Goal: Task Accomplishment & Management: Manage account settings

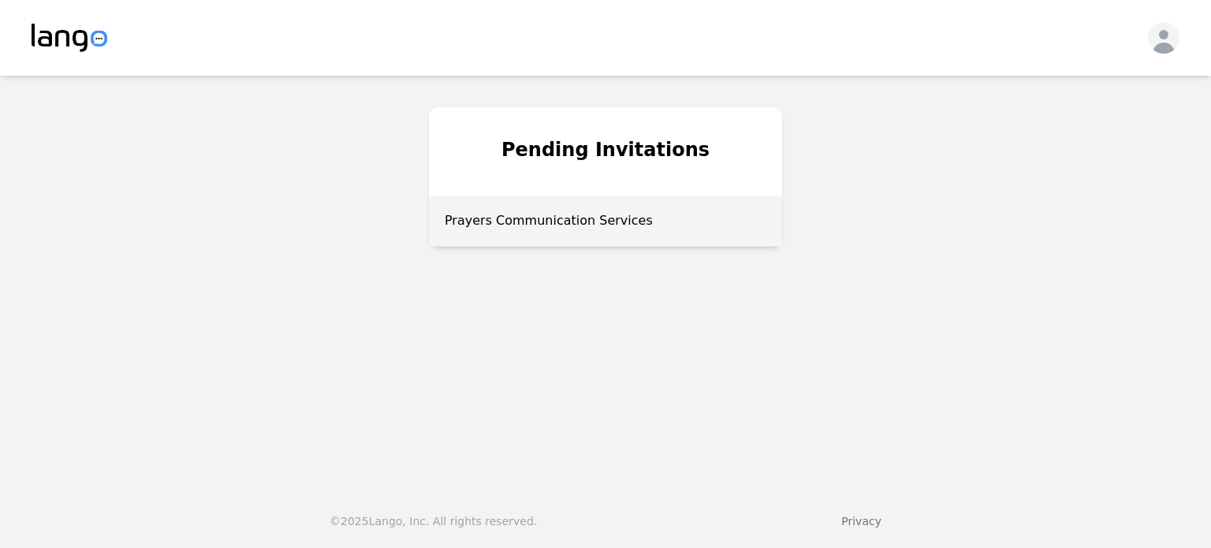
click at [569, 222] on div "Prayers Communication Services" at bounding box center [605, 221] width 353 height 51
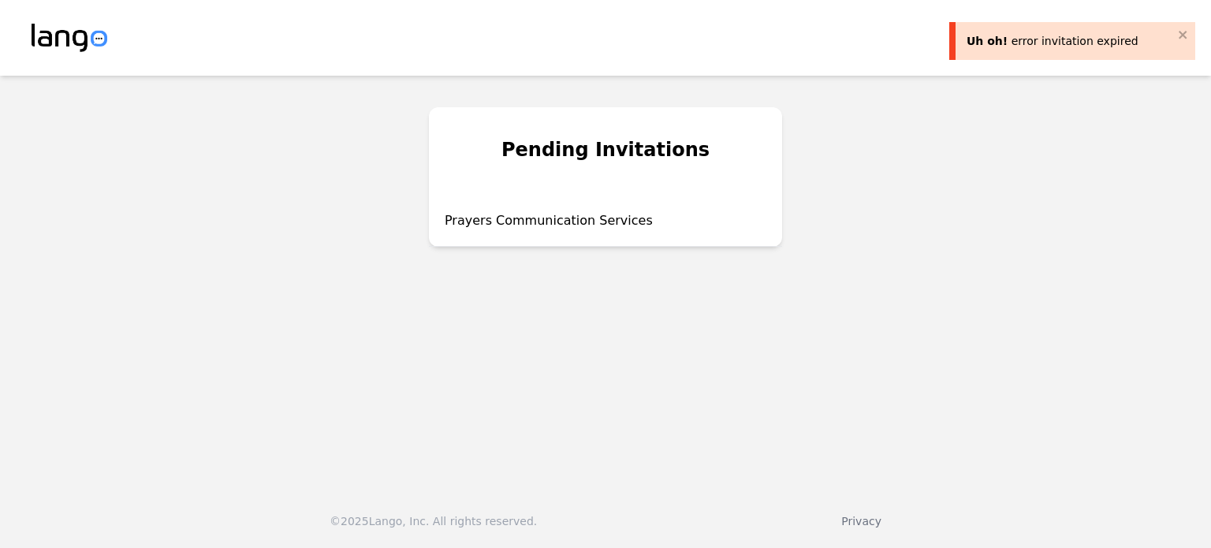
click at [1170, 35] on div "Uh oh! error invitation expired" at bounding box center [1070, 41] width 207 height 16
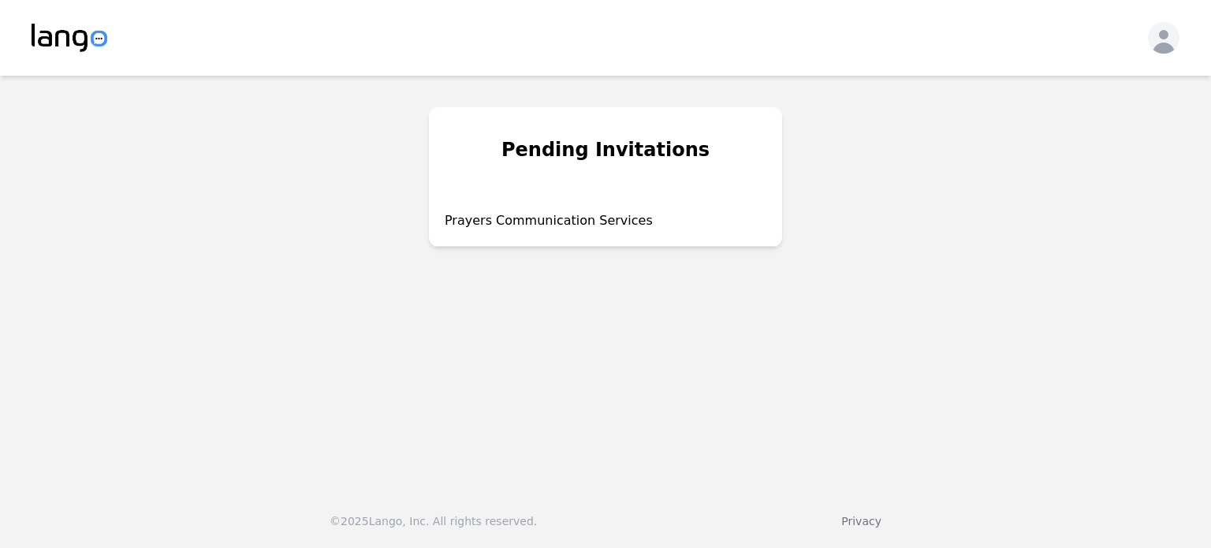
click at [1174, 34] on div "Uh oh! error invitation expired Pending Invitations Prayers Communication Servi…" at bounding box center [605, 274] width 1211 height 548
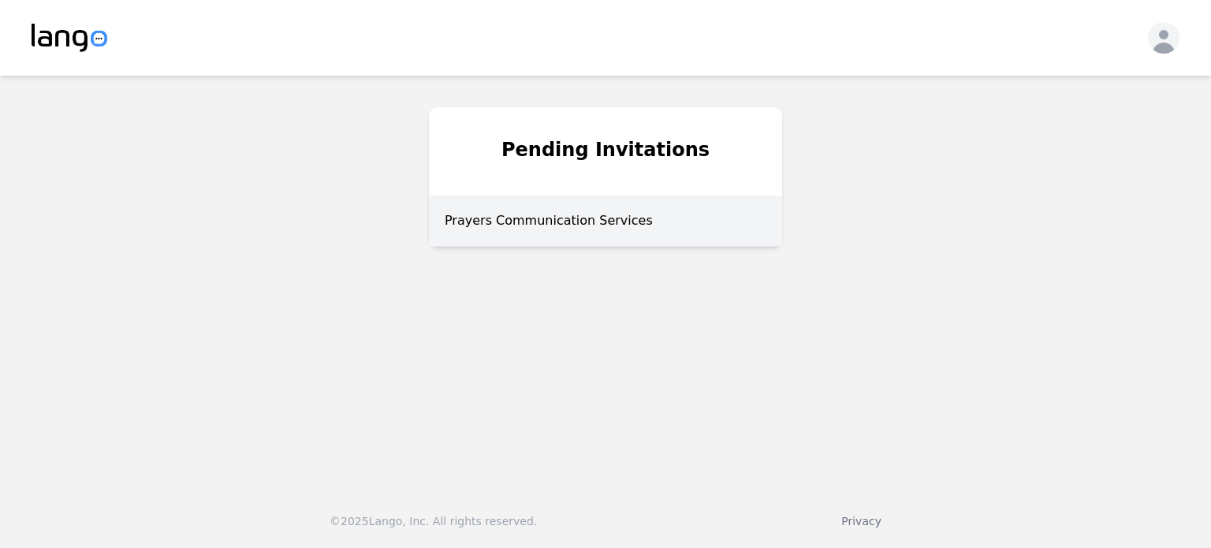
click at [506, 220] on div "Prayers Communication Services" at bounding box center [605, 221] width 353 height 51
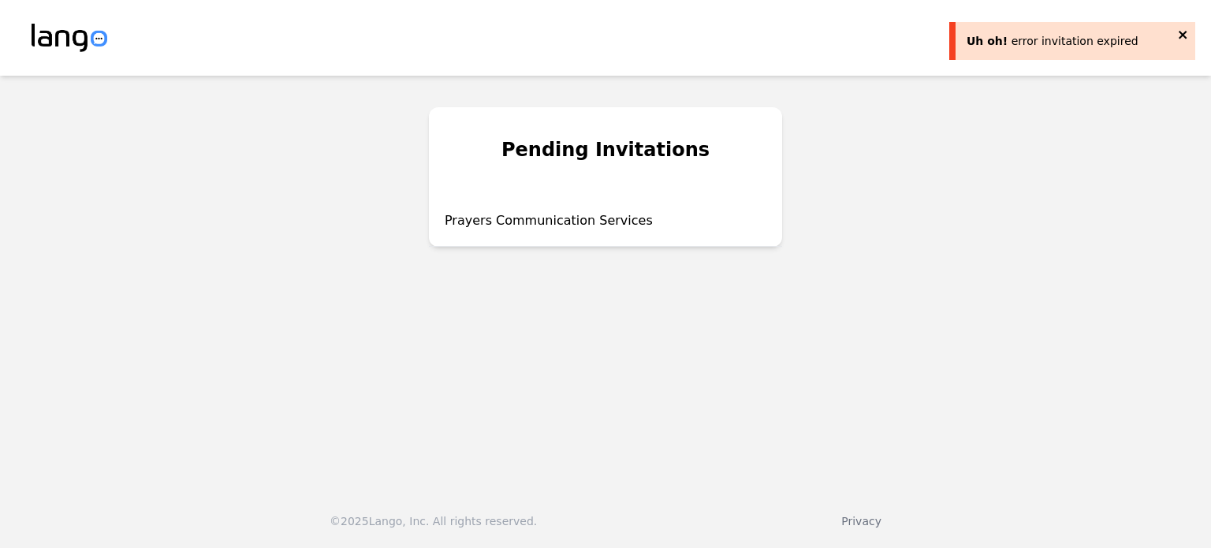
click at [1185, 35] on icon "close" at bounding box center [1183, 34] width 11 height 13
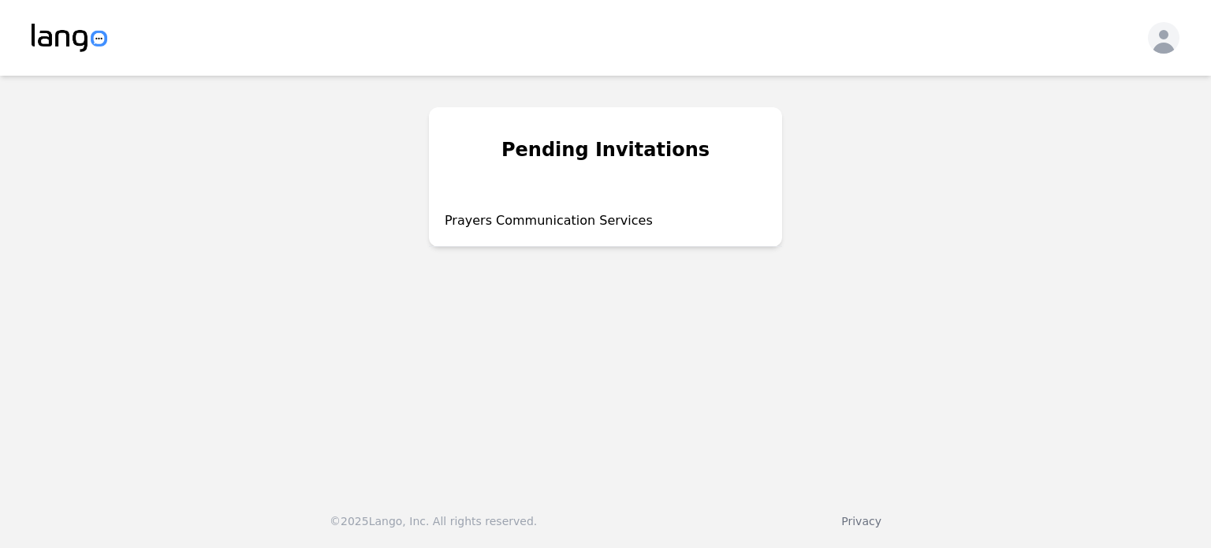
click at [716, 174] on div "Pending Invitations" at bounding box center [605, 151] width 353 height 88
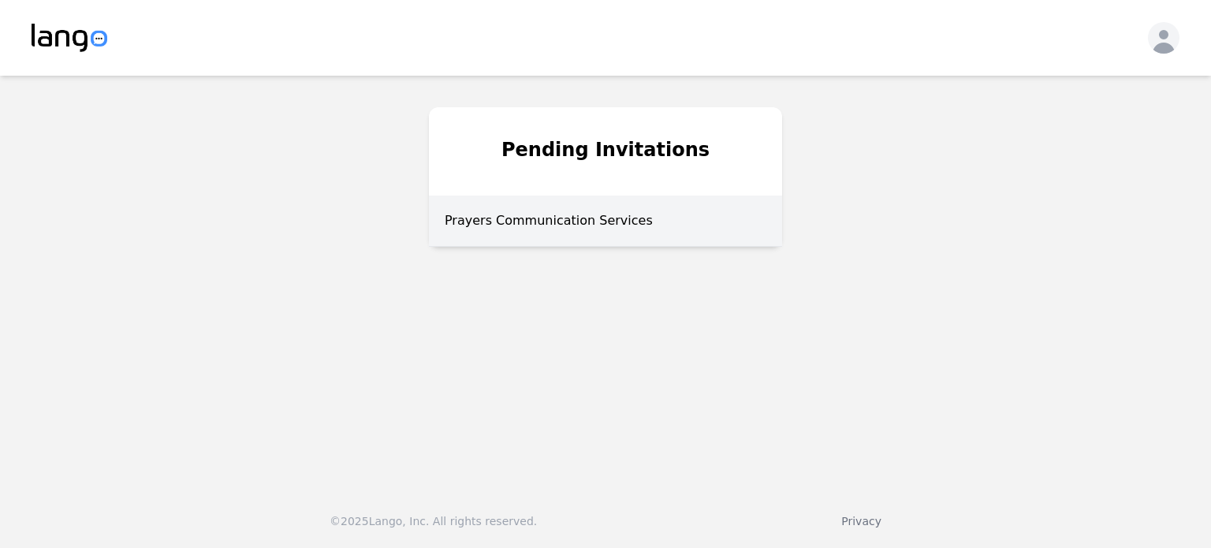
click at [584, 233] on div "Prayers Communication Services" at bounding box center [605, 221] width 353 height 51
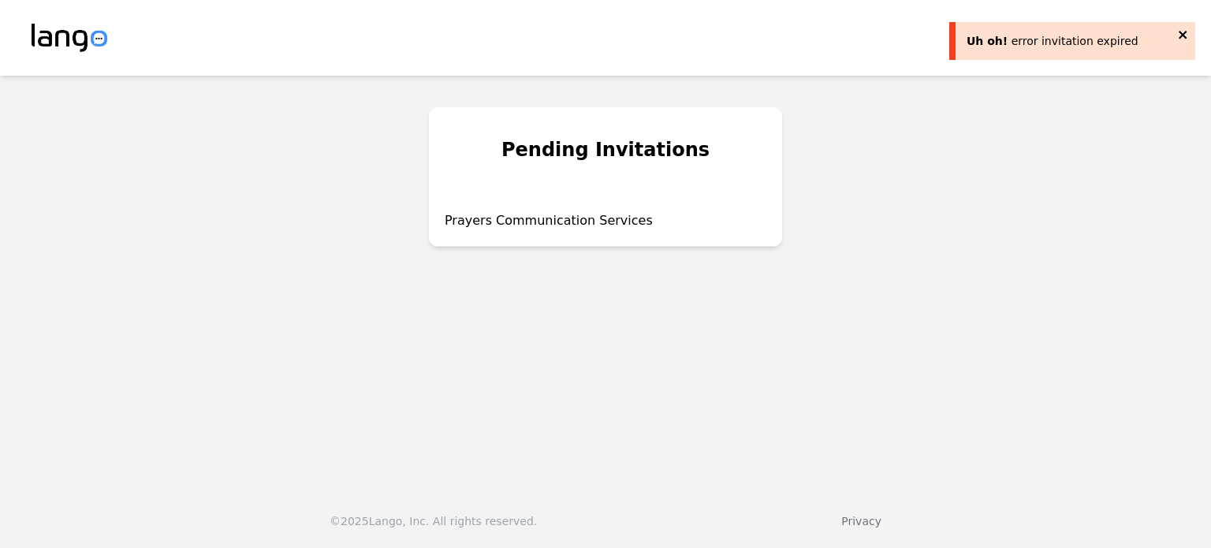
click at [1184, 40] on icon "close" at bounding box center [1183, 34] width 11 height 13
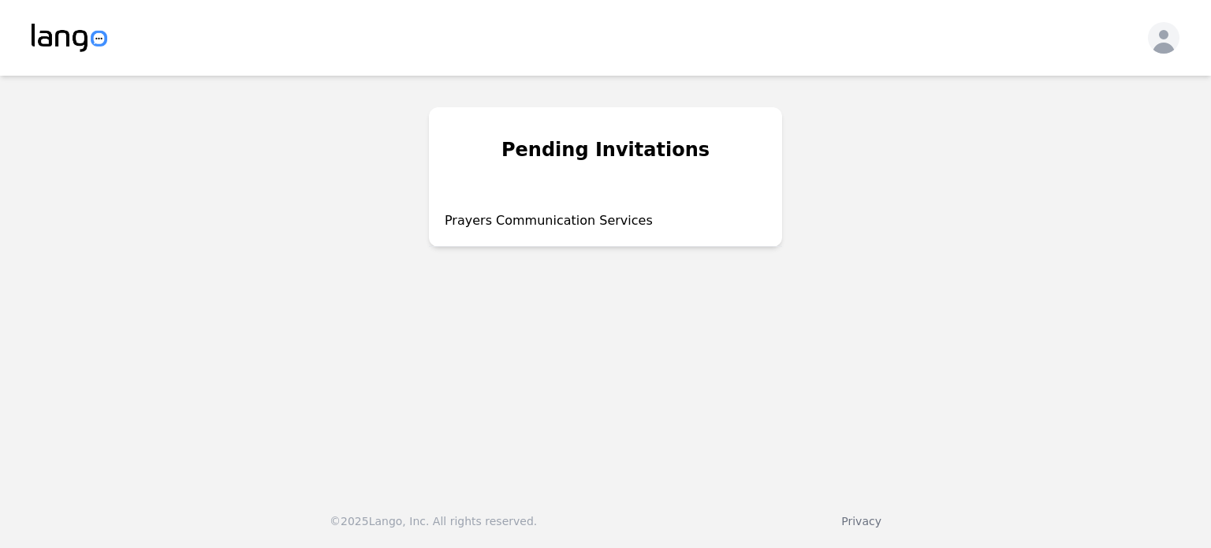
click at [1174, 35] on div "Uh oh! error invitation expired Pending Invitations Prayers Communication Servi…" at bounding box center [605, 274] width 1211 height 548
click at [1174, 35] on icon "button" at bounding box center [1164, 41] width 32 height 32
click at [1075, 94] on p "Log out" at bounding box center [1077, 90] width 41 height 16
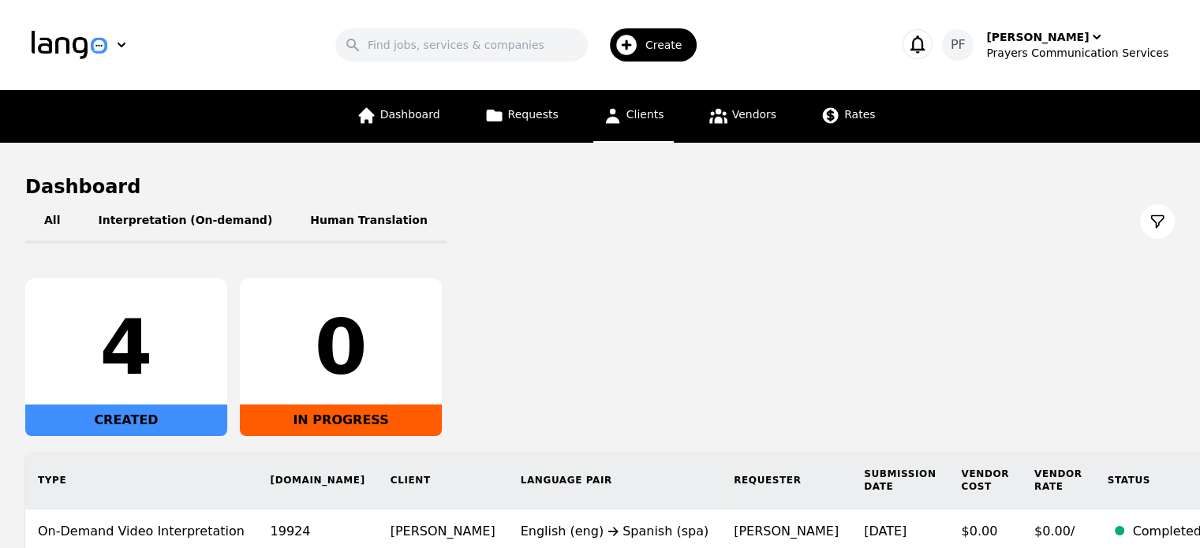
click at [636, 131] on link "Clients" at bounding box center [633, 116] width 80 height 53
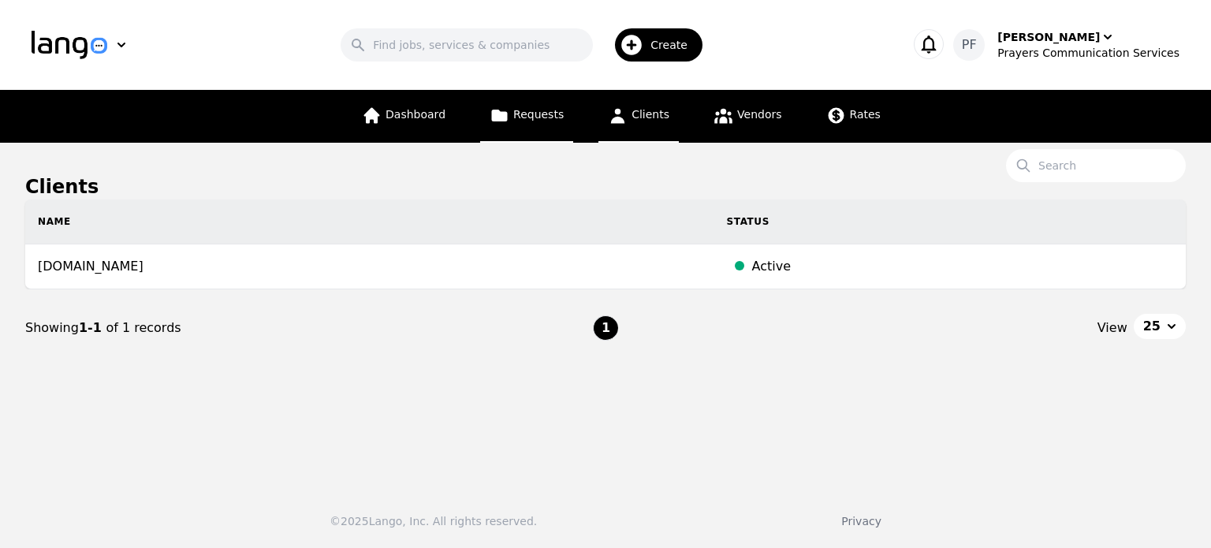
click at [558, 113] on span "Requests" at bounding box center [538, 114] width 50 height 13
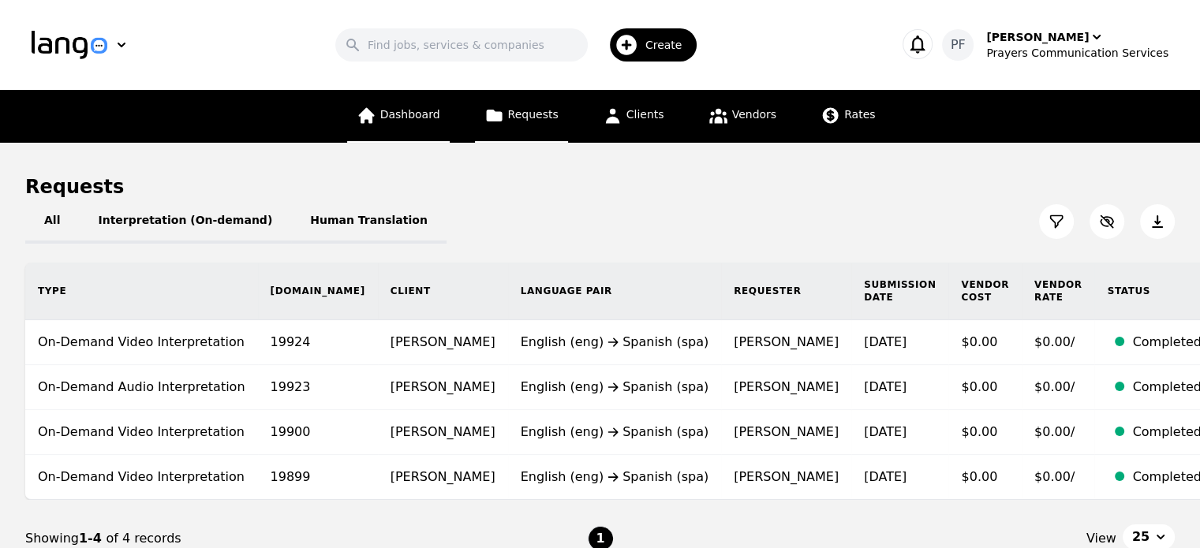
click at [420, 112] on span "Dashboard" at bounding box center [410, 114] width 60 height 13
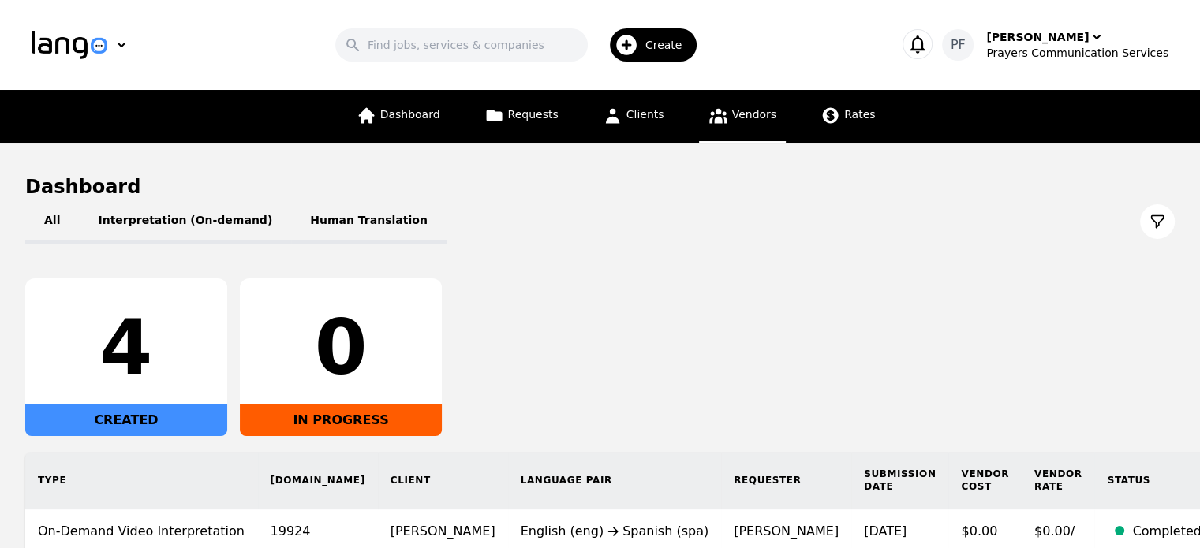
click at [746, 117] on span "Vendors" at bounding box center [754, 114] width 44 height 13
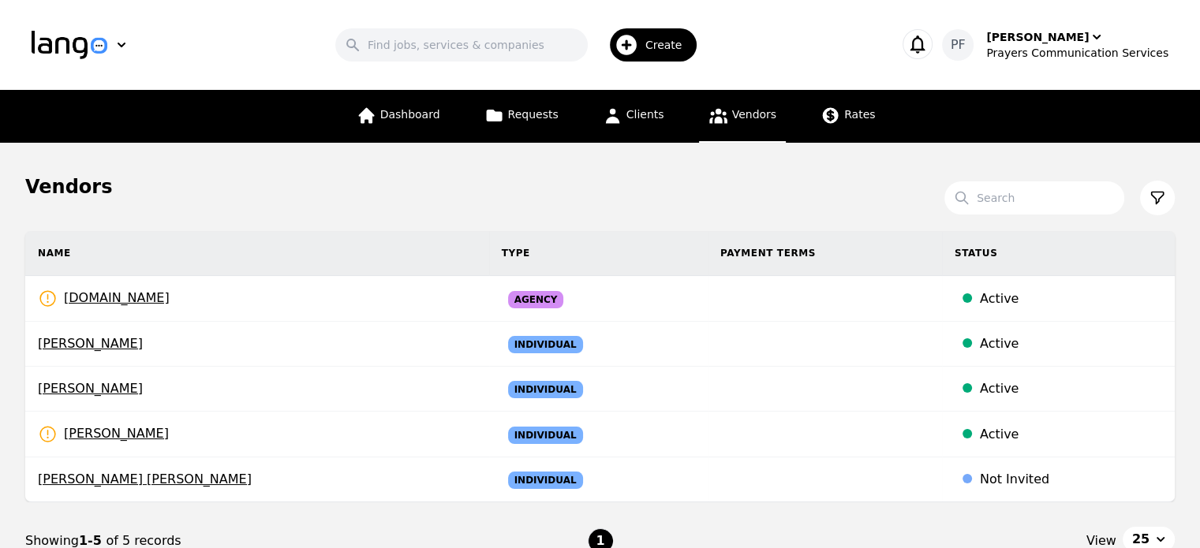
click at [397, 184] on div "Vendors" at bounding box center [599, 186] width 1149 height 25
click at [650, 119] on span "Clients" at bounding box center [645, 114] width 38 height 13
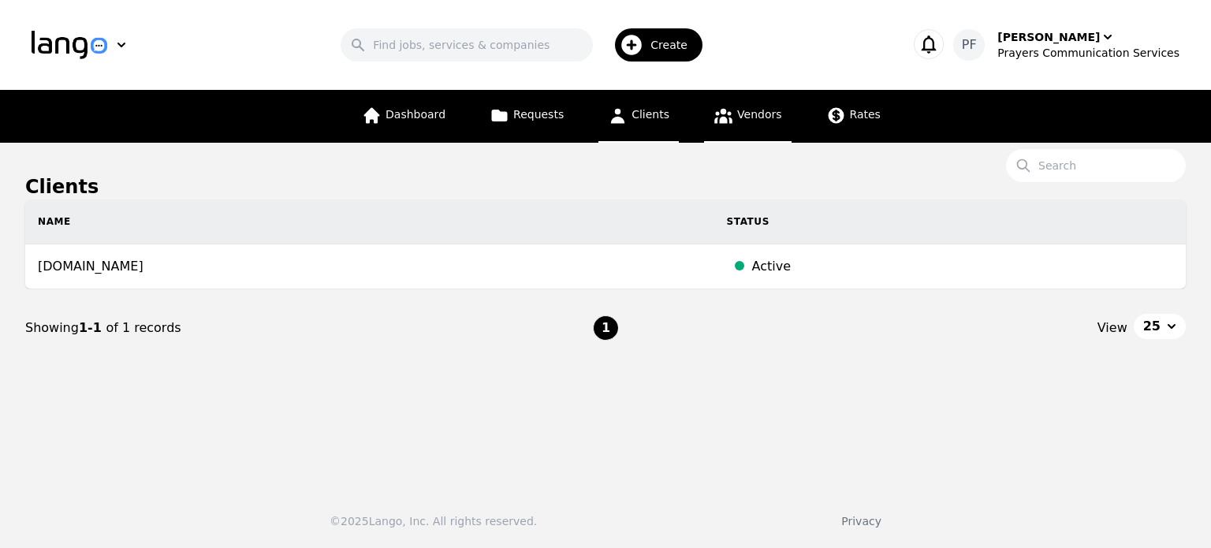
click at [757, 116] on span "Vendors" at bounding box center [759, 114] width 44 height 13
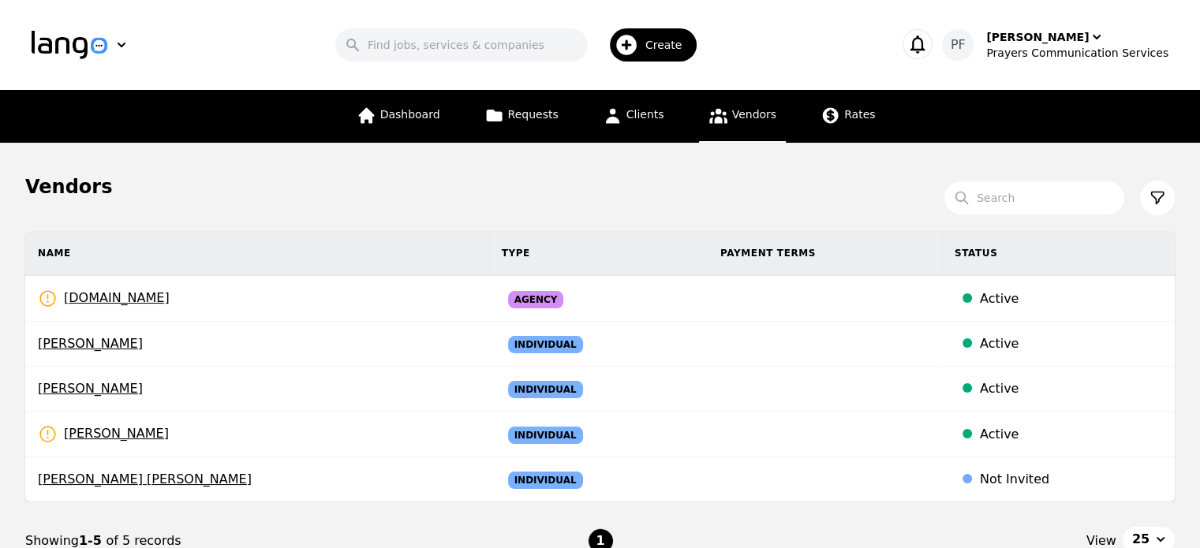
click at [582, 217] on section "Search Name Type Payment Terms Status [DOMAIN_NAME] Rates Need to be set Agency…" at bounding box center [599, 406] width 1149 height 412
click at [660, 121] on link "Clients" at bounding box center [633, 116] width 80 height 53
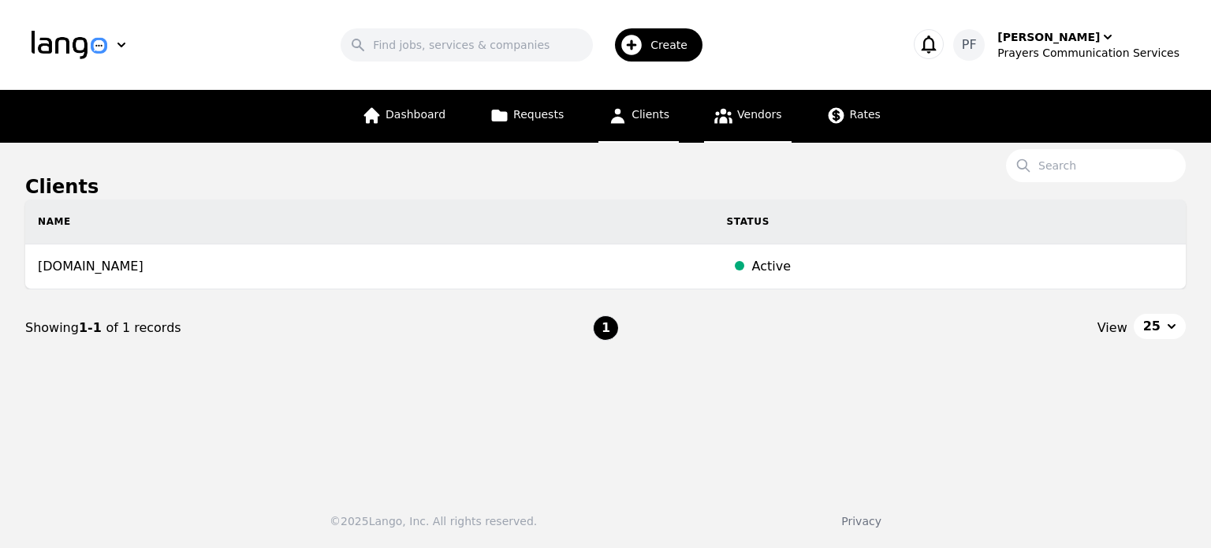
click at [732, 120] on link "Vendors" at bounding box center [747, 116] width 87 height 53
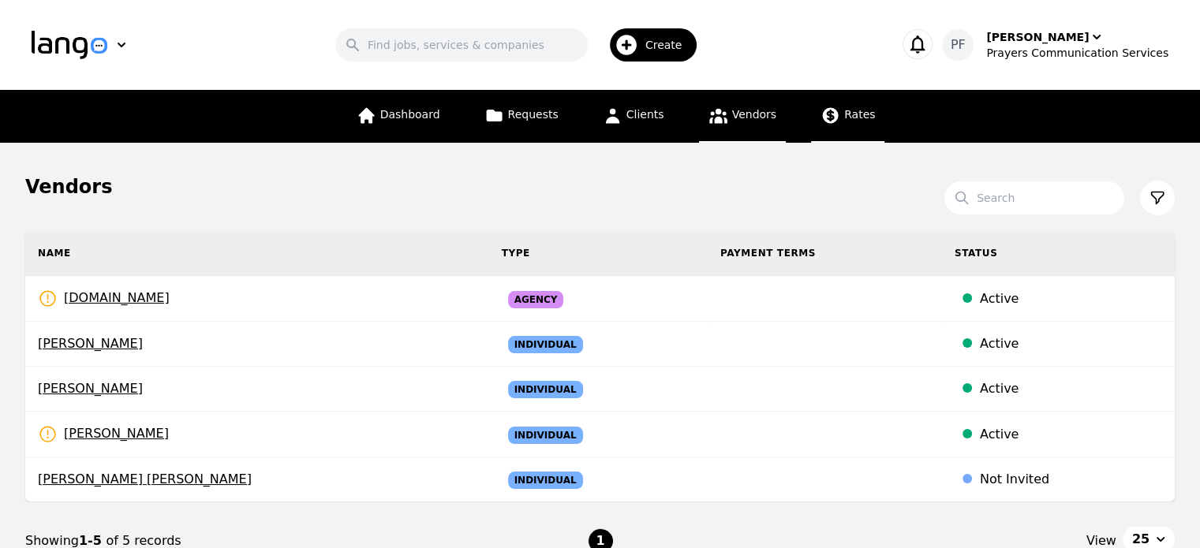
click at [830, 119] on icon at bounding box center [830, 116] width 20 height 20
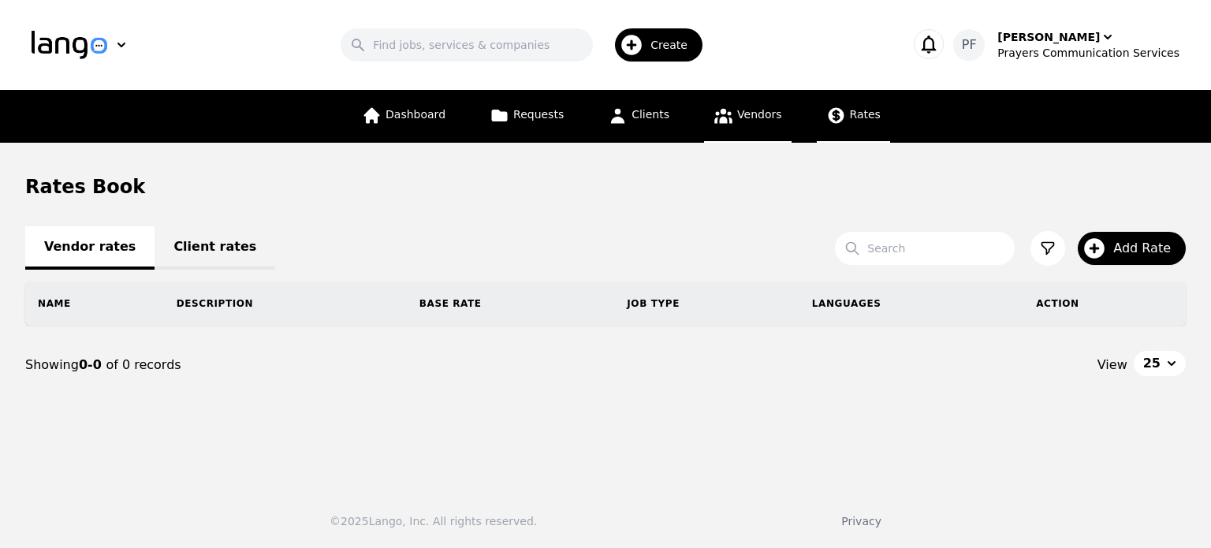
click at [747, 109] on span "Vendors" at bounding box center [759, 114] width 44 height 13
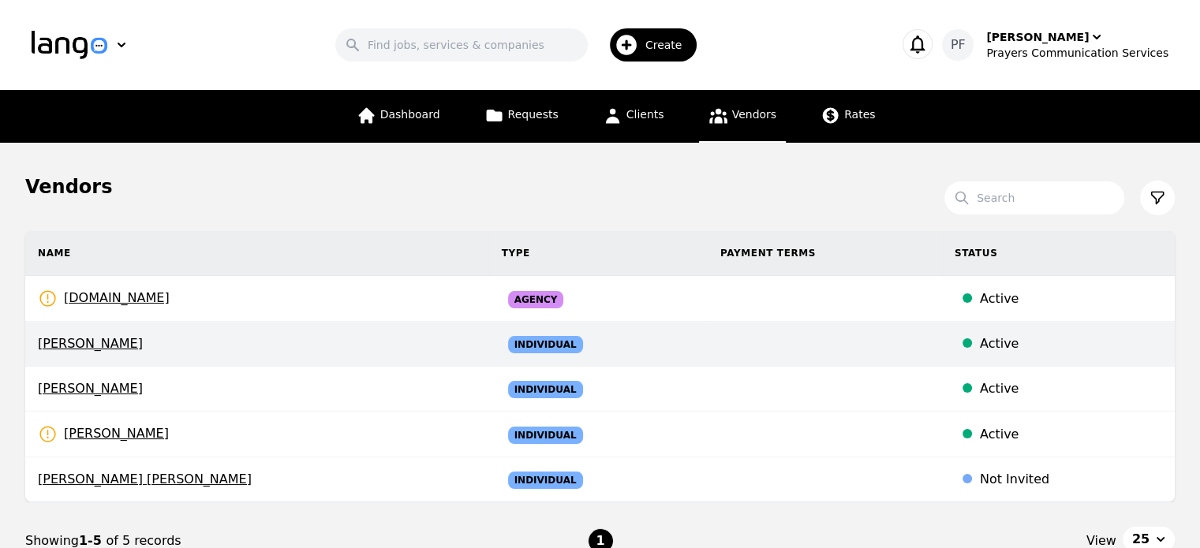
click at [571, 340] on td "Individual" at bounding box center [598, 344] width 218 height 45
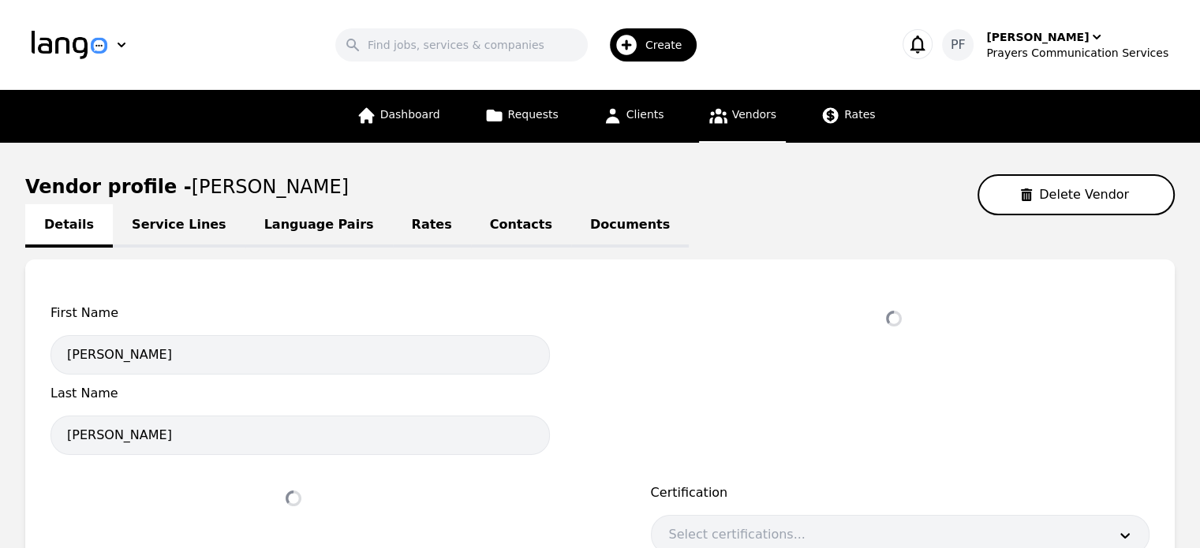
select select "active"
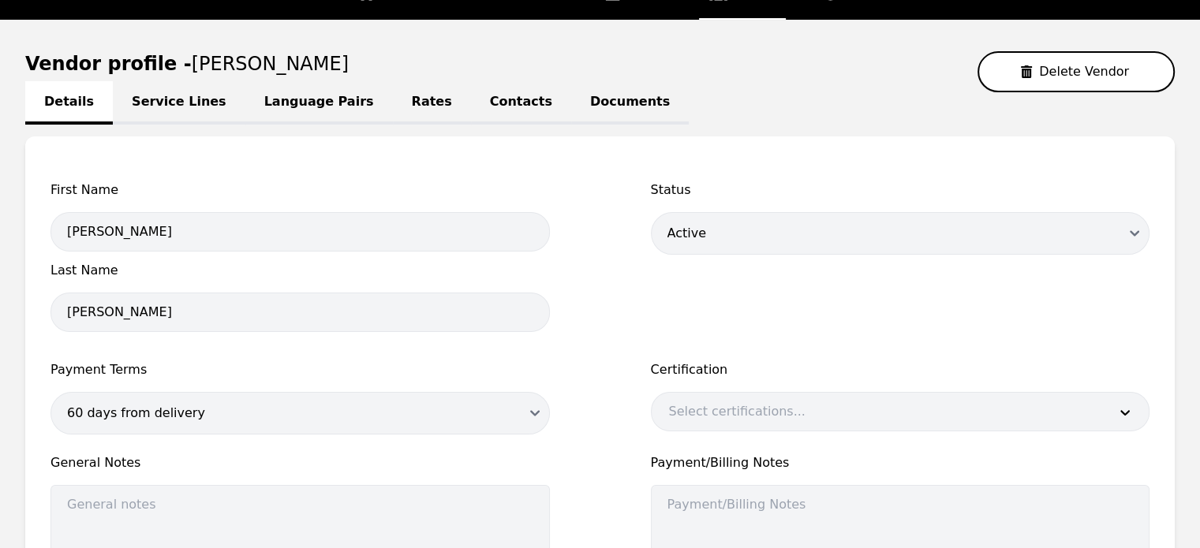
scroll to position [123, 0]
click at [297, 85] on link "Language Pairs" at bounding box center [318, 102] width 147 height 43
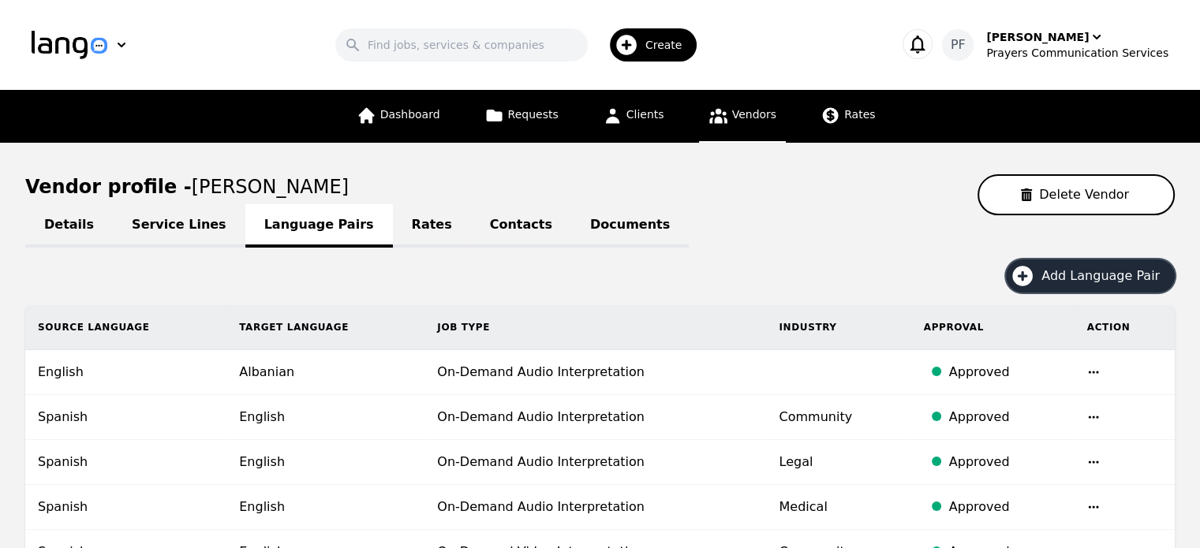
click at [1070, 281] on span "Add Language Pair" at bounding box center [1105, 276] width 129 height 19
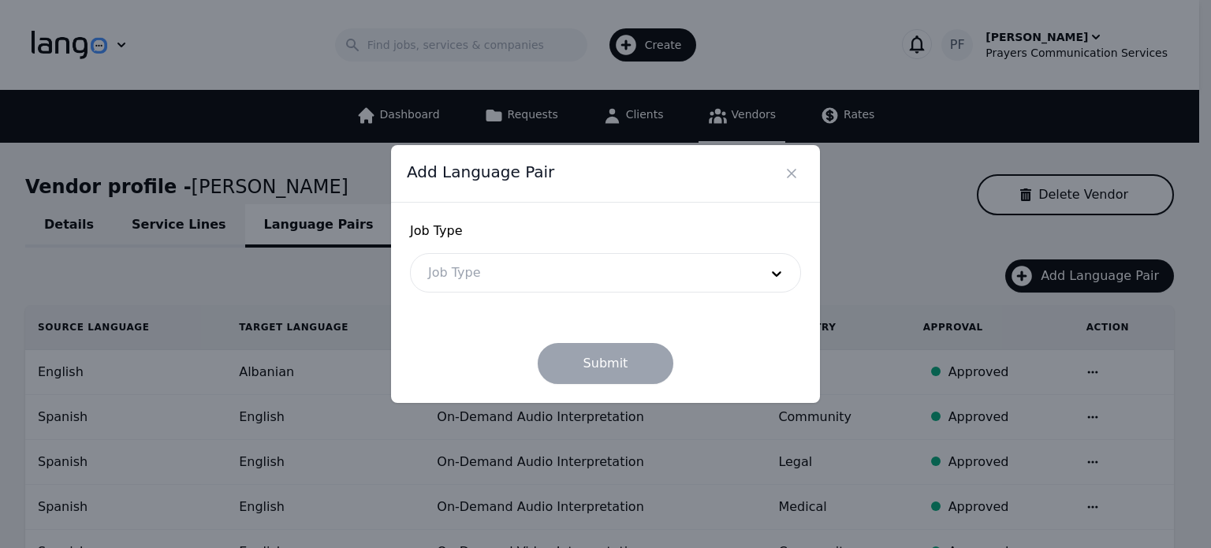
click at [657, 264] on div at bounding box center [582, 273] width 342 height 38
click at [872, 230] on div "Add Language Pair Job Type Job Type Submit" at bounding box center [605, 274] width 1211 height 548
click at [830, 223] on div "Add Language Pair Job Type Job Type Submit" at bounding box center [606, 273] width 454 height 283
click at [787, 175] on icon "Close" at bounding box center [792, 174] width 16 height 16
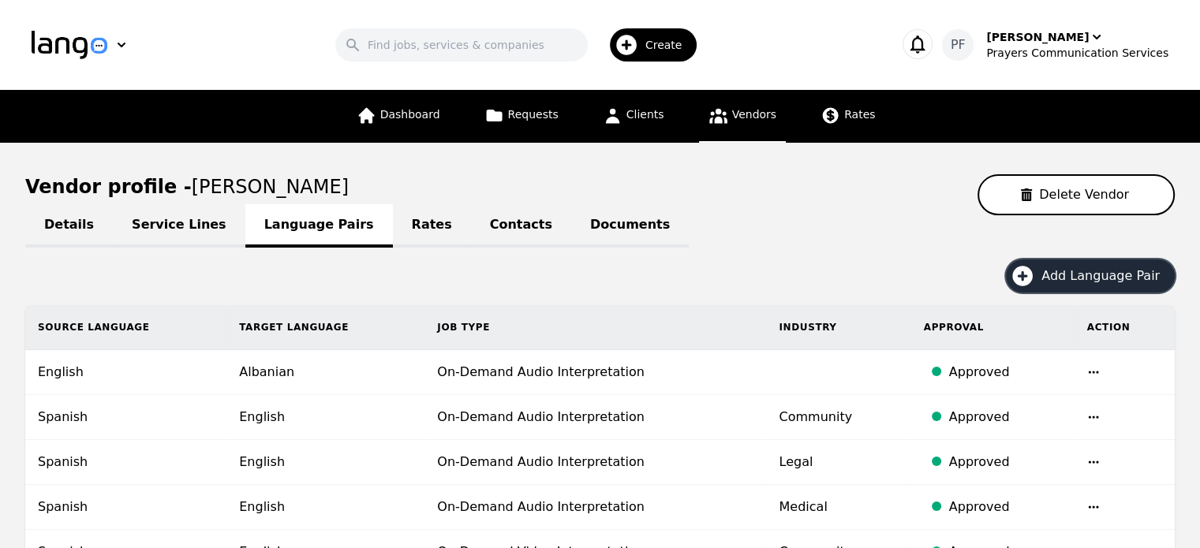
click at [1032, 271] on icon "button" at bounding box center [1022, 276] width 21 height 21
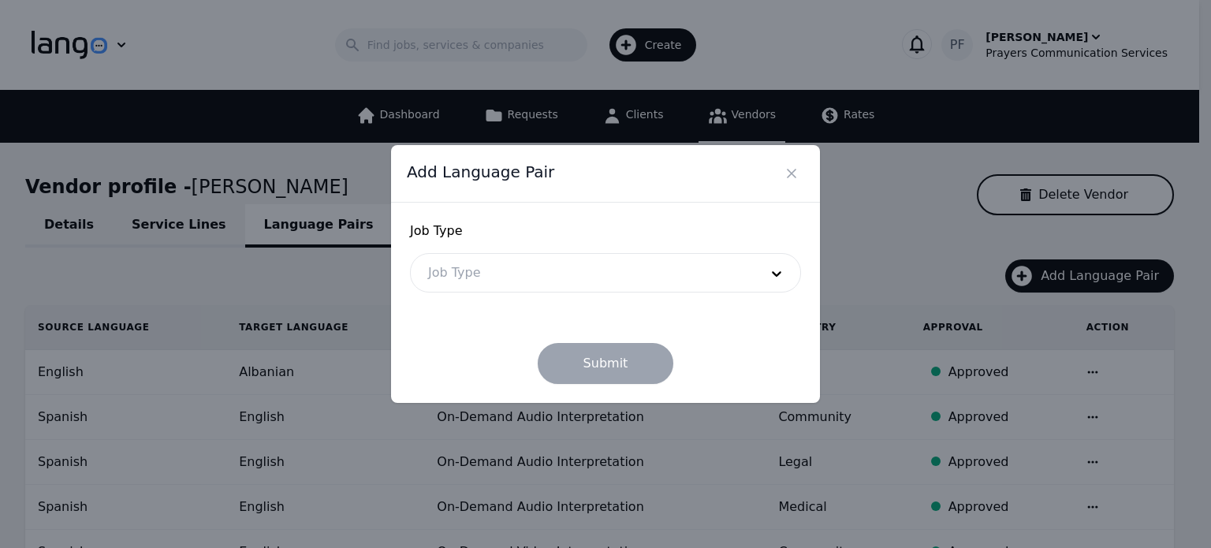
click at [671, 266] on div at bounding box center [582, 273] width 342 height 38
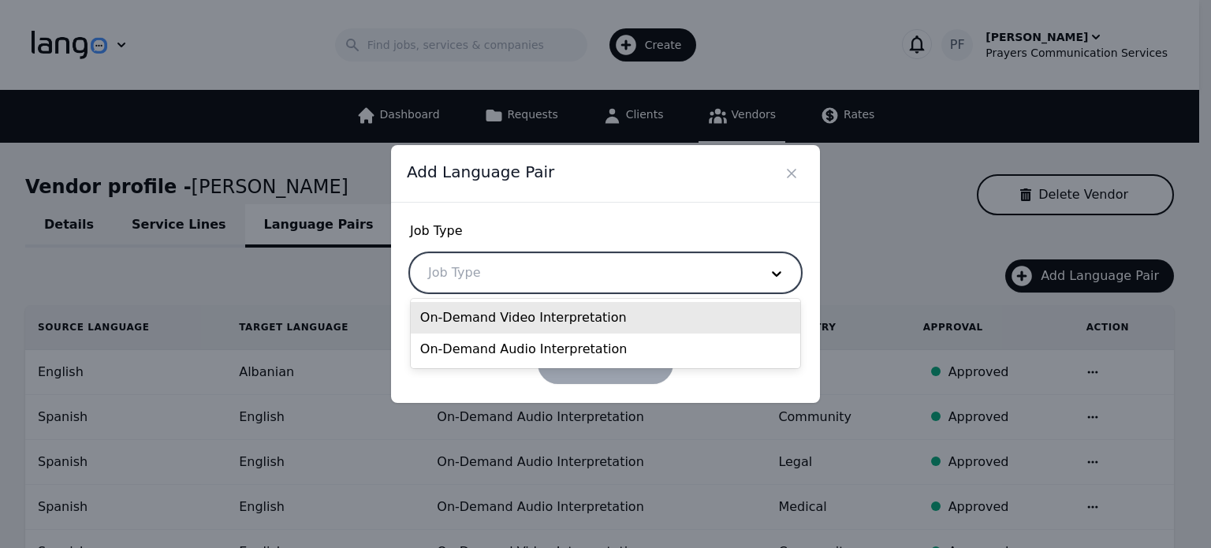
click at [586, 327] on div "On-Demand Video Interpretation" at bounding box center [606, 318] width 390 height 32
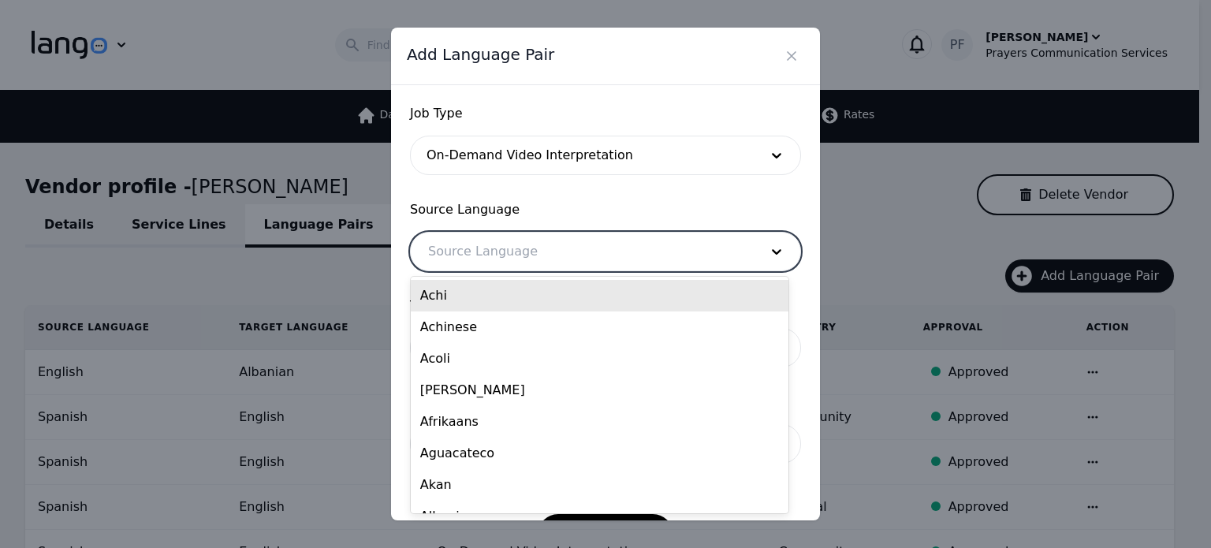
click at [581, 248] on div at bounding box center [582, 252] width 342 height 38
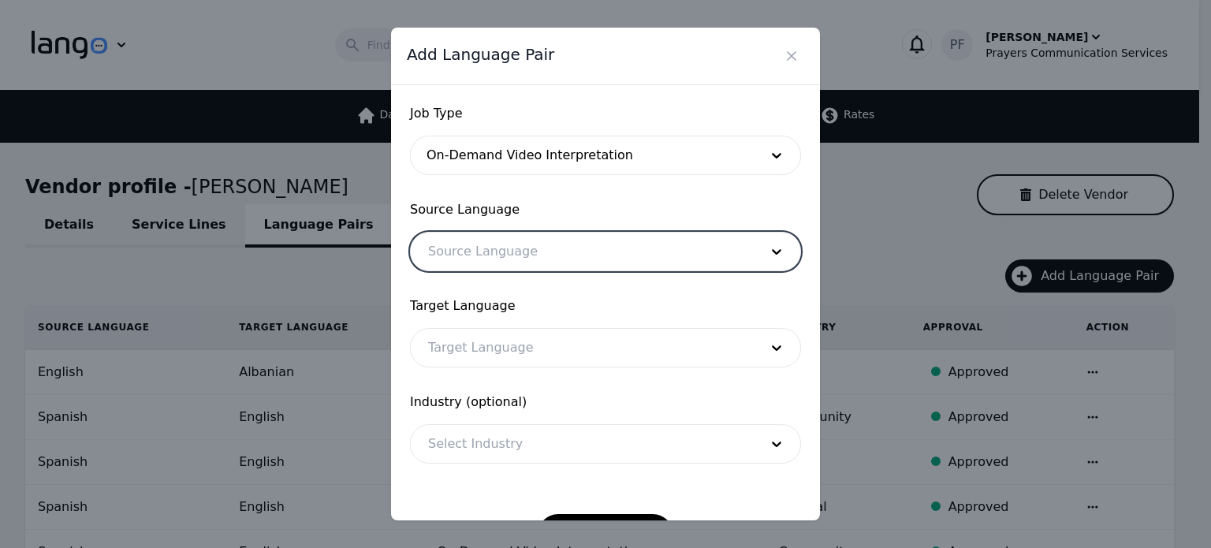
paste input "Arabic"
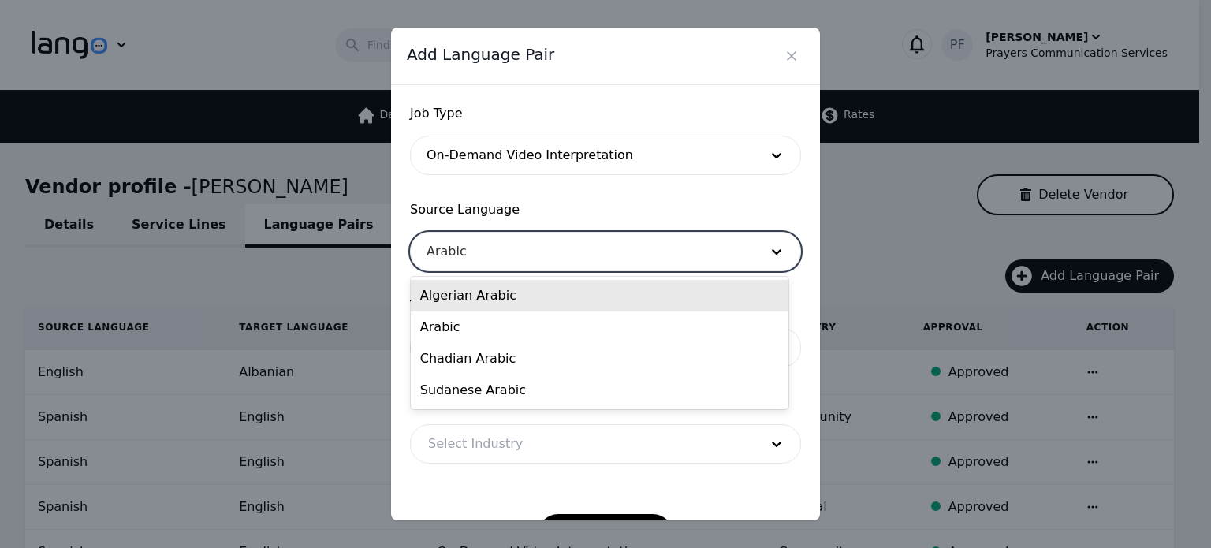
type input "Arabic"
click at [584, 204] on span "Source Language" at bounding box center [605, 209] width 391 height 19
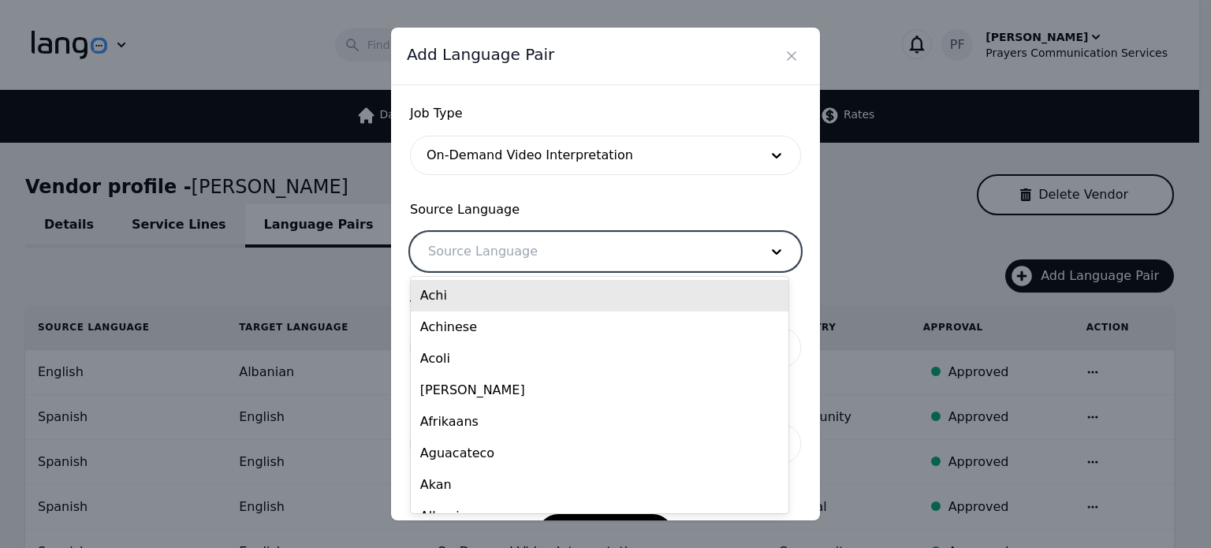
click at [497, 256] on div at bounding box center [582, 252] width 342 height 38
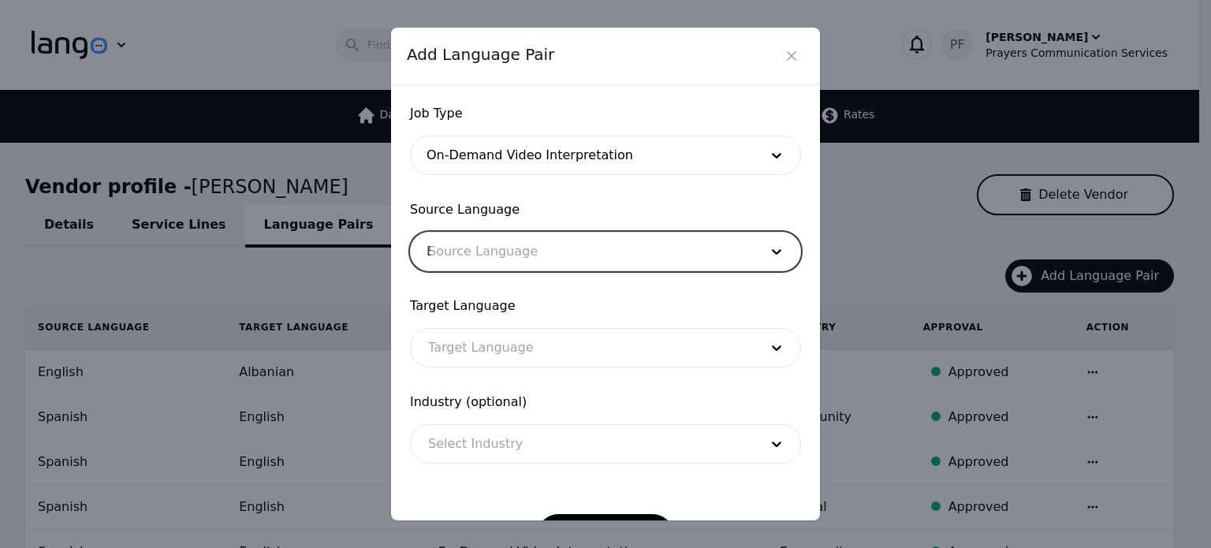
click at [492, 241] on div "E" at bounding box center [582, 252] width 342 height 38
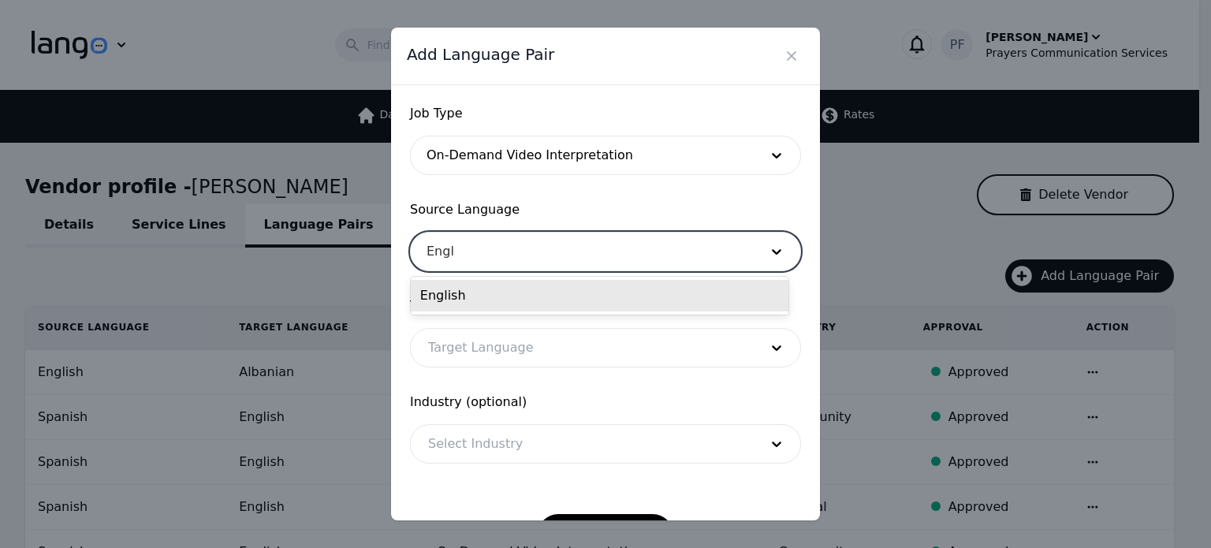
type input "Engli"
click at [468, 311] on div "English" at bounding box center [600, 296] width 378 height 32
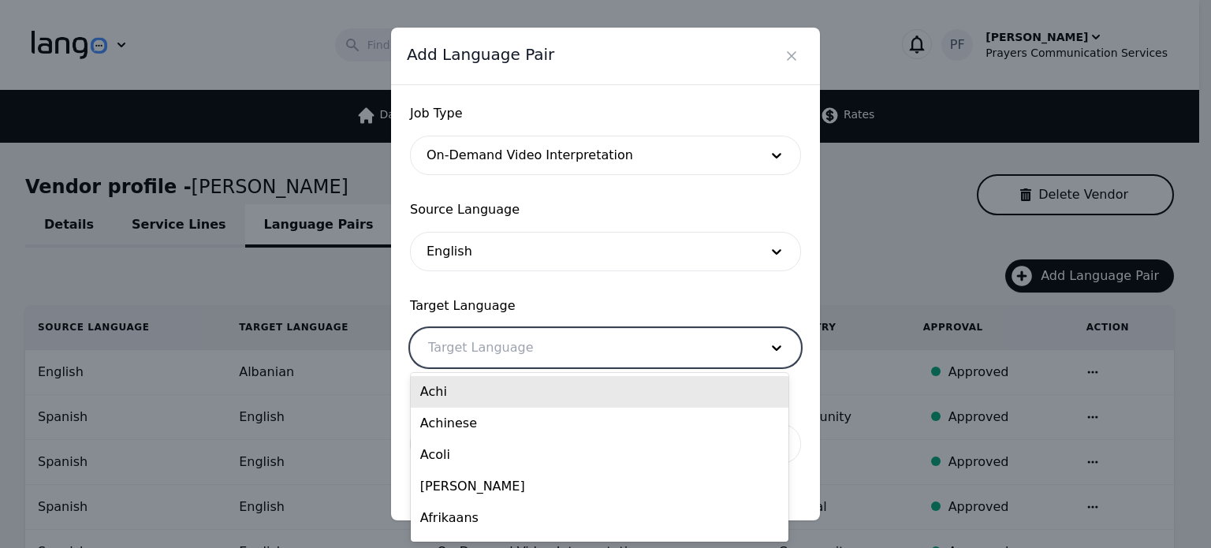
click at [475, 343] on div at bounding box center [582, 348] width 342 height 38
paste input "Arabic"
type input "Arabic"
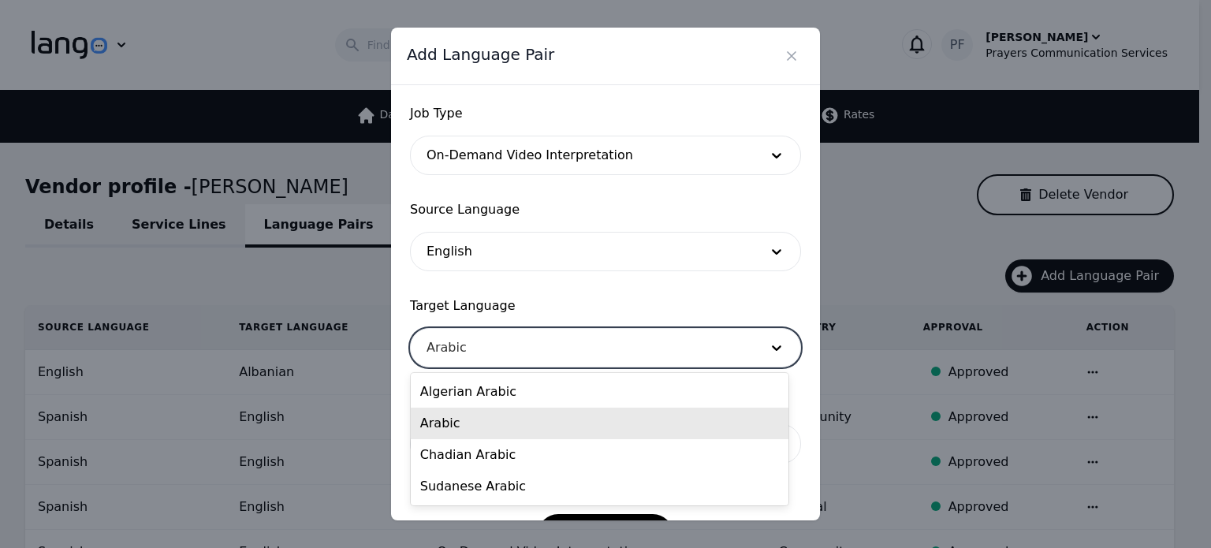
click at [459, 420] on div "Arabic" at bounding box center [600, 424] width 378 height 32
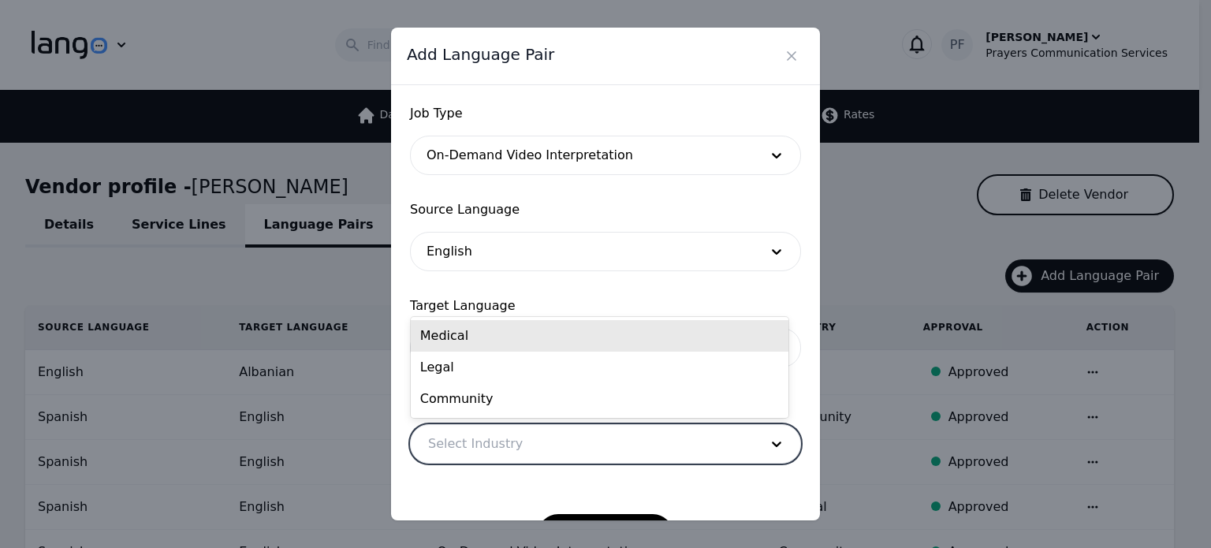
click at [508, 441] on div at bounding box center [582, 444] width 342 height 38
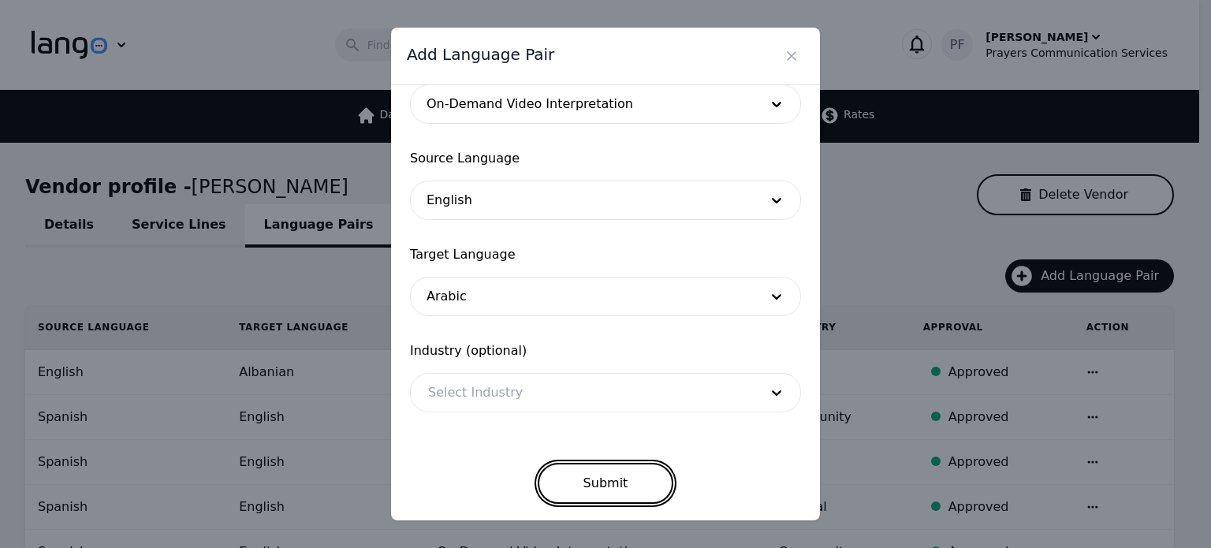
click at [587, 474] on button "Submit" at bounding box center [606, 483] width 136 height 41
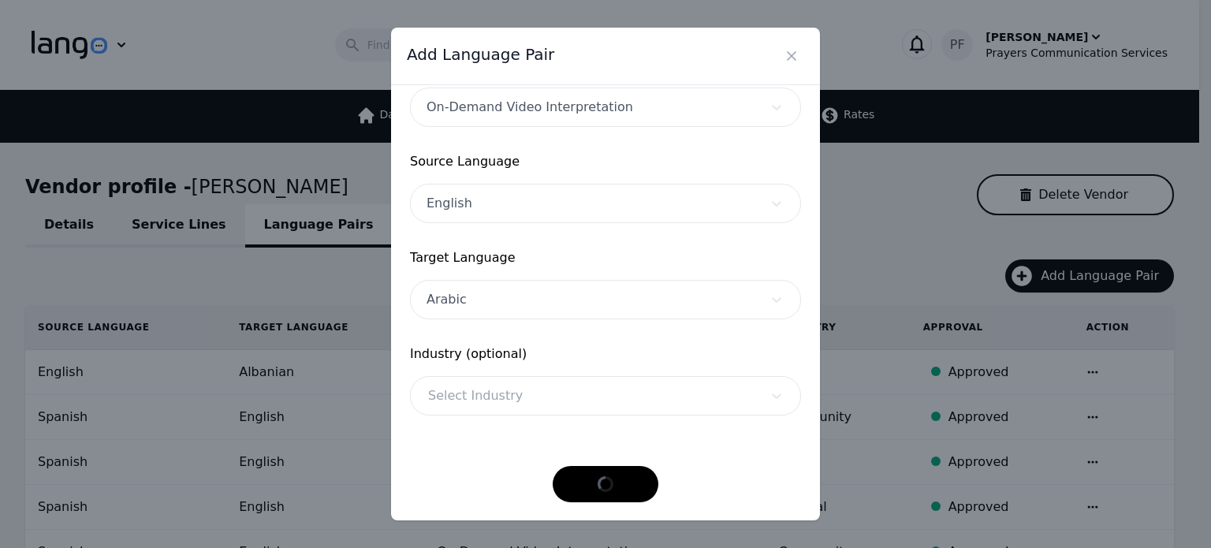
scroll to position [47, 0]
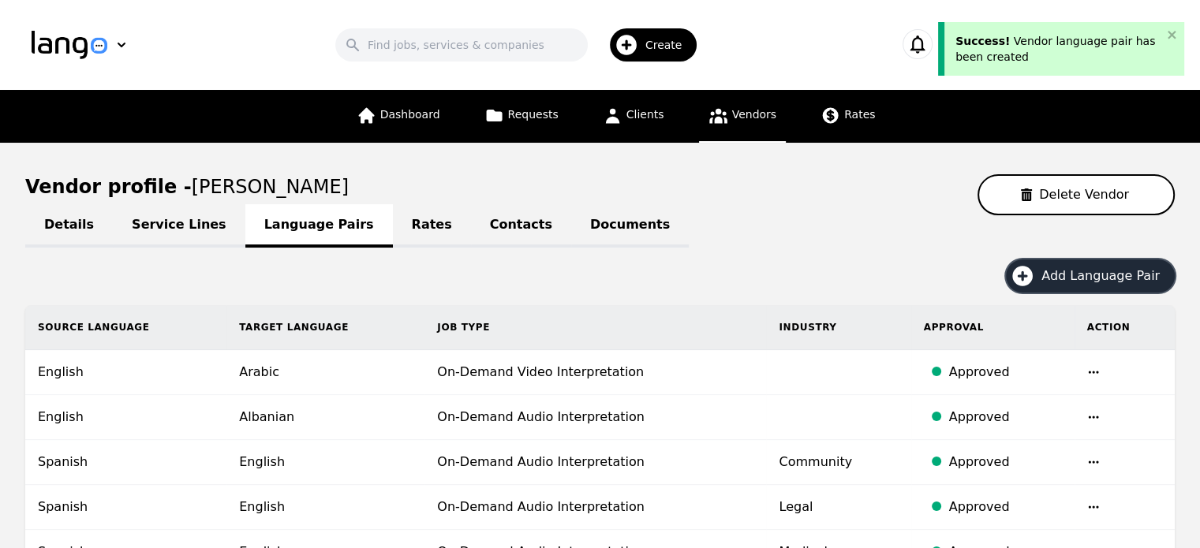
click at [1032, 272] on icon "button" at bounding box center [1021, 275] width 25 height 25
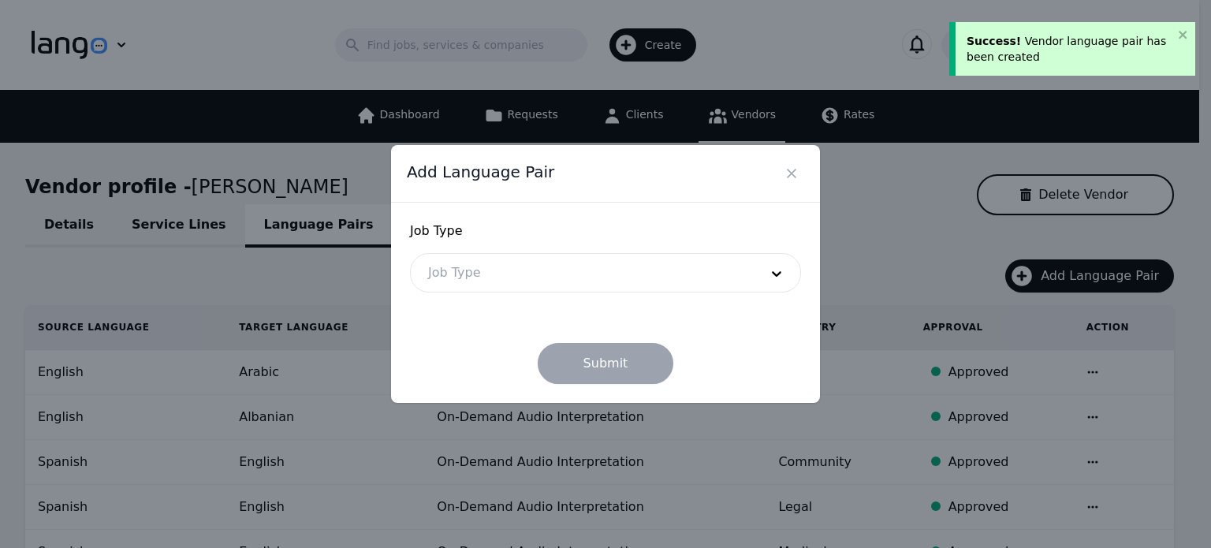
click at [718, 272] on div at bounding box center [582, 273] width 342 height 38
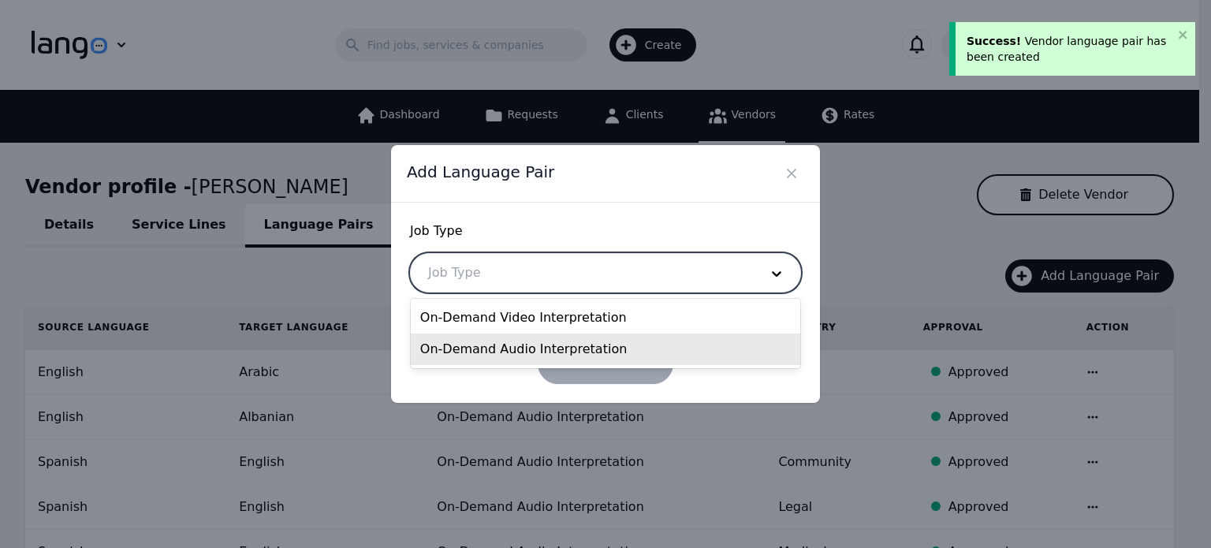
click at [571, 347] on div "On-Demand Audio Interpretation" at bounding box center [606, 350] width 390 height 32
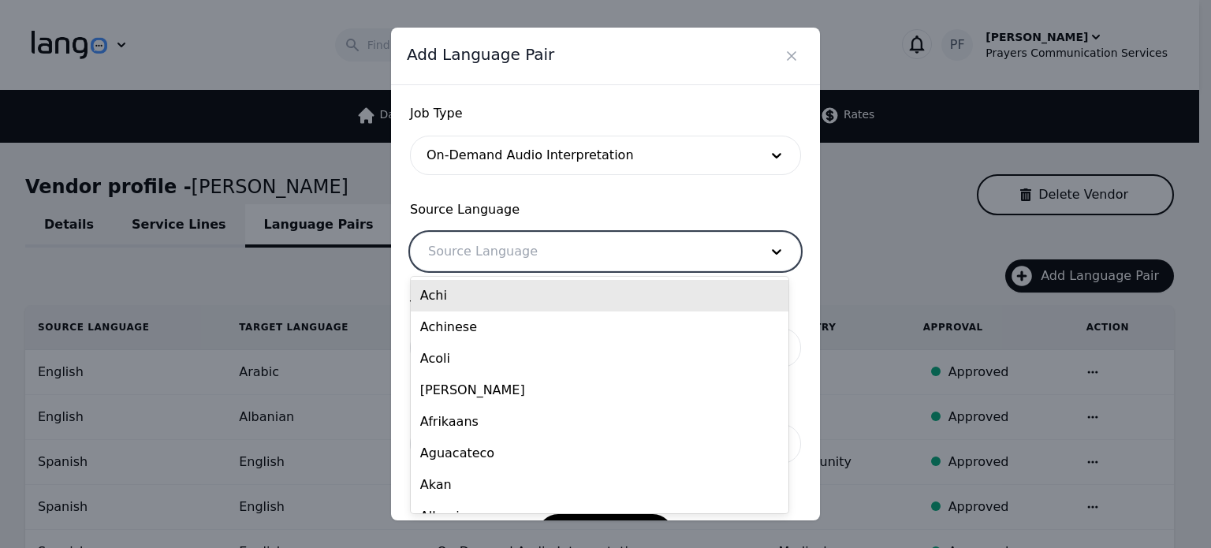
click at [564, 252] on div at bounding box center [582, 252] width 342 height 38
type input "engl"
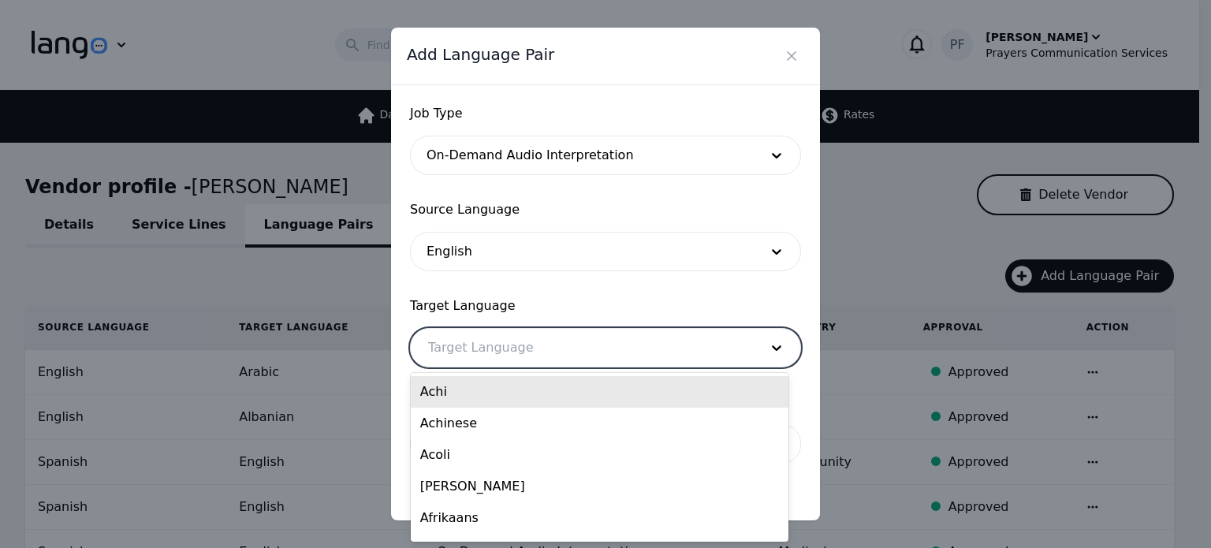
click at [465, 342] on div at bounding box center [582, 348] width 342 height 38
paste input "Arabic"
type input "Arabic"
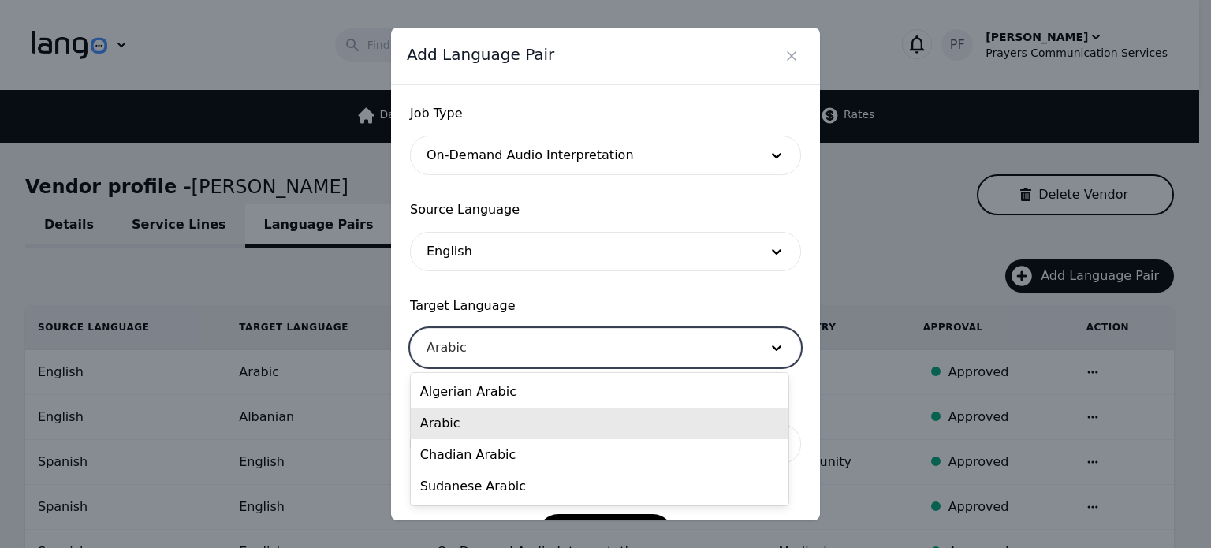
click at [467, 420] on div "Arabic" at bounding box center [600, 424] width 378 height 32
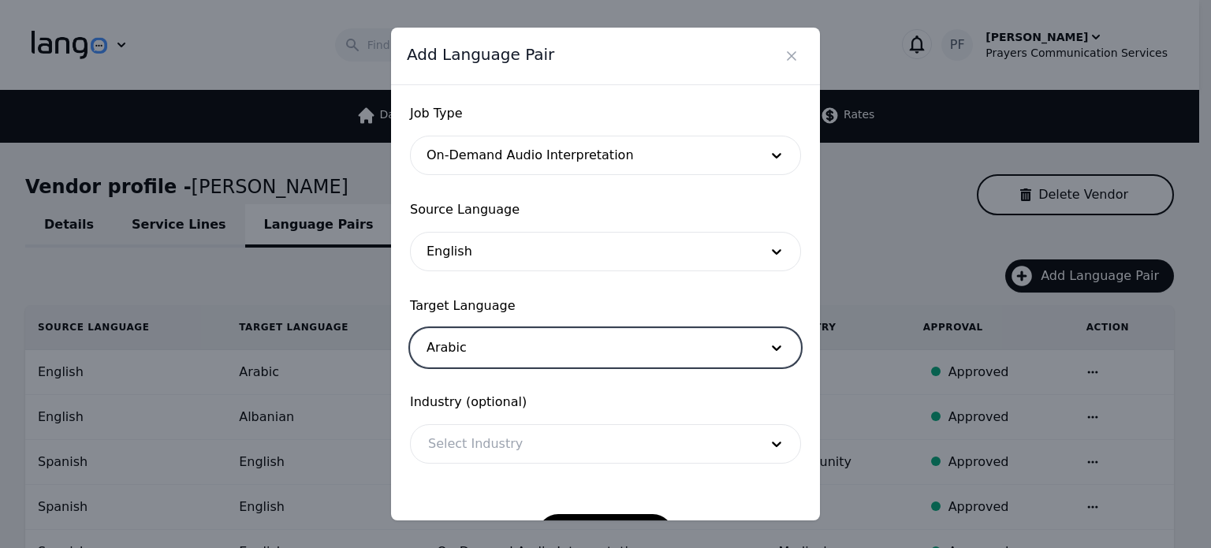
scroll to position [51, 0]
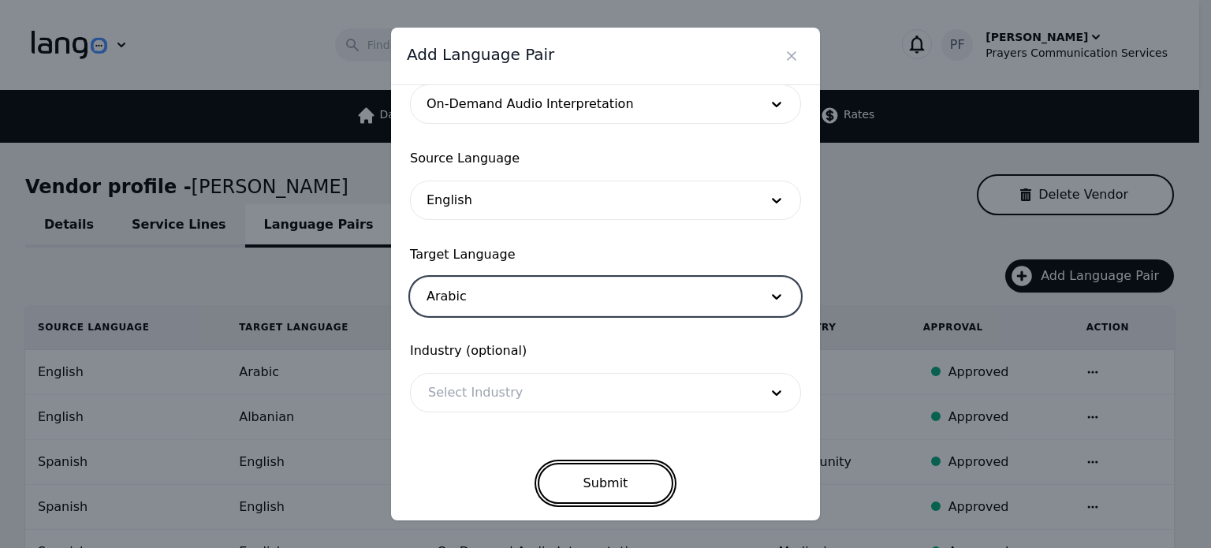
click at [601, 478] on button "Submit" at bounding box center [606, 483] width 136 height 41
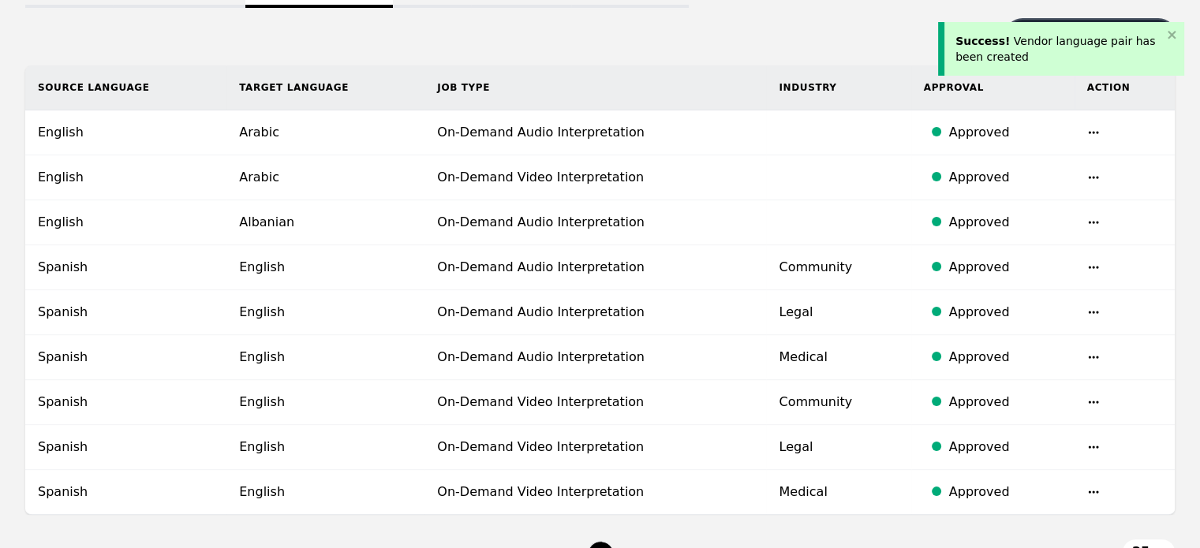
scroll to position [240, 0]
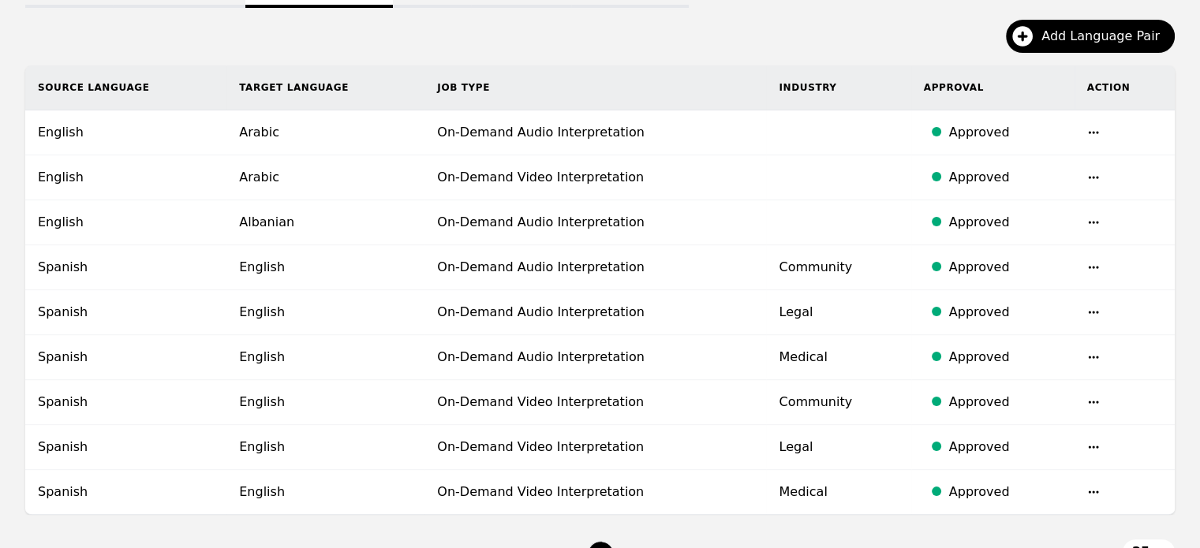
click at [115, 82] on th "Source Language" at bounding box center [125, 87] width 201 height 45
drag, startPoint x: 347, startPoint y: 83, endPoint x: 34, endPoint y: 94, distance: 313.3
click at [34, 94] on tr "Source Language Target Language Job Type Industry Approval Action" at bounding box center [599, 87] width 1149 height 45
copy tr "Source Language Target Language"
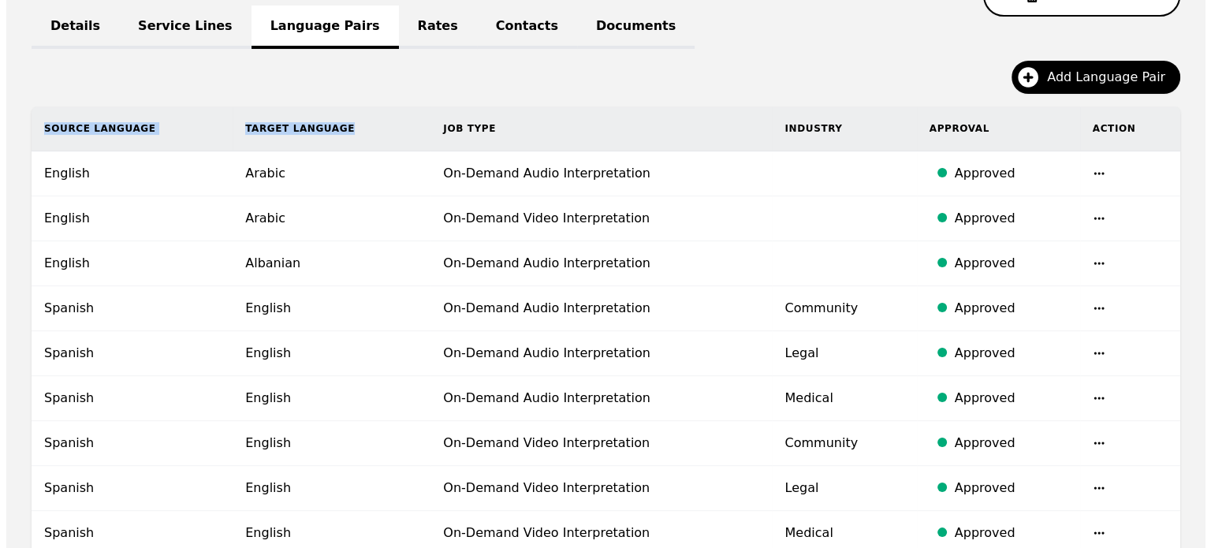
scroll to position [198, 0]
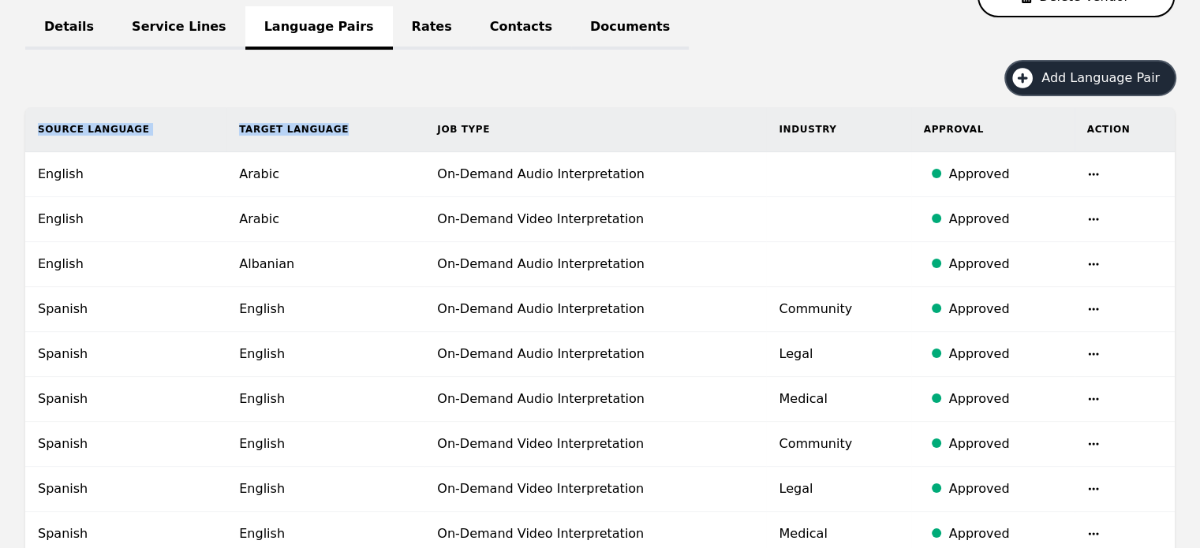
click at [1054, 77] on span "Add Language Pair" at bounding box center [1105, 78] width 129 height 19
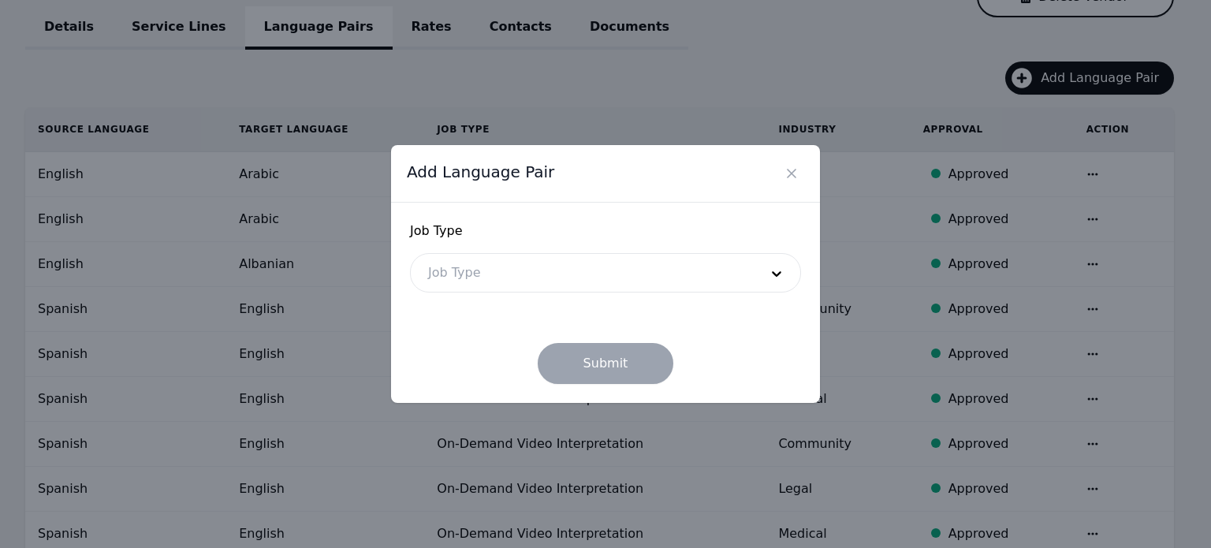
click at [491, 271] on div at bounding box center [582, 273] width 342 height 38
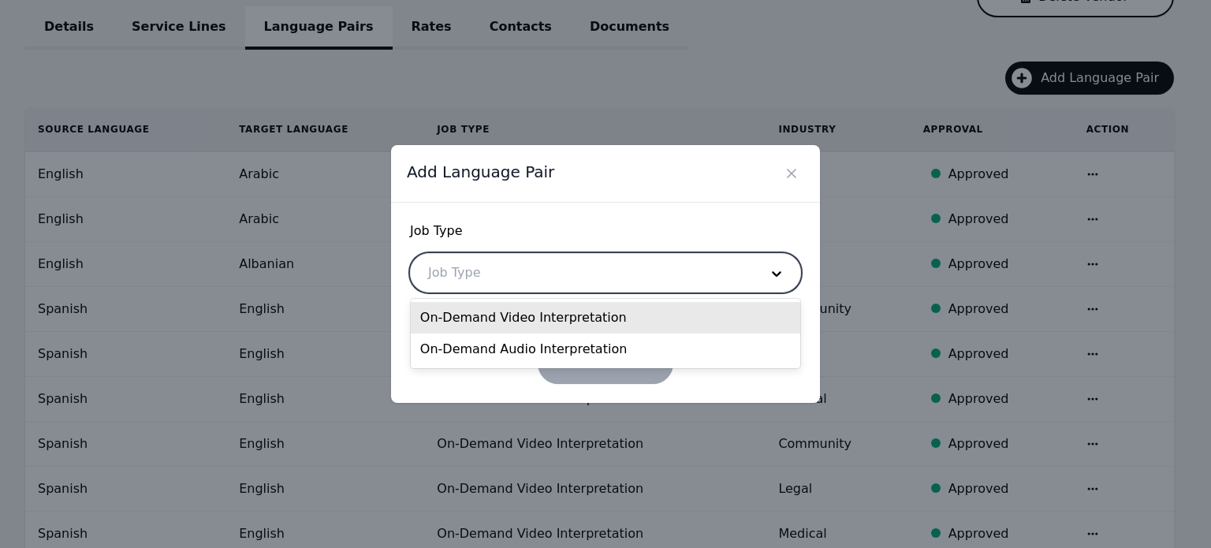
click at [517, 319] on div "On-Demand Video Interpretation" at bounding box center [606, 318] width 390 height 32
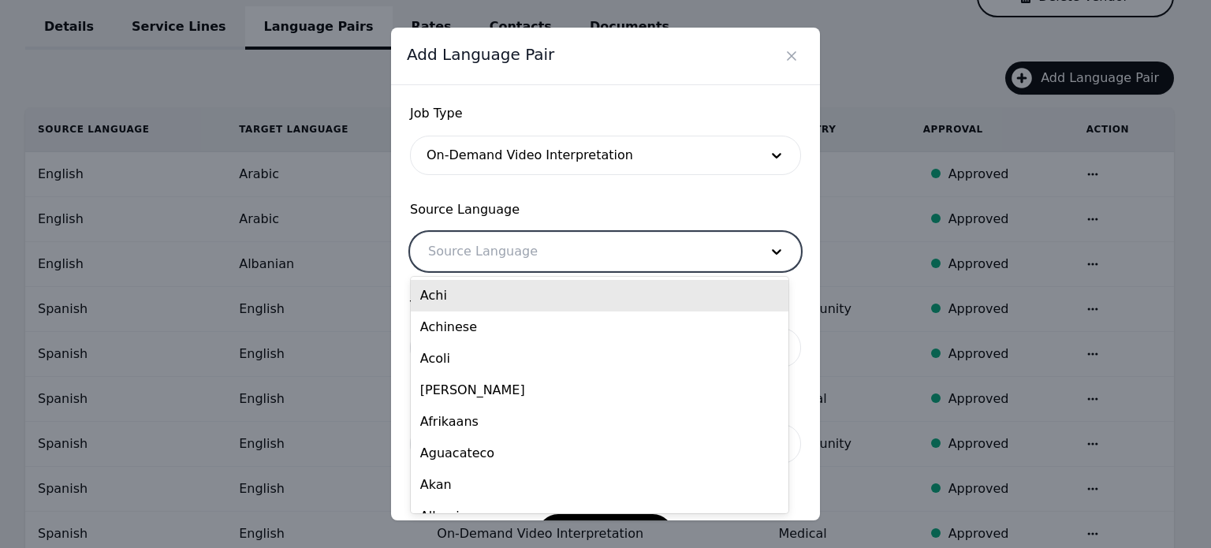
click at [506, 246] on div at bounding box center [582, 252] width 342 height 38
type input "eng"
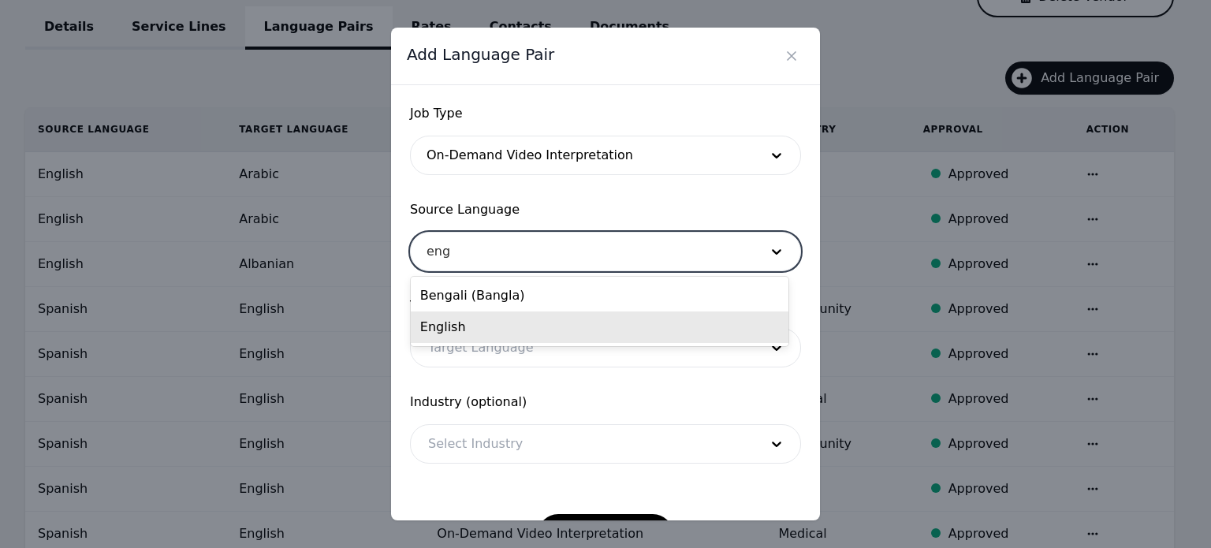
click at [492, 314] on div "English" at bounding box center [600, 328] width 378 height 32
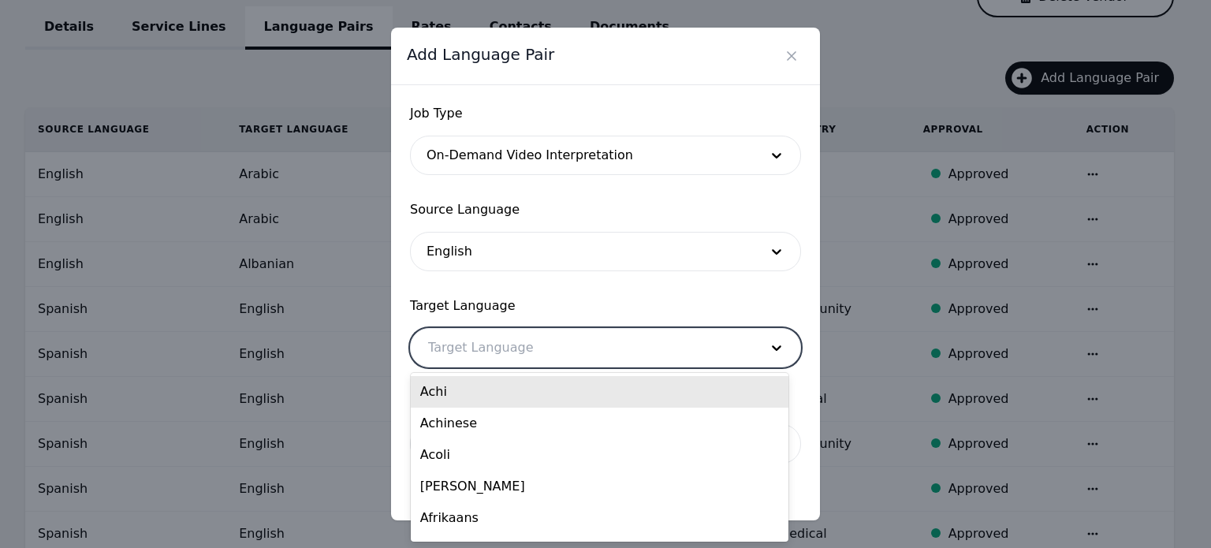
click at [487, 342] on div at bounding box center [582, 348] width 342 height 38
paste input "Nepali"
type input "Nepali"
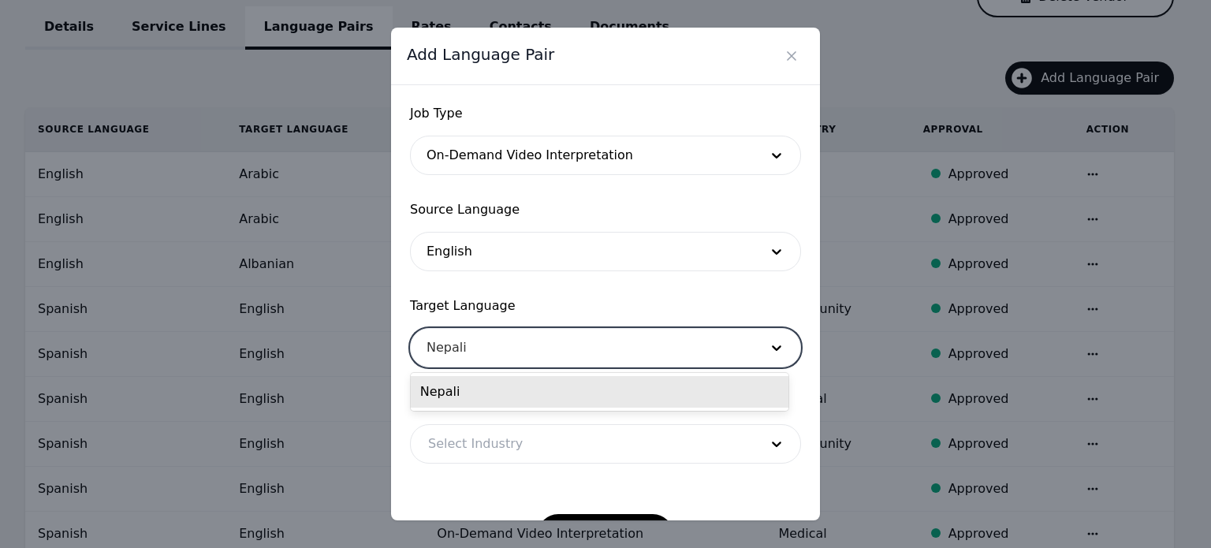
click at [476, 400] on div "Nepali" at bounding box center [600, 392] width 378 height 32
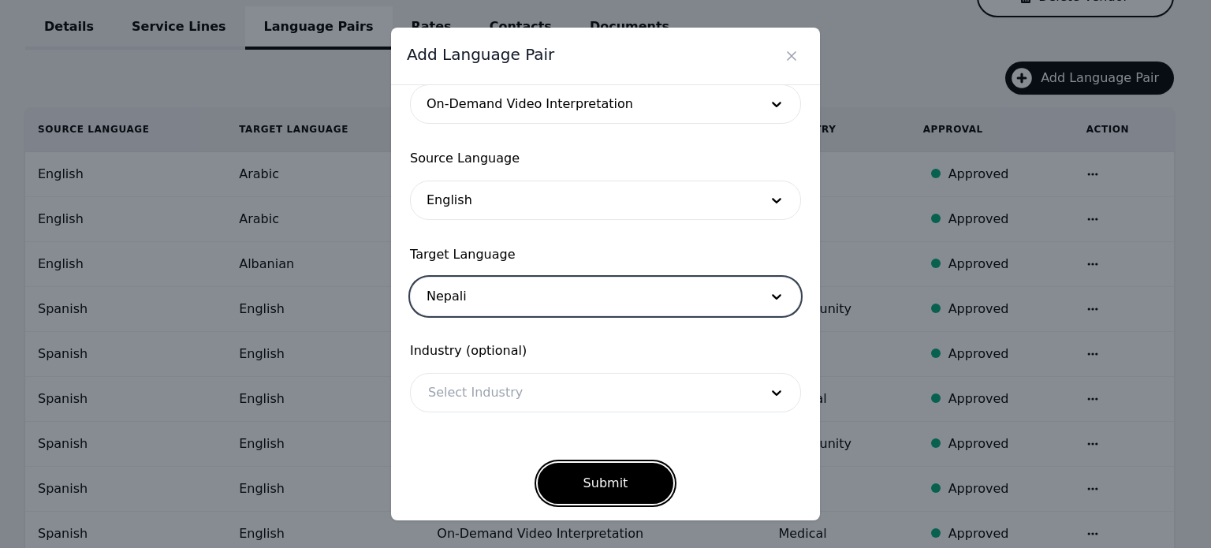
click at [611, 468] on button "Submit" at bounding box center [606, 483] width 136 height 41
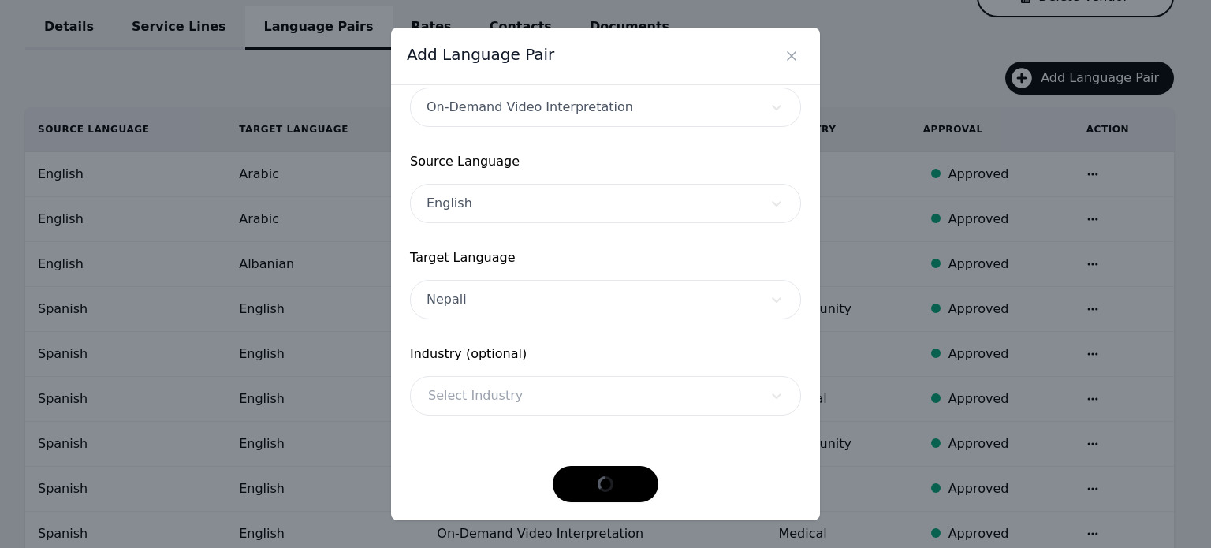
scroll to position [47, 0]
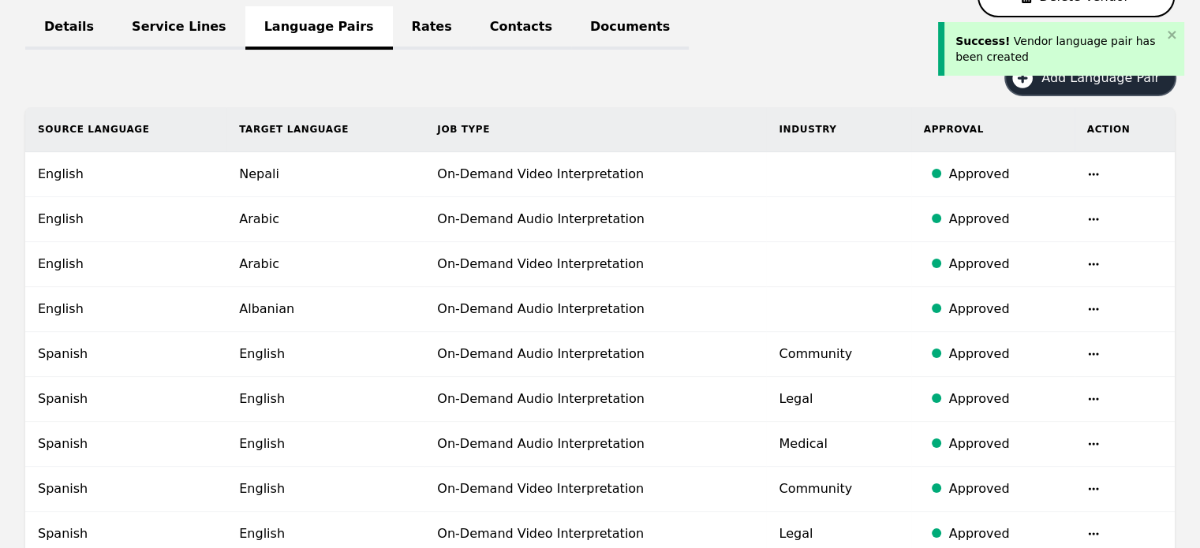
click at [1035, 84] on icon "button" at bounding box center [1021, 77] width 25 height 25
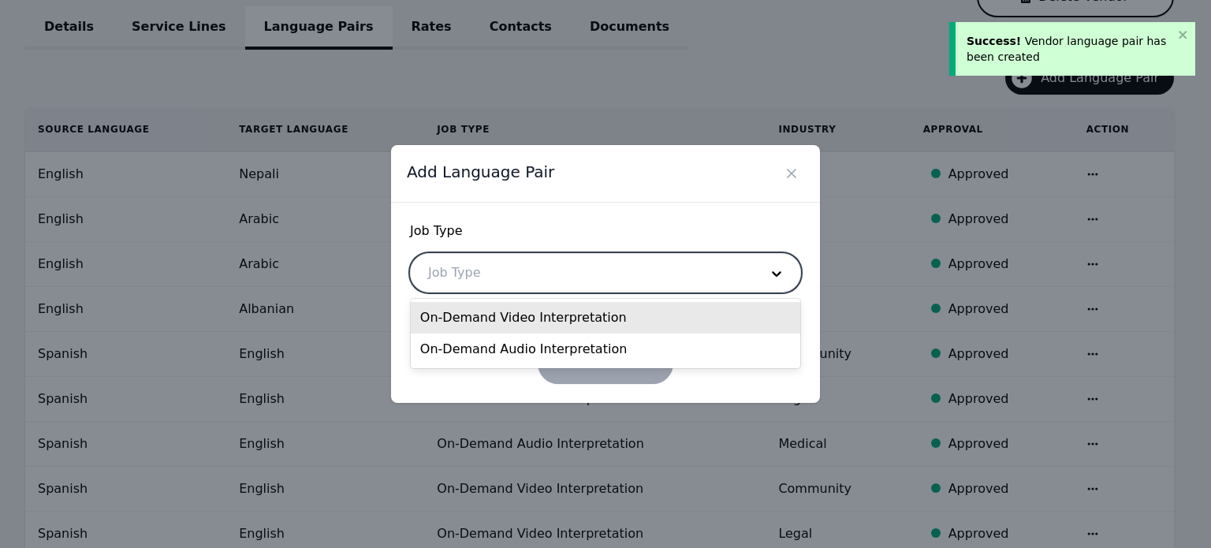
click at [622, 278] on div at bounding box center [582, 273] width 342 height 38
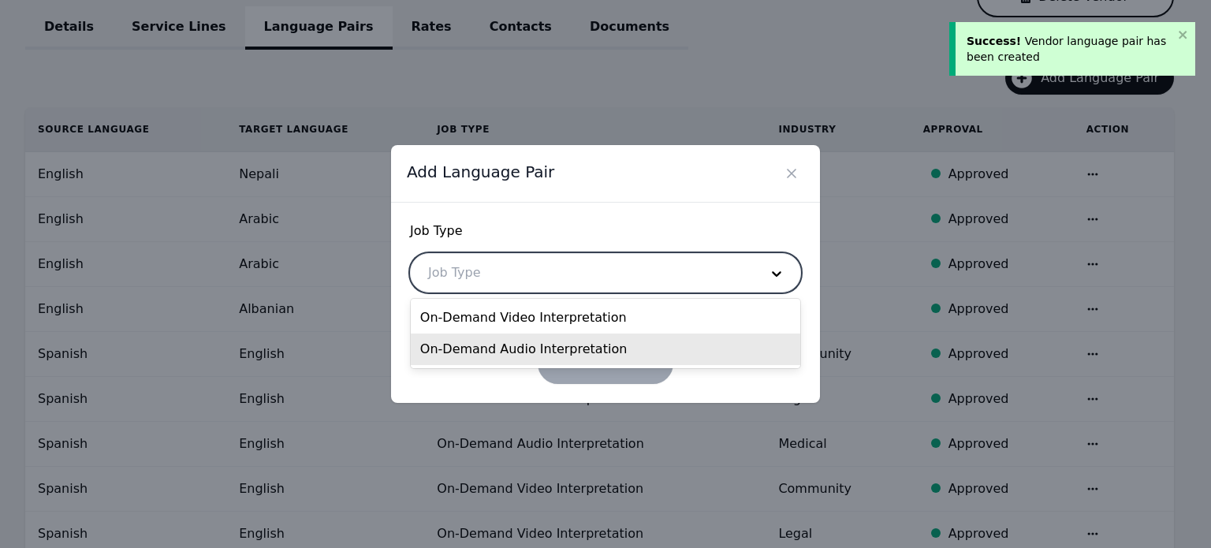
click at [571, 345] on div "On-Demand Audio Interpretation" at bounding box center [606, 350] width 390 height 32
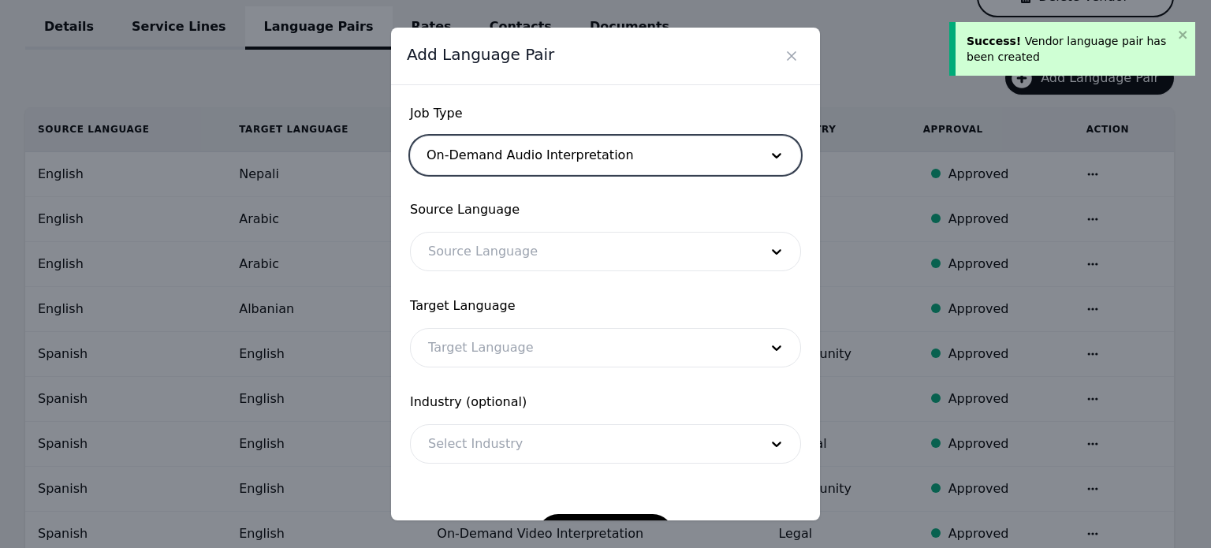
click at [541, 241] on div at bounding box center [582, 252] width 342 height 38
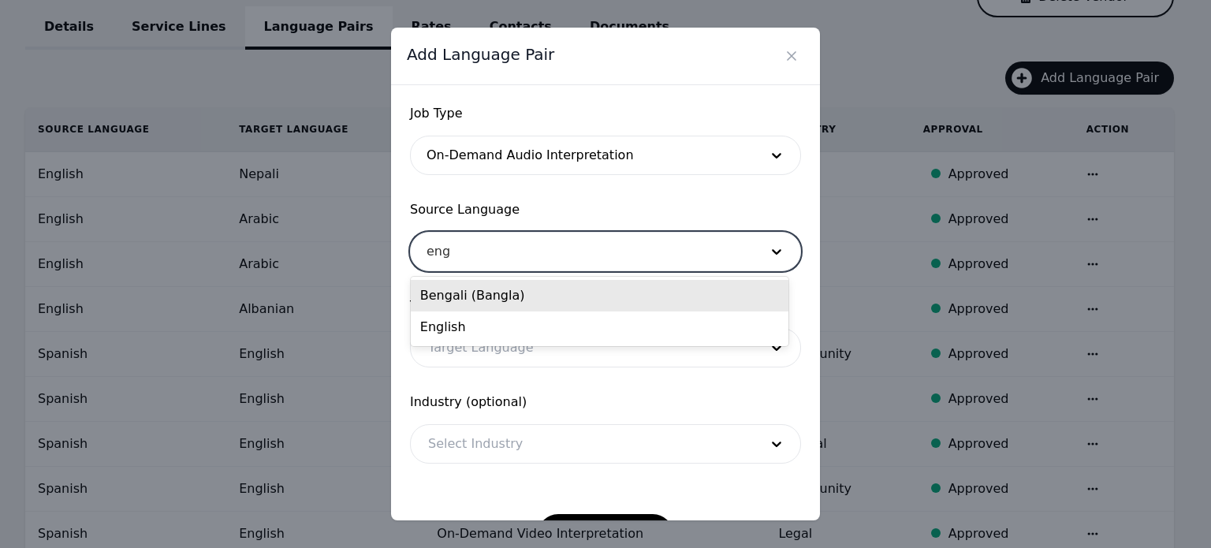
type input "engl"
click at [502, 288] on div "English" at bounding box center [600, 296] width 378 height 32
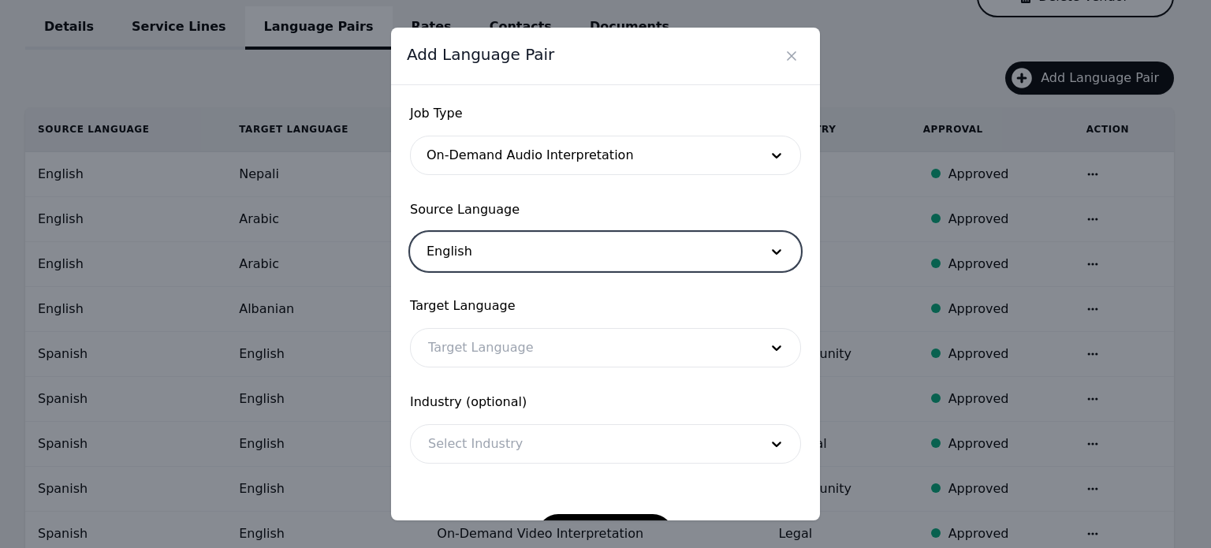
click at [489, 336] on div at bounding box center [582, 348] width 342 height 38
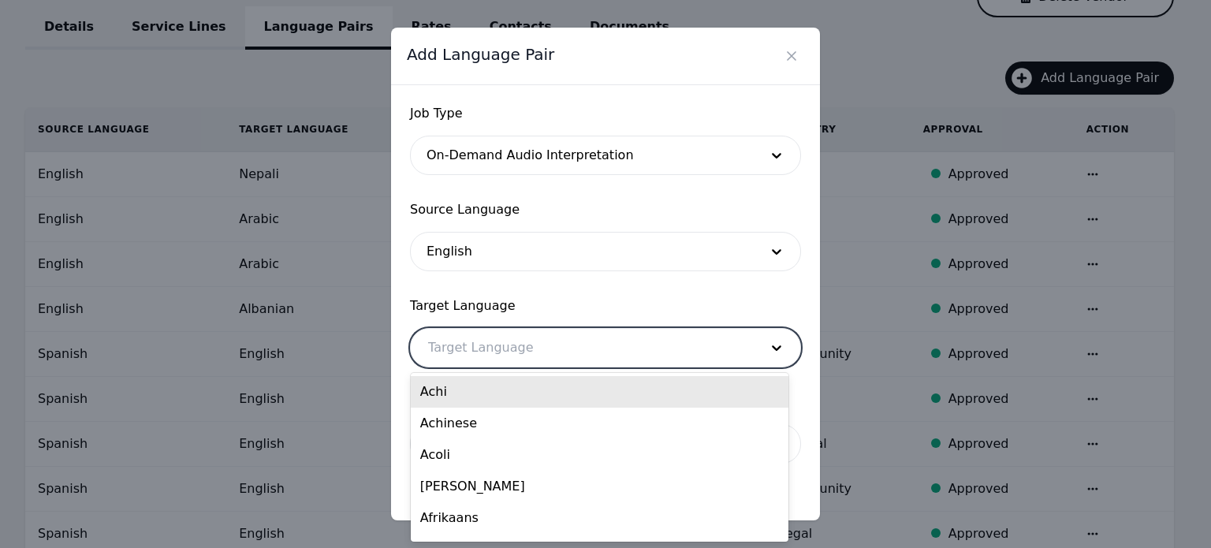
paste input "Nepali"
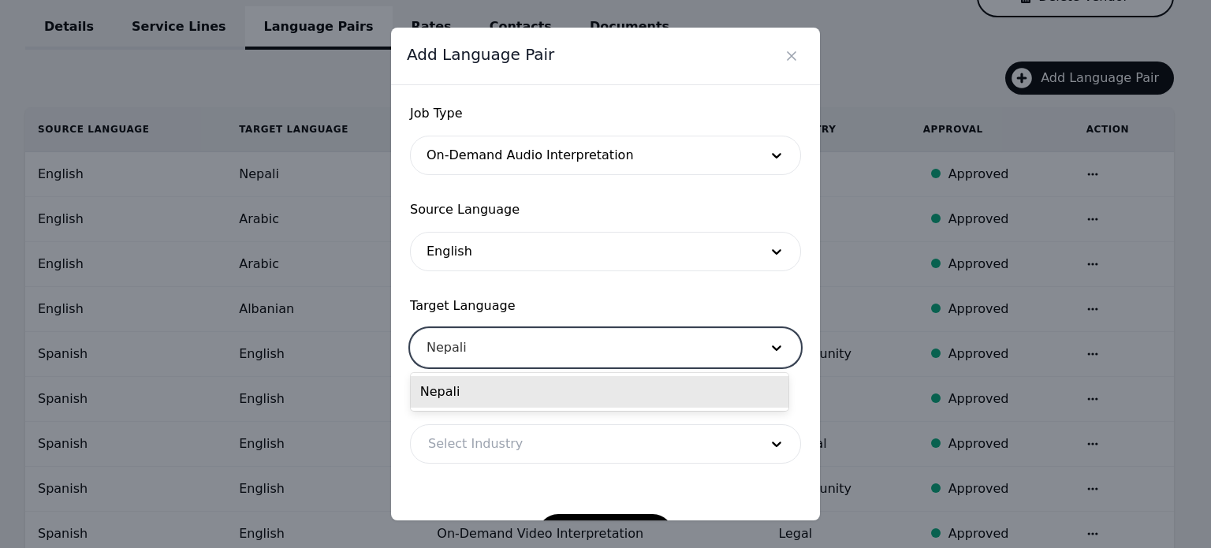
type input "Nepali"
click at [552, 476] on form "Job Type On-Demand Audio Interpretation Source Language English Target Language…" at bounding box center [605, 329] width 391 height 451
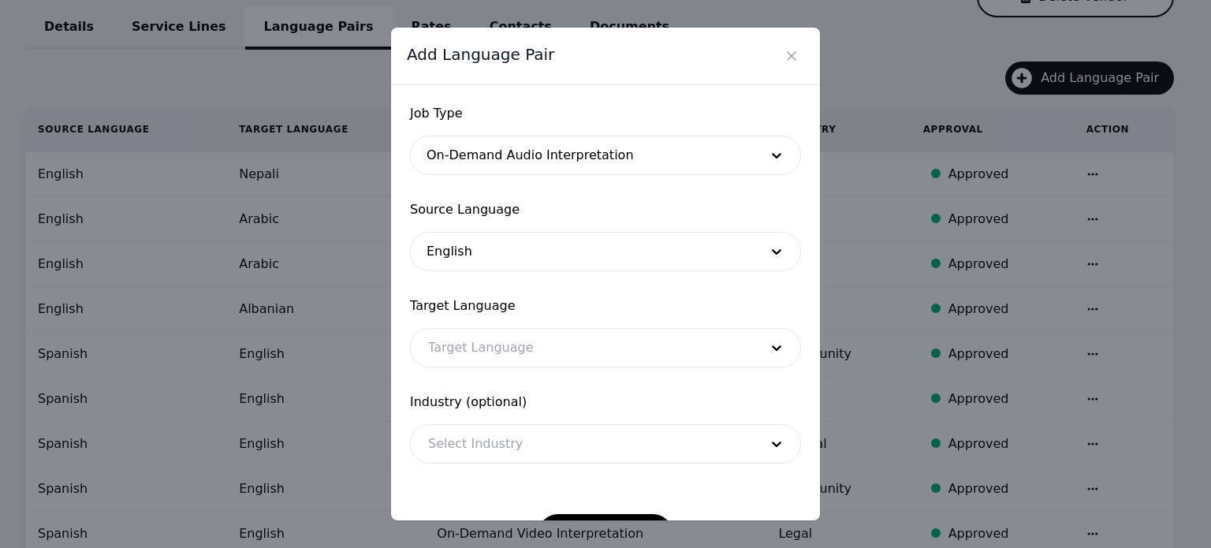
scroll to position [51, 0]
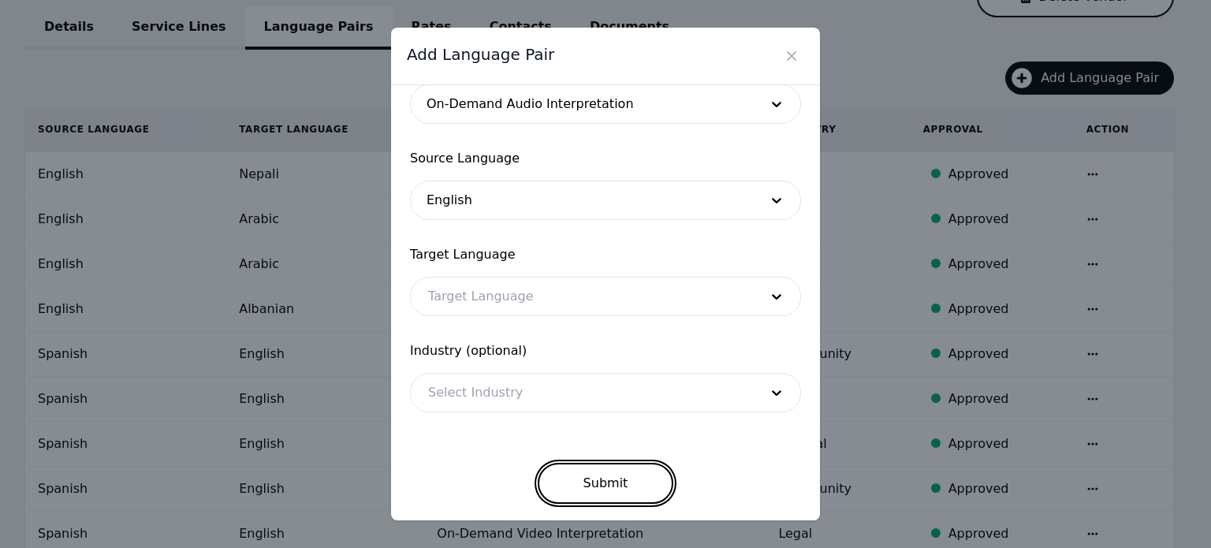
click at [591, 476] on button "Submit" at bounding box center [606, 483] width 136 height 41
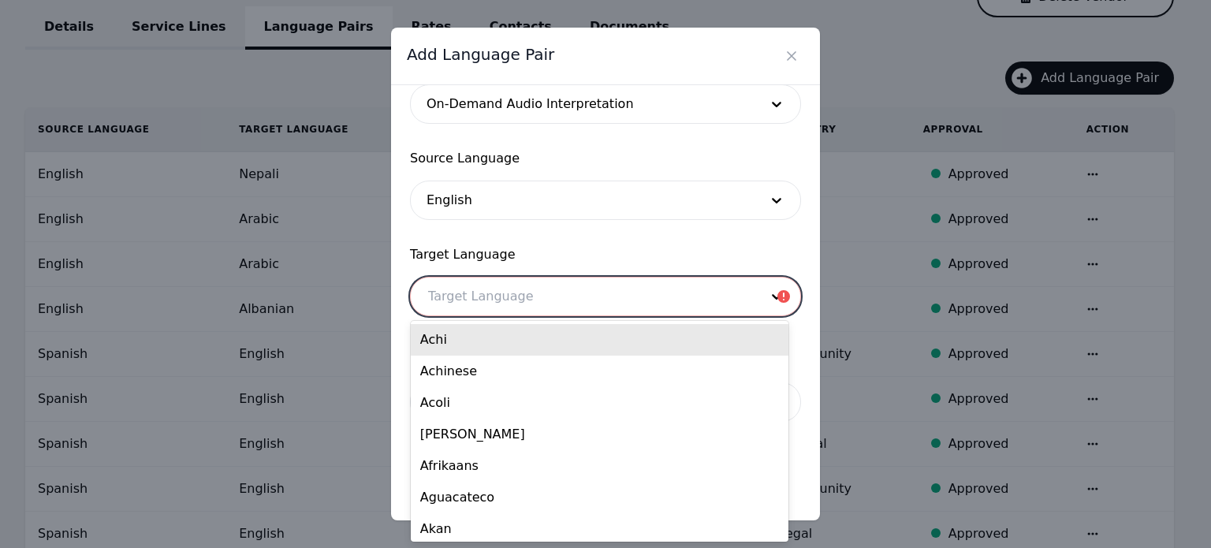
click at [575, 302] on div at bounding box center [582, 297] width 342 height 38
paste input "Nepali"
type input "Nepali"
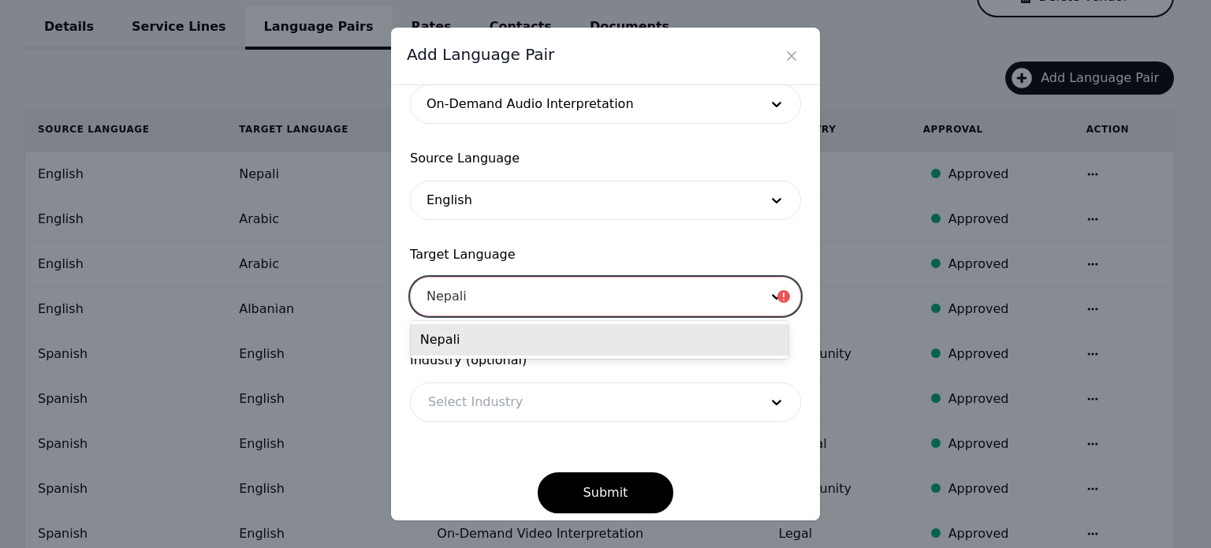
click at [571, 355] on div "Nepali" at bounding box center [600, 340] width 378 height 32
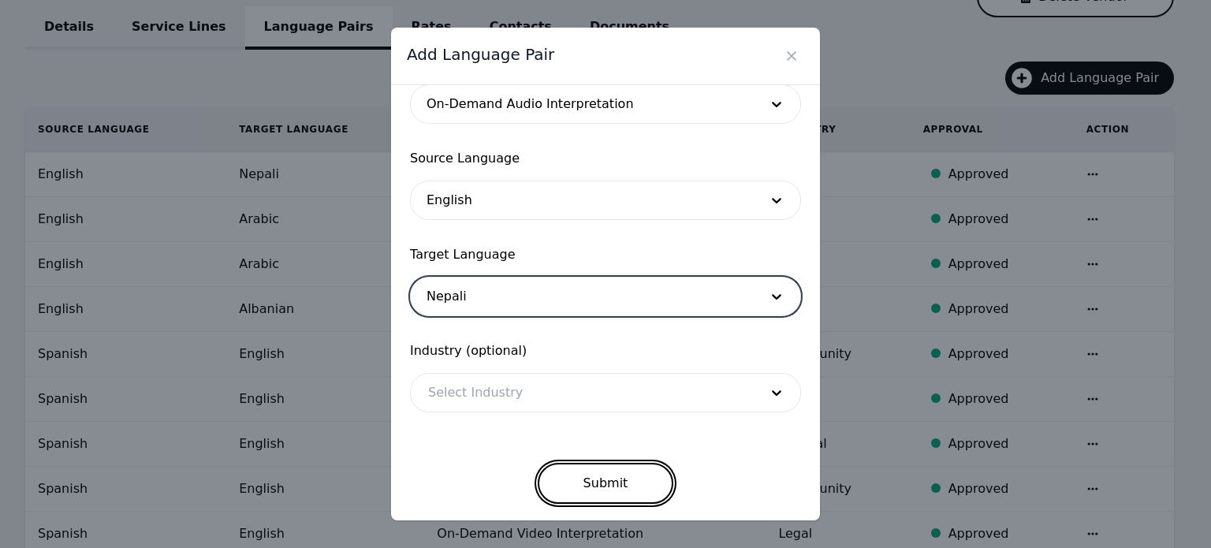
click at [573, 477] on button "Submit" at bounding box center [606, 483] width 136 height 41
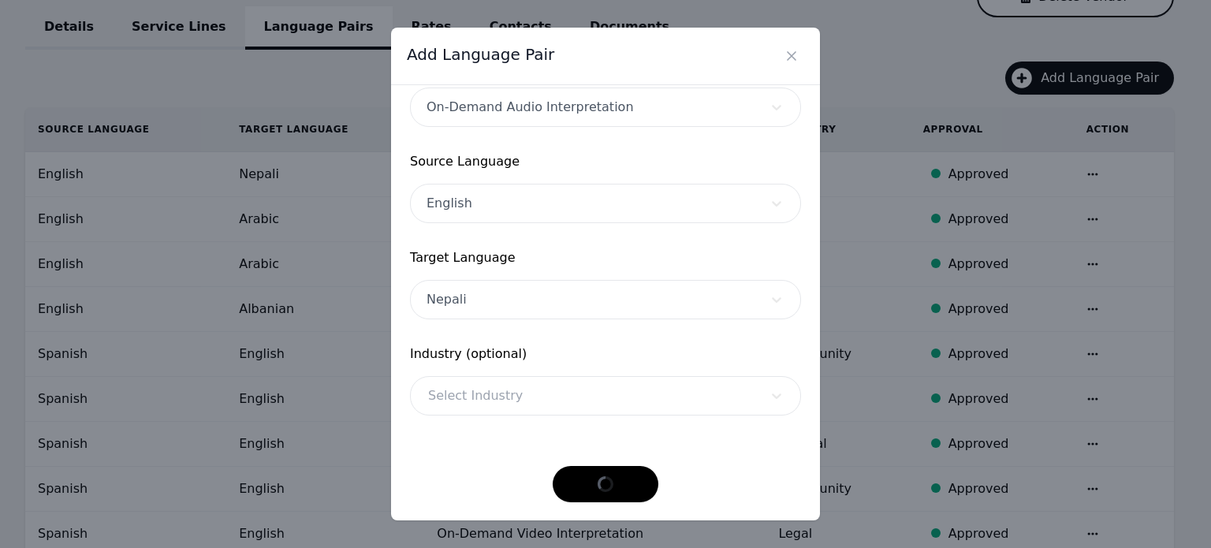
scroll to position [47, 0]
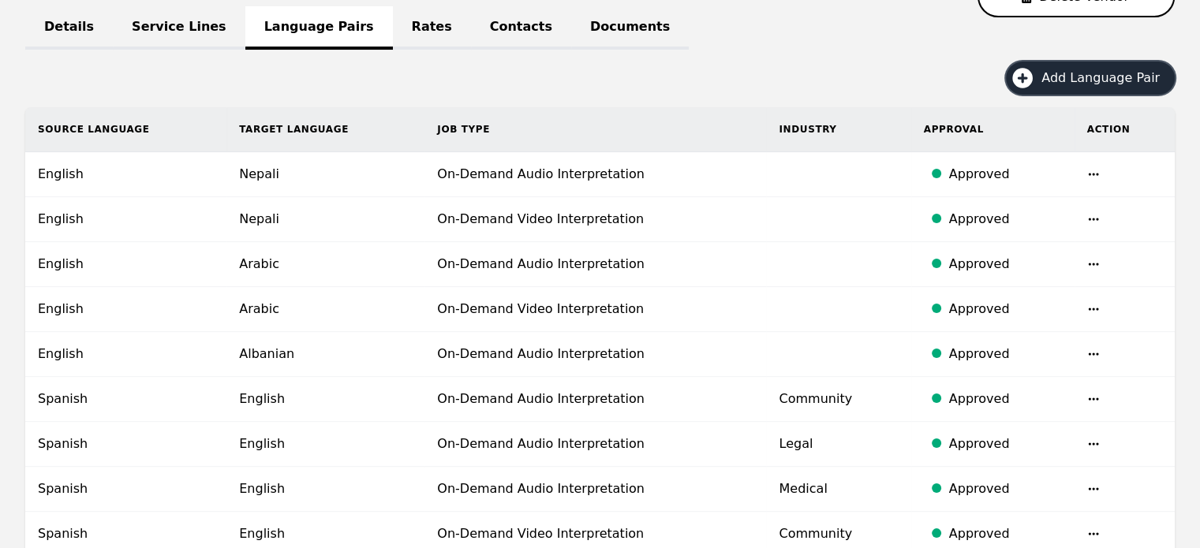
click at [1070, 81] on span "Add Language Pair" at bounding box center [1105, 78] width 129 height 19
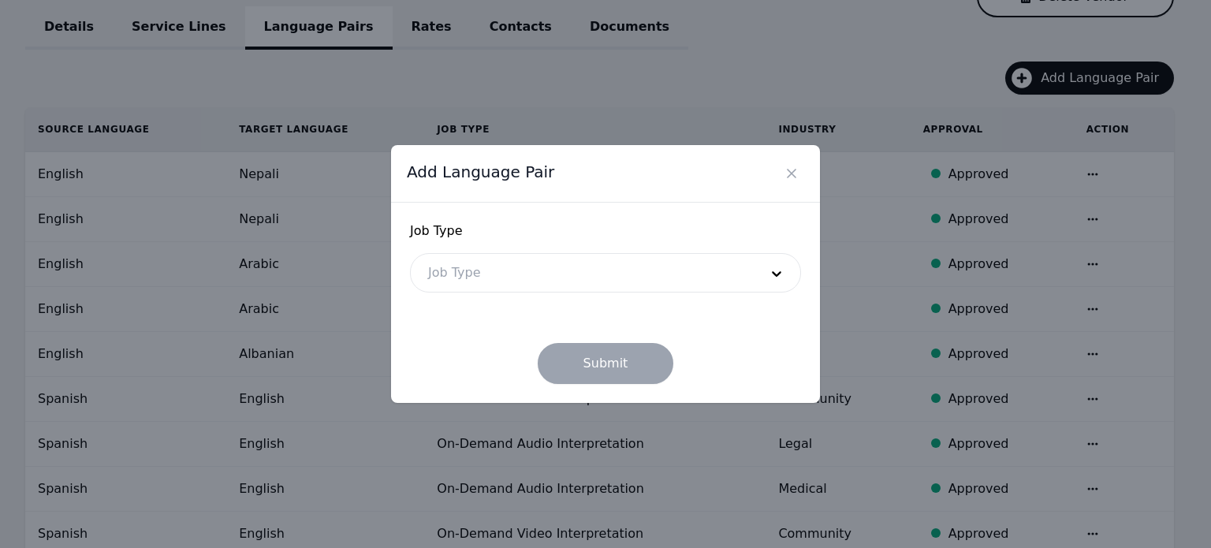
click at [644, 263] on div at bounding box center [582, 273] width 342 height 38
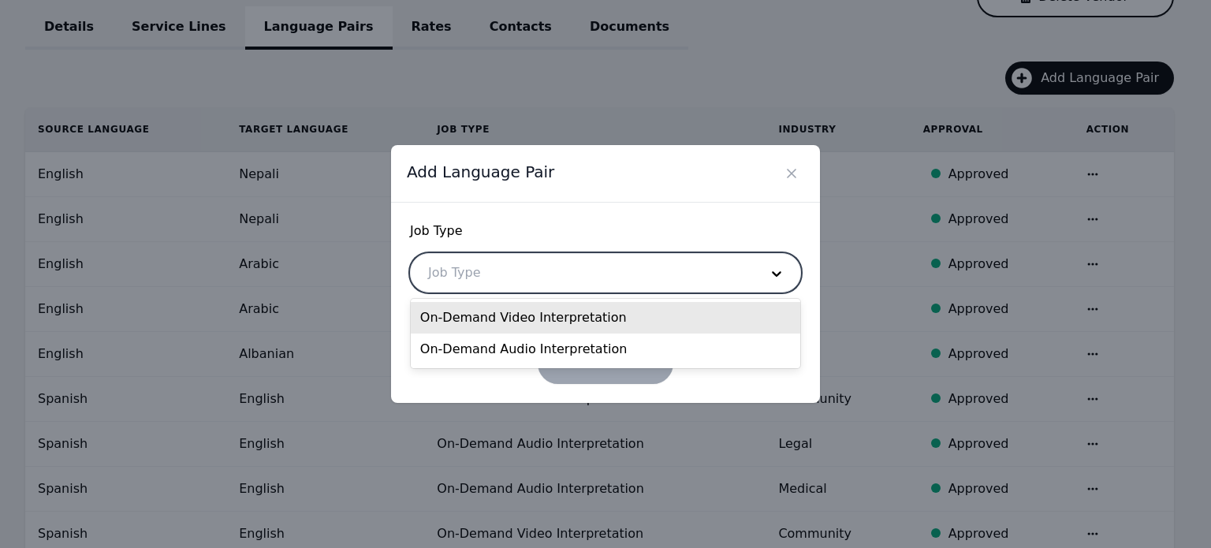
click at [569, 314] on div "On-Demand Video Interpretation" at bounding box center [606, 318] width 390 height 32
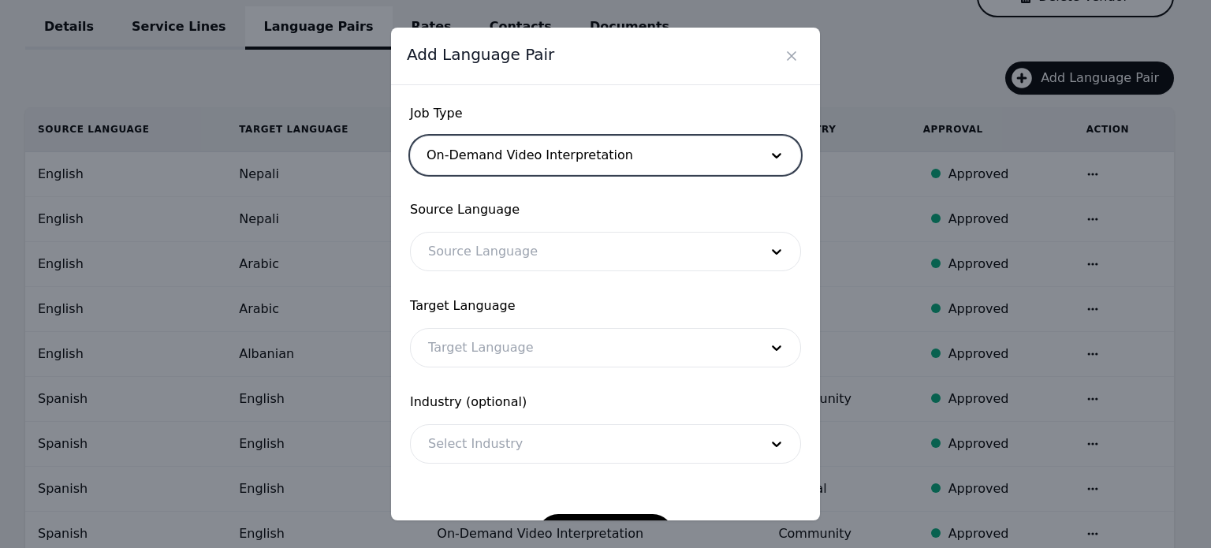
click at [530, 250] on div at bounding box center [582, 252] width 342 height 38
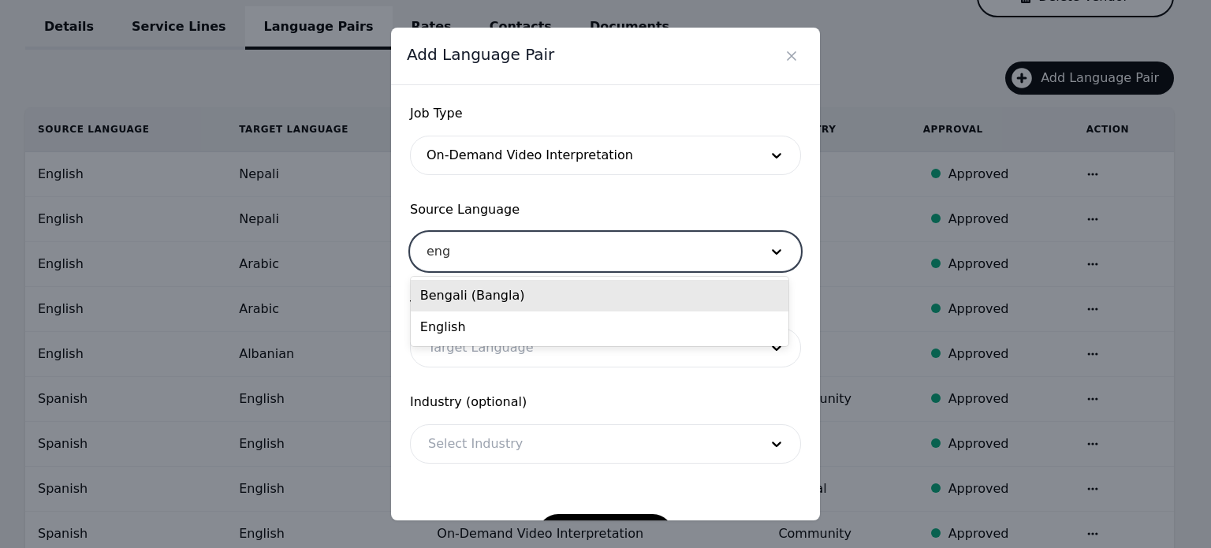
type input "engl"
click at [509, 296] on div "English" at bounding box center [600, 296] width 378 height 32
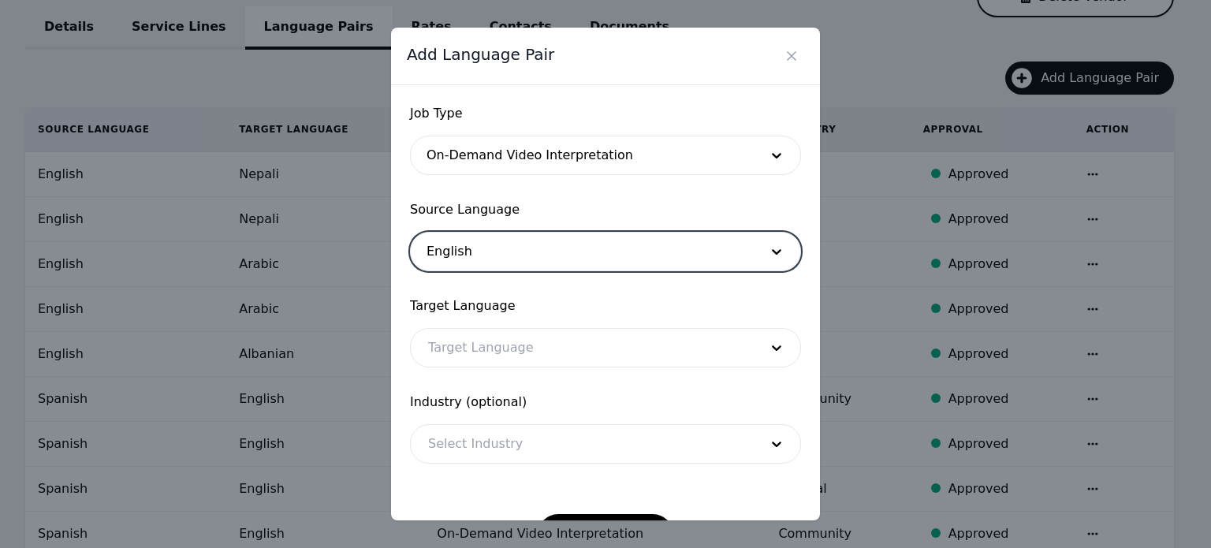
click at [500, 341] on div at bounding box center [582, 348] width 342 height 38
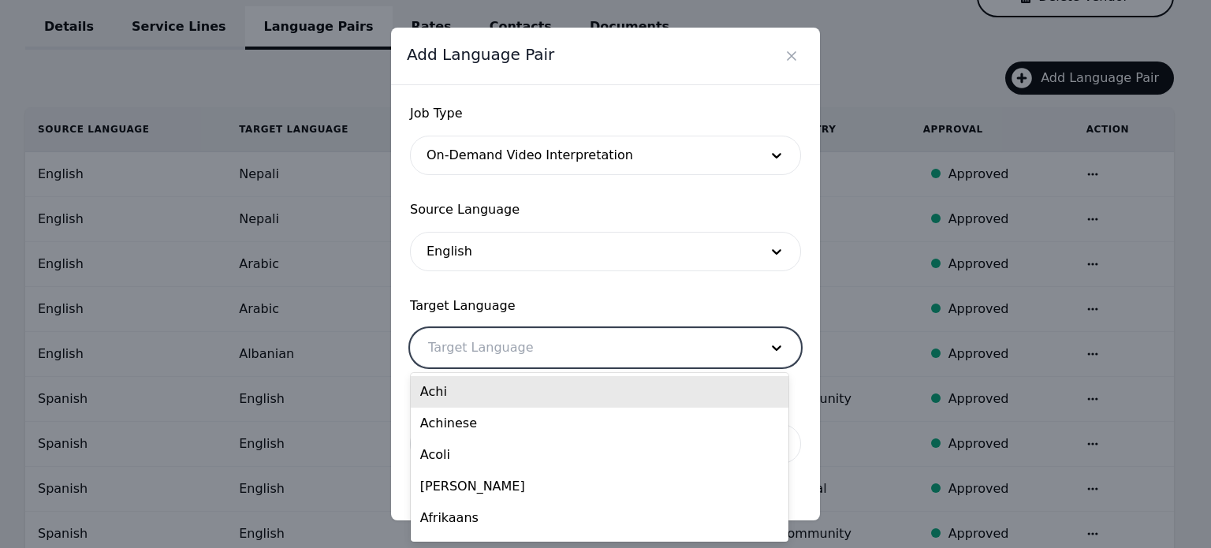
paste input "[DEMOGRAPHIC_DATA]"
type input "[DEMOGRAPHIC_DATA]"
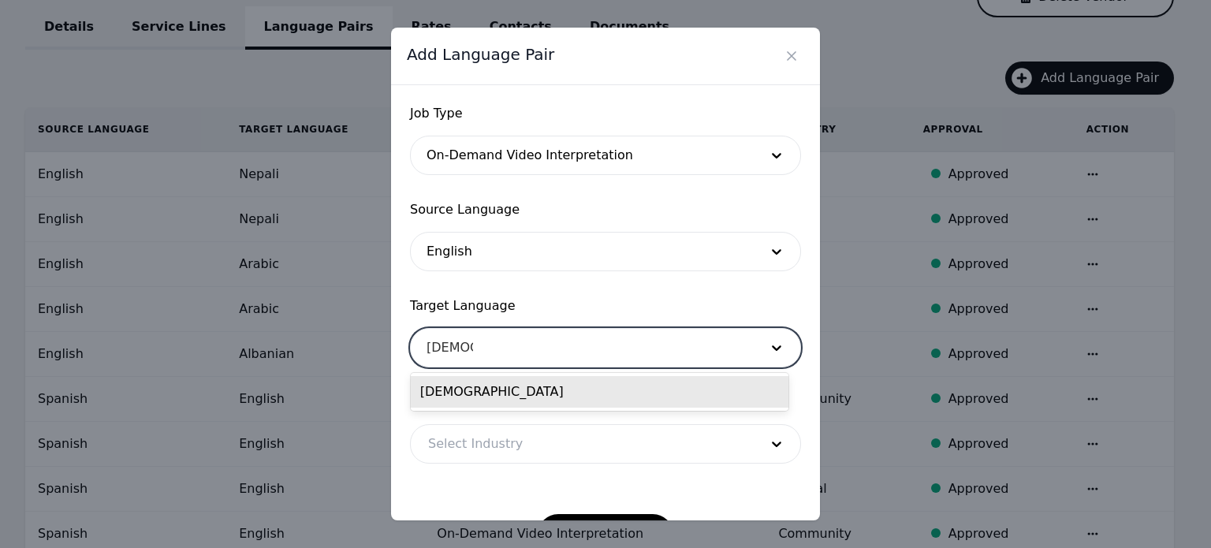
click at [476, 396] on div "[DEMOGRAPHIC_DATA]" at bounding box center [600, 392] width 378 height 32
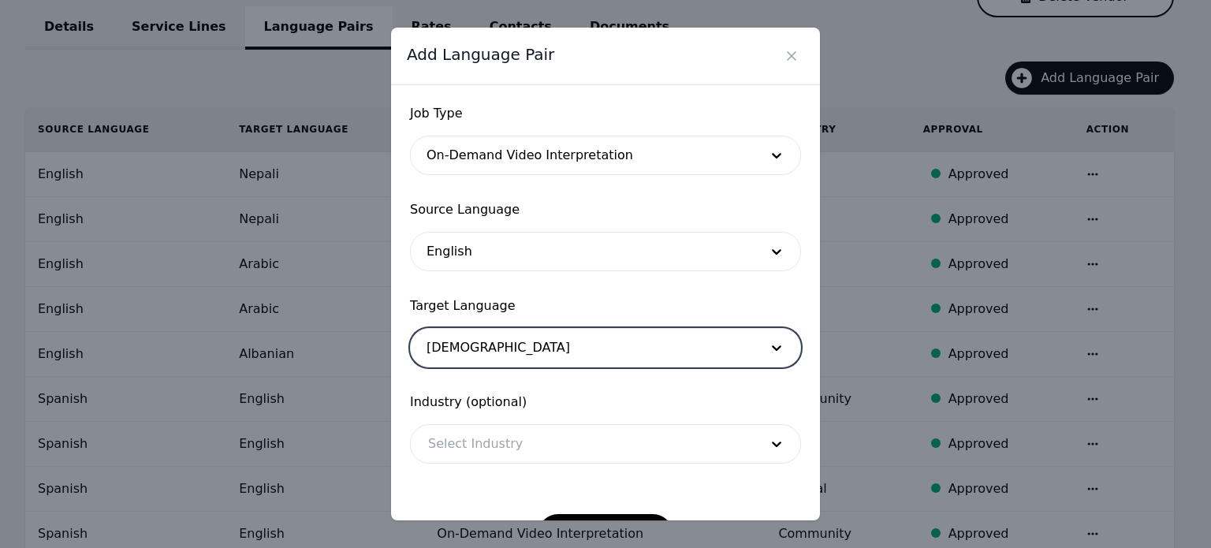
scroll to position [51, 0]
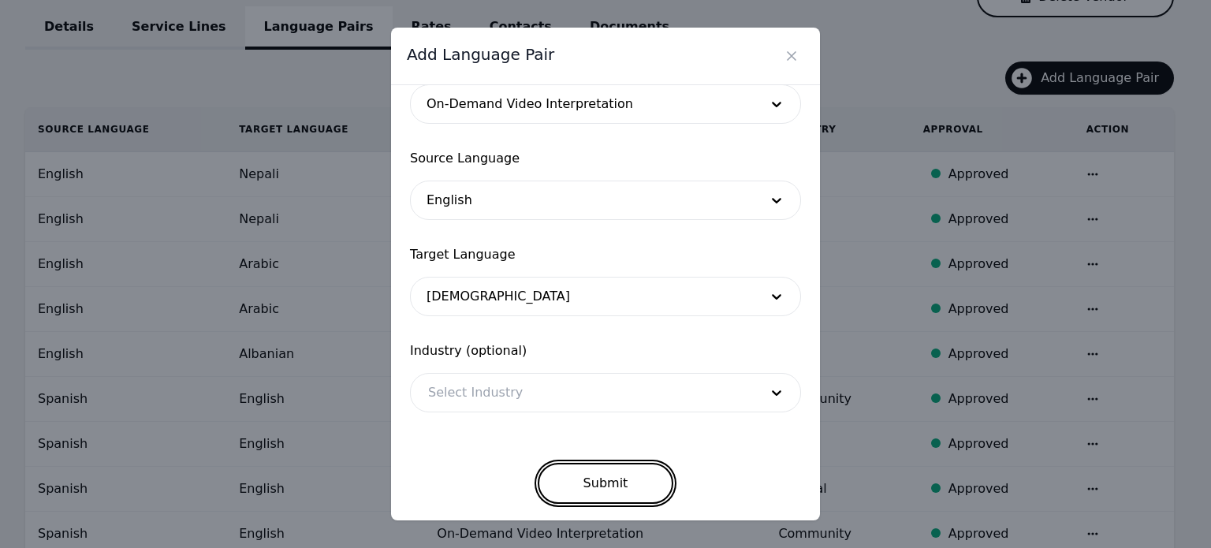
click at [572, 472] on button "Submit" at bounding box center [606, 483] width 136 height 41
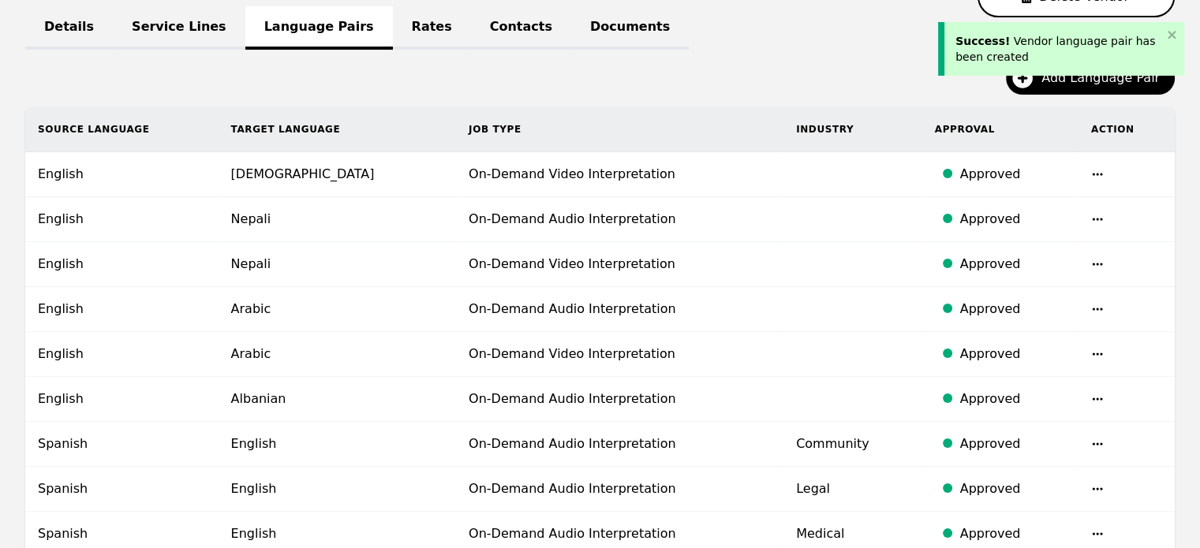
click at [1051, 77] on div "Success! Vendor language pair has been created" at bounding box center [1061, 46] width 252 height 66
click at [1032, 78] on div "Success! Vendor language pair has been created" at bounding box center [1061, 46] width 252 height 66
click at [1035, 85] on icon "button" at bounding box center [1021, 77] width 25 height 25
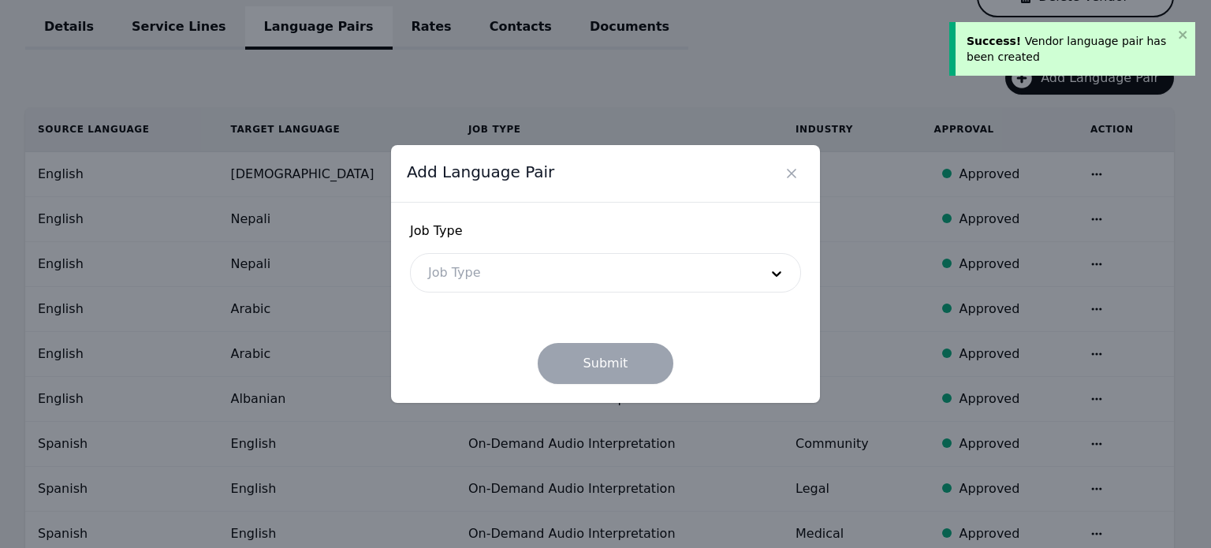
click at [703, 281] on div at bounding box center [582, 273] width 342 height 38
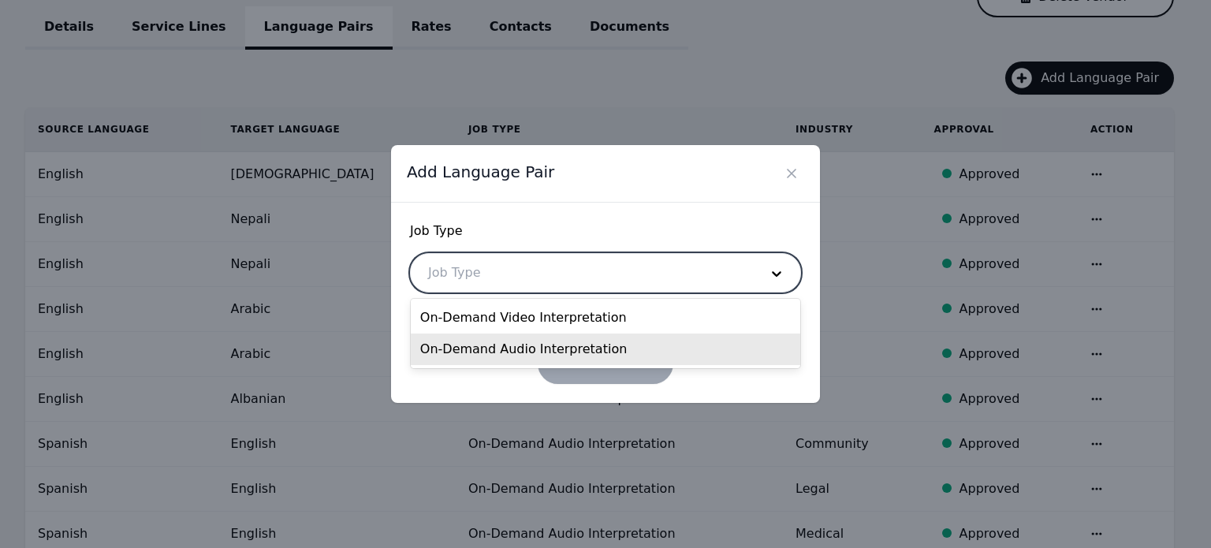
click at [596, 362] on div "On-Demand Audio Interpretation" at bounding box center [606, 350] width 390 height 32
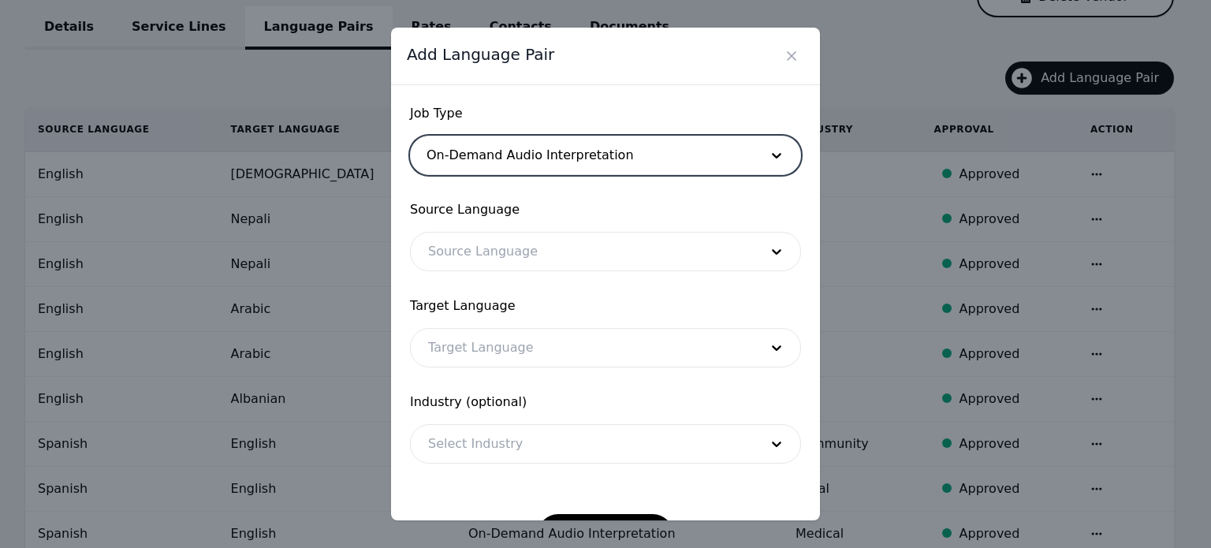
click at [562, 255] on div at bounding box center [582, 252] width 342 height 38
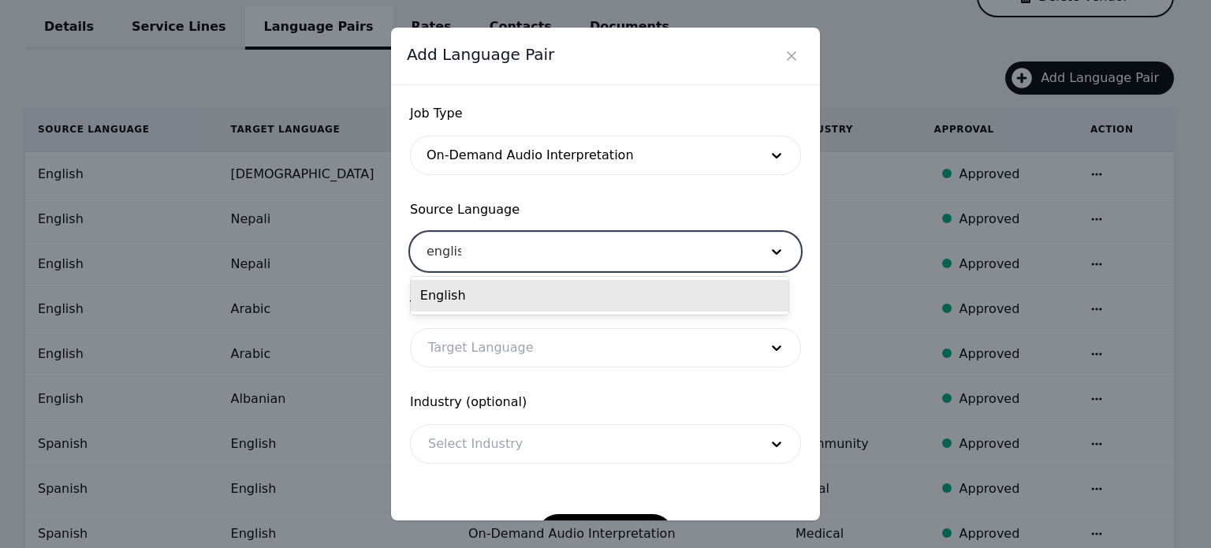
type input "english"
click at [554, 297] on div "English" at bounding box center [600, 296] width 378 height 32
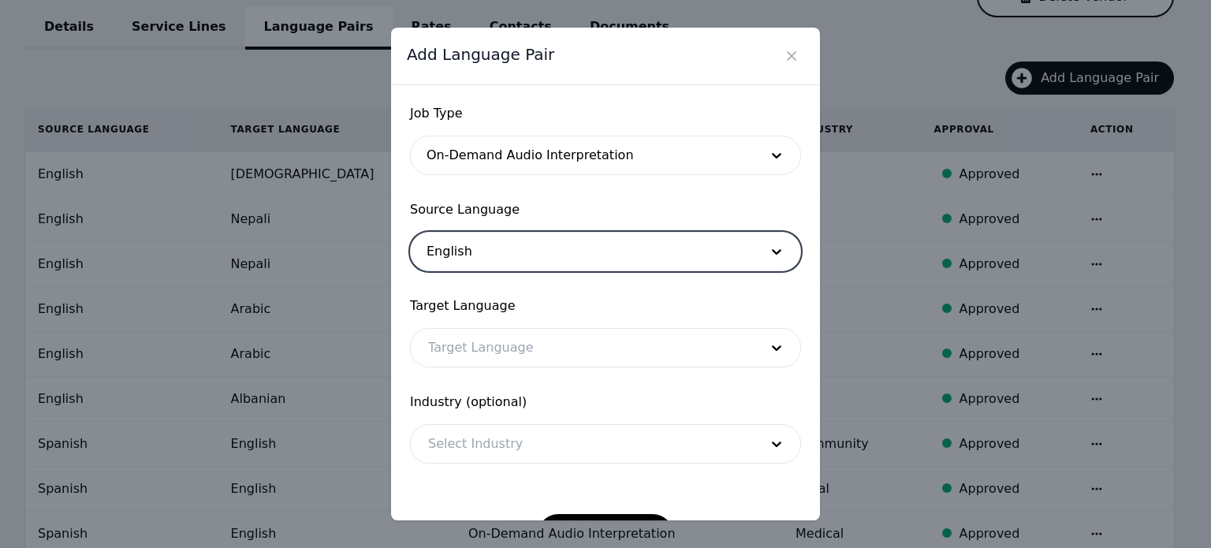
click at [454, 355] on div at bounding box center [582, 348] width 342 height 38
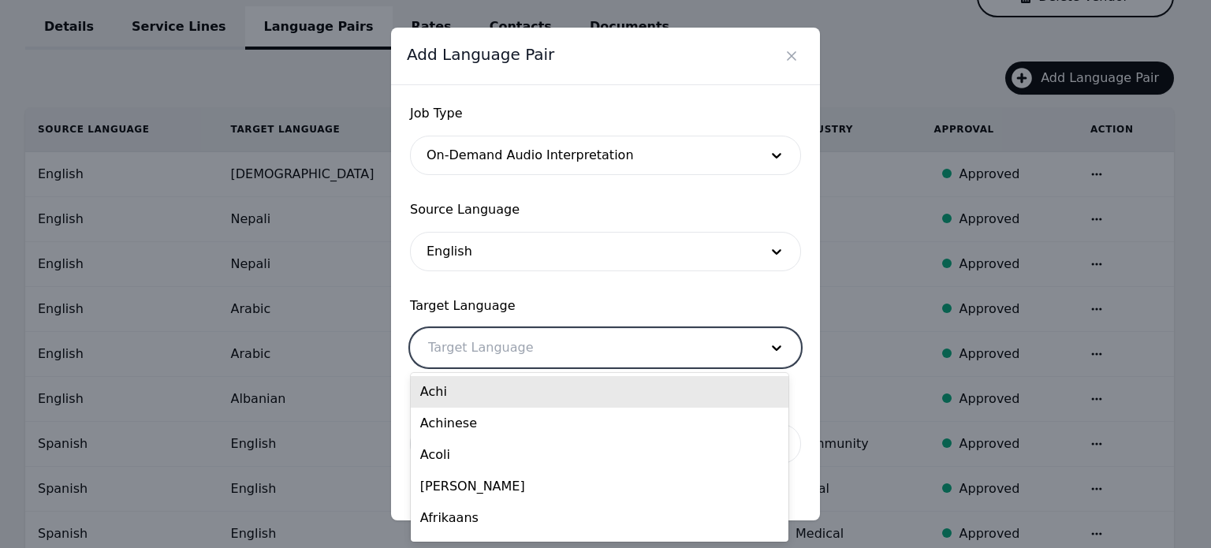
paste input "[DEMOGRAPHIC_DATA]"
type input "[DEMOGRAPHIC_DATA]"
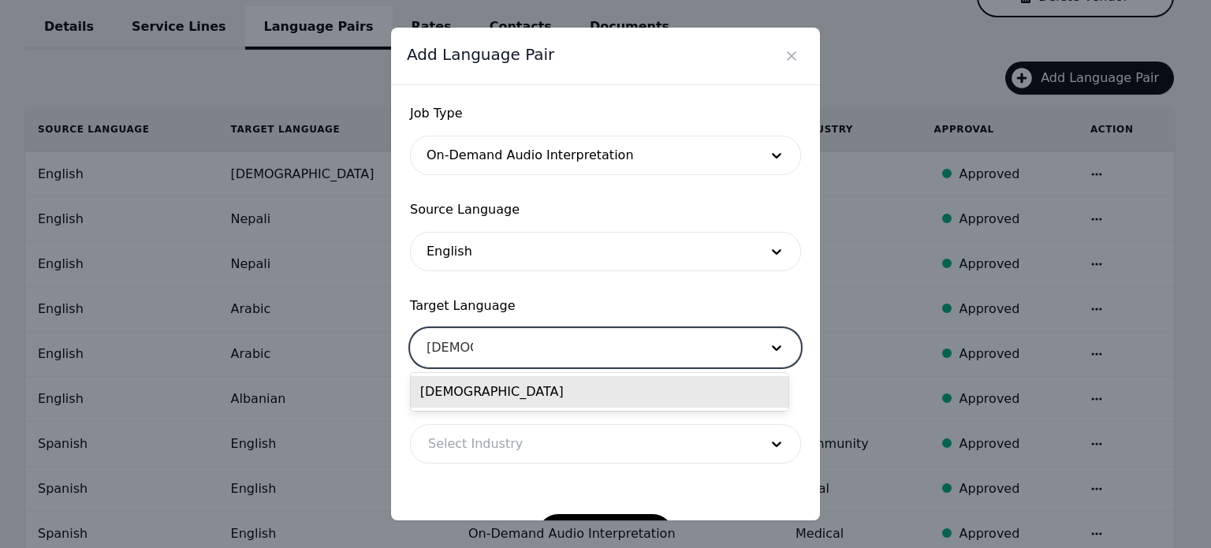
click at [442, 391] on div "[DEMOGRAPHIC_DATA]" at bounding box center [600, 392] width 378 height 32
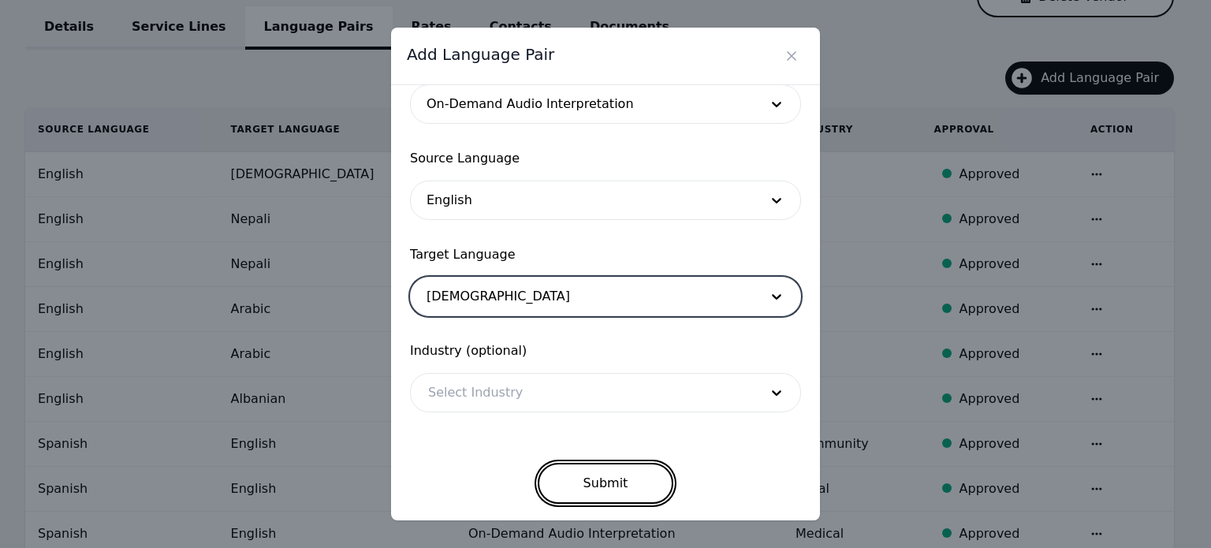
click at [573, 470] on button "Submit" at bounding box center [606, 483] width 136 height 41
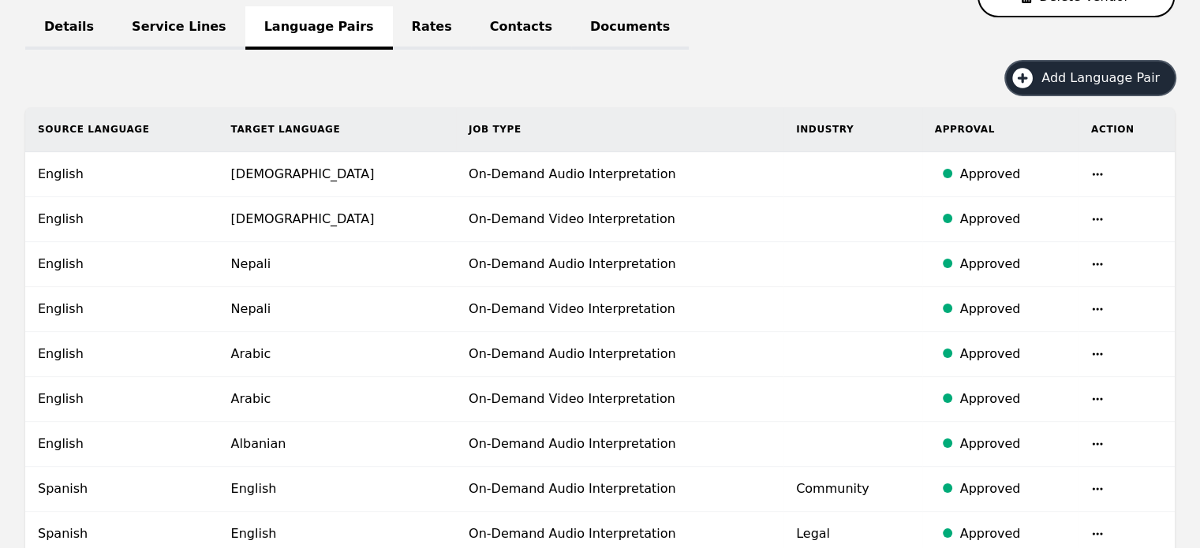
click at [1035, 77] on icon "button" at bounding box center [1021, 77] width 25 height 25
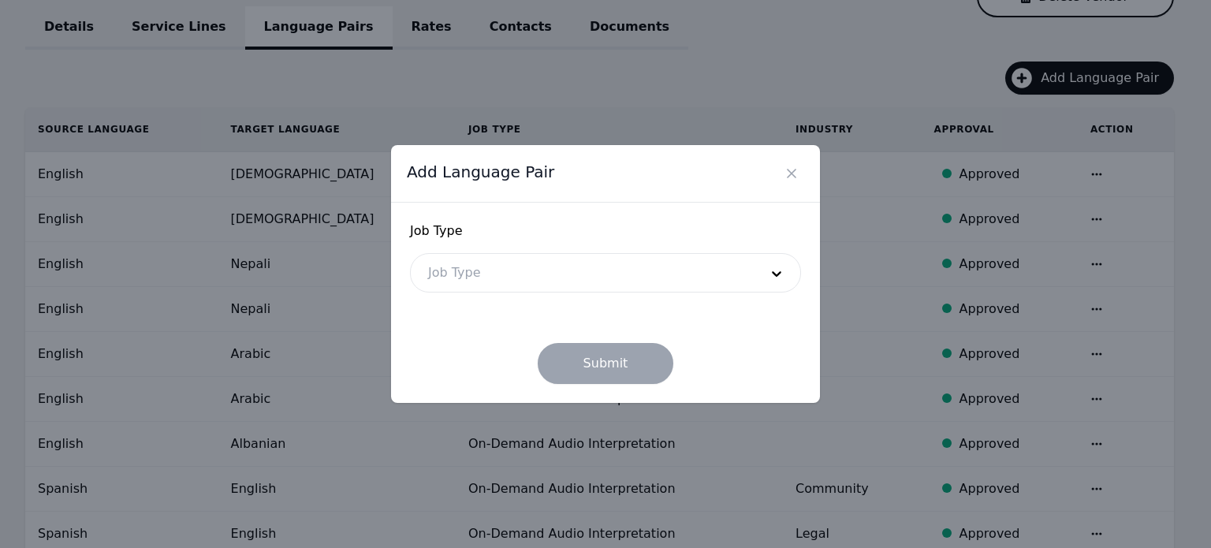
click at [613, 262] on div at bounding box center [582, 273] width 342 height 38
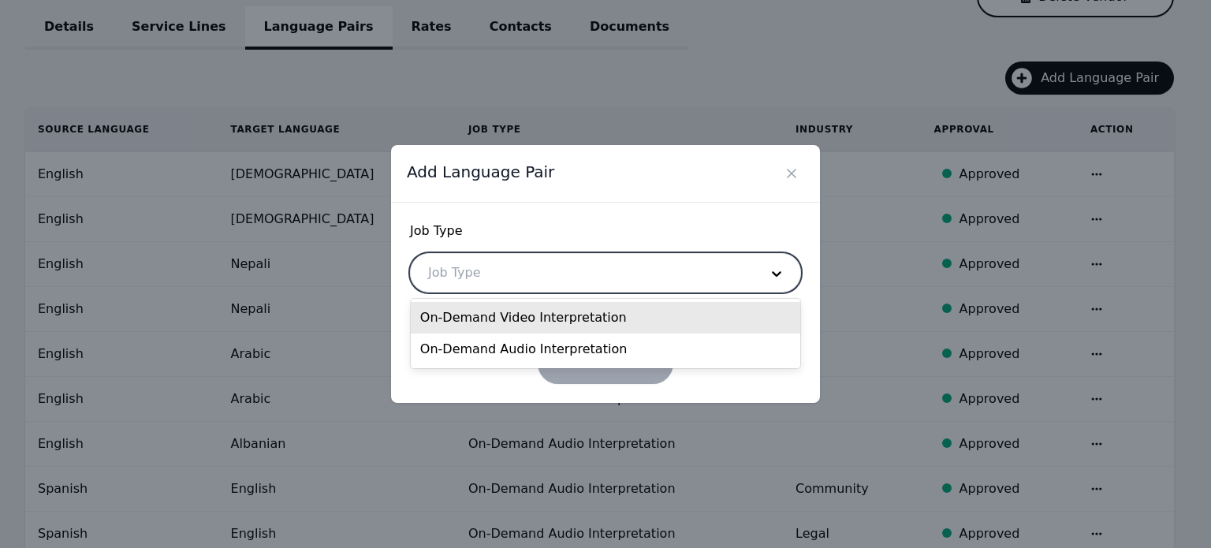
click at [587, 315] on div "On-Demand Video Interpretation" at bounding box center [606, 318] width 390 height 32
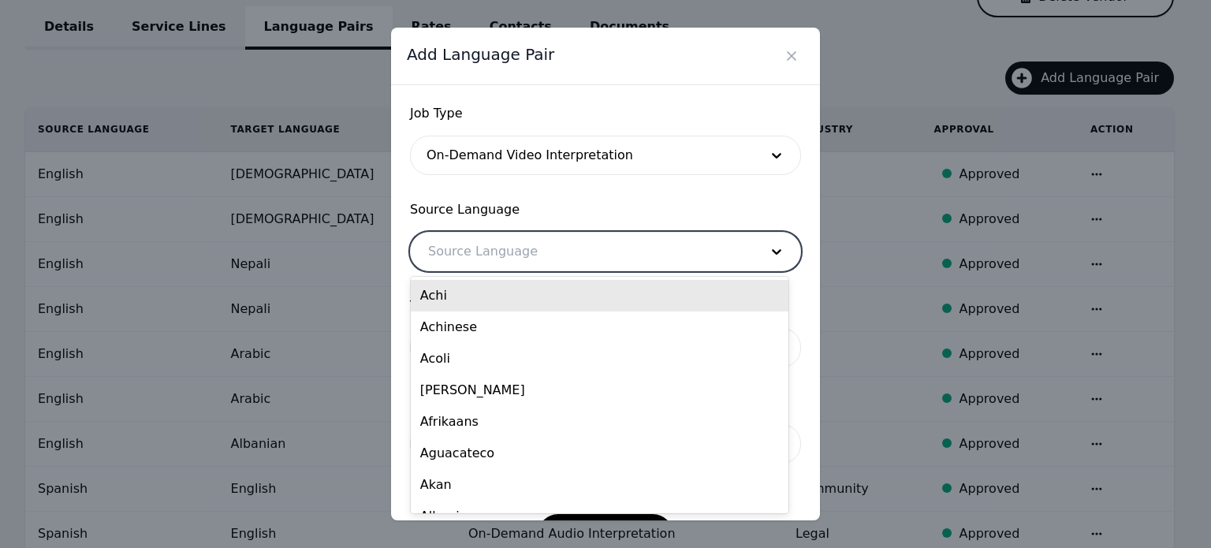
click at [521, 254] on div at bounding box center [582, 252] width 342 height 38
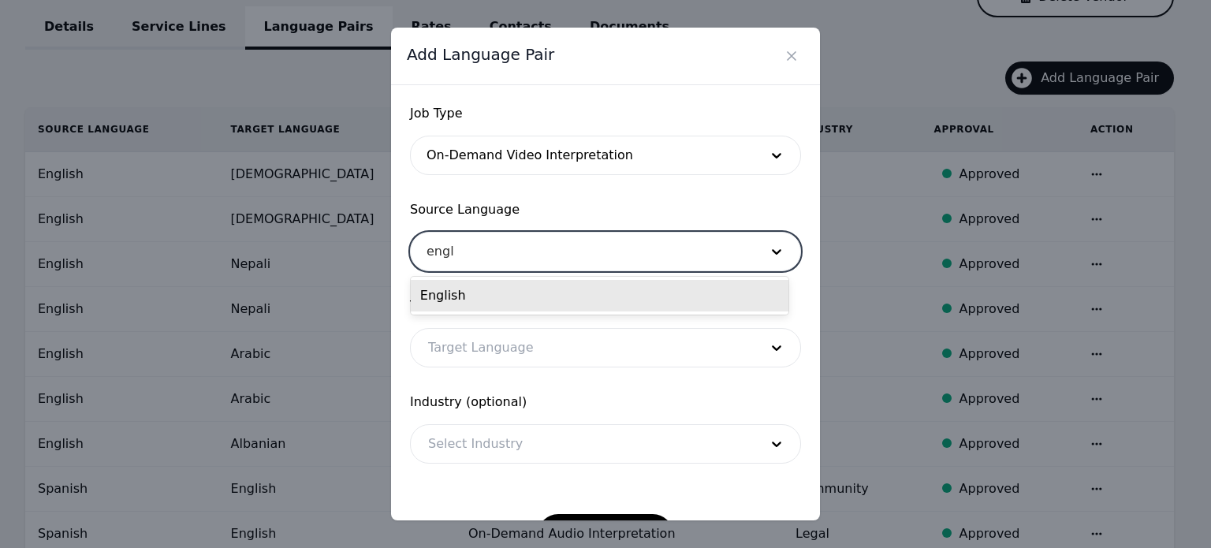
type input "engli"
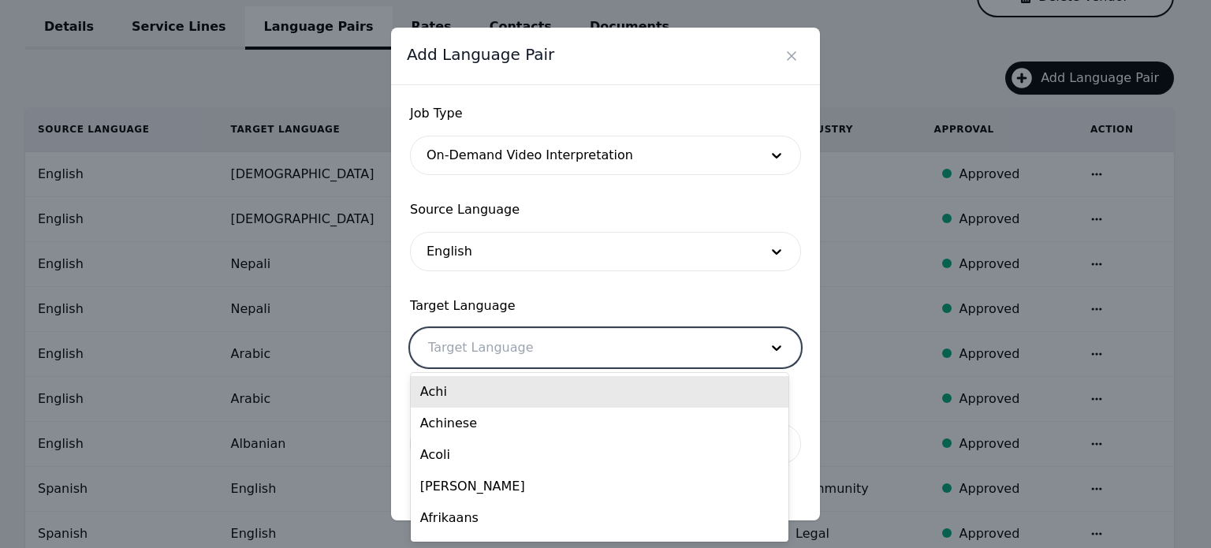
click at [498, 341] on div at bounding box center [582, 348] width 342 height 38
paste input "French"
type input "French"
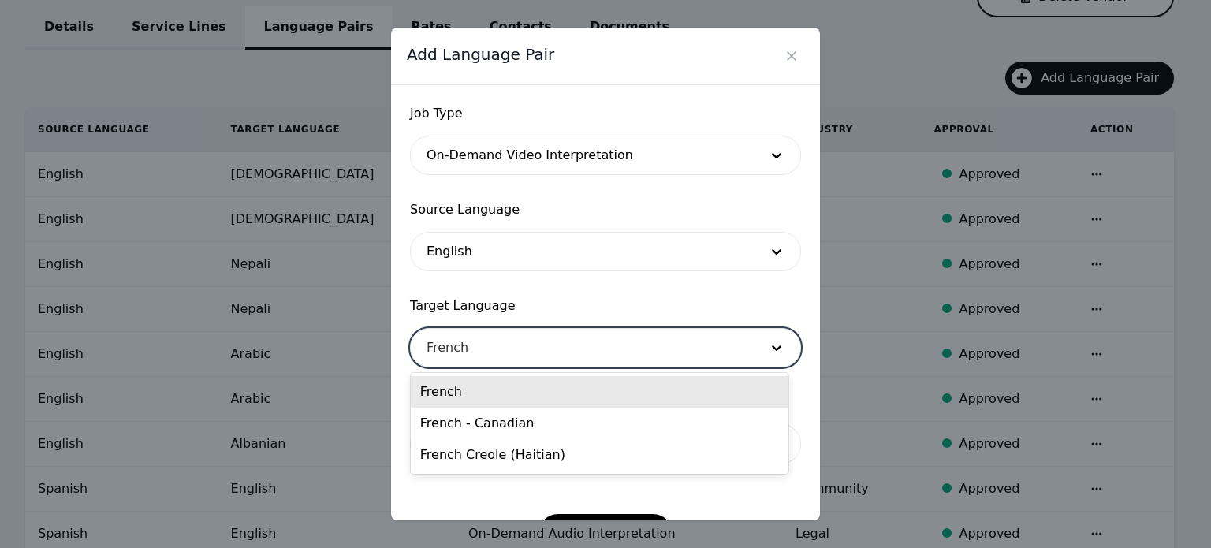
click at [465, 385] on div "French" at bounding box center [600, 392] width 378 height 32
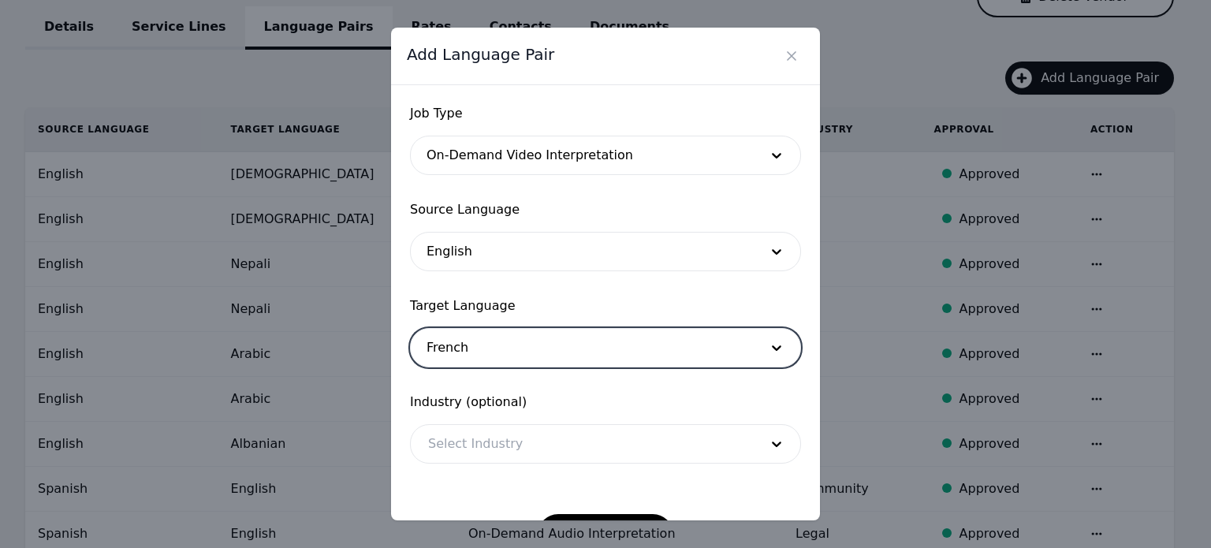
click at [492, 345] on div at bounding box center [582, 348] width 342 height 38
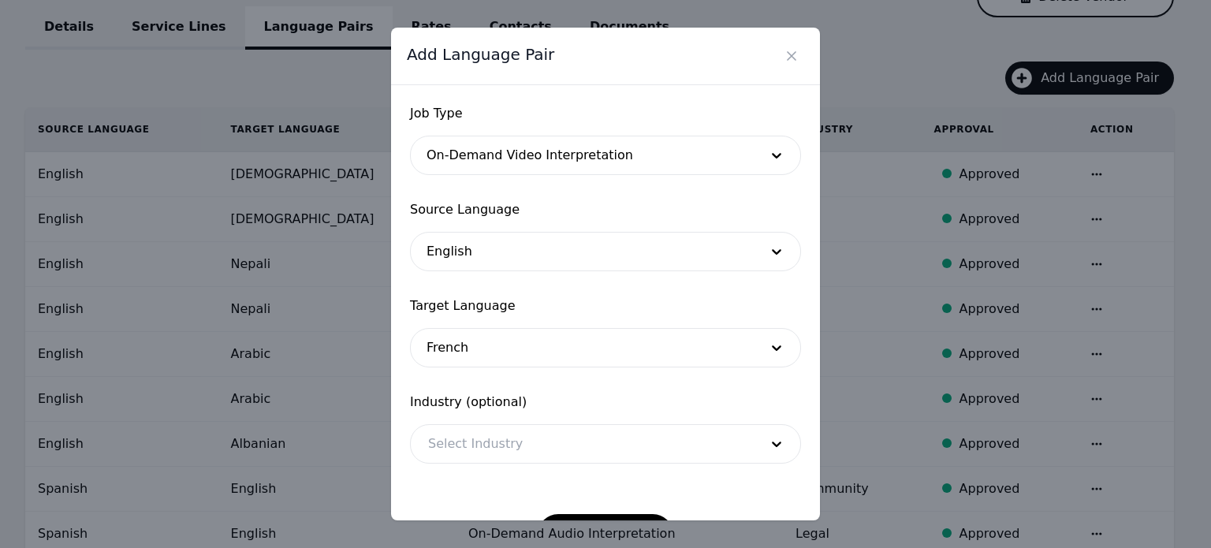
click at [404, 348] on div "Job Type On-Demand Video Interpretation Source Language English Target Language…" at bounding box center [605, 303] width 429 height 436
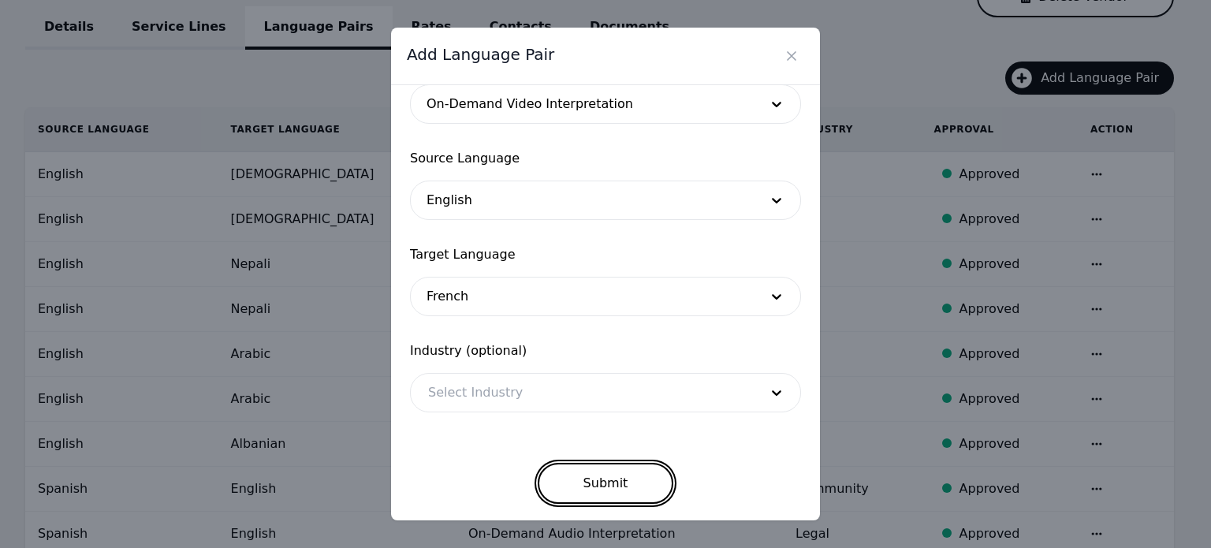
click at [603, 492] on button "Submit" at bounding box center [606, 483] width 136 height 41
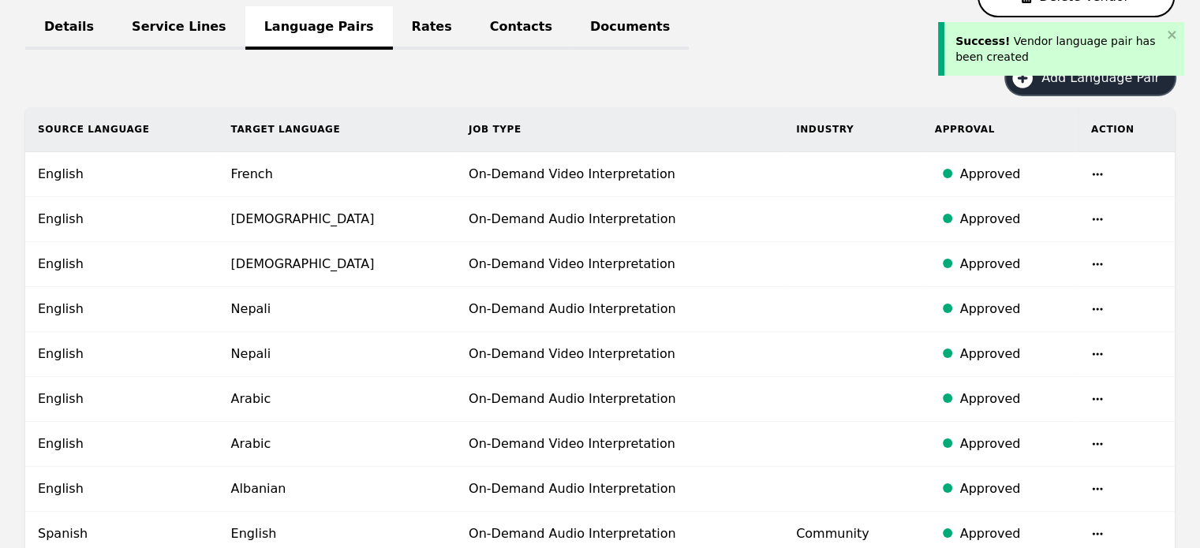
click at [1057, 83] on span "Add Language Pair" at bounding box center [1105, 78] width 129 height 19
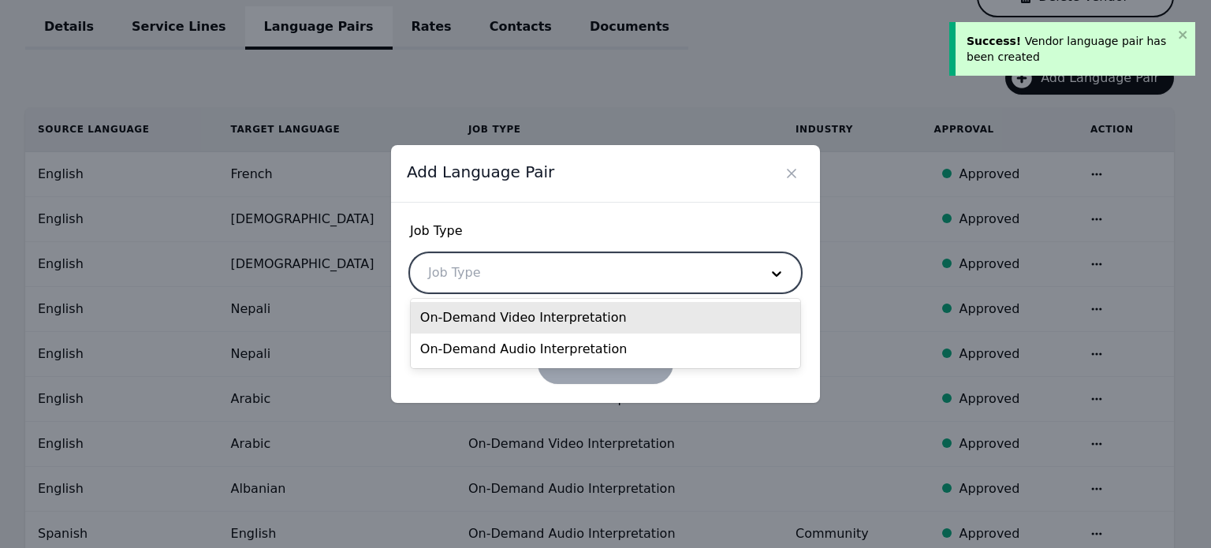
click at [634, 280] on div at bounding box center [582, 273] width 342 height 38
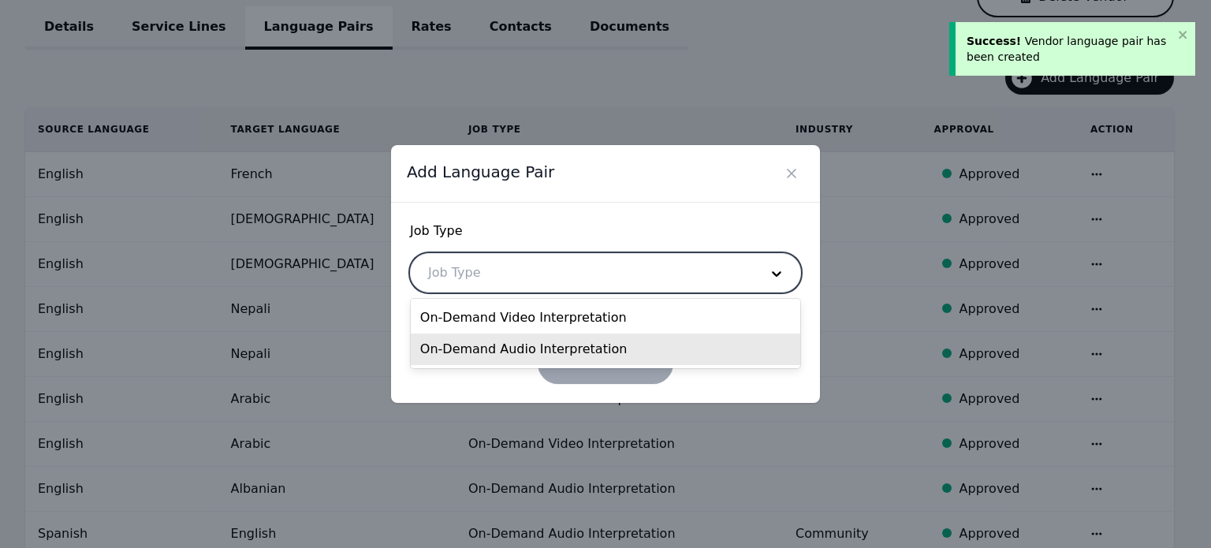
click at [568, 345] on div "On-Demand Audio Interpretation" at bounding box center [606, 350] width 390 height 32
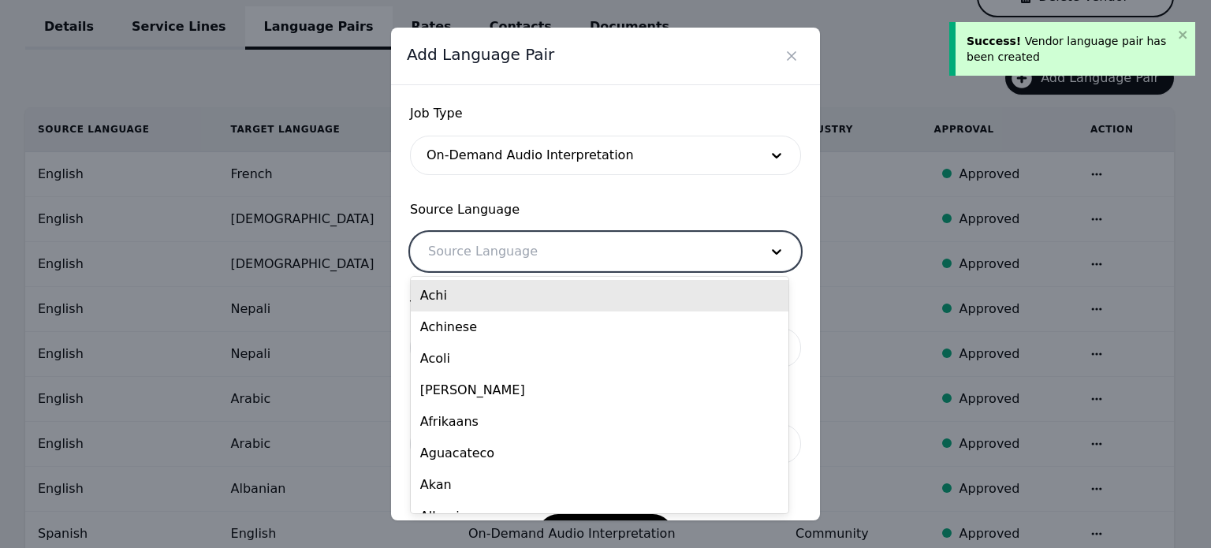
click at [515, 255] on div at bounding box center [582, 252] width 342 height 38
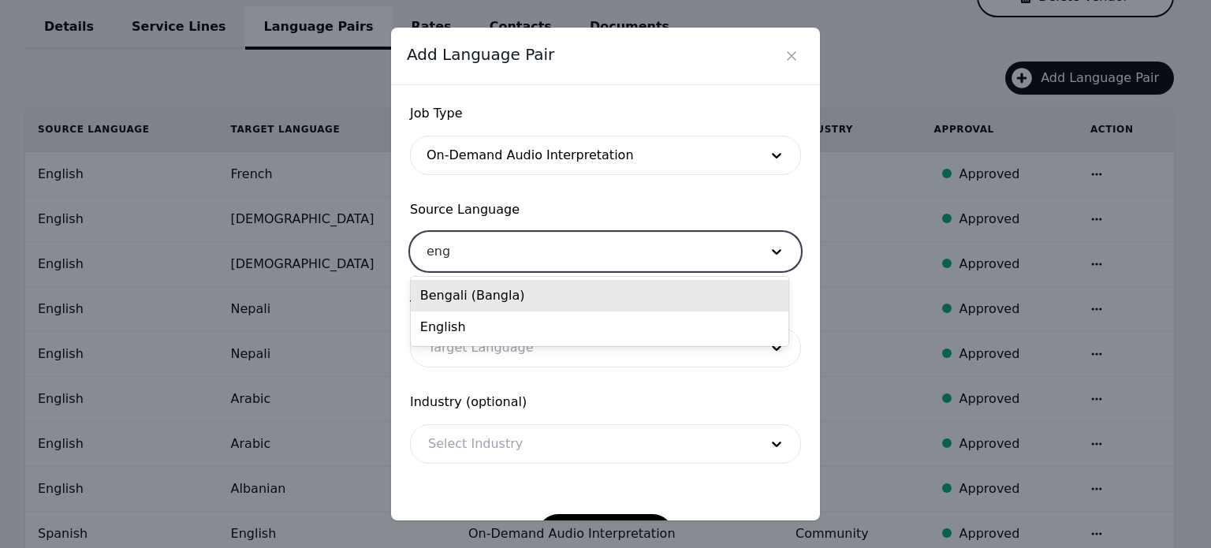
type input "engl"
click at [463, 301] on div "English" at bounding box center [600, 296] width 378 height 32
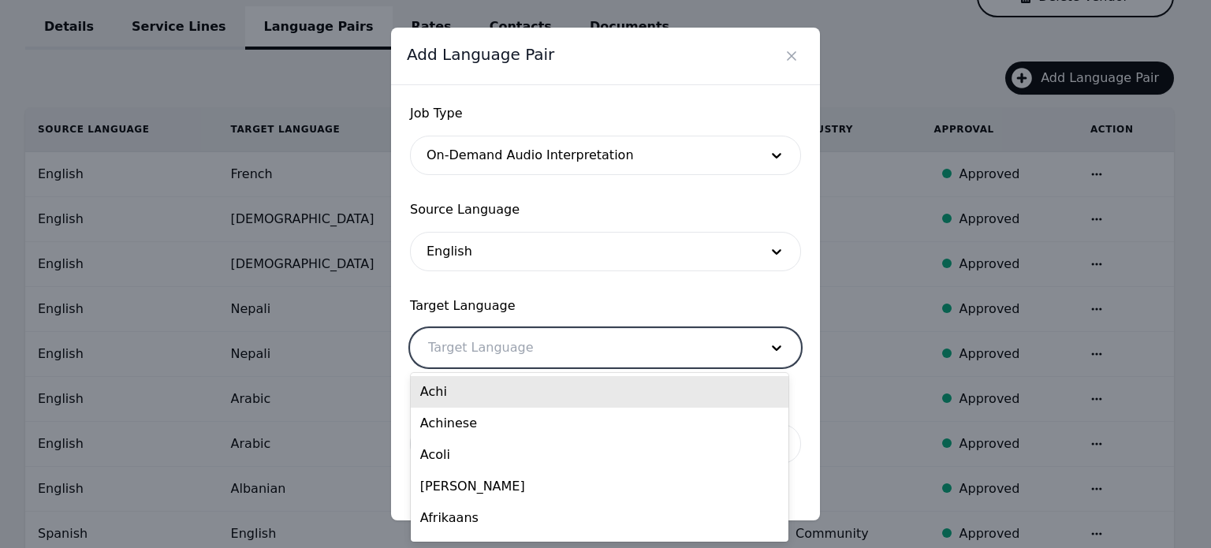
click at [464, 353] on div at bounding box center [582, 348] width 342 height 38
paste input "French"
type input "French"
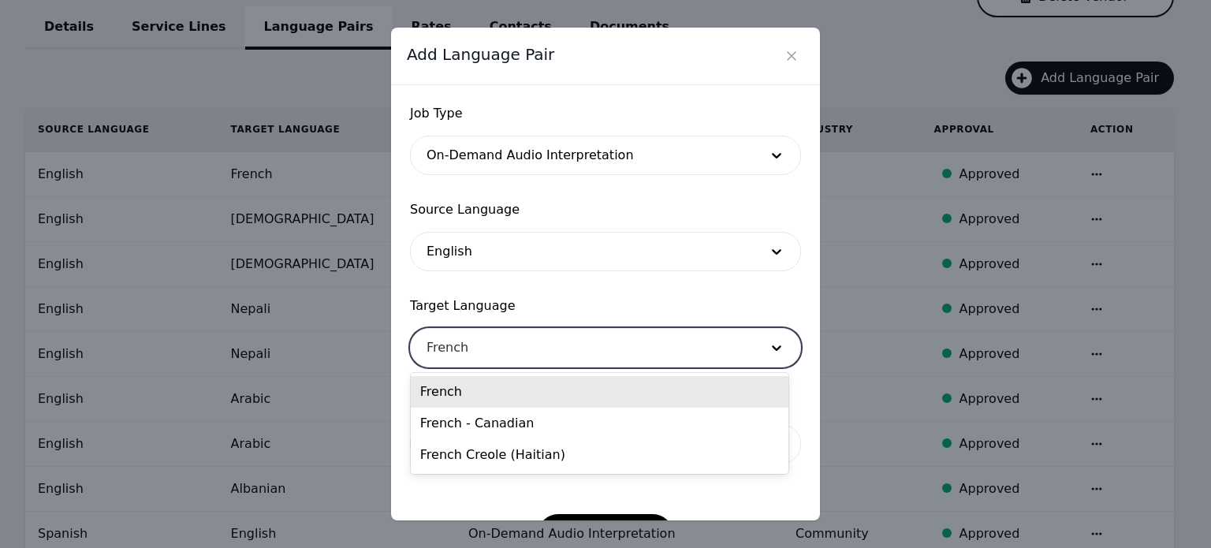
click at [487, 397] on div "French" at bounding box center [600, 392] width 378 height 32
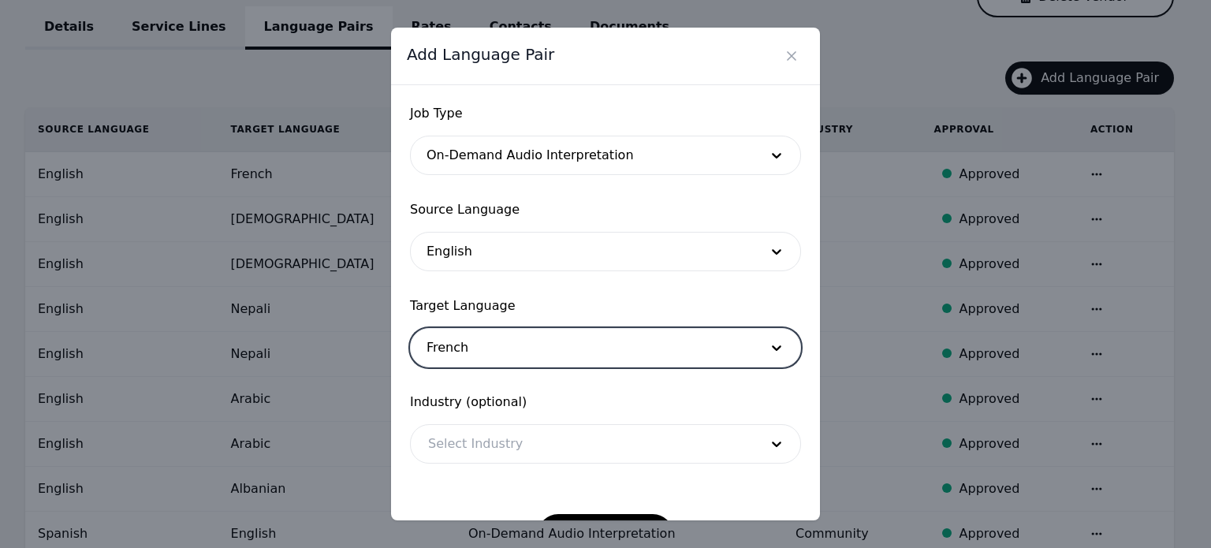
scroll to position [51, 0]
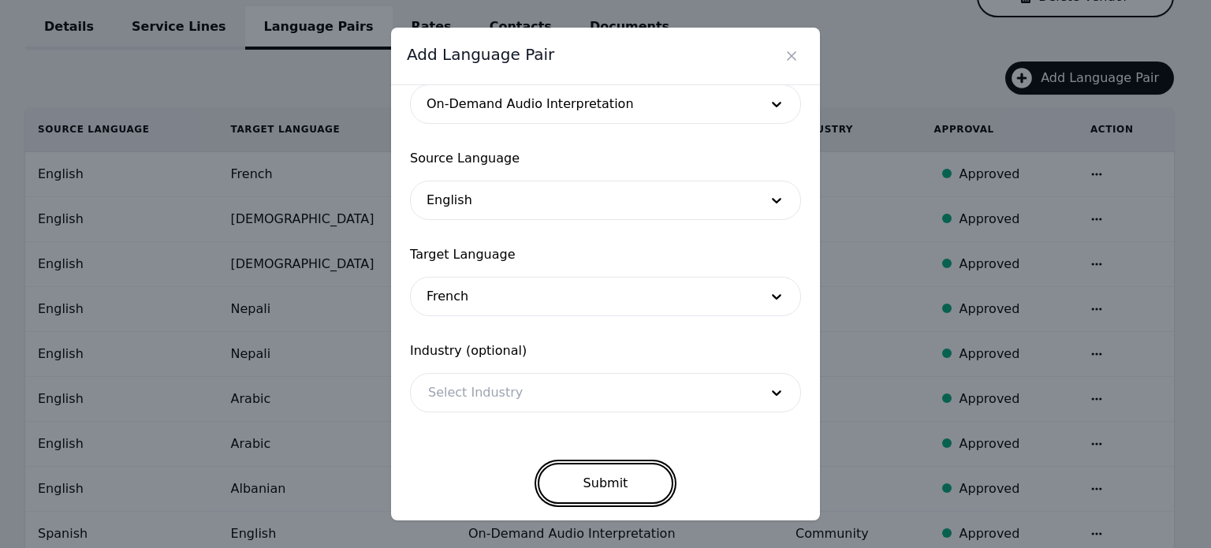
click at [591, 481] on button "Submit" at bounding box center [606, 483] width 136 height 41
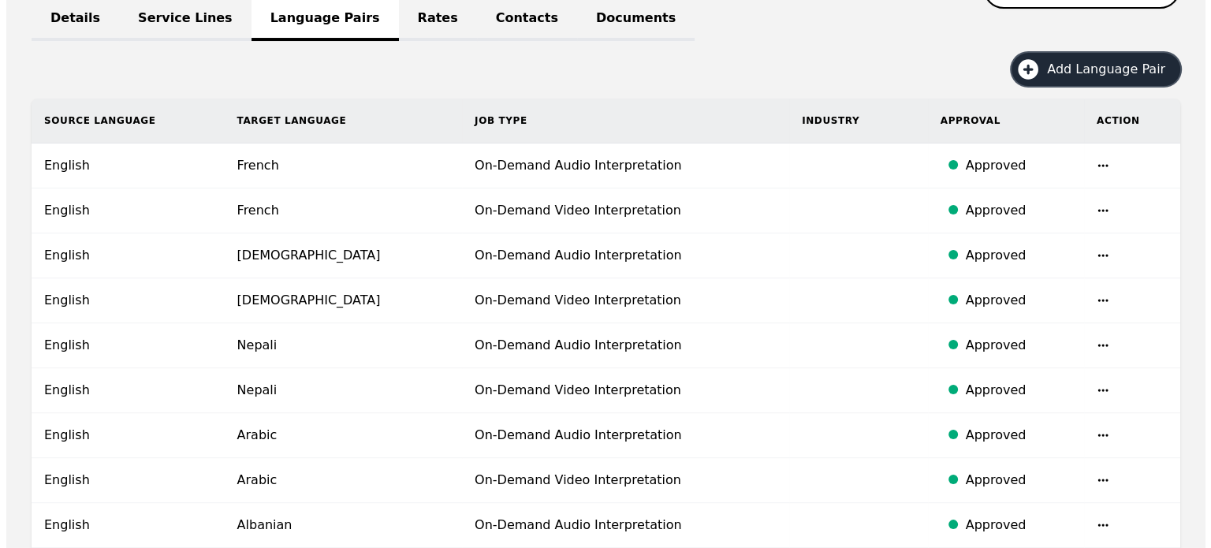
scroll to position [78, 0]
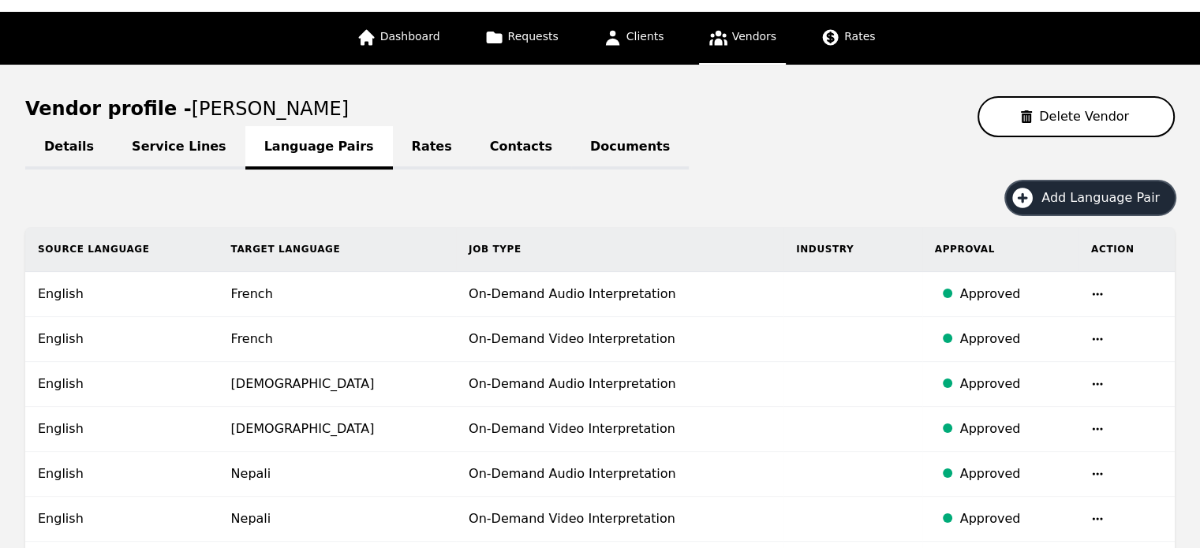
click at [1073, 195] on span "Add Language Pair" at bounding box center [1105, 197] width 129 height 19
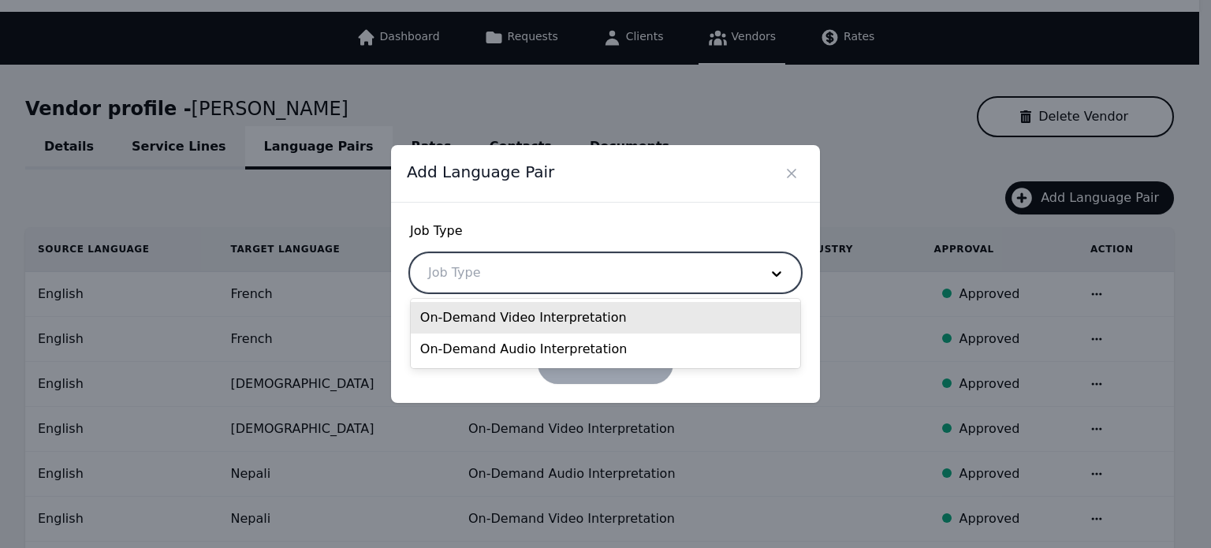
click at [634, 276] on div at bounding box center [582, 273] width 342 height 38
click at [595, 318] on div "On-Demand Video Interpretation" at bounding box center [606, 318] width 390 height 32
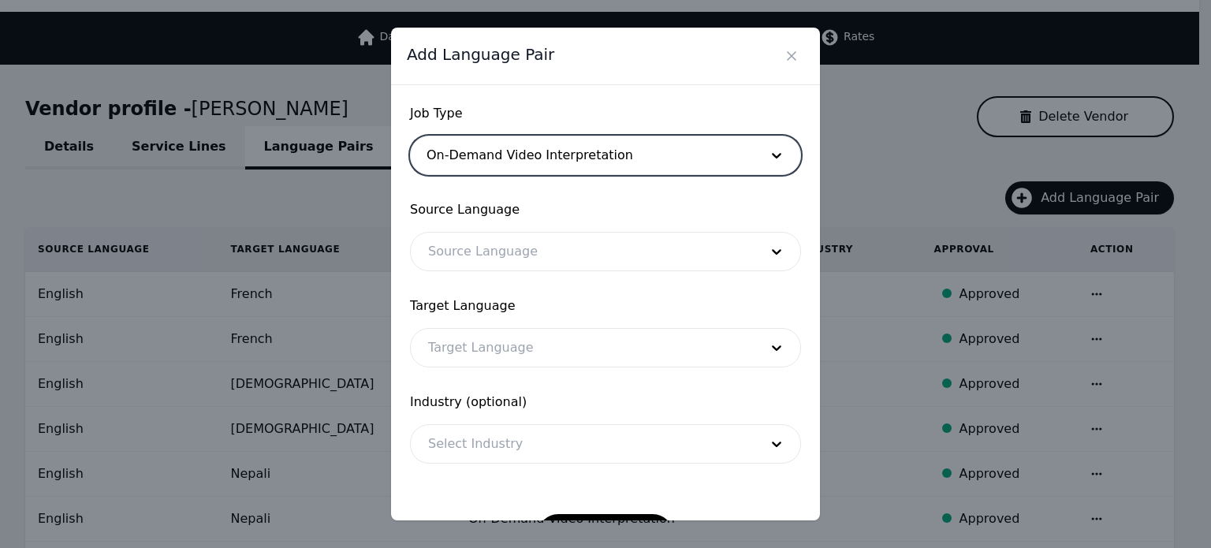
click at [509, 248] on div at bounding box center [582, 252] width 342 height 38
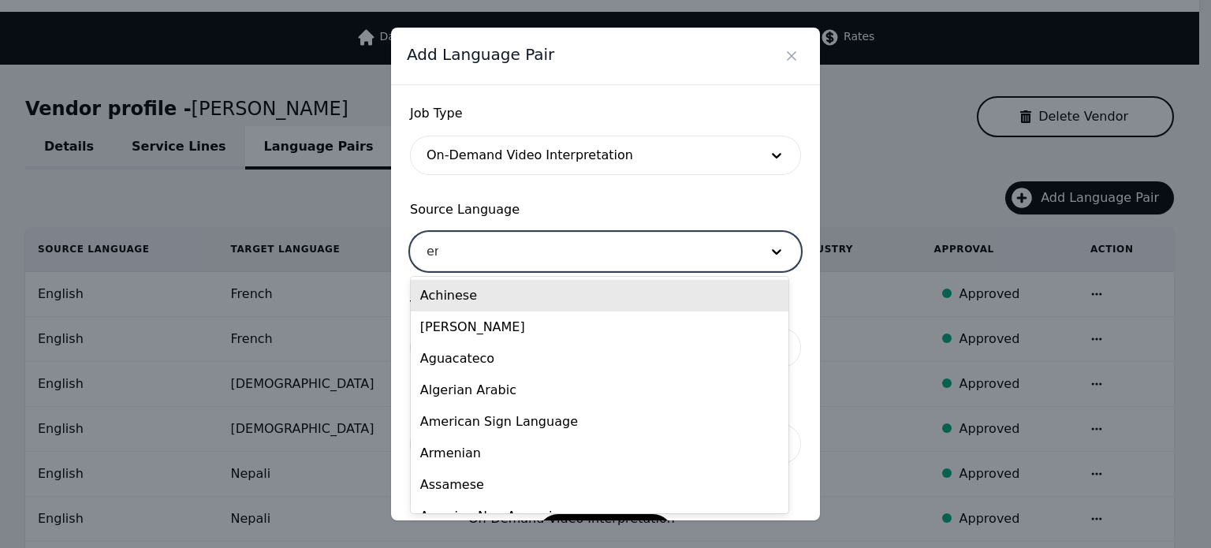
type input "eng"
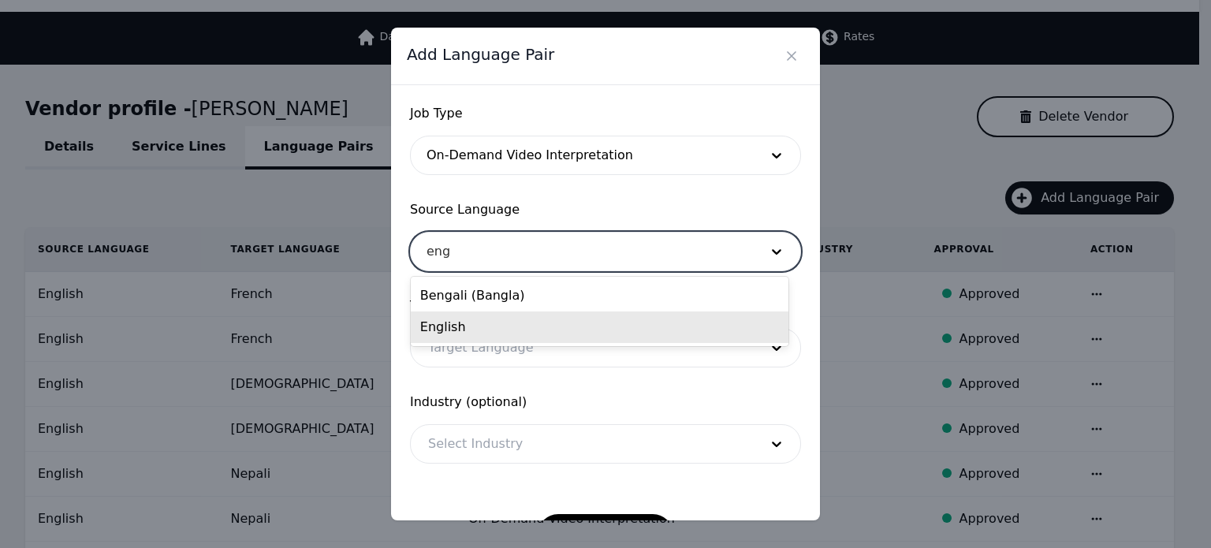
click at [460, 321] on div "English" at bounding box center [600, 328] width 378 height 32
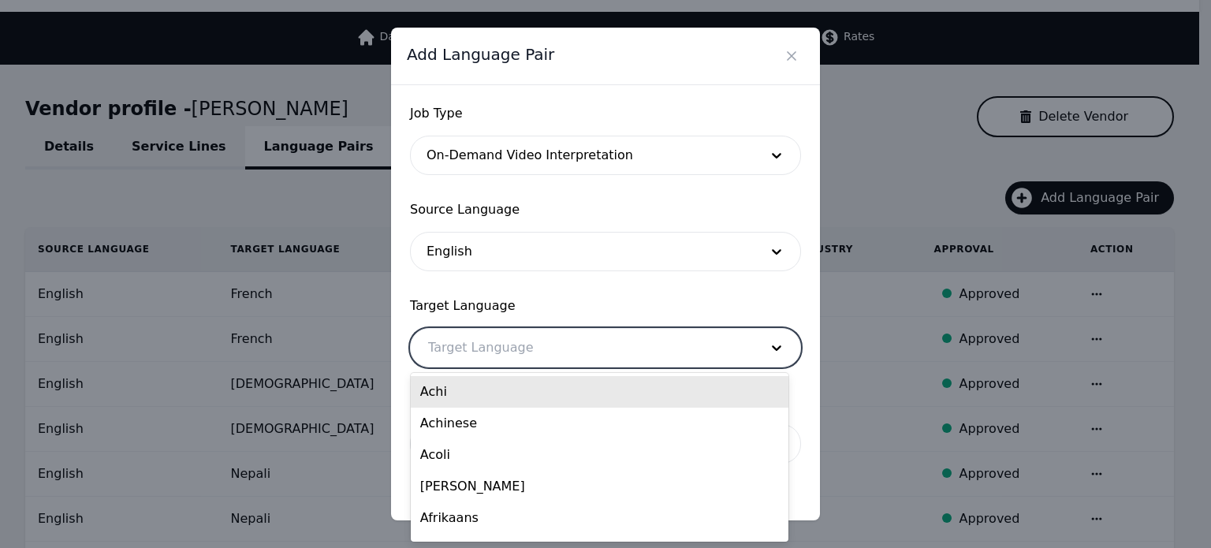
click at [468, 355] on div at bounding box center [582, 348] width 342 height 38
paste input "Russian"
type input "Russian"
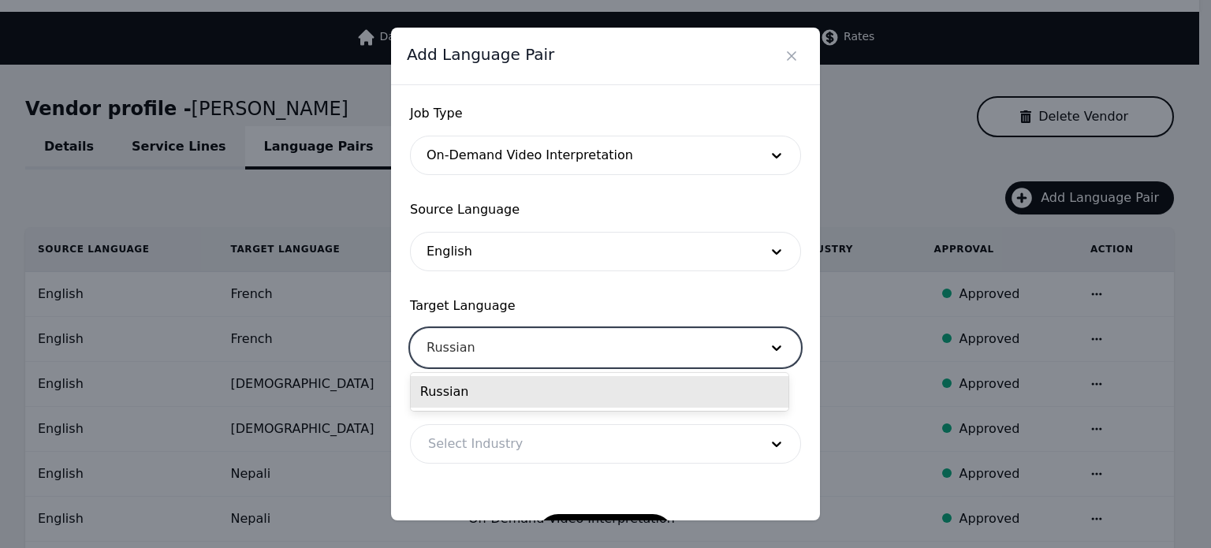
click at [462, 395] on div "Russian" at bounding box center [600, 392] width 378 height 32
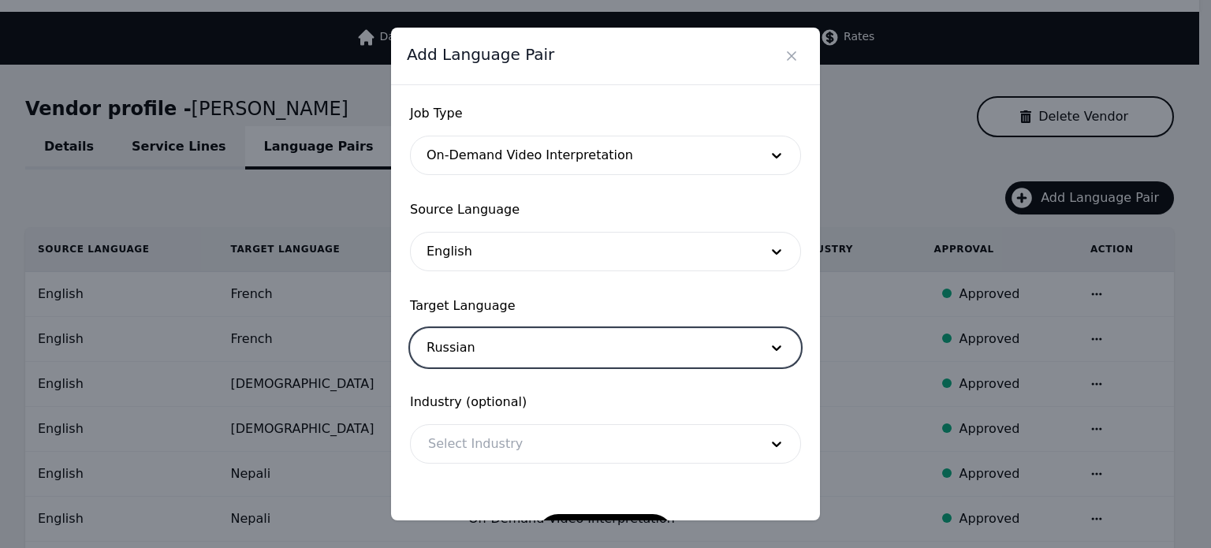
scroll to position [51, 0]
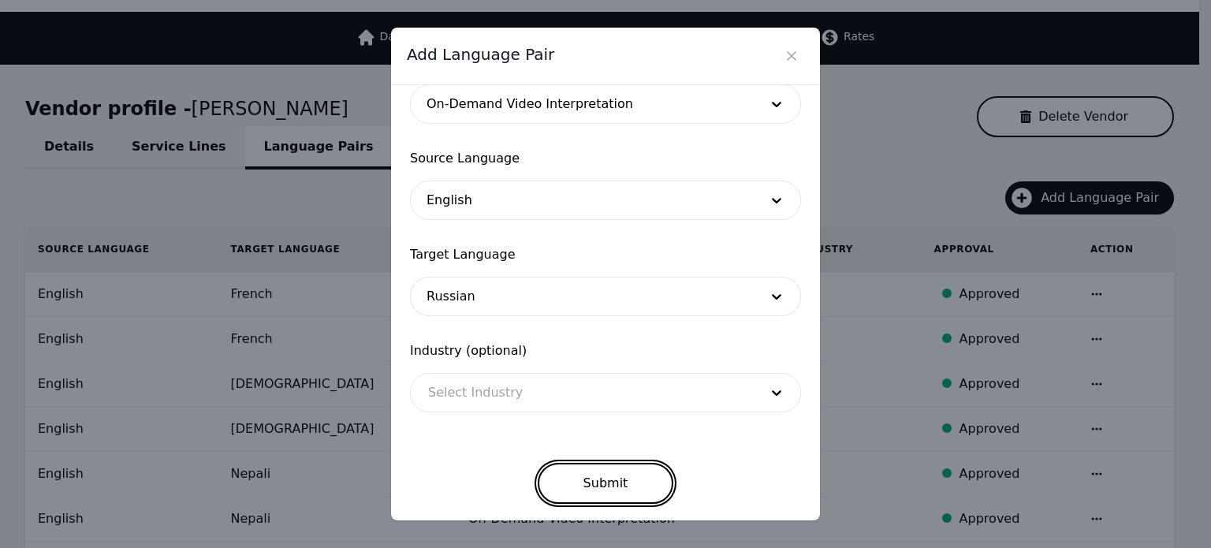
click at [580, 480] on button "Submit" at bounding box center [606, 483] width 136 height 41
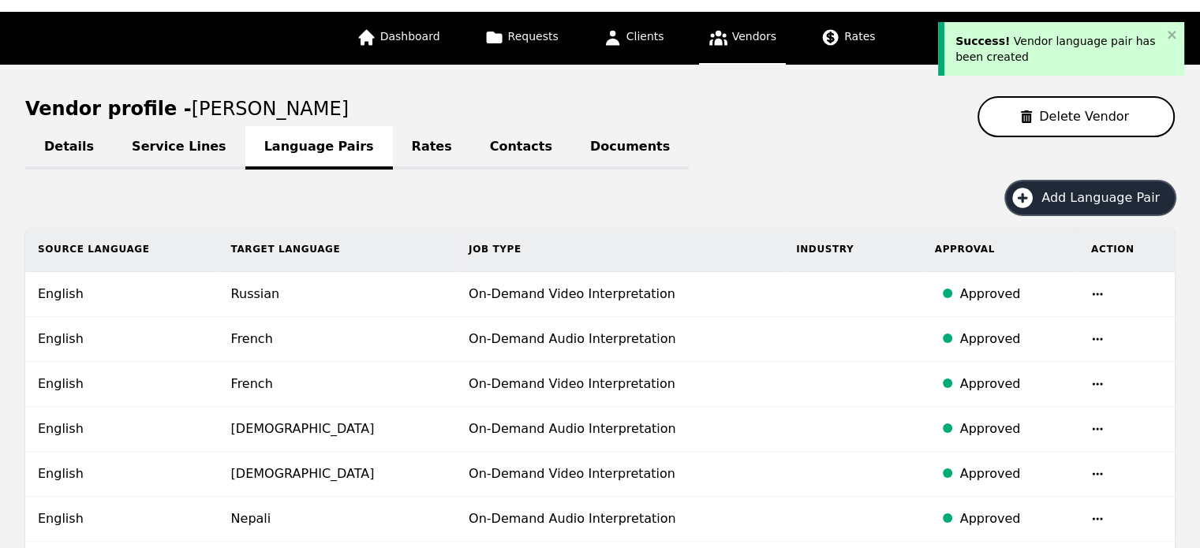
click at [1073, 198] on span "Add Language Pair" at bounding box center [1105, 197] width 129 height 19
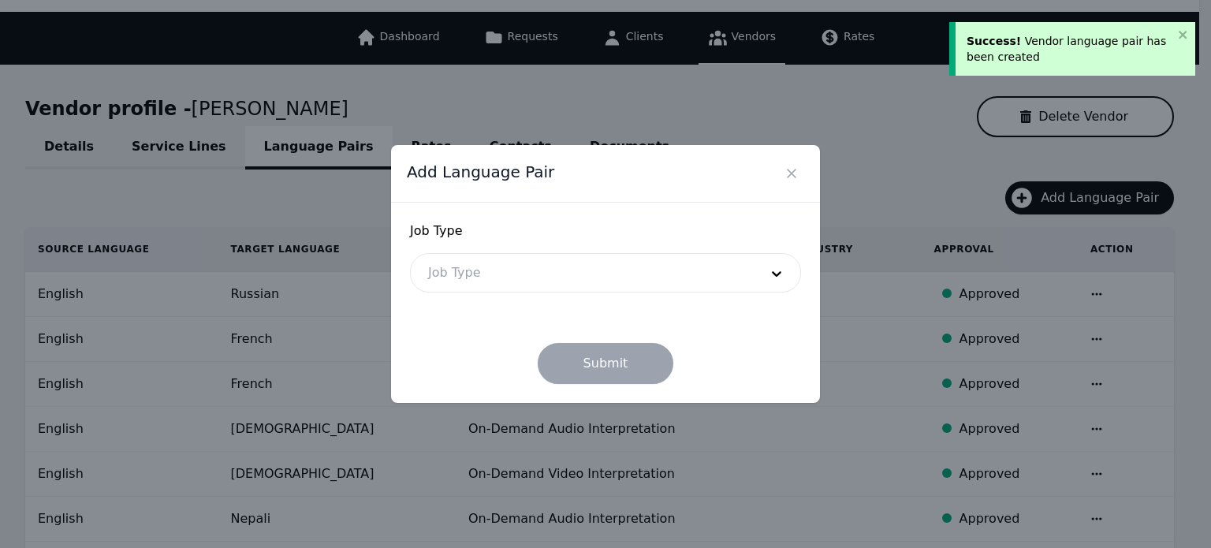
click at [711, 270] on div at bounding box center [582, 273] width 342 height 38
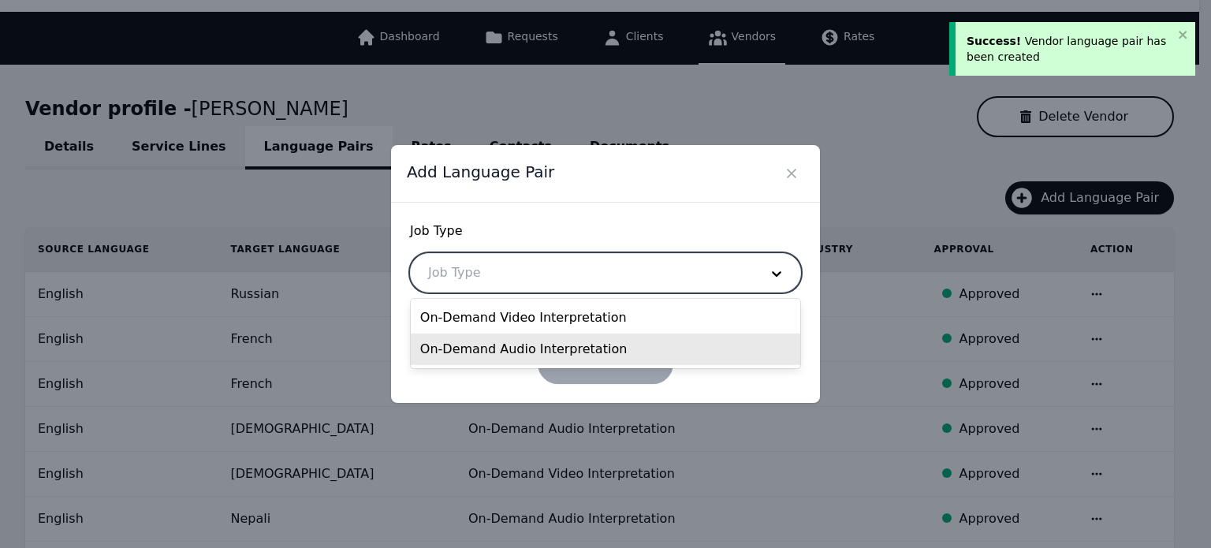
click at [617, 356] on div "On-Demand Audio Interpretation" at bounding box center [606, 350] width 390 height 32
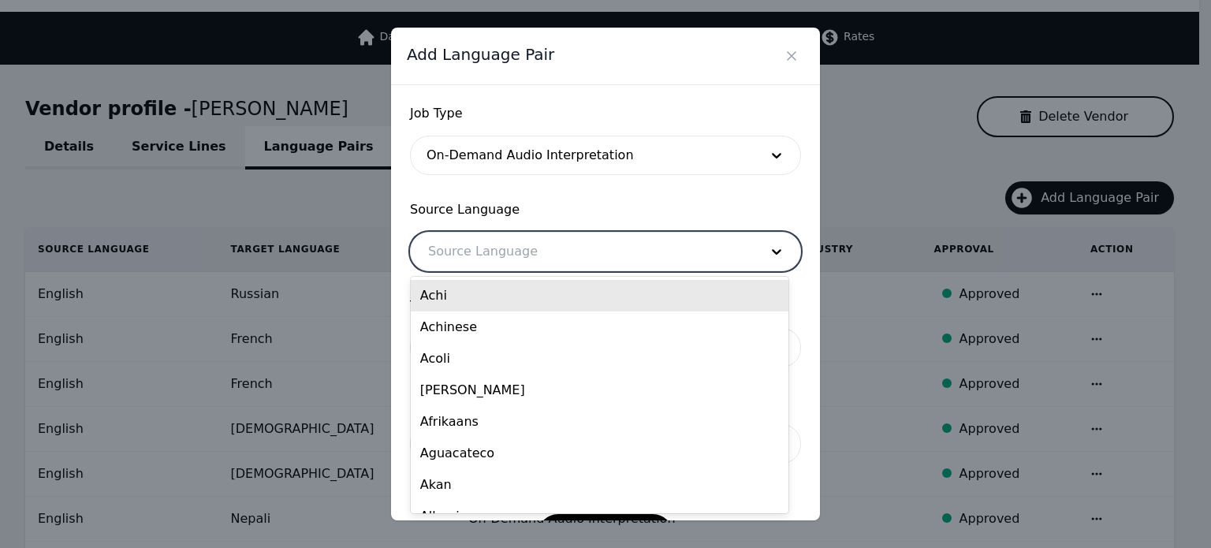
click at [518, 258] on div at bounding box center [582, 252] width 342 height 38
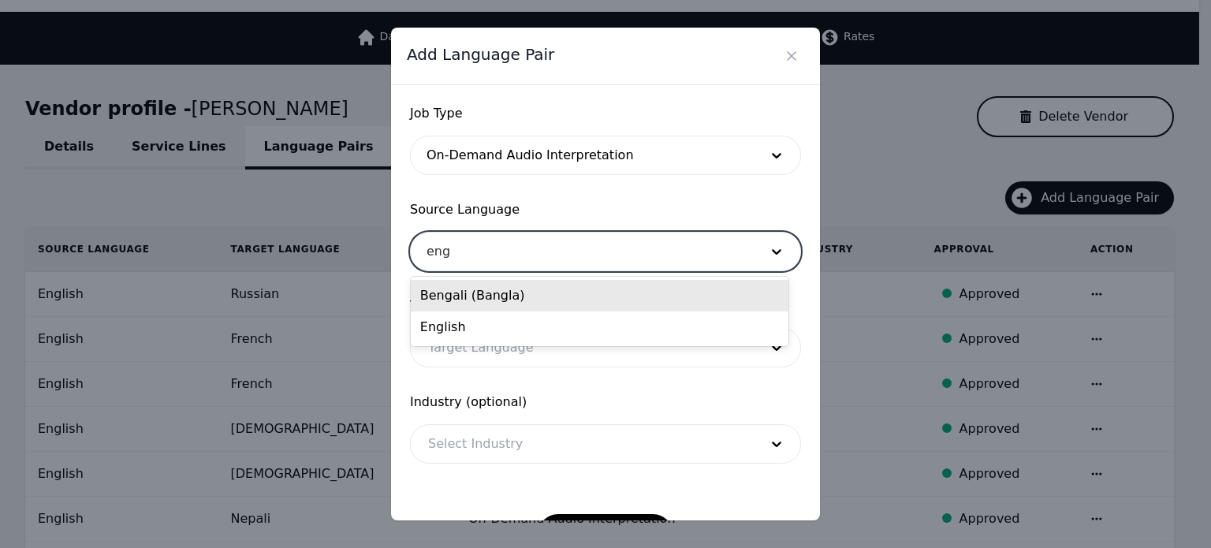
type input "engl"
click at [464, 292] on div "English" at bounding box center [600, 296] width 378 height 32
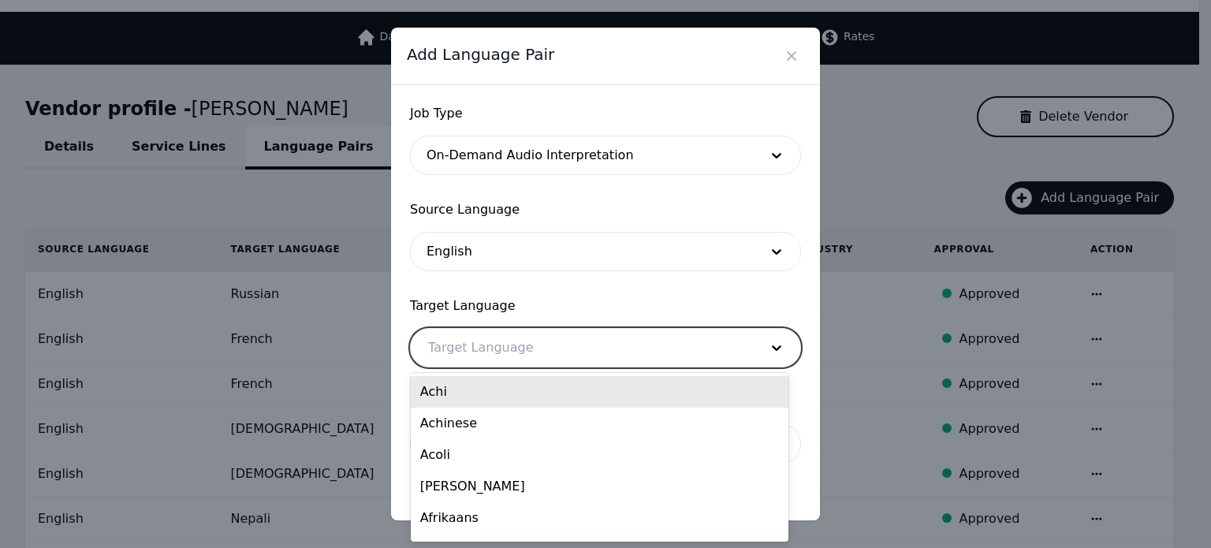
click at [464, 356] on div at bounding box center [582, 348] width 342 height 38
paste input "Russian"
type input "Russian"
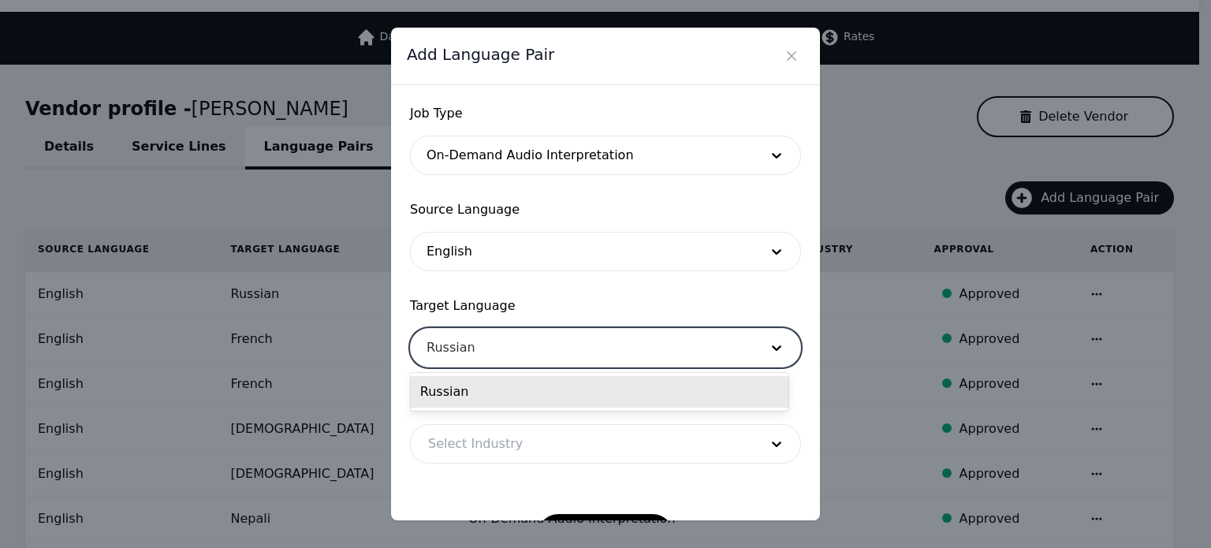
click at [465, 390] on div "Russian" at bounding box center [600, 392] width 378 height 32
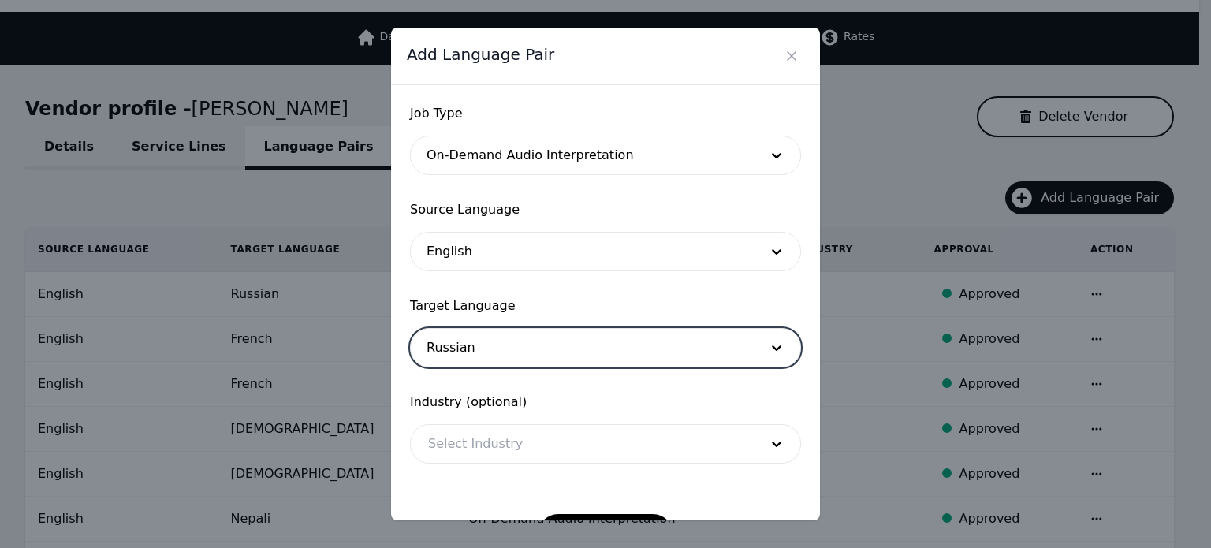
scroll to position [51, 0]
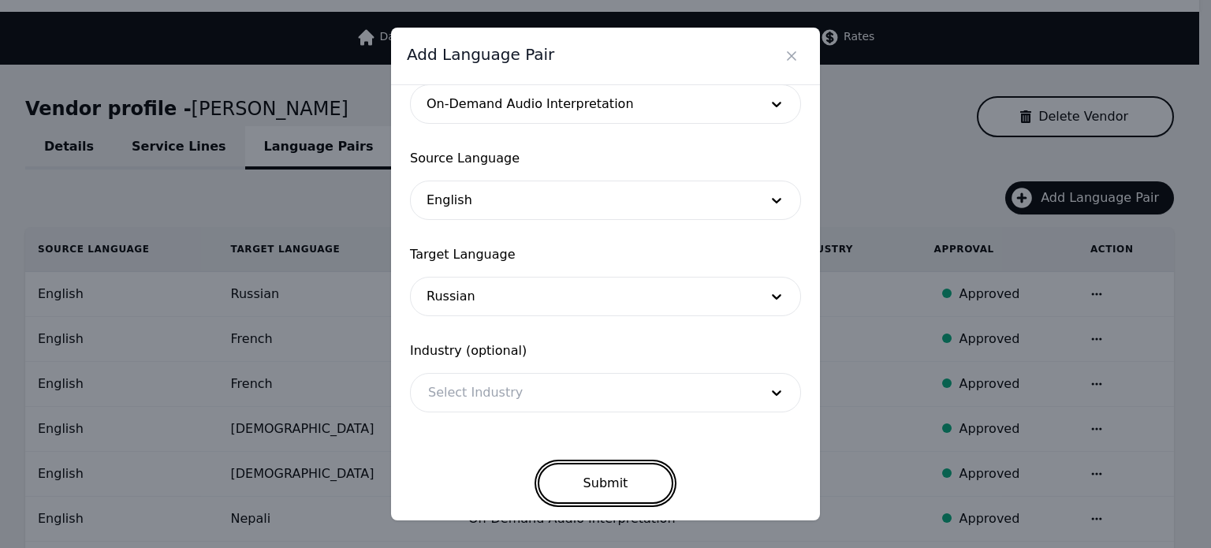
click at [584, 480] on button "Submit" at bounding box center [606, 483] width 136 height 41
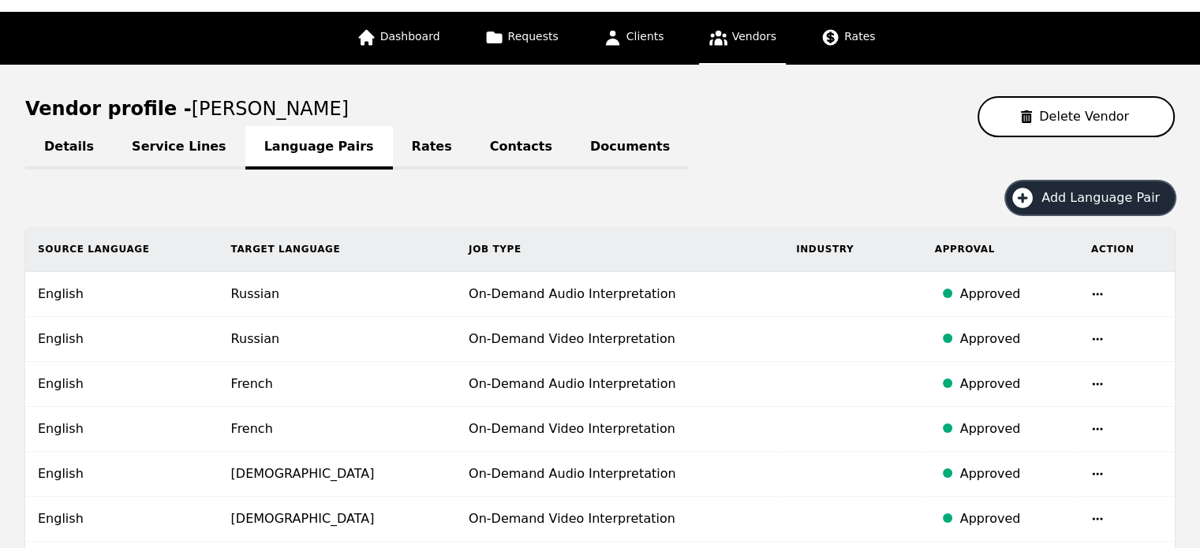
click at [1062, 198] on span "Add Language Pair" at bounding box center [1105, 197] width 129 height 19
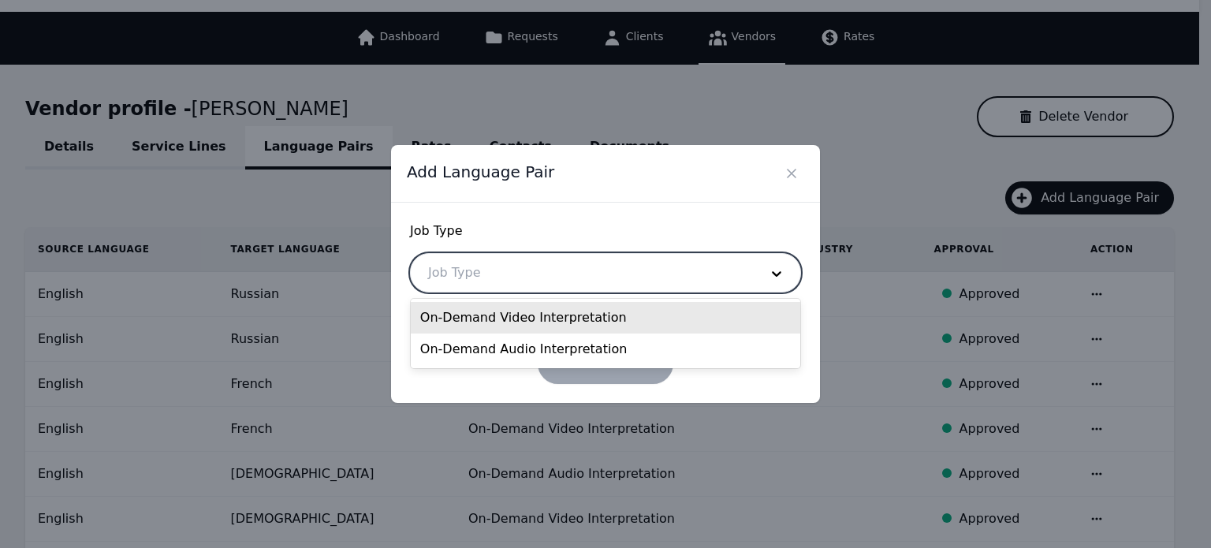
click at [582, 263] on div at bounding box center [582, 273] width 342 height 38
click at [573, 315] on div "On-Demand Video Interpretation" at bounding box center [606, 318] width 390 height 32
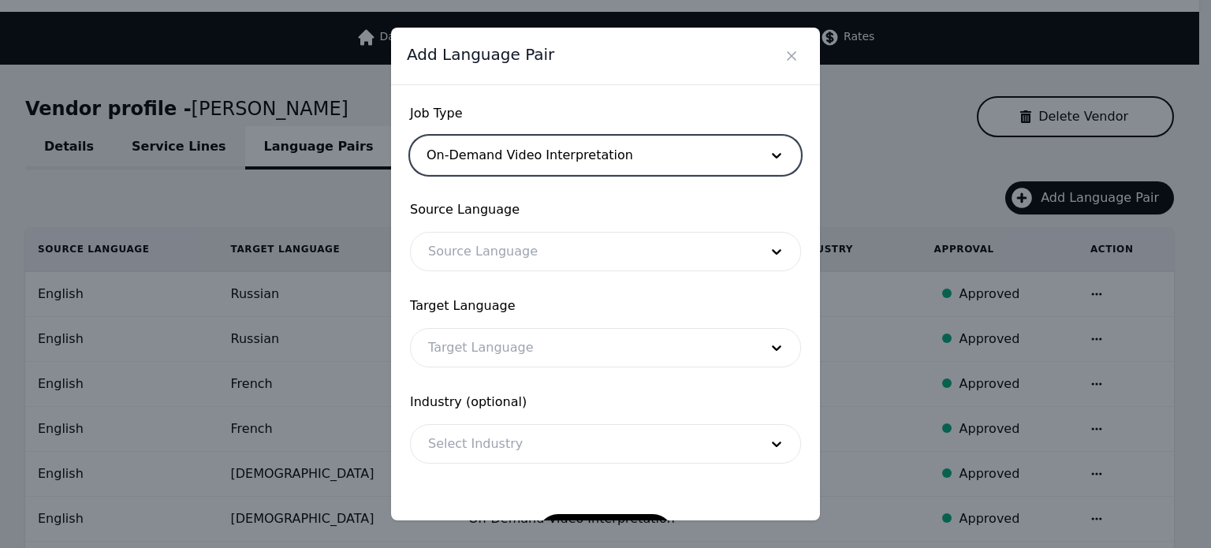
click at [555, 242] on div at bounding box center [582, 252] width 342 height 38
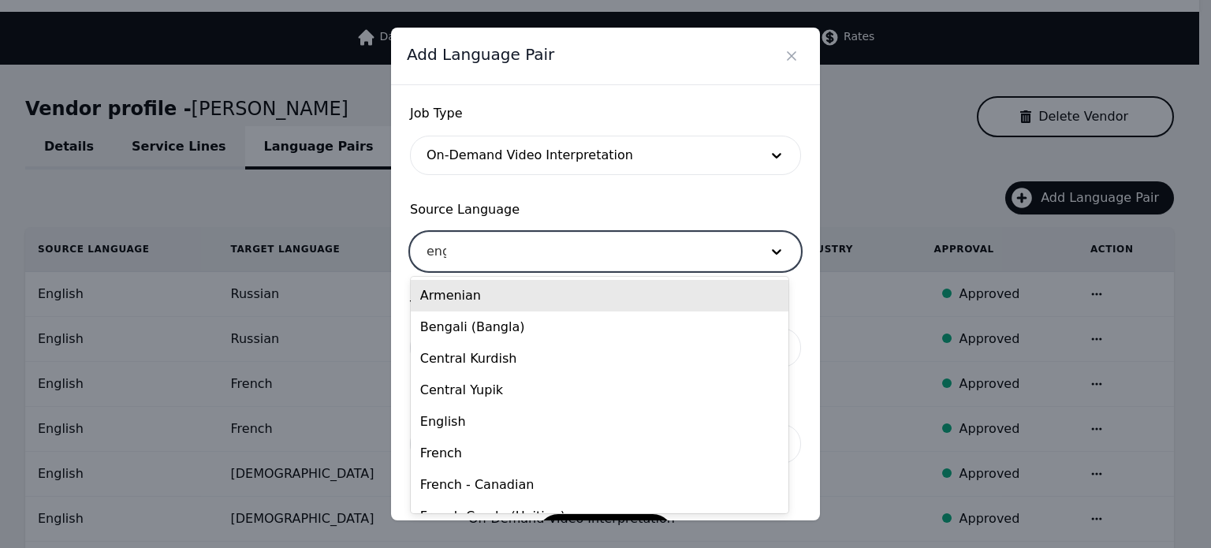
type input "engl"
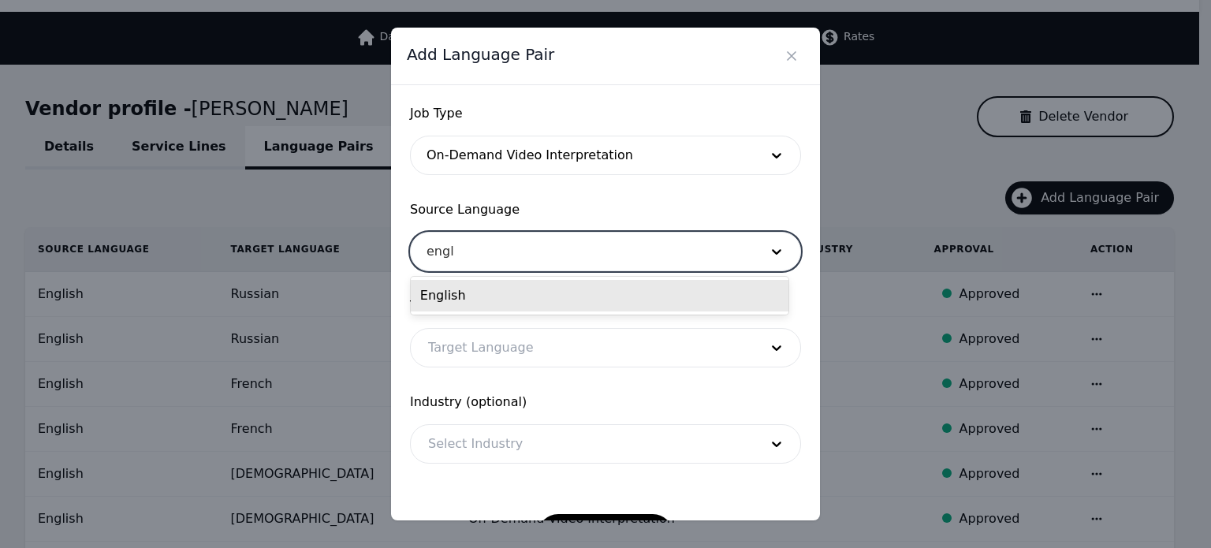
click at [500, 294] on div "English" at bounding box center [600, 296] width 378 height 32
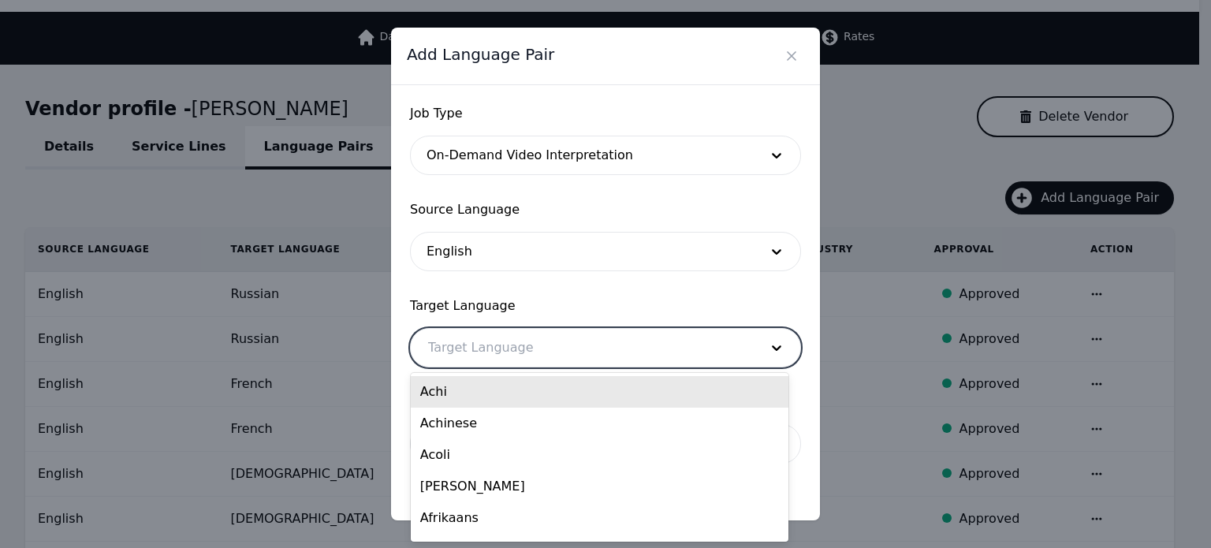
click at [491, 353] on div at bounding box center [582, 348] width 342 height 38
paste input "[DEMOGRAPHIC_DATA]"
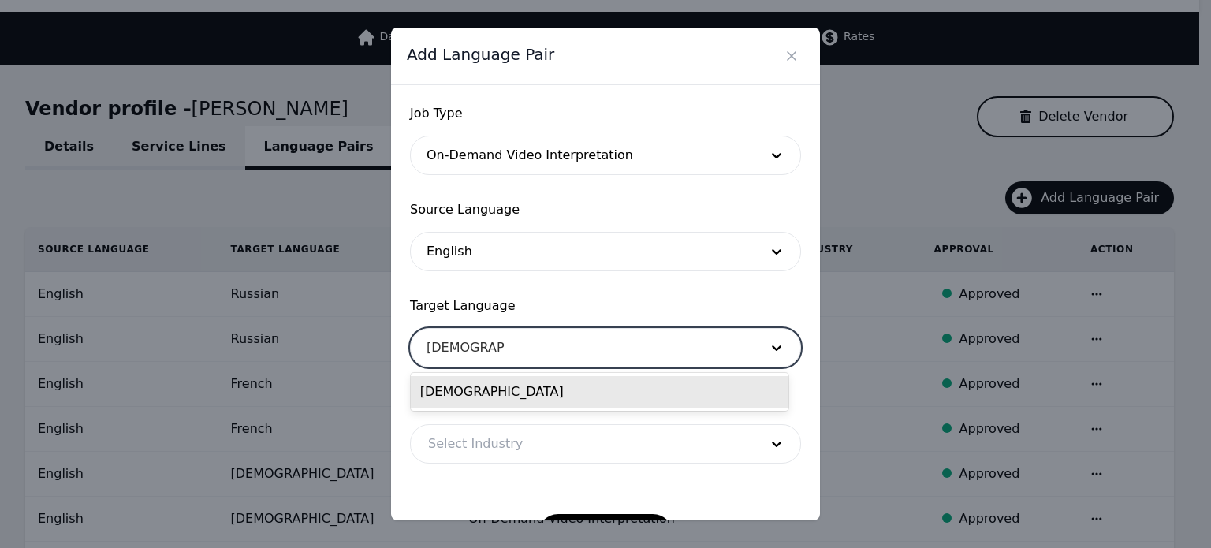
scroll to position [51, 0]
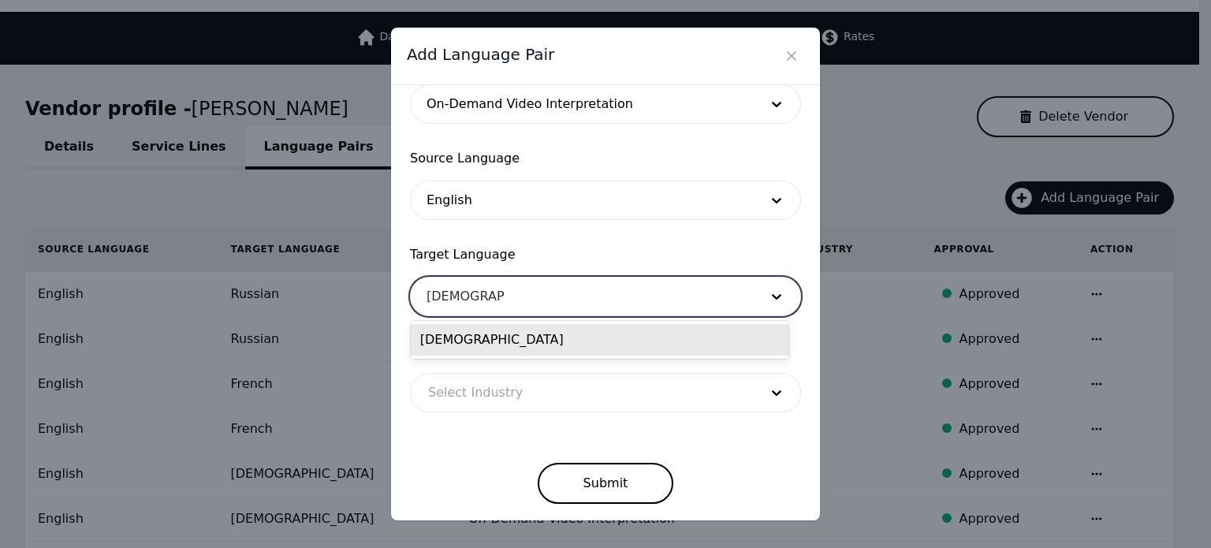
type input "[DEMOGRAPHIC_DATA]"
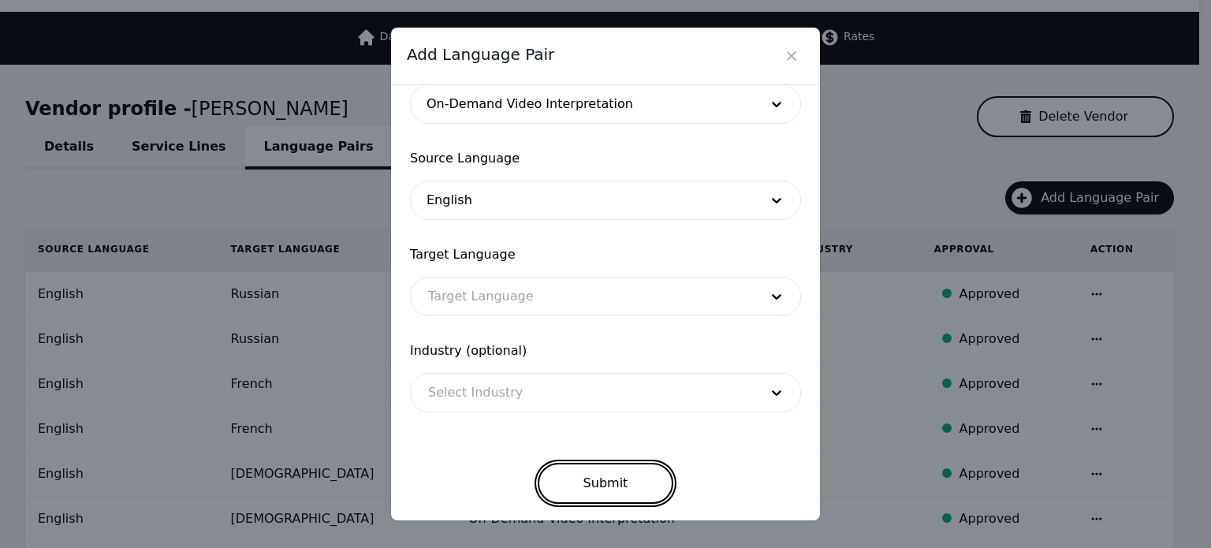
click at [574, 483] on button "Submit" at bounding box center [606, 483] width 136 height 41
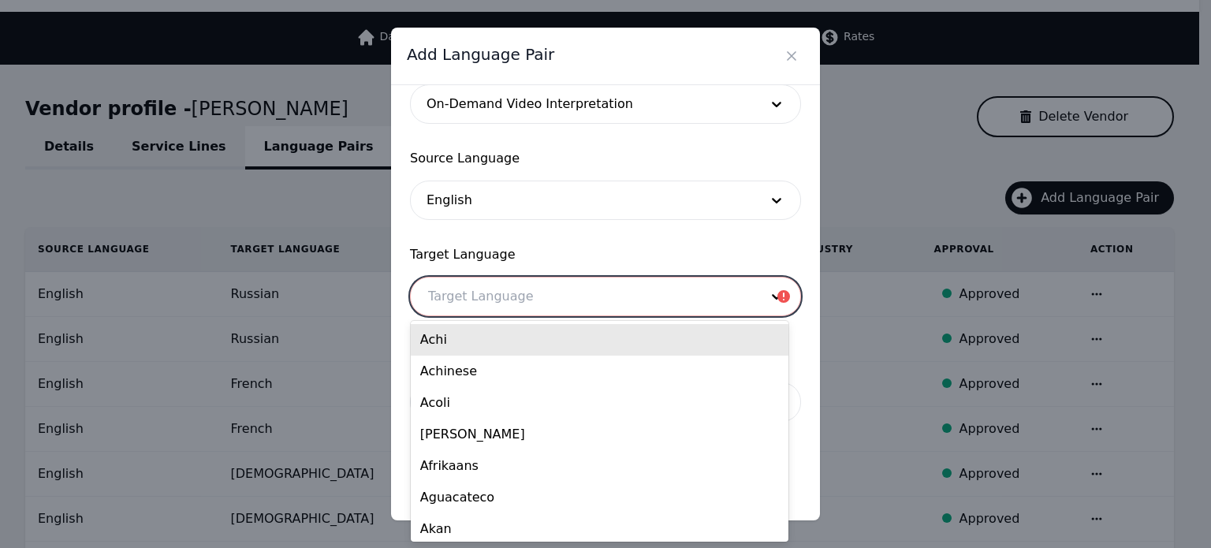
click at [558, 309] on div at bounding box center [582, 297] width 342 height 38
paste input "[DEMOGRAPHIC_DATA]"
type input "[DEMOGRAPHIC_DATA]"
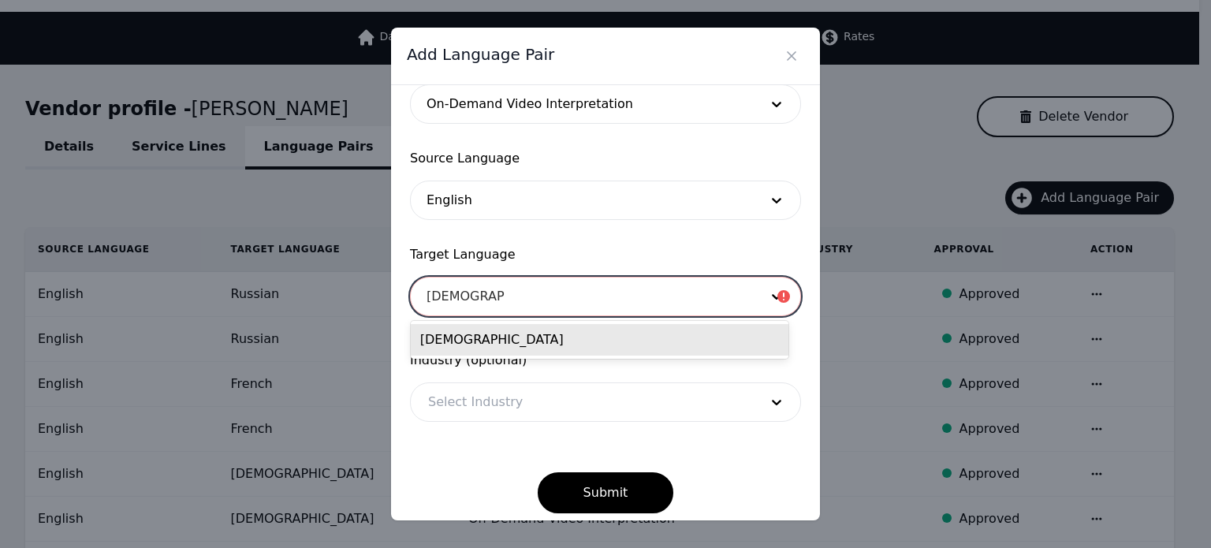
click at [555, 334] on div "[DEMOGRAPHIC_DATA]" at bounding box center [600, 340] width 378 height 32
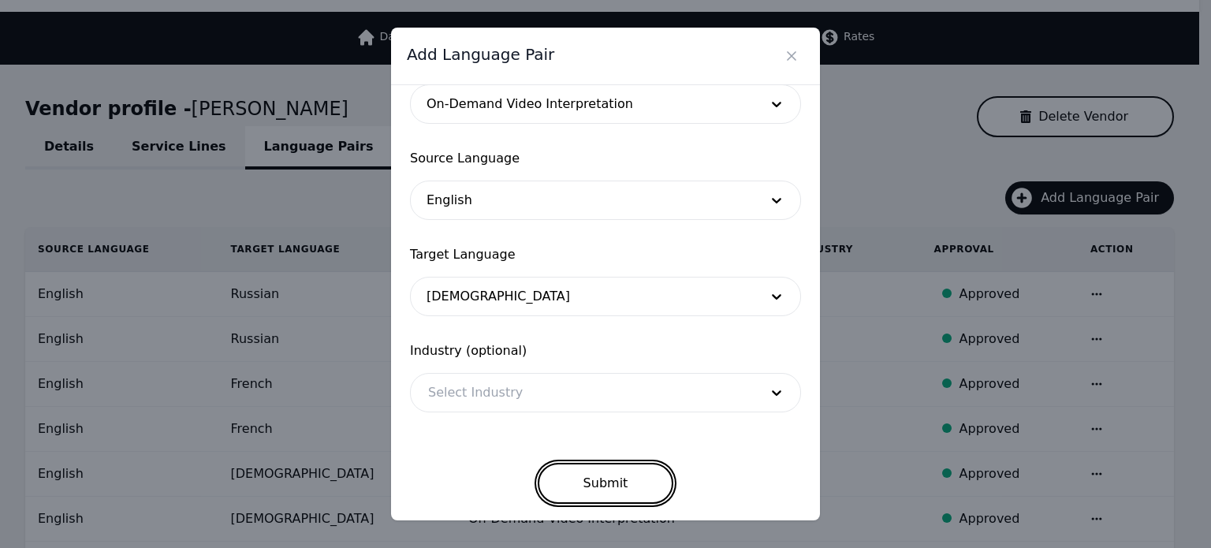
click at [588, 484] on button "Submit" at bounding box center [606, 483] width 136 height 41
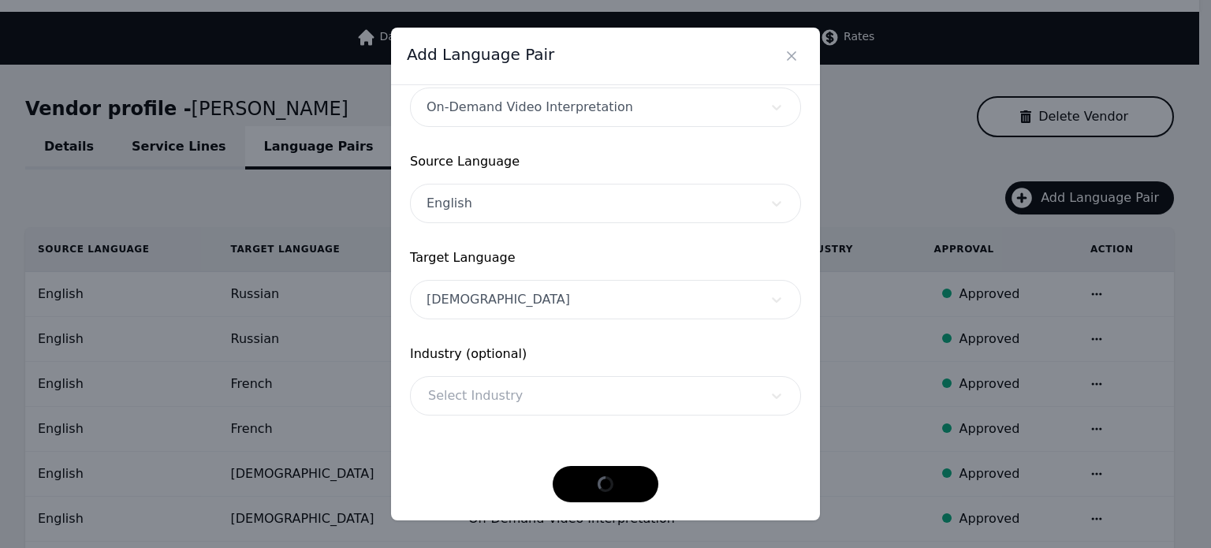
scroll to position [47, 0]
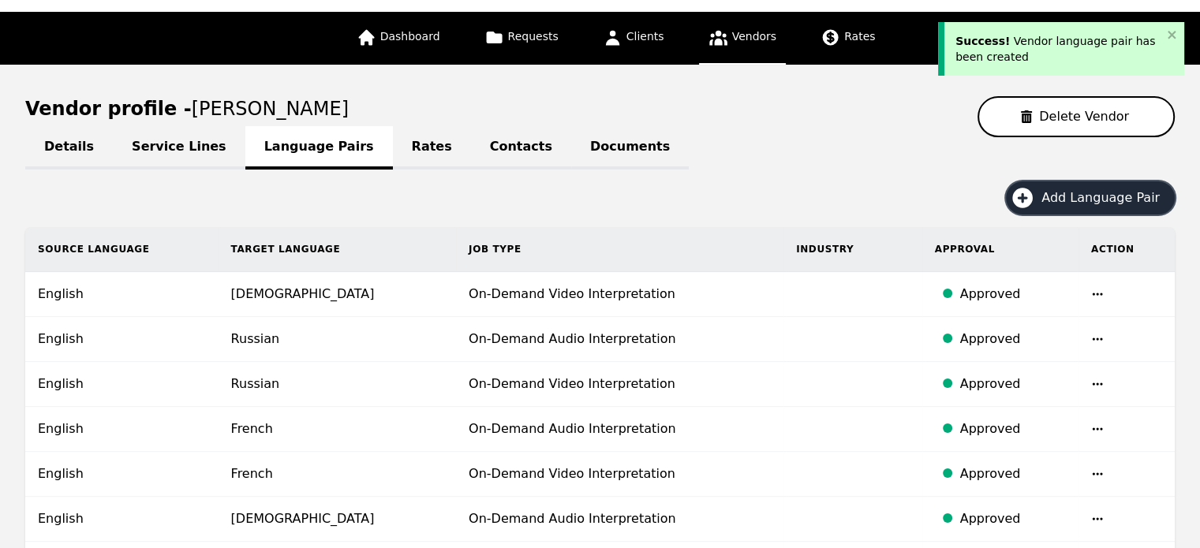
click at [1069, 198] on span "Add Language Pair" at bounding box center [1105, 197] width 129 height 19
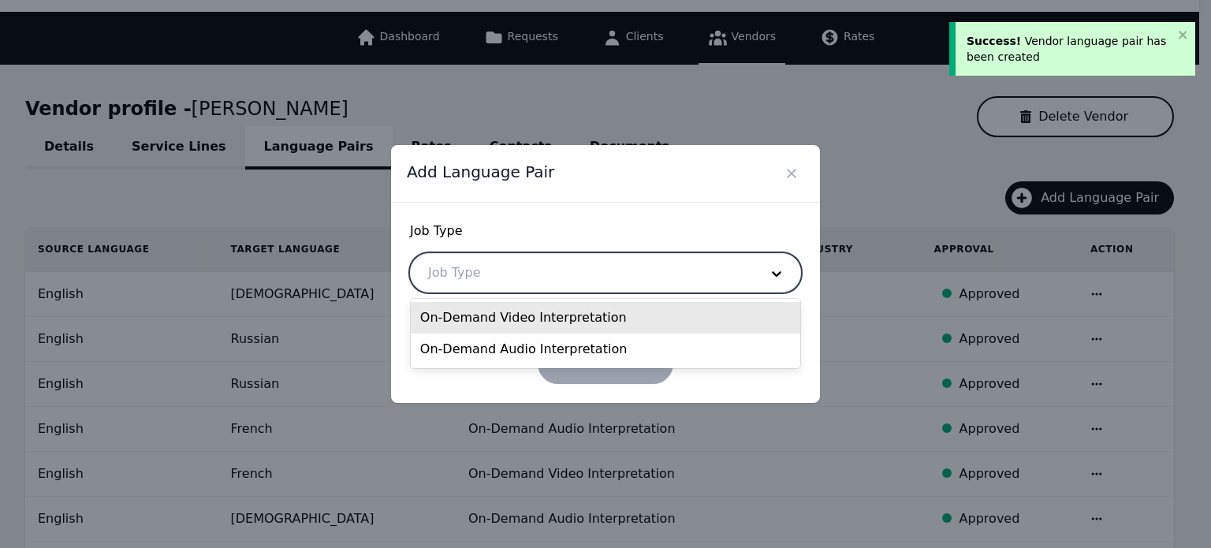
click at [731, 267] on div at bounding box center [582, 273] width 342 height 38
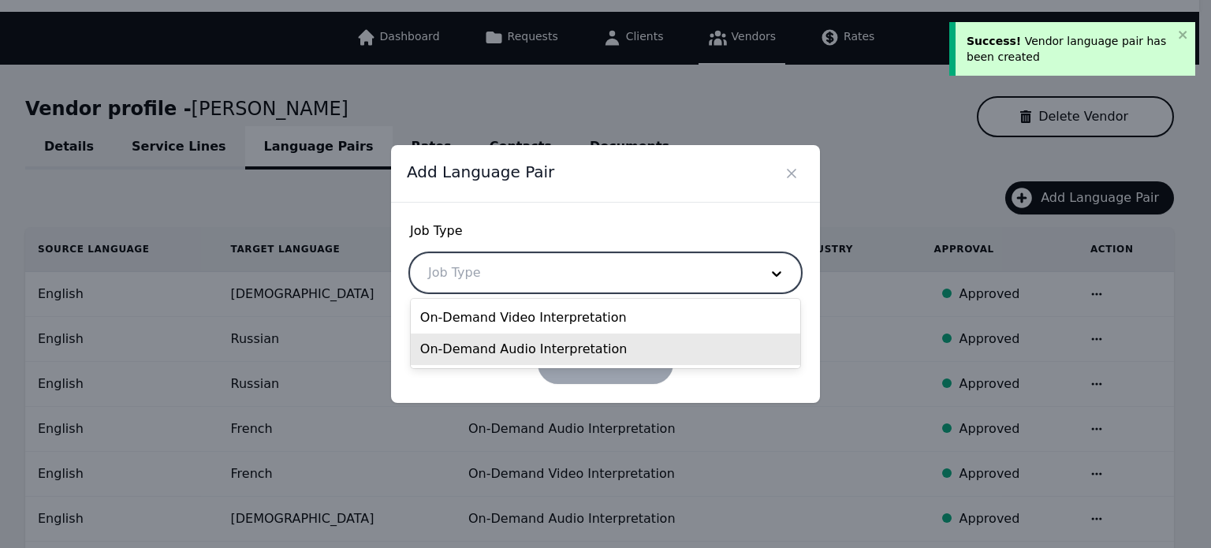
click at [625, 351] on div "On-Demand Audio Interpretation" at bounding box center [606, 350] width 390 height 32
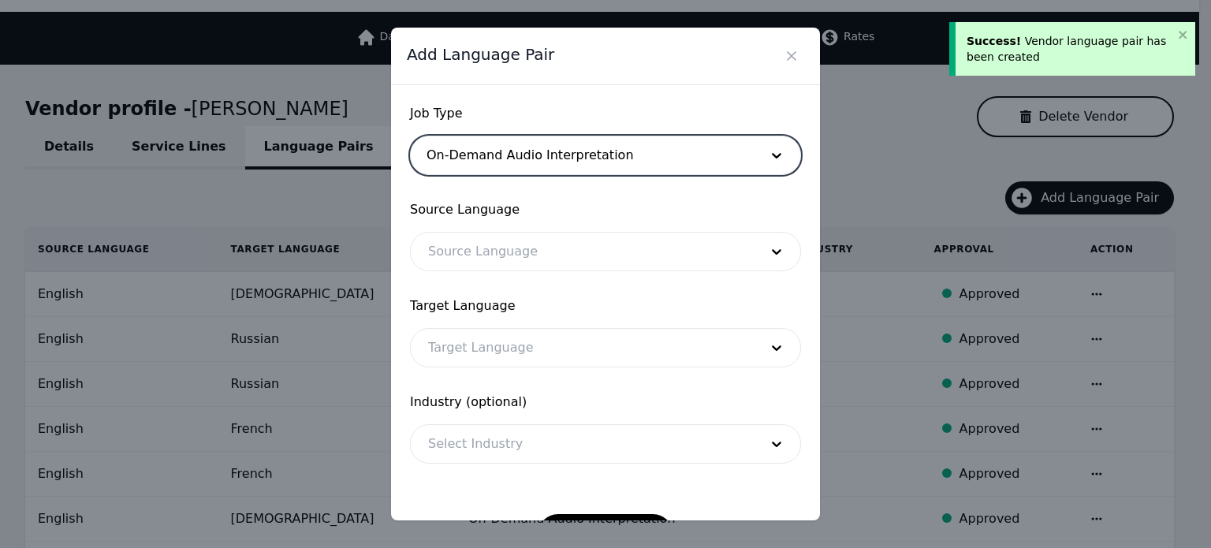
click at [551, 267] on div at bounding box center [582, 252] width 342 height 38
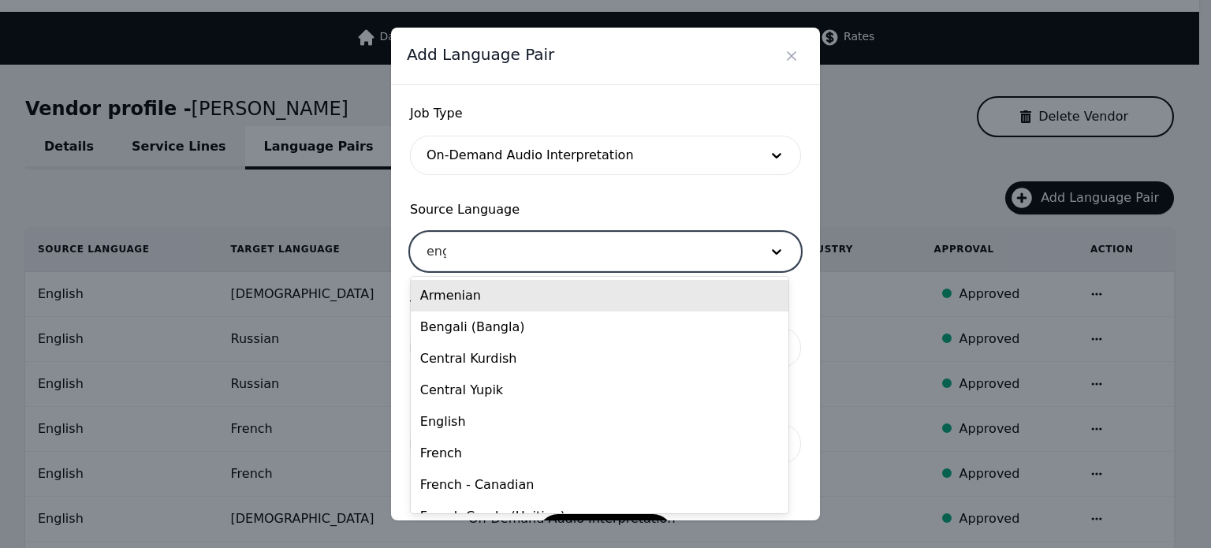
type input "engl"
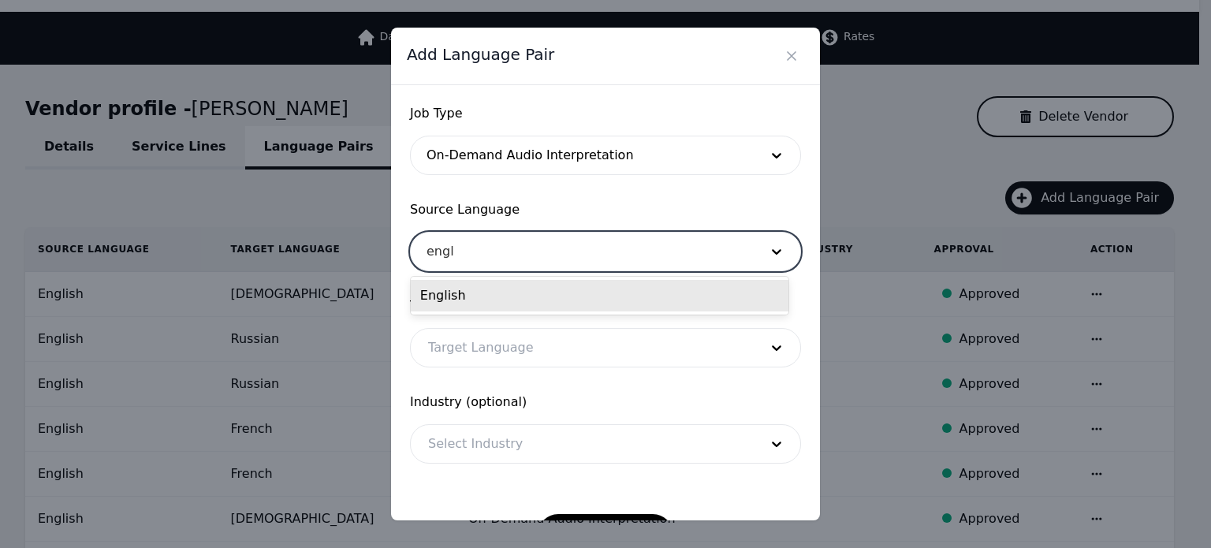
click at [447, 293] on div "English" at bounding box center [600, 296] width 378 height 32
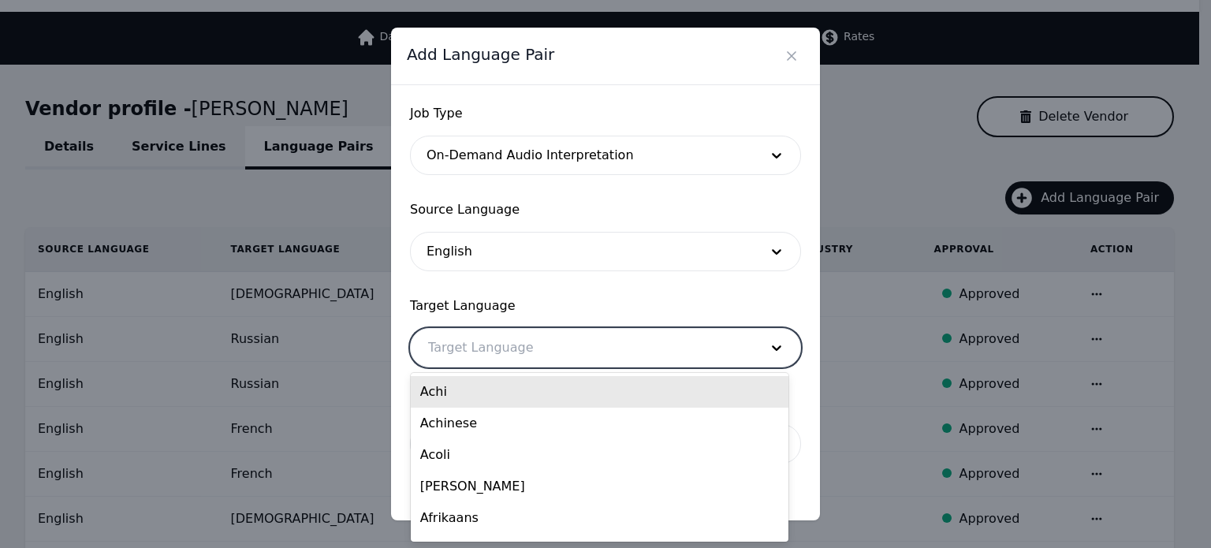
click at [446, 351] on div at bounding box center [582, 348] width 342 height 38
paste input "[DEMOGRAPHIC_DATA]"
type input "[DEMOGRAPHIC_DATA]"
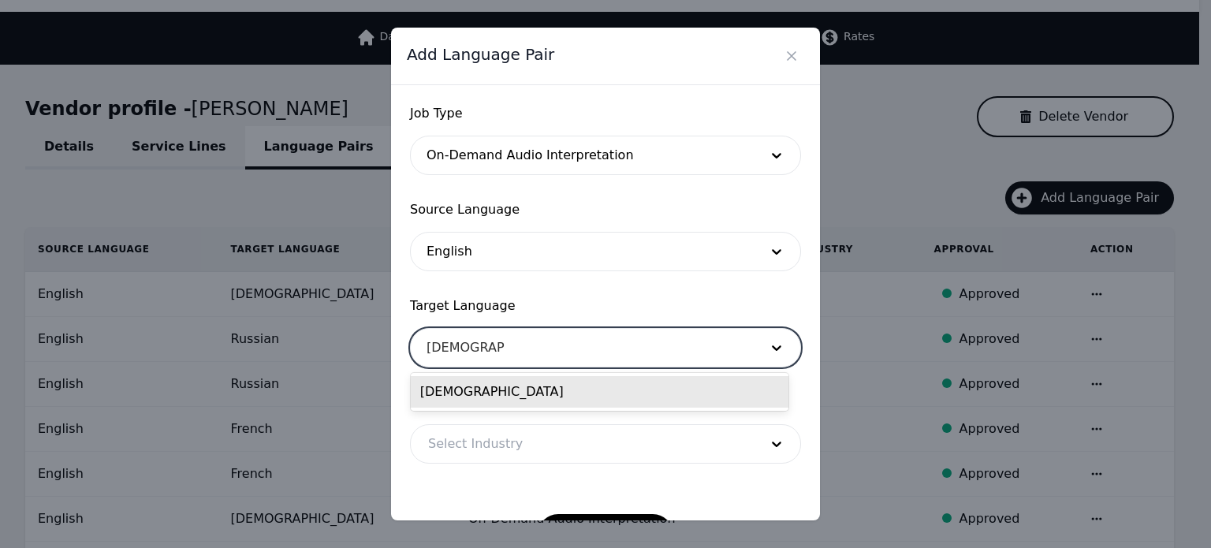
click at [501, 385] on div "[DEMOGRAPHIC_DATA]" at bounding box center [600, 392] width 378 height 32
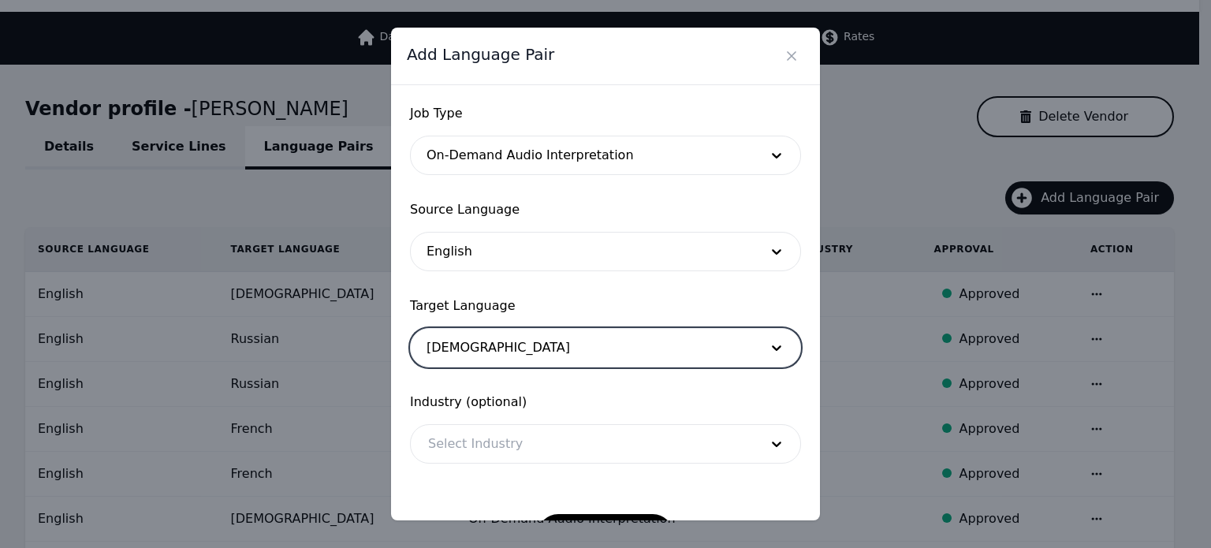
scroll to position [51, 0]
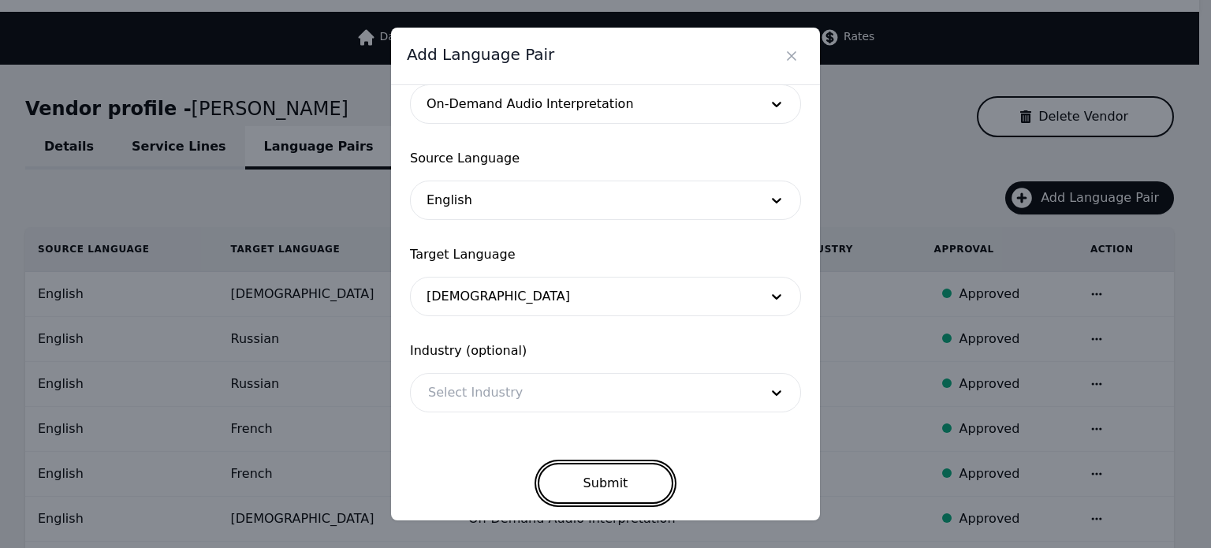
click at [584, 468] on button "Submit" at bounding box center [606, 483] width 136 height 41
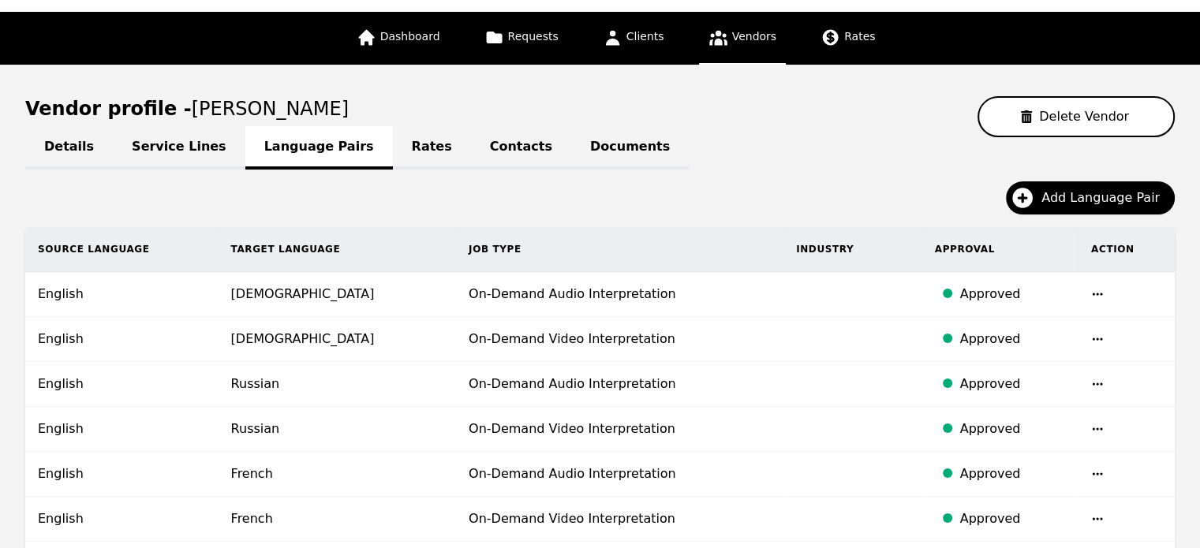
click at [724, 196] on div "Add Language Pair" at bounding box center [599, 204] width 1149 height 46
click at [1035, 207] on icon "button" at bounding box center [1021, 197] width 25 height 25
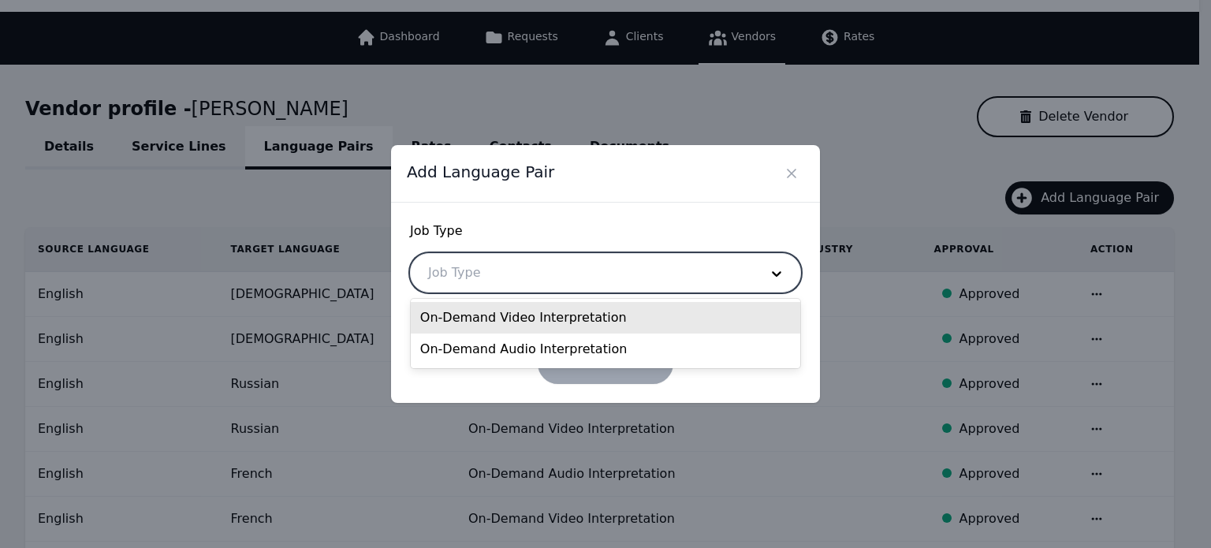
click at [599, 271] on div at bounding box center [582, 273] width 342 height 38
click at [549, 308] on div "On-Demand Video Interpretation" at bounding box center [606, 318] width 390 height 32
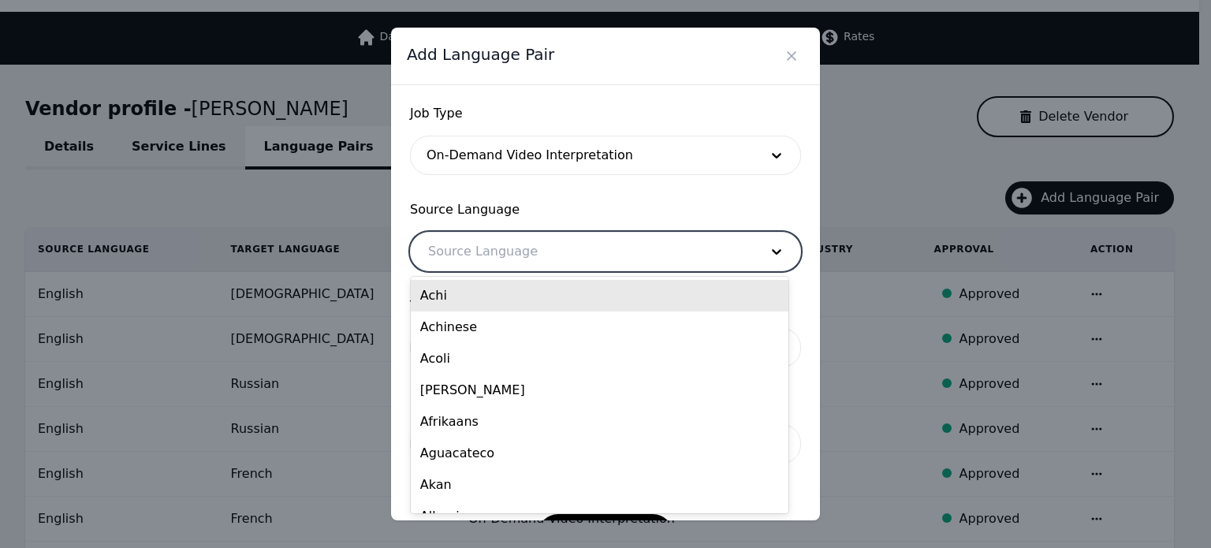
click at [536, 249] on div at bounding box center [582, 252] width 342 height 38
type input "Engl"
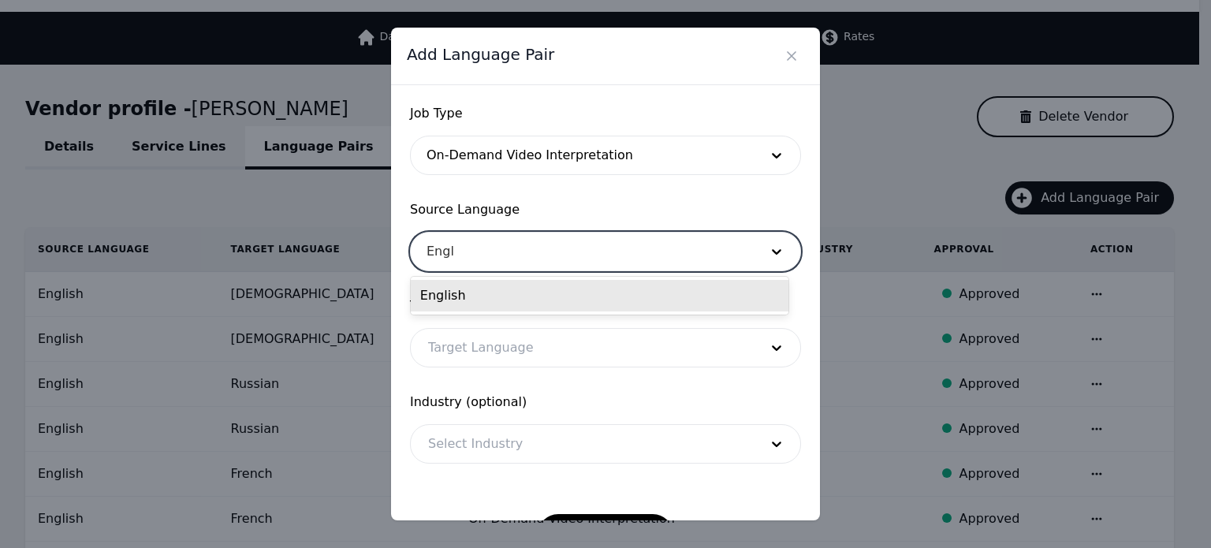
click at [448, 299] on div "English" at bounding box center [600, 296] width 378 height 32
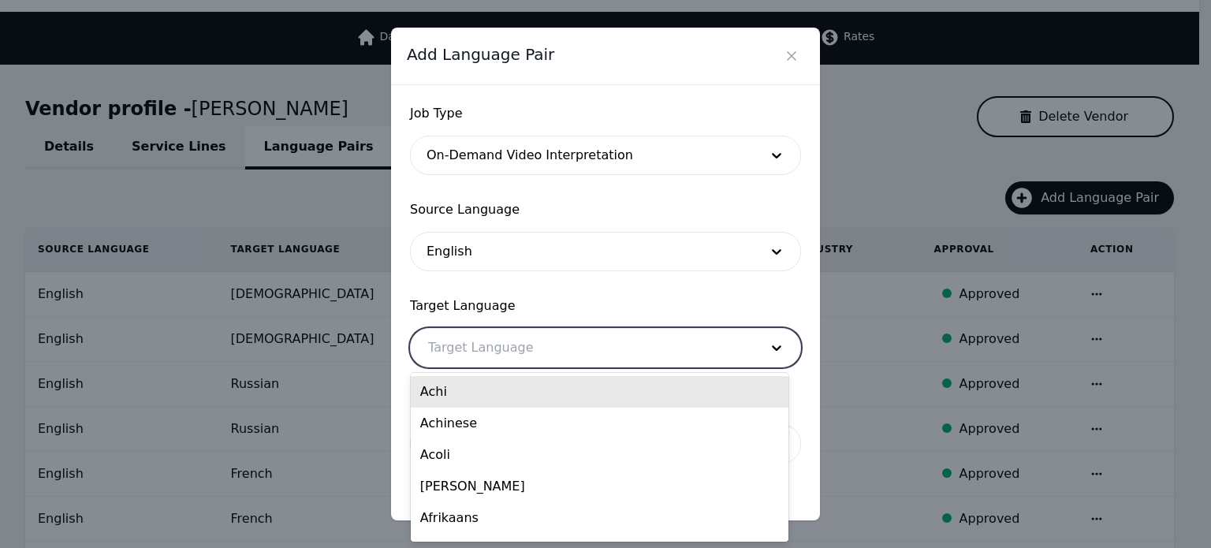
click at [458, 344] on div at bounding box center [582, 348] width 342 height 38
paste input "Portuguese"
type input "Portuguese"
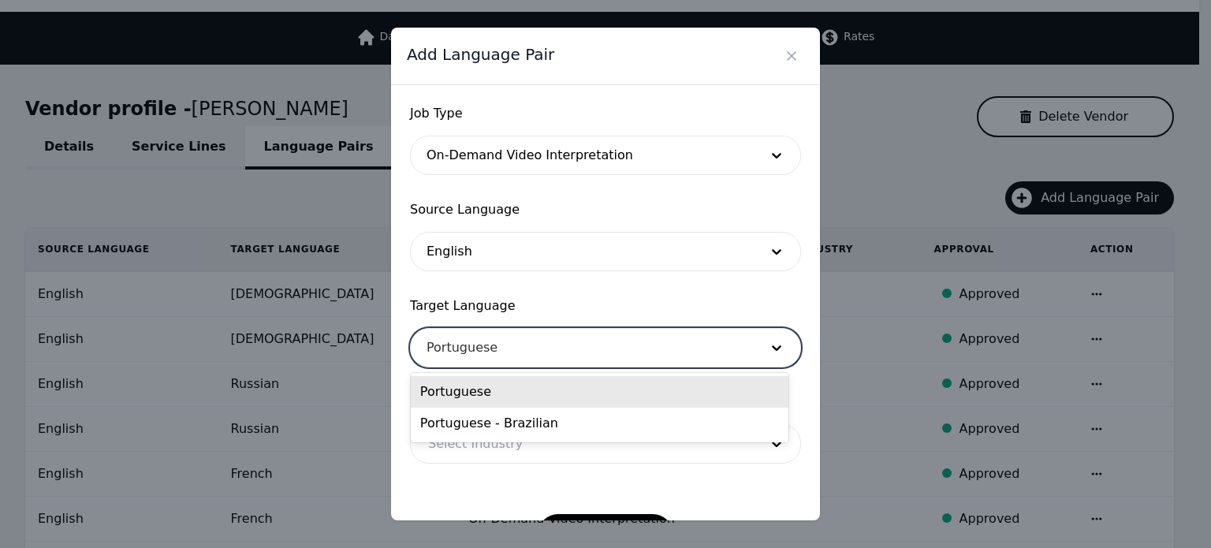
click at [454, 384] on div "Portuguese" at bounding box center [600, 392] width 378 height 32
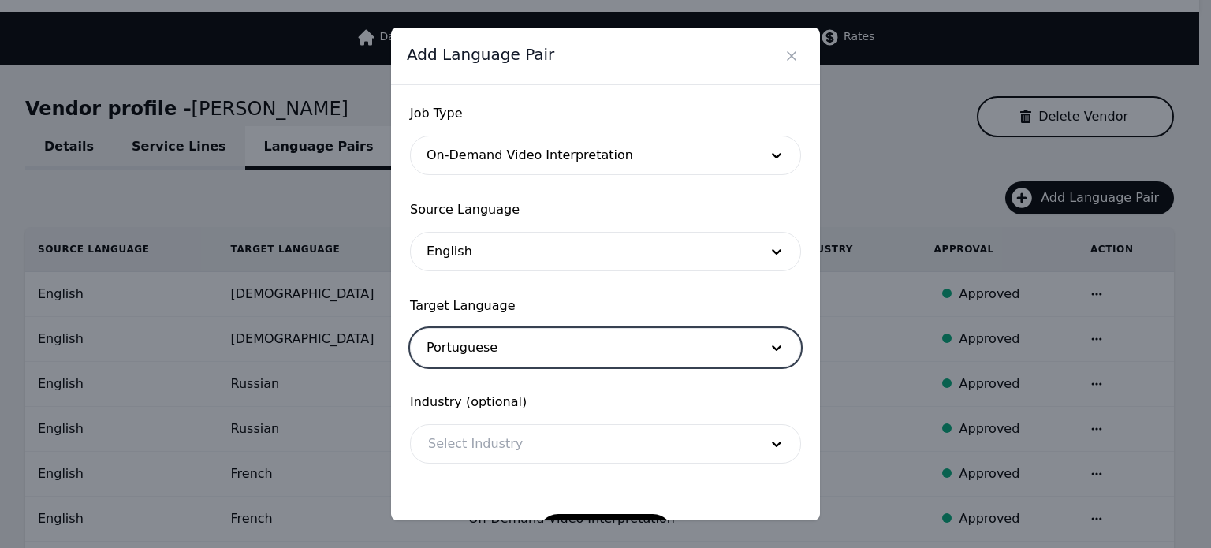
scroll to position [51, 0]
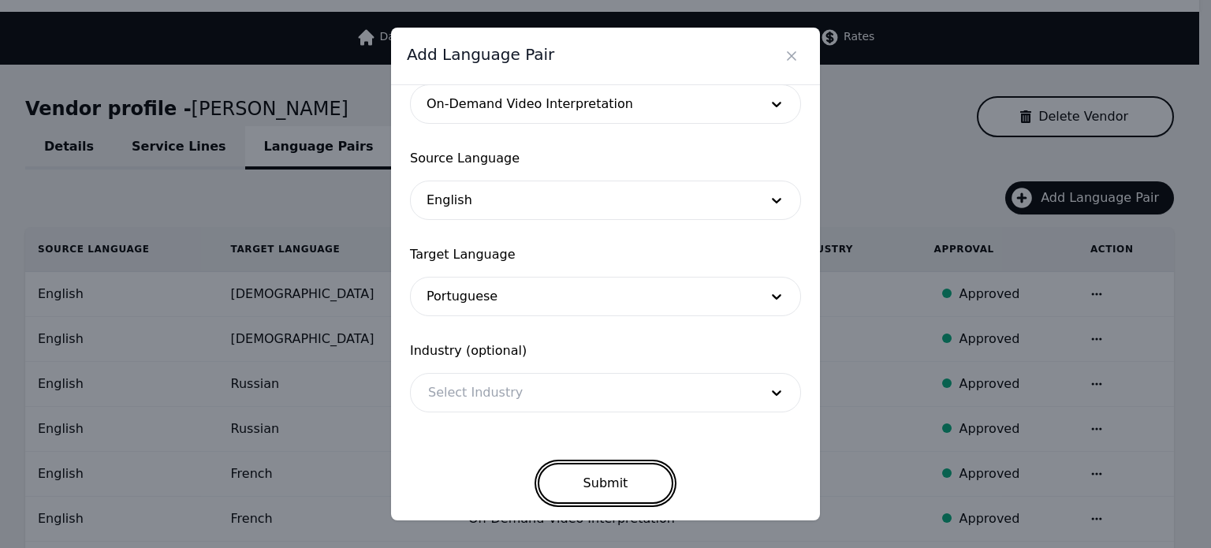
click at [587, 472] on button "Submit" at bounding box center [606, 483] width 136 height 41
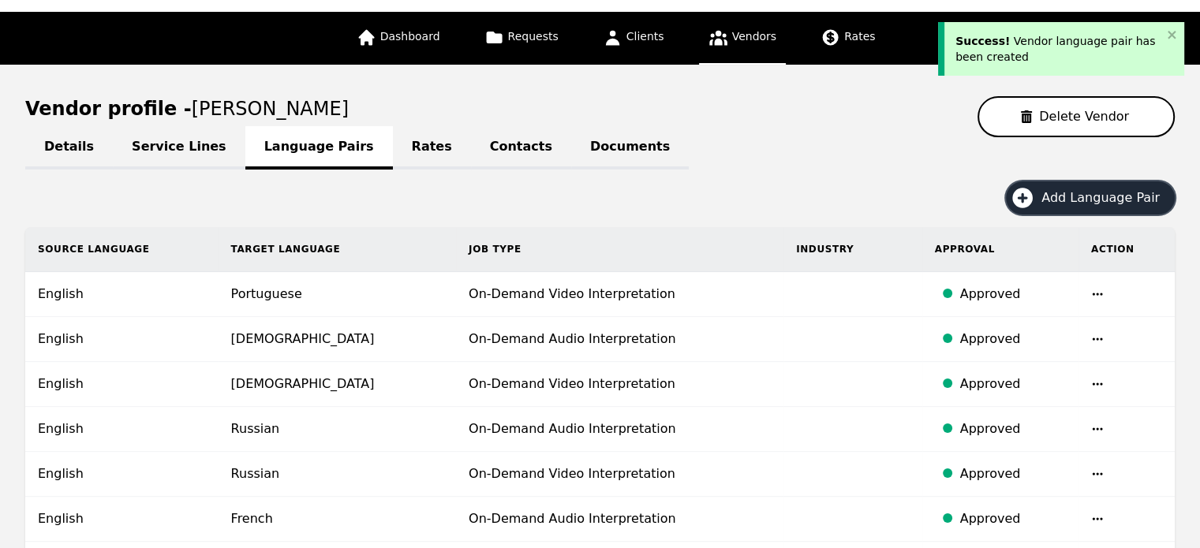
click at [1110, 200] on span "Add Language Pair" at bounding box center [1105, 197] width 129 height 19
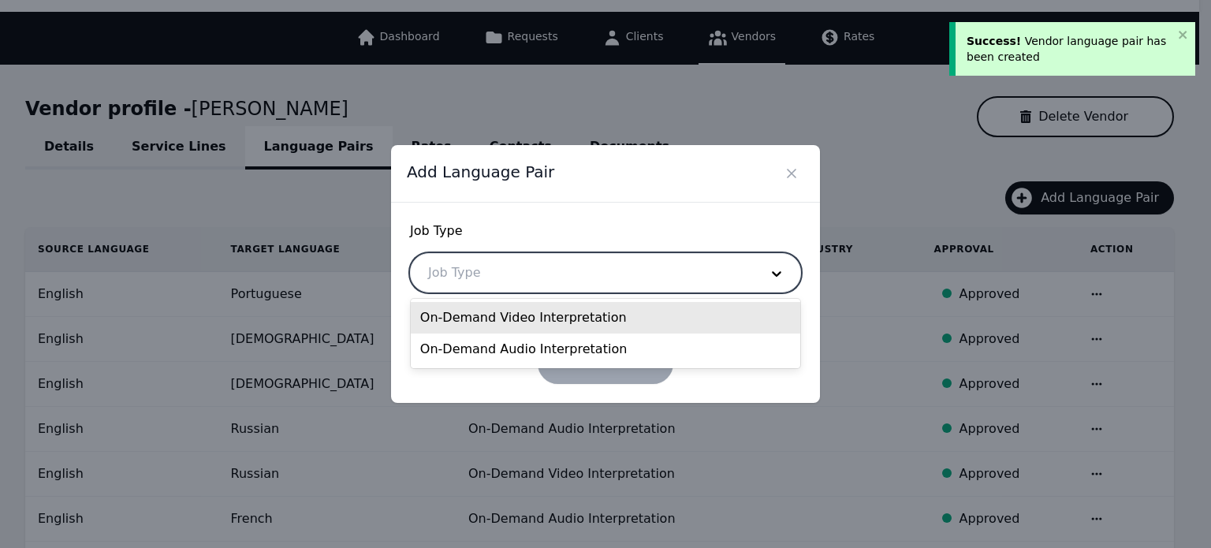
click at [580, 286] on div at bounding box center [582, 273] width 342 height 38
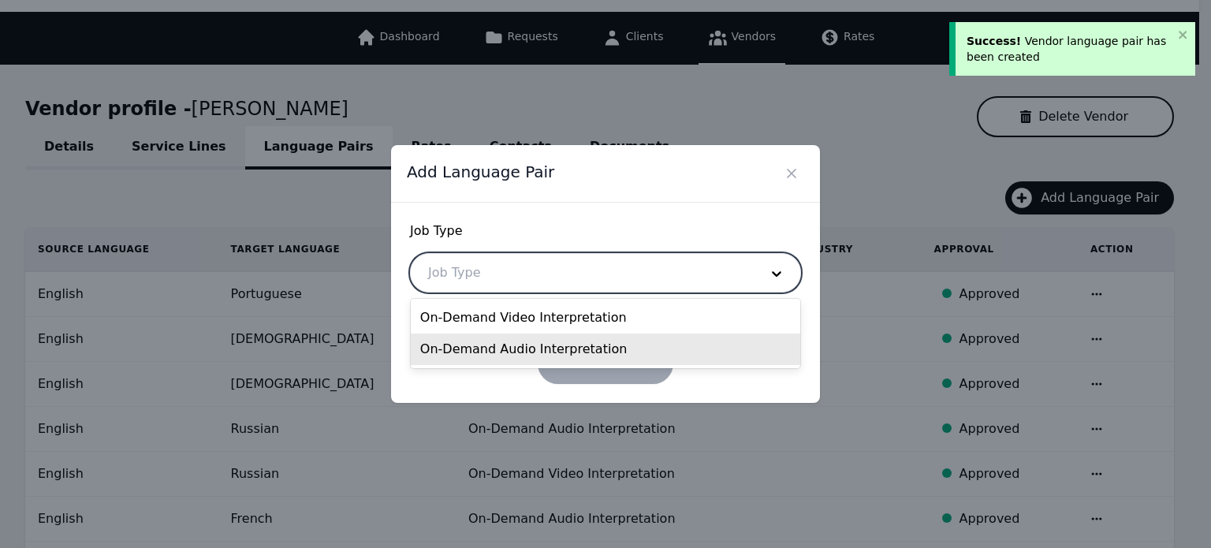
click at [539, 356] on div "On-Demand Audio Interpretation" at bounding box center [606, 350] width 390 height 32
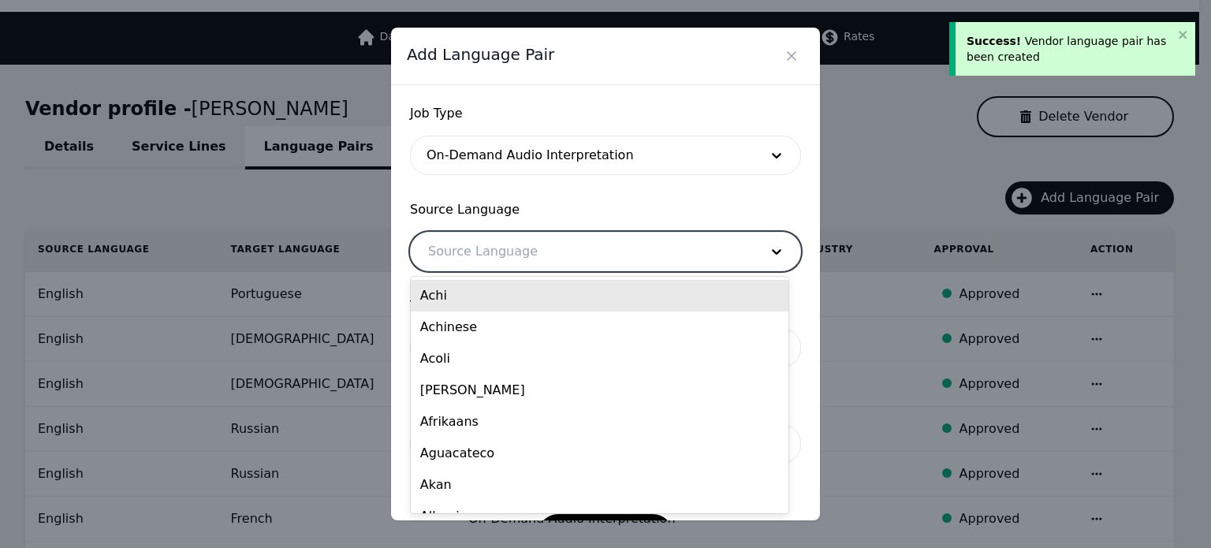
click at [523, 258] on div at bounding box center [582, 252] width 342 height 38
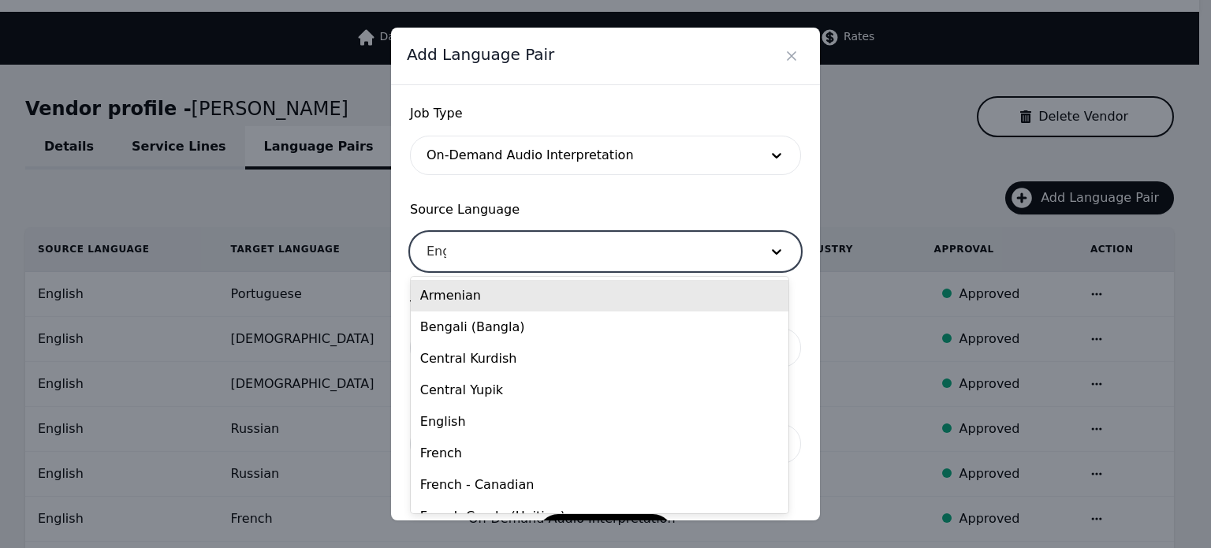
type input "Engl"
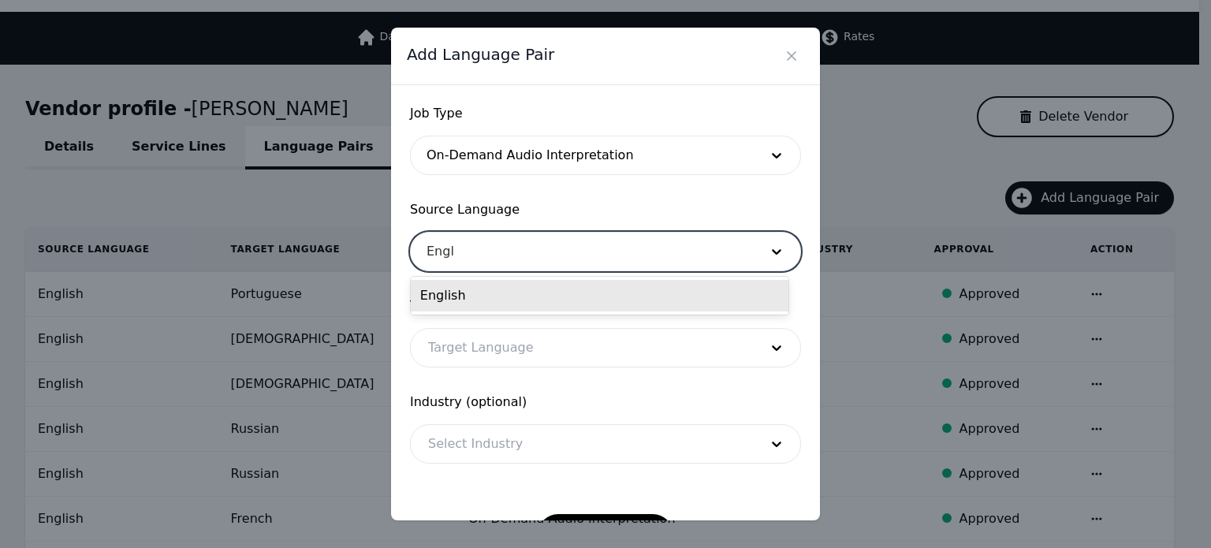
click at [489, 281] on div "English" at bounding box center [600, 296] width 378 height 32
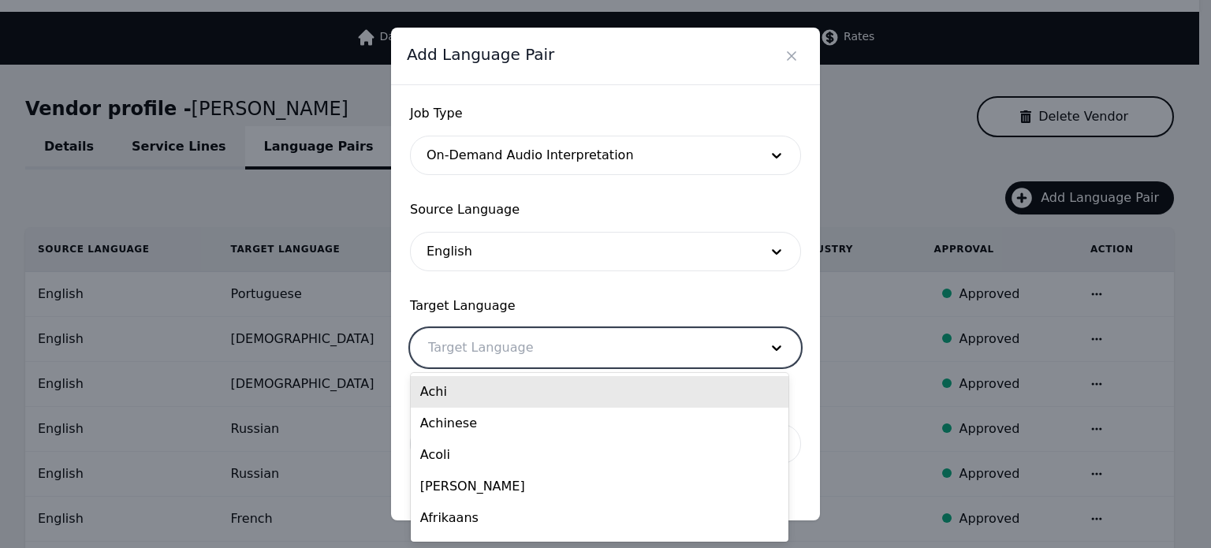
click at [456, 354] on div at bounding box center [582, 348] width 342 height 38
paste input "Portuguese"
type input "Portuguese"
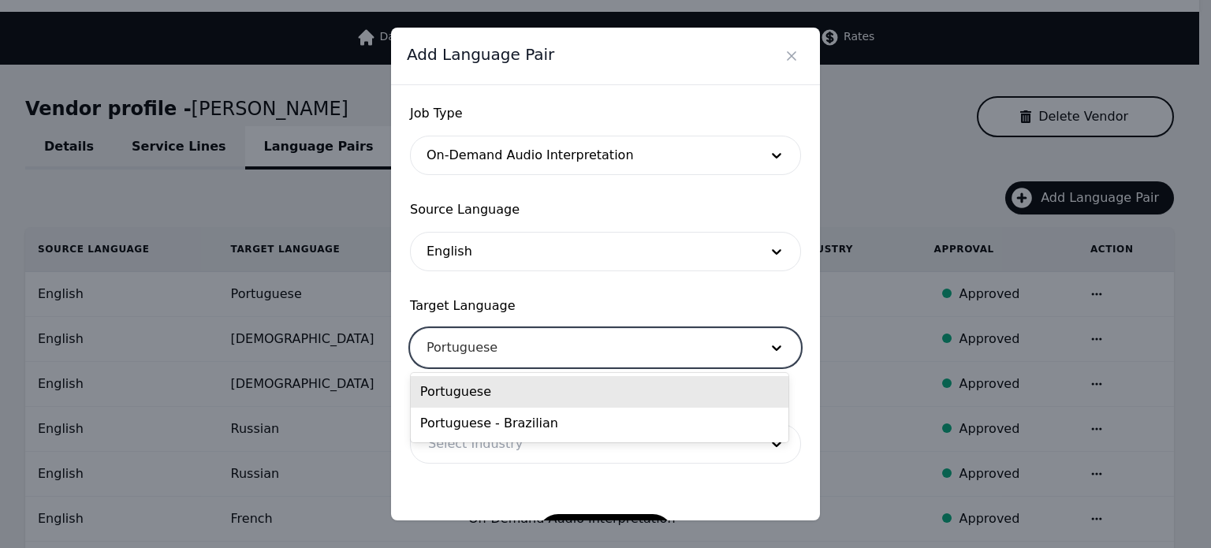
click at [464, 396] on div "Portuguese" at bounding box center [600, 392] width 378 height 32
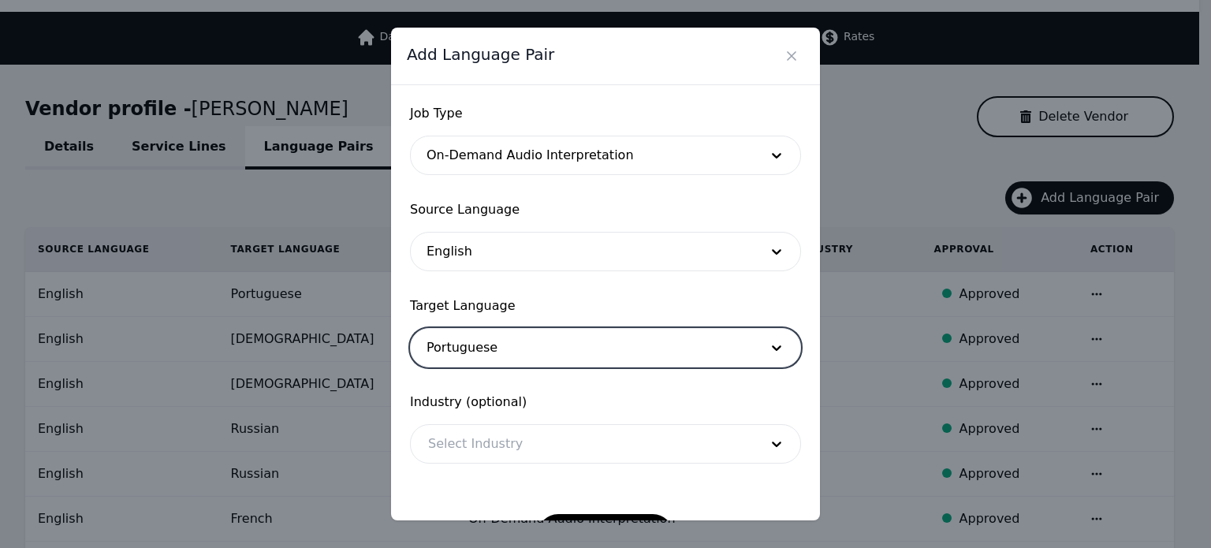
scroll to position [51, 0]
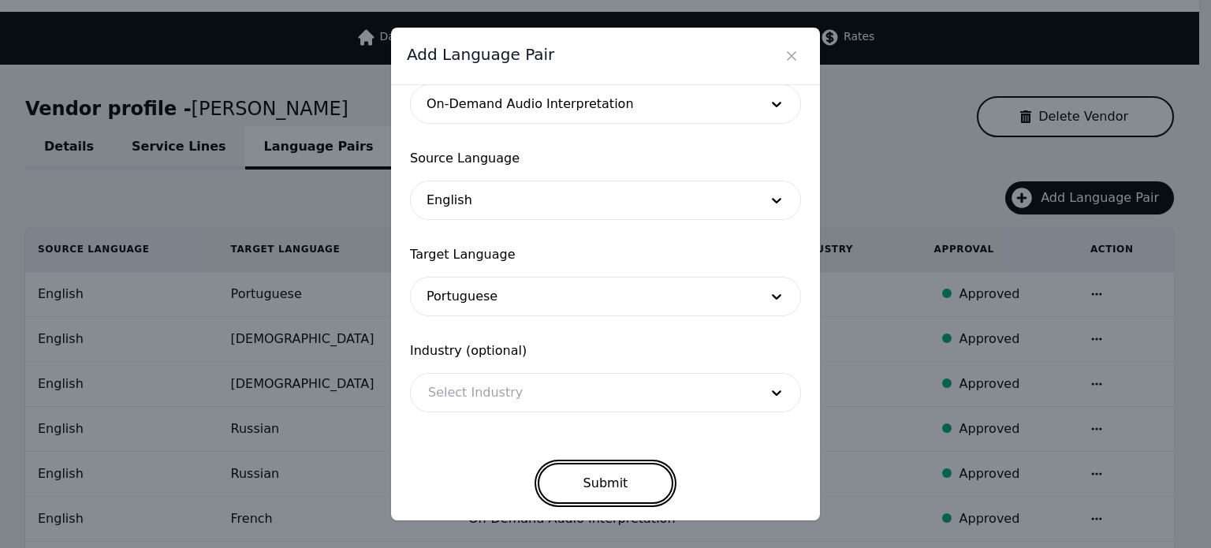
click at [593, 474] on button "Submit" at bounding box center [606, 483] width 136 height 41
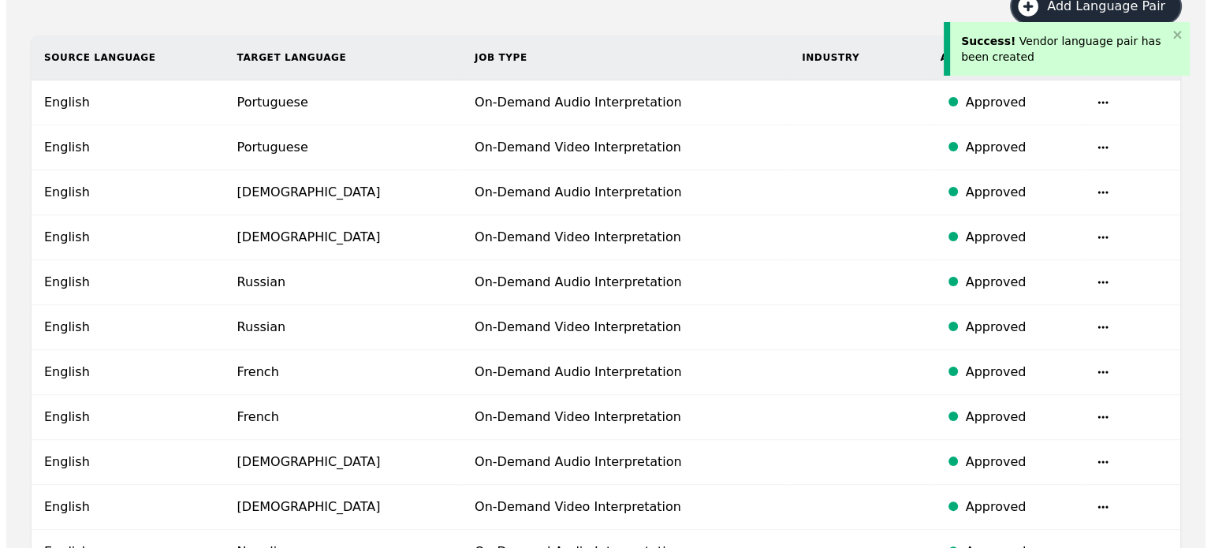
scroll to position [0, 0]
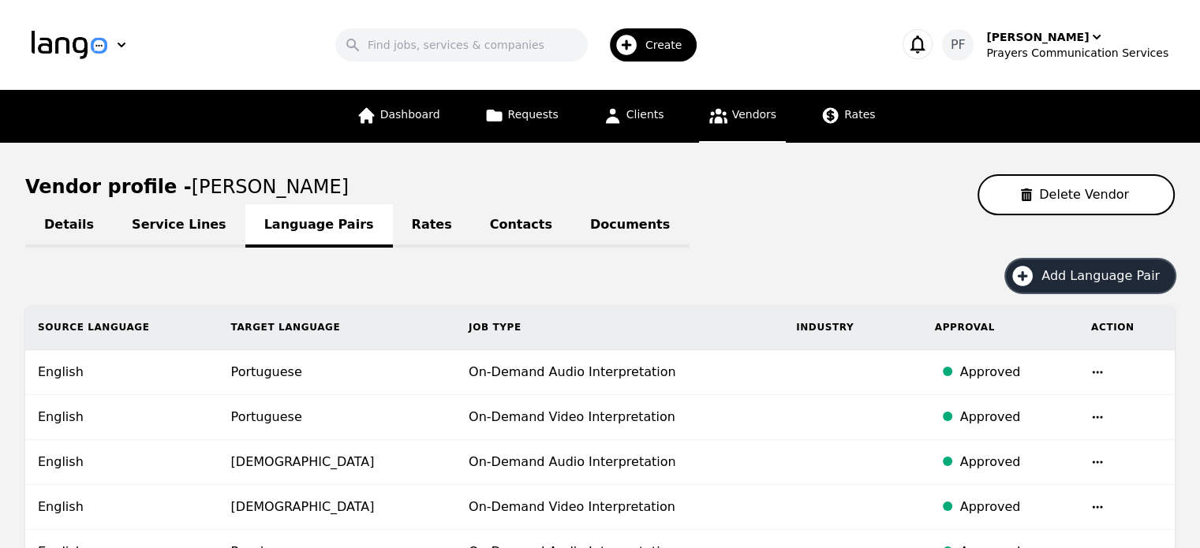
click at [1035, 264] on icon "button" at bounding box center [1021, 275] width 25 height 25
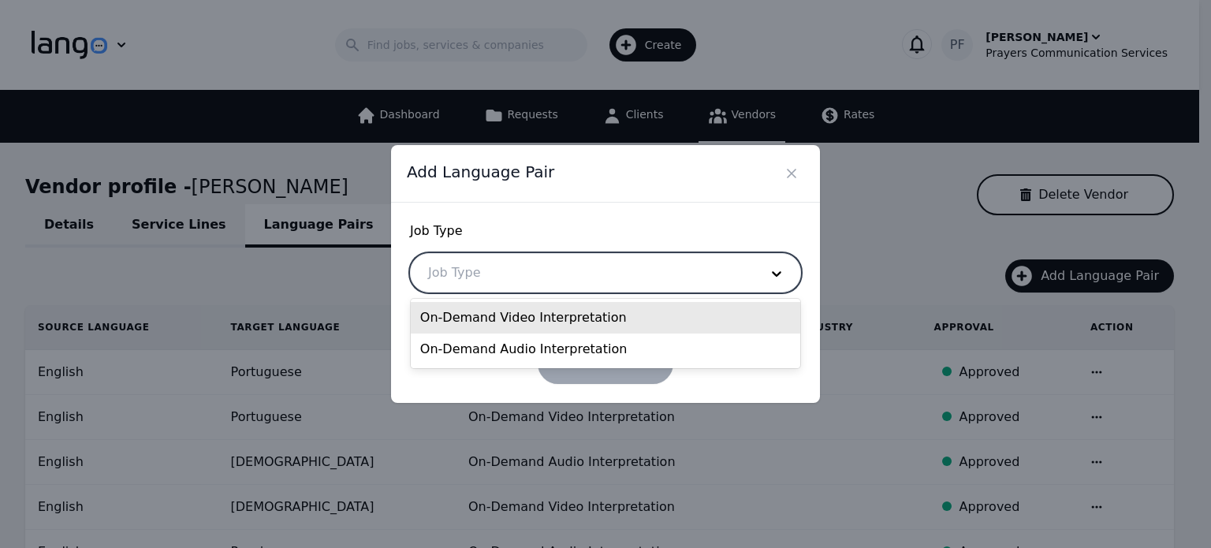
click at [653, 278] on div at bounding box center [582, 273] width 342 height 38
click at [595, 323] on div "On-Demand Video Interpretation" at bounding box center [606, 318] width 390 height 32
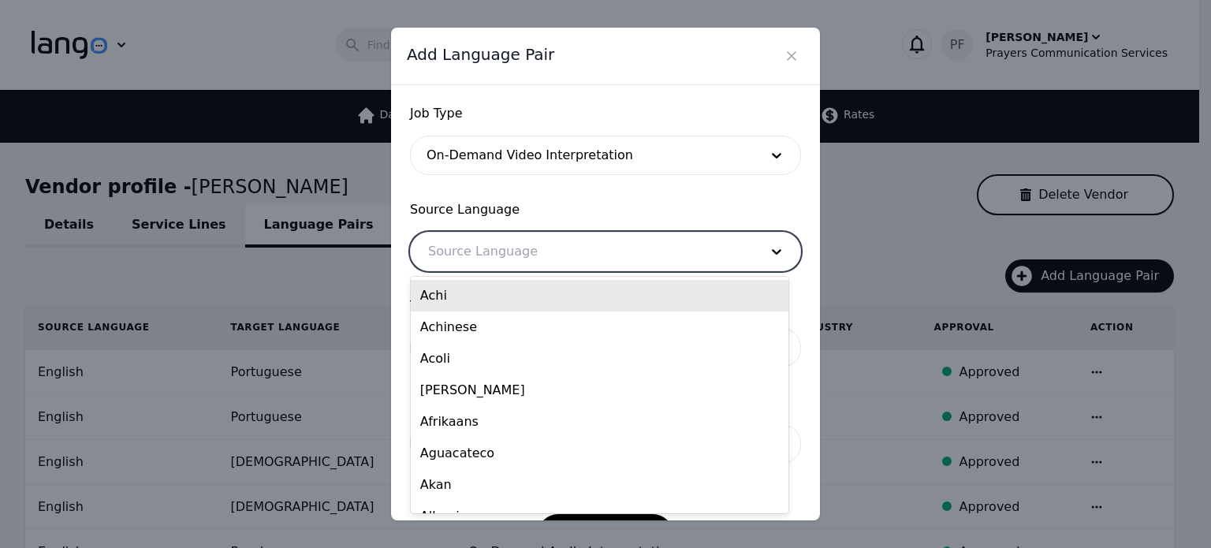
click at [571, 247] on div at bounding box center [582, 252] width 342 height 38
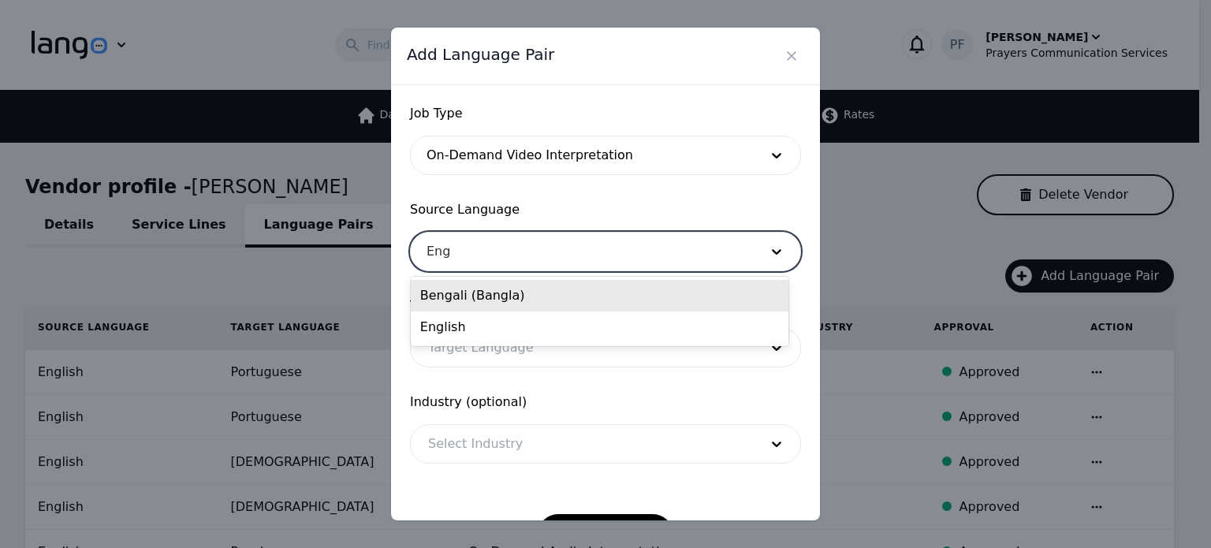
type input "Engl"
click at [486, 300] on div "English" at bounding box center [600, 296] width 378 height 32
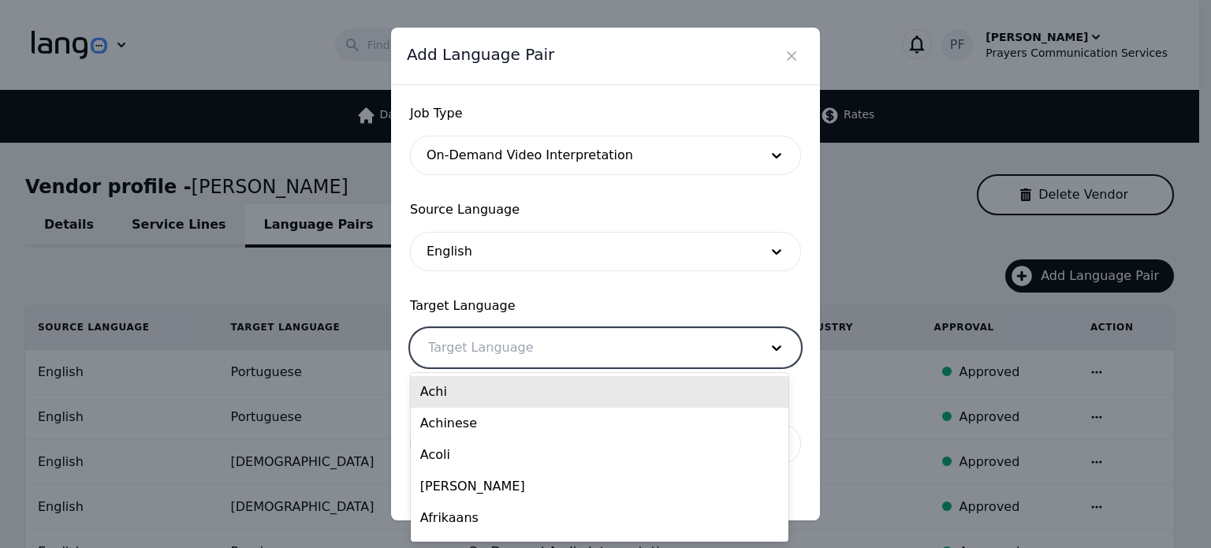
click at [502, 356] on div at bounding box center [582, 348] width 342 height 38
paste input "Hindi"
type input "Hindi"
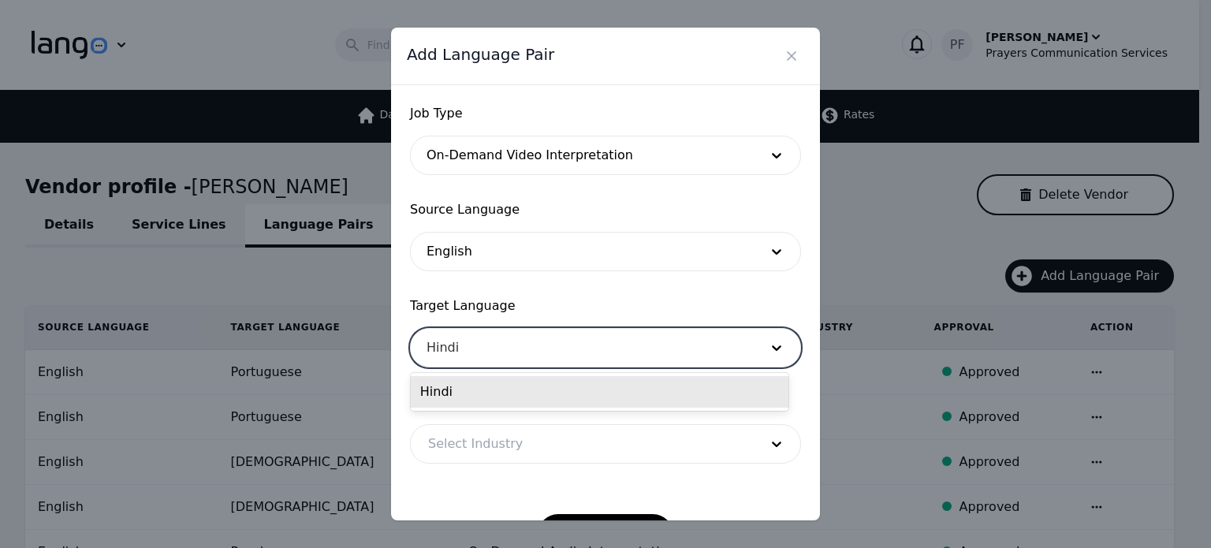
click at [495, 390] on div "Hindi" at bounding box center [600, 392] width 378 height 32
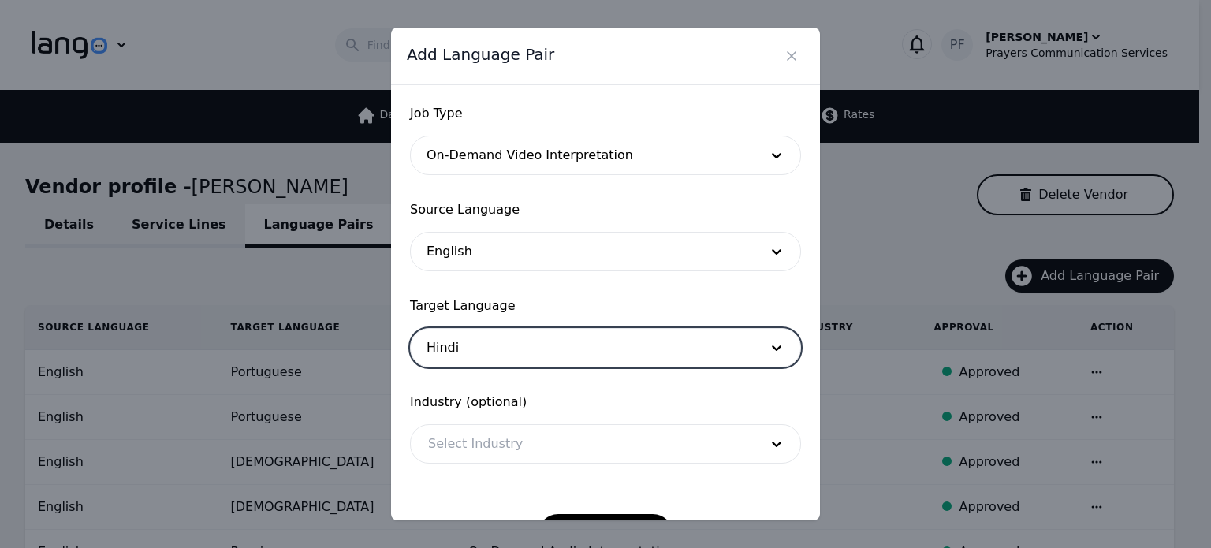
scroll to position [51, 0]
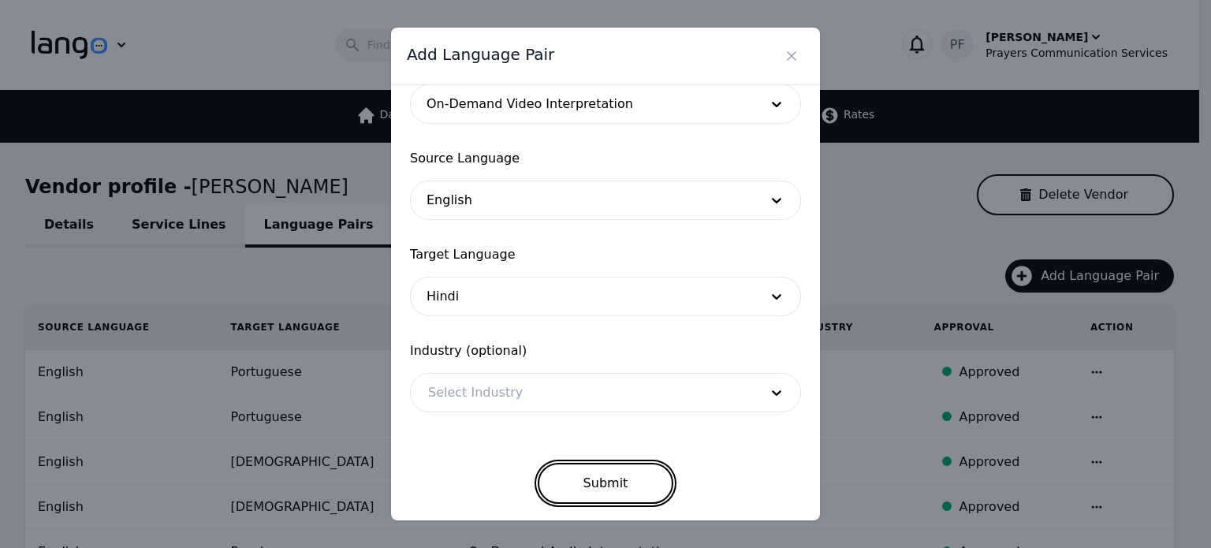
click at [579, 479] on button "Submit" at bounding box center [606, 483] width 136 height 41
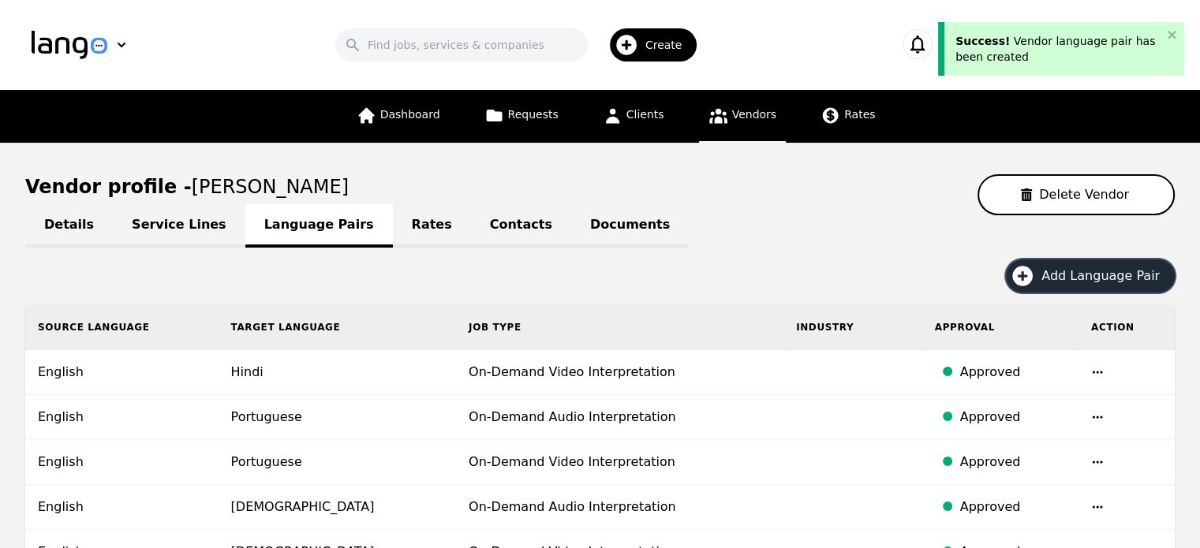
click at [1092, 273] on span "Add Language Pair" at bounding box center [1105, 276] width 129 height 19
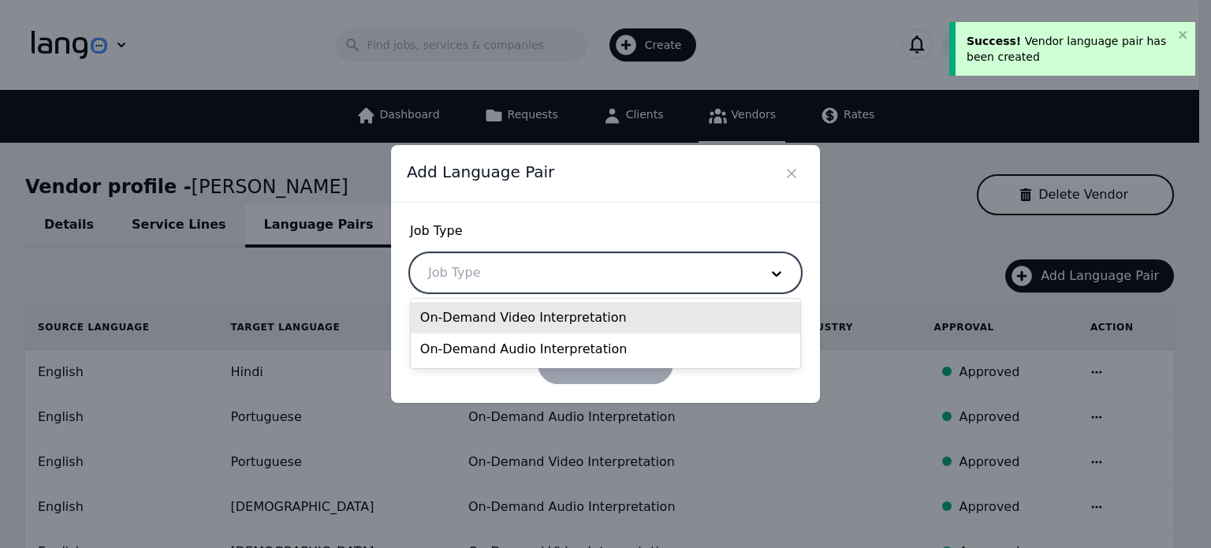
click at [716, 277] on div at bounding box center [582, 273] width 342 height 38
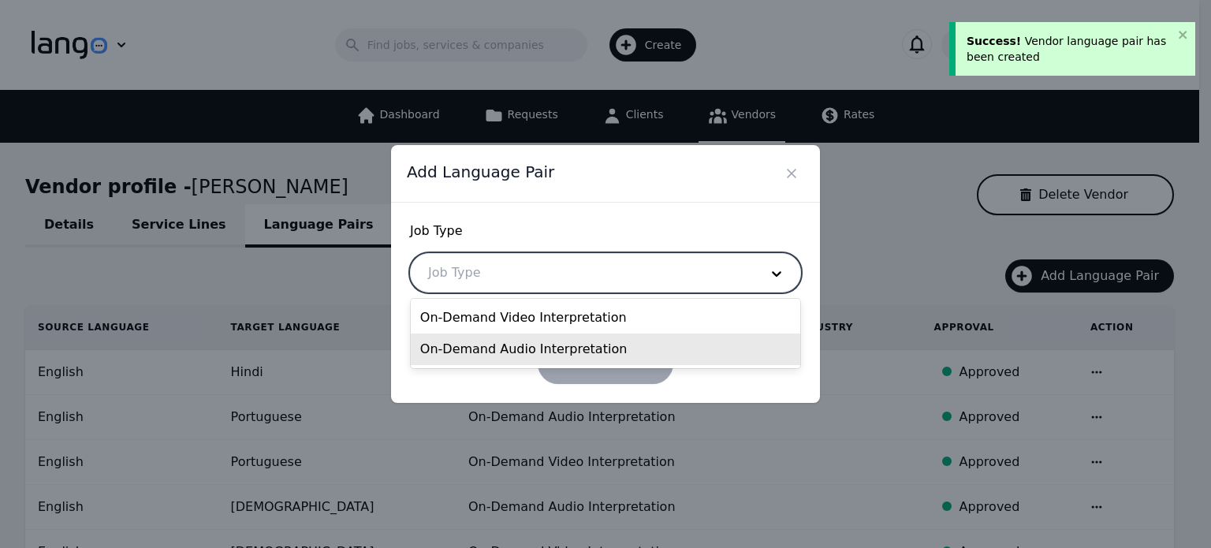
click at [573, 353] on div "On-Demand Audio Interpretation" at bounding box center [606, 350] width 390 height 32
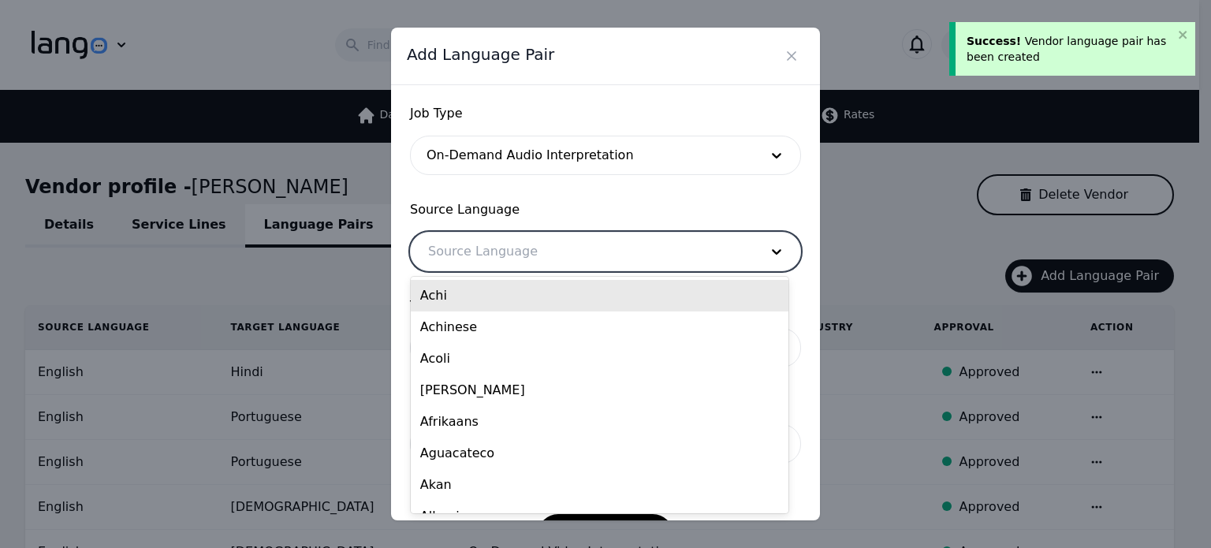
click at [543, 258] on div at bounding box center [582, 252] width 342 height 38
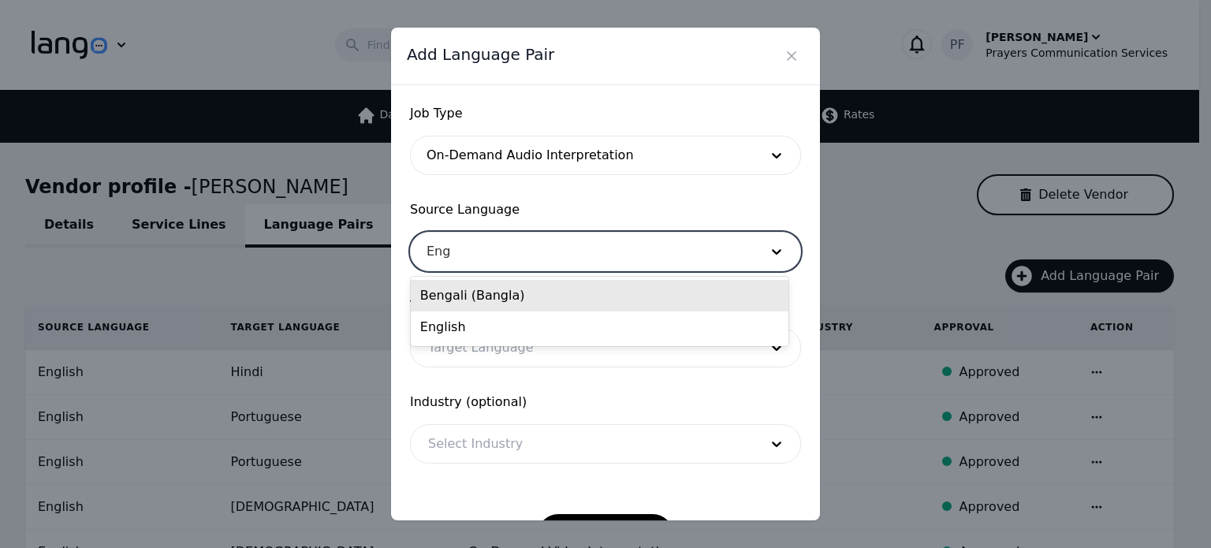
type input "Engl"
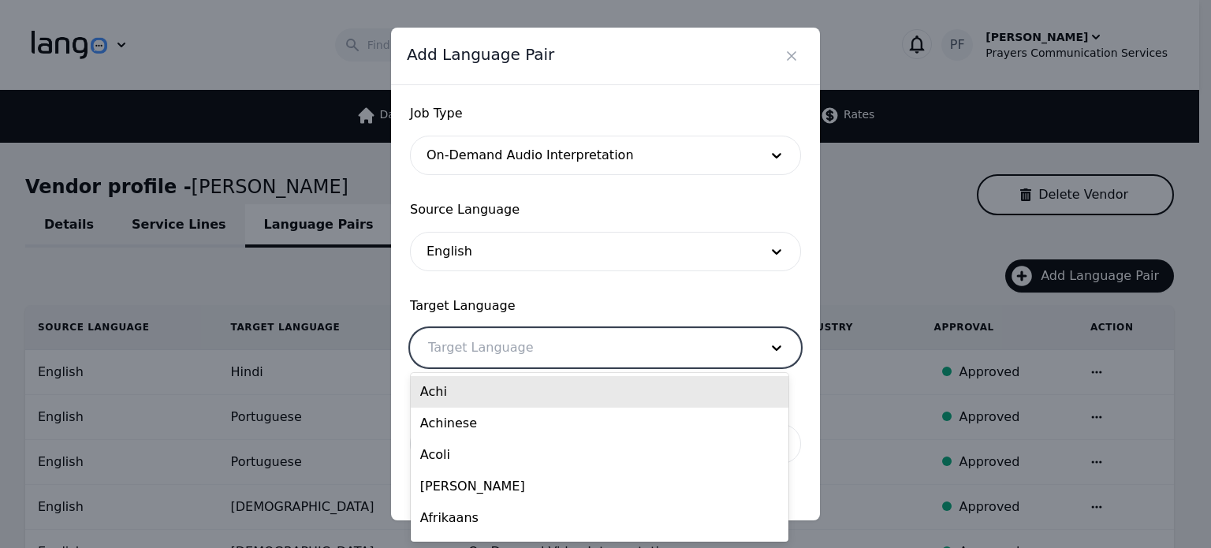
click at [498, 340] on div at bounding box center [582, 348] width 342 height 38
paste input "Hindi"
type input "Hindi"
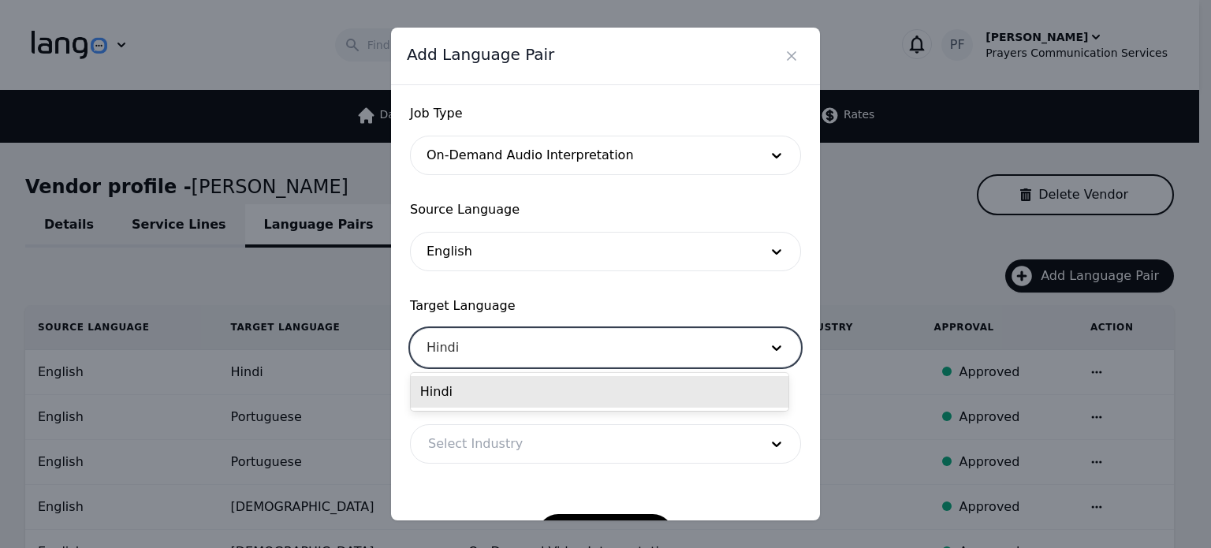
click at [469, 383] on div "Hindi" at bounding box center [600, 392] width 378 height 32
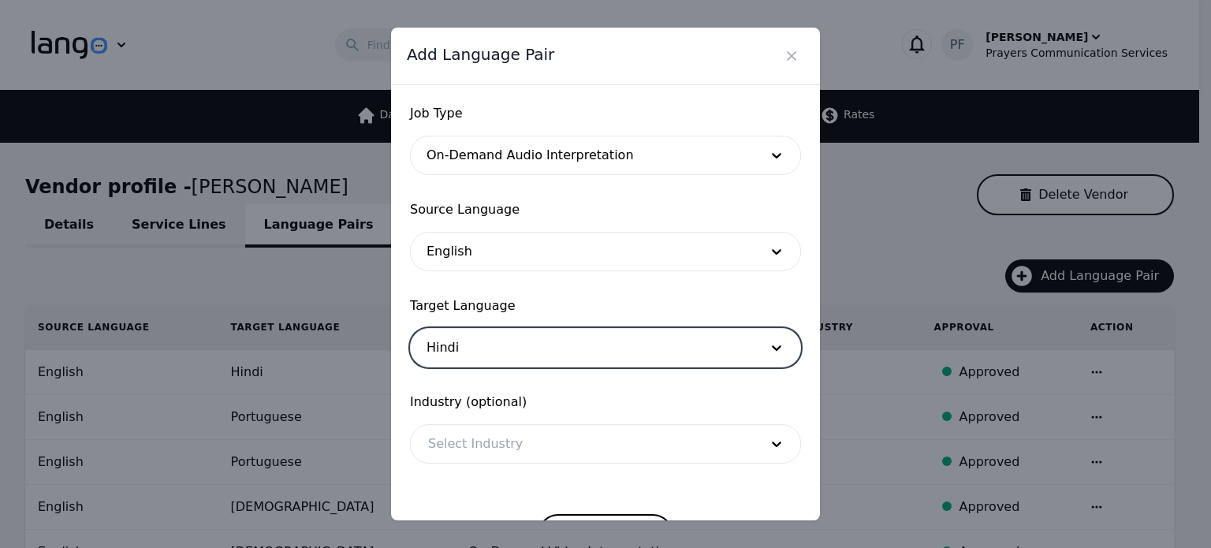
scroll to position [51, 0]
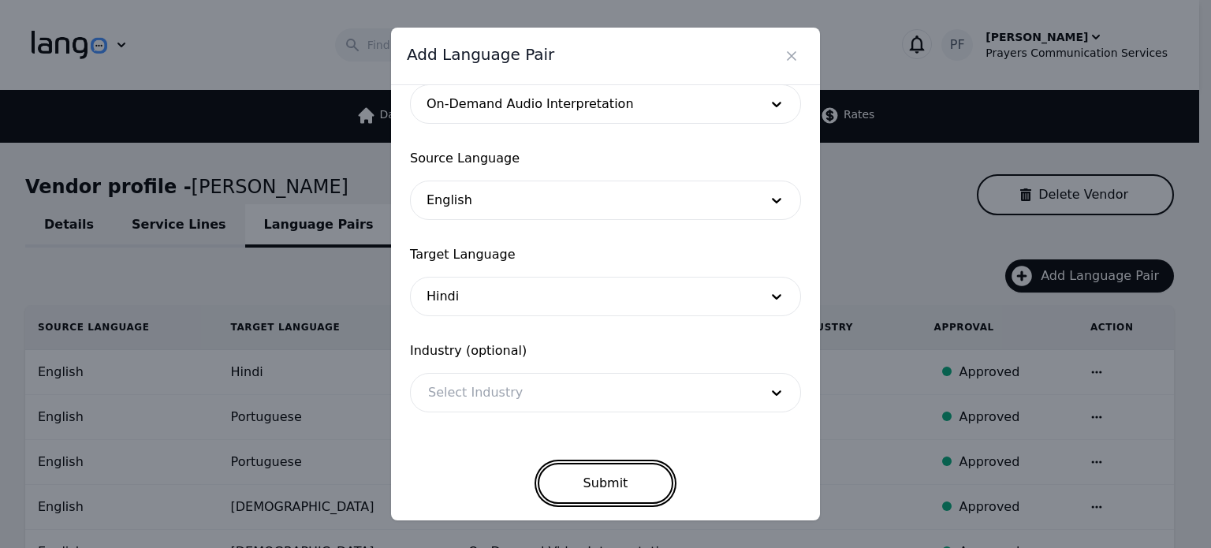
click at [588, 475] on button "Submit" at bounding box center [606, 483] width 136 height 41
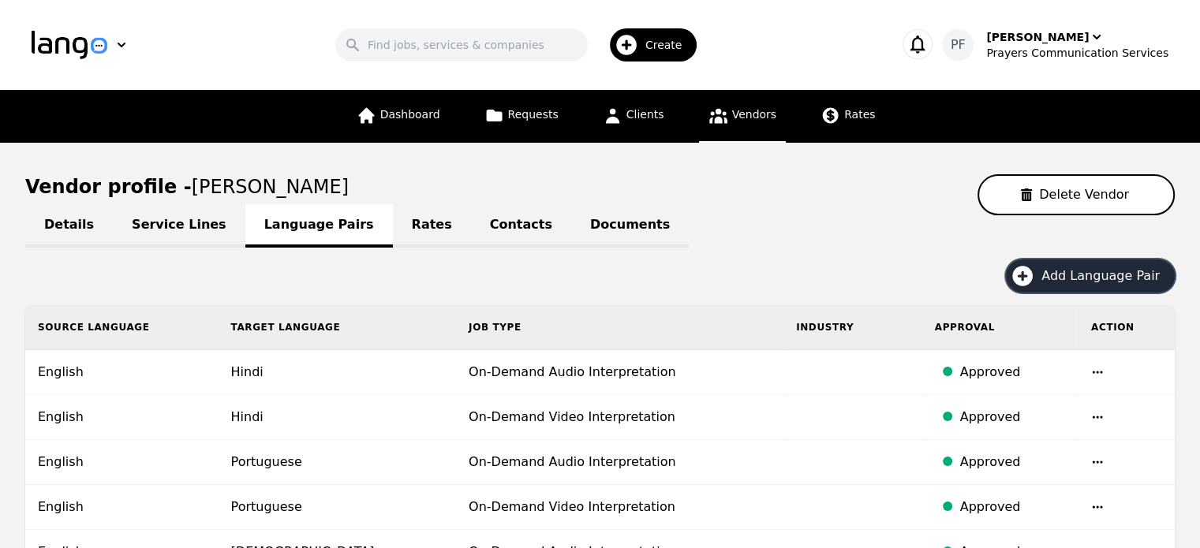
click at [1099, 282] on span "Add Language Pair" at bounding box center [1105, 276] width 129 height 19
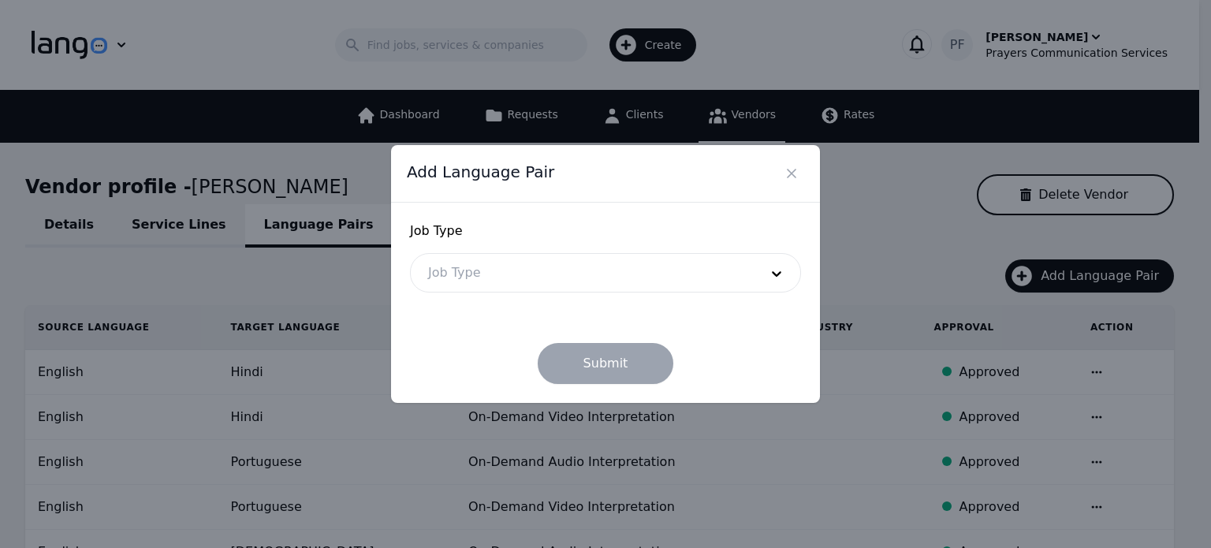
click at [711, 278] on div at bounding box center [582, 273] width 342 height 38
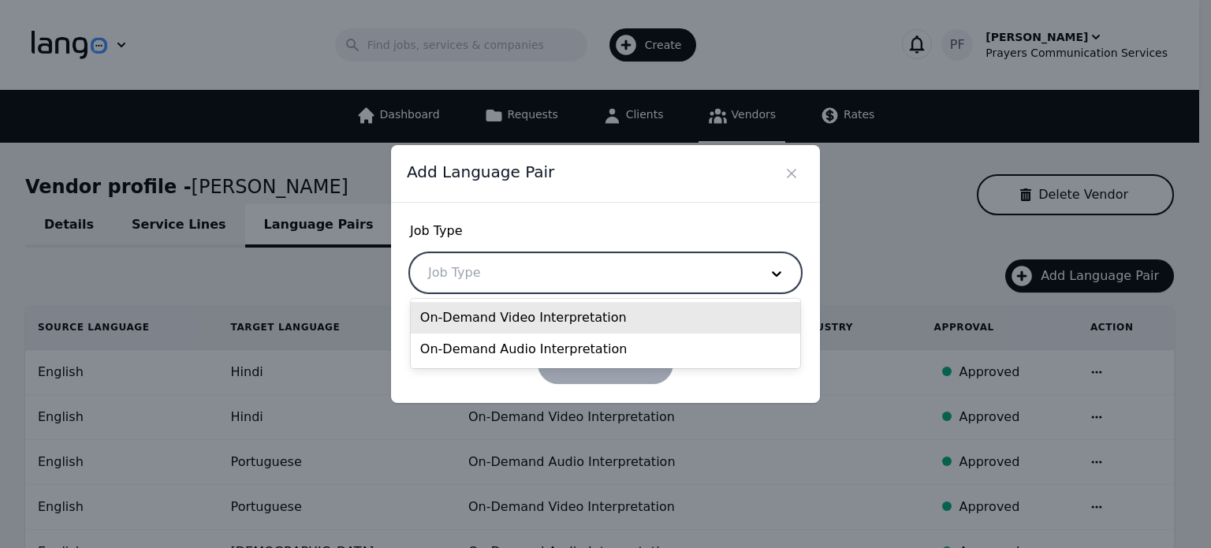
click at [592, 325] on div "On-Demand Video Interpretation" at bounding box center [606, 318] width 390 height 32
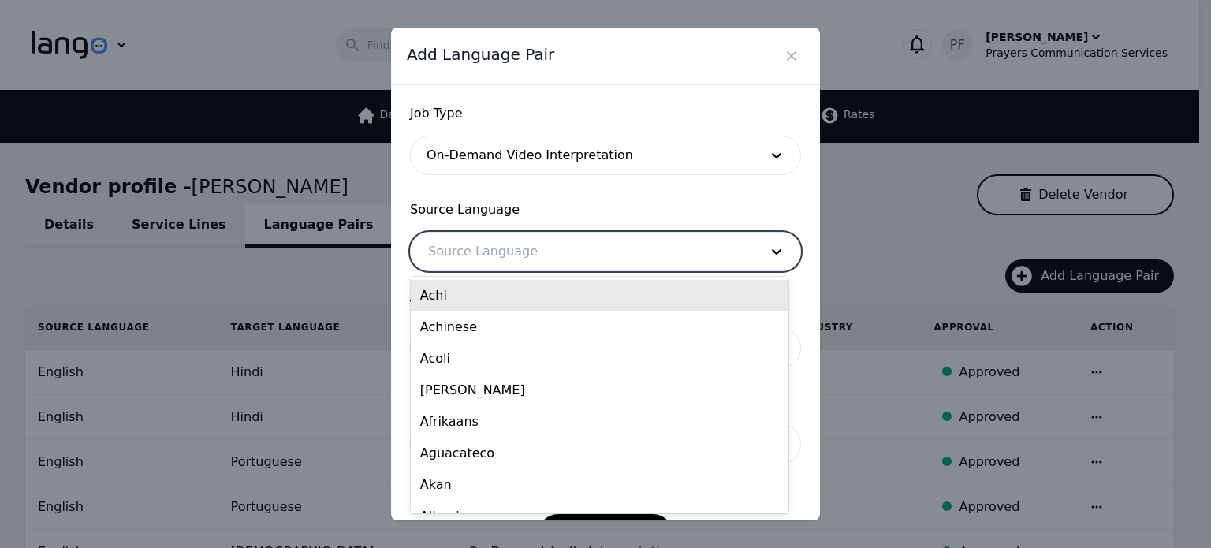
click at [573, 255] on div at bounding box center [582, 252] width 342 height 38
type input "engl"
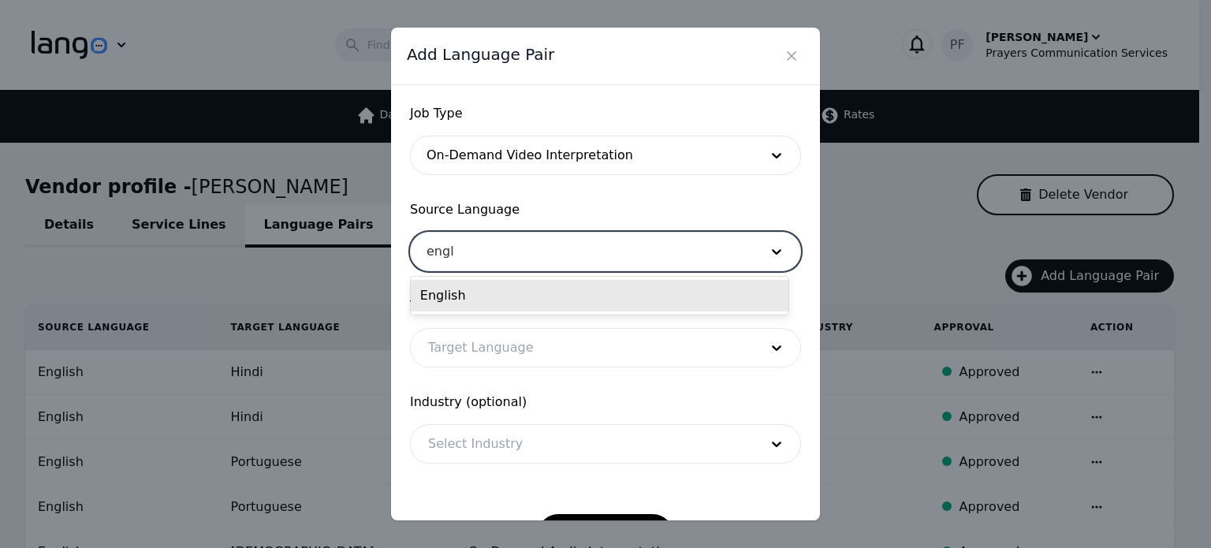
click at [493, 292] on div "English" at bounding box center [600, 296] width 378 height 32
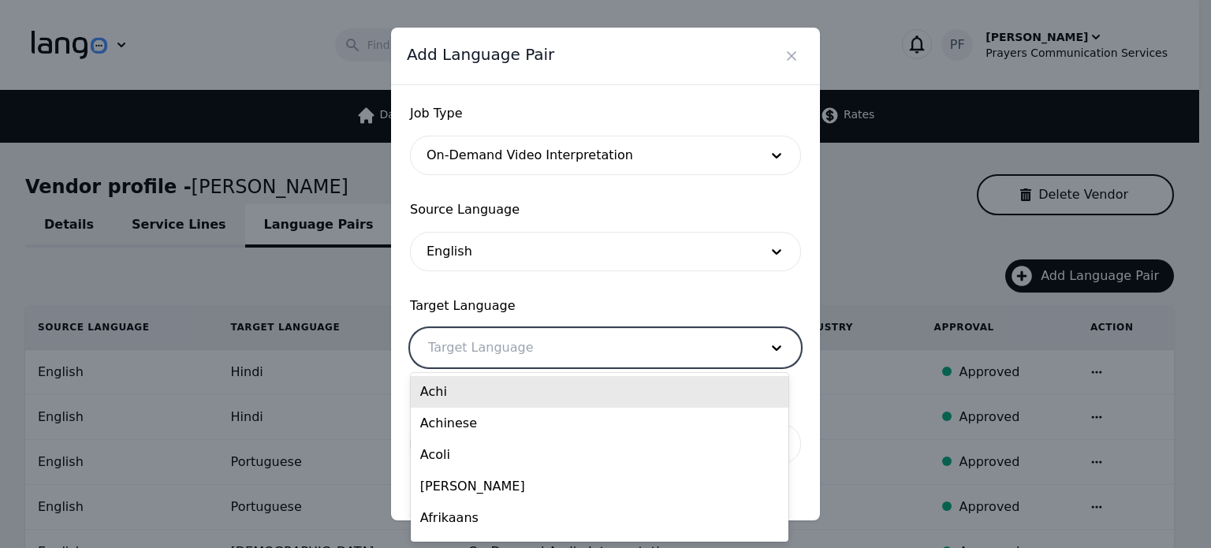
click at [460, 337] on div at bounding box center [582, 348] width 342 height 38
paste input "Punjabi"
type input "Punjabi"
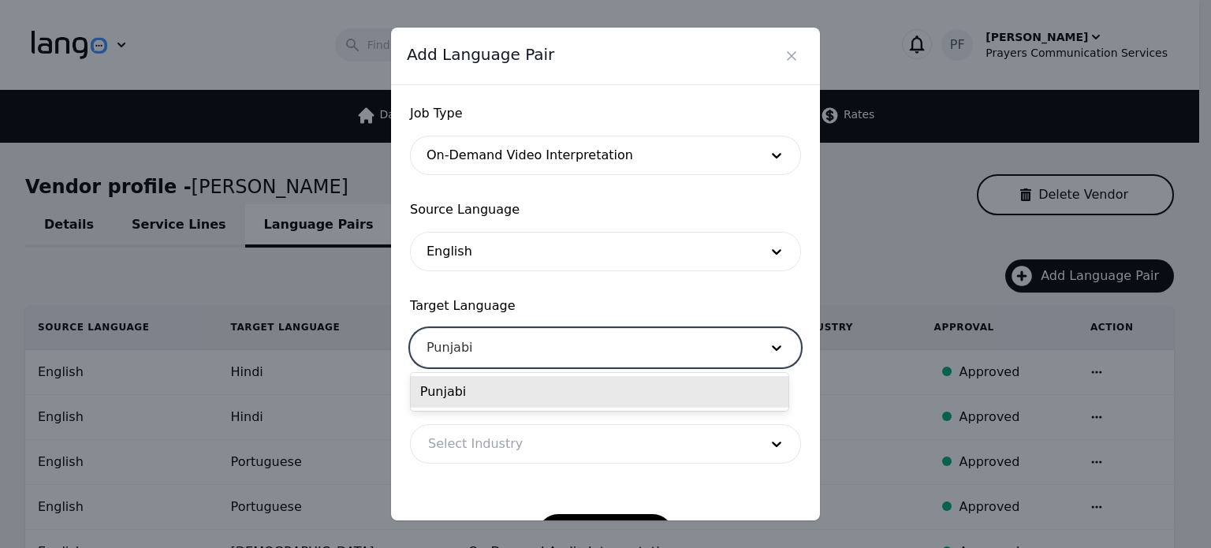
click at [448, 392] on div "Punjabi" at bounding box center [600, 392] width 378 height 32
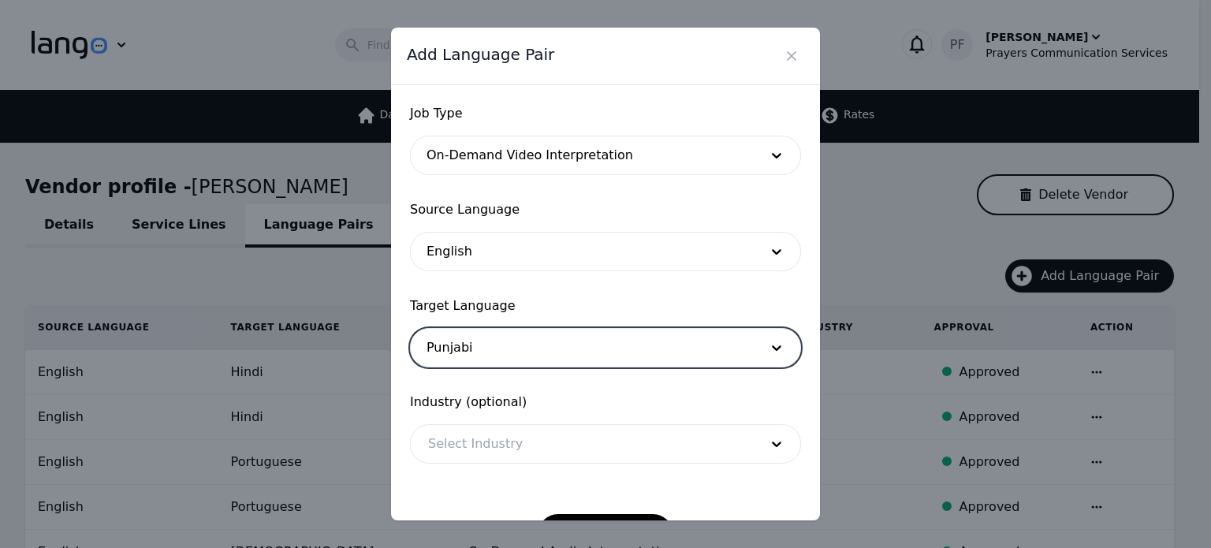
scroll to position [51, 0]
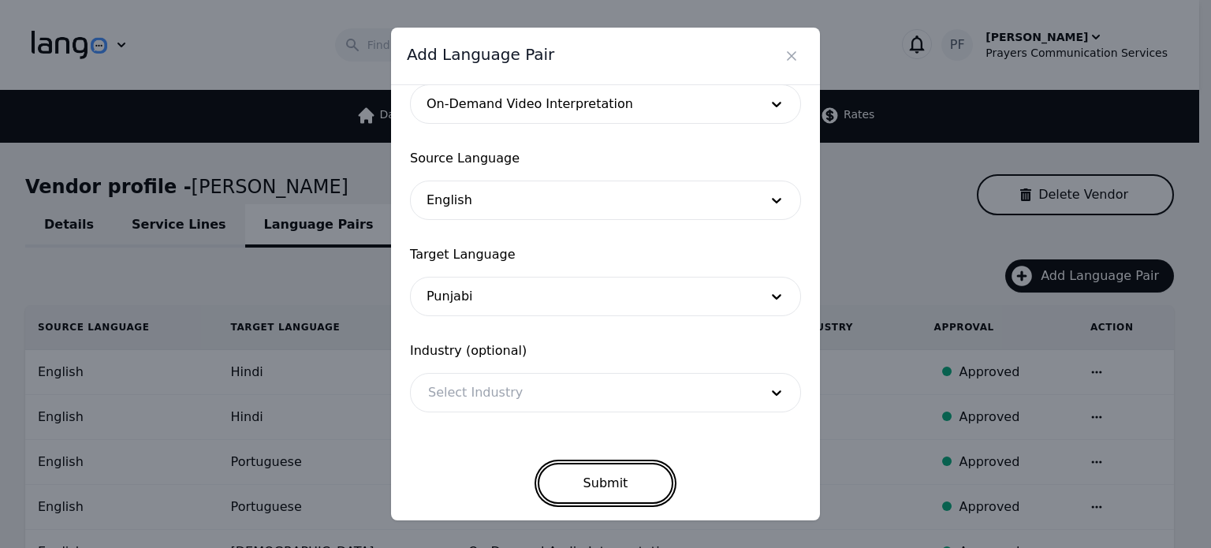
click at [584, 488] on button "Submit" at bounding box center [606, 483] width 136 height 41
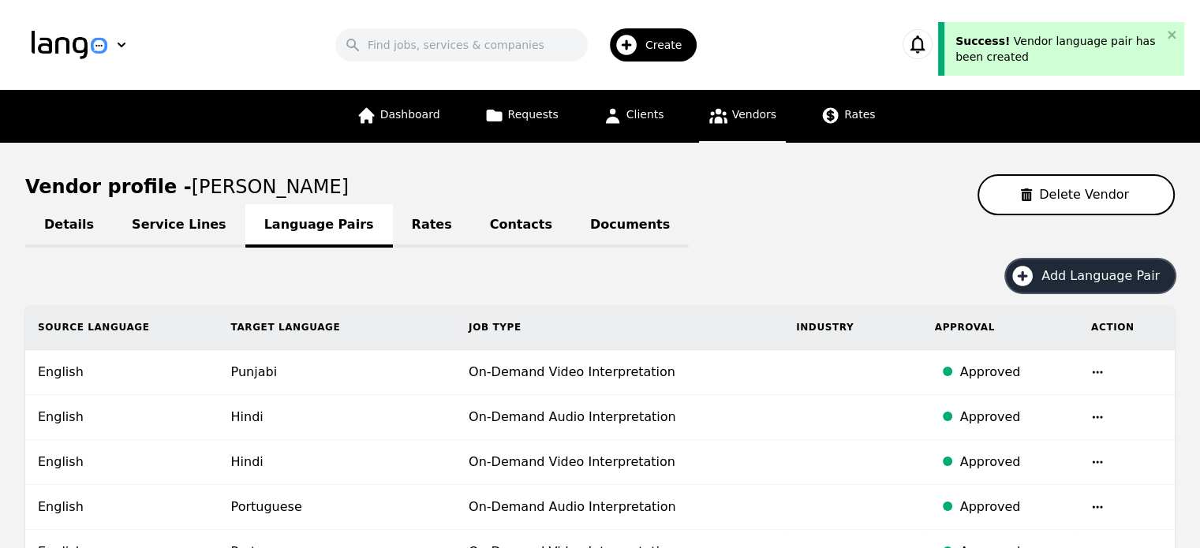
click at [1090, 261] on button "Add Language Pair" at bounding box center [1090, 275] width 169 height 33
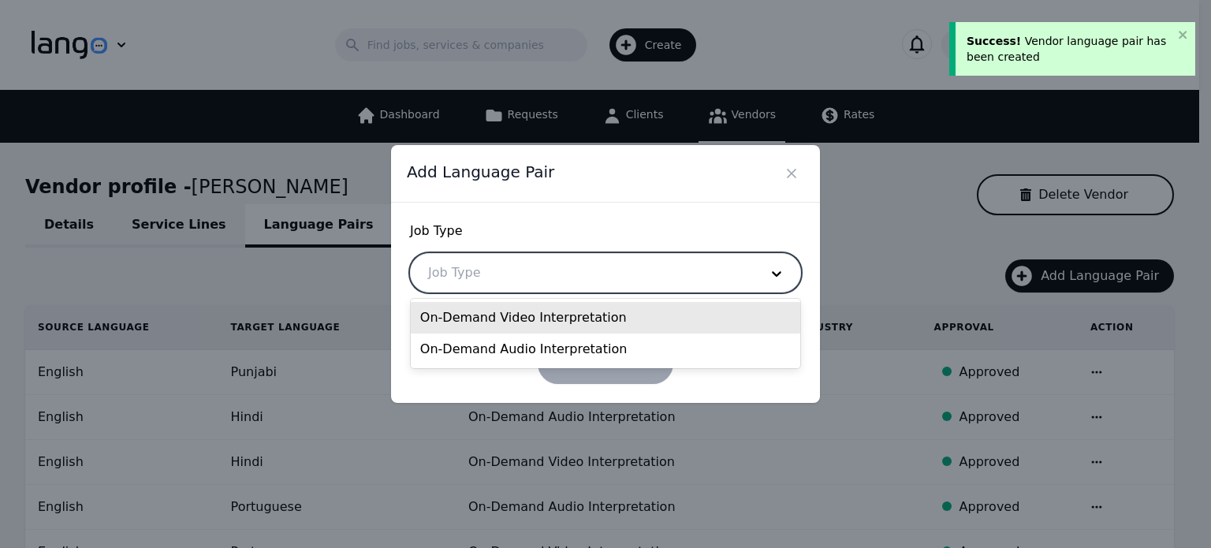
click at [657, 276] on div at bounding box center [582, 273] width 342 height 38
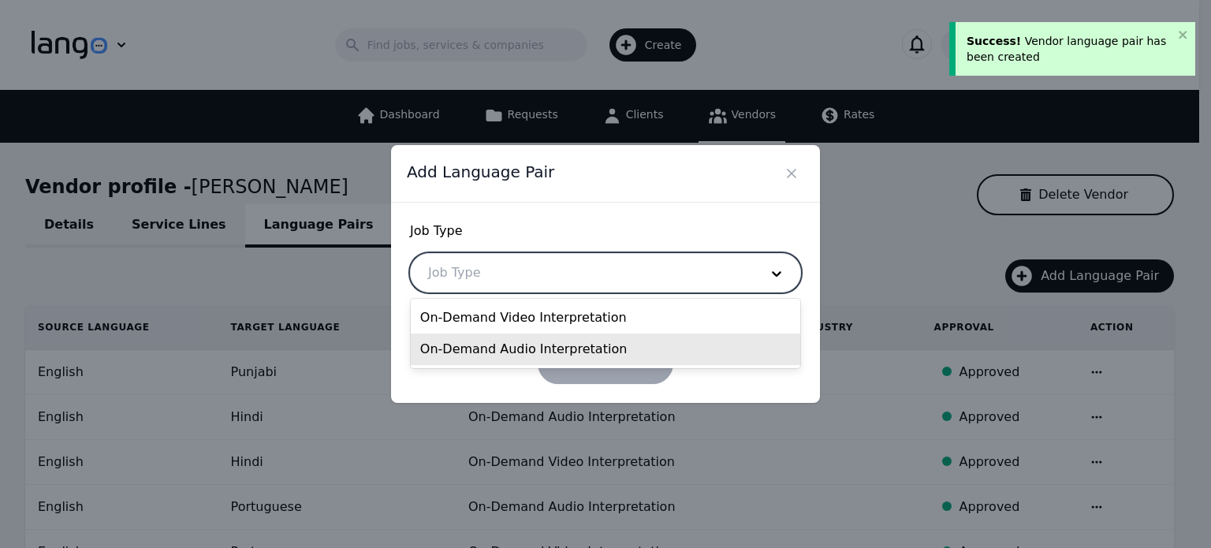
click at [536, 360] on div "On-Demand Audio Interpretation" at bounding box center [606, 350] width 390 height 32
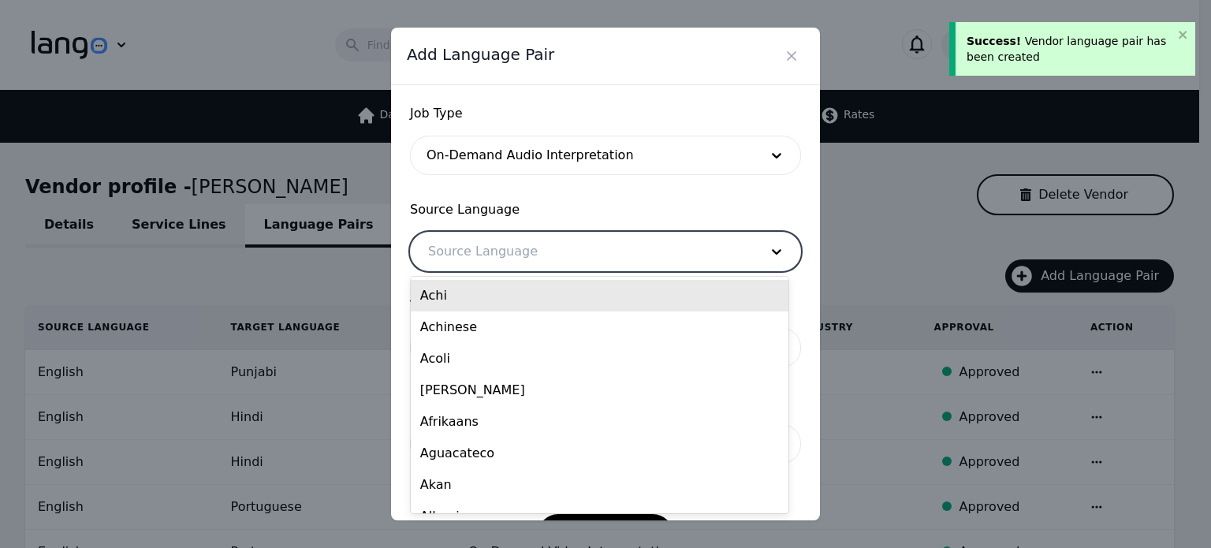
click at [539, 243] on div at bounding box center [582, 252] width 342 height 38
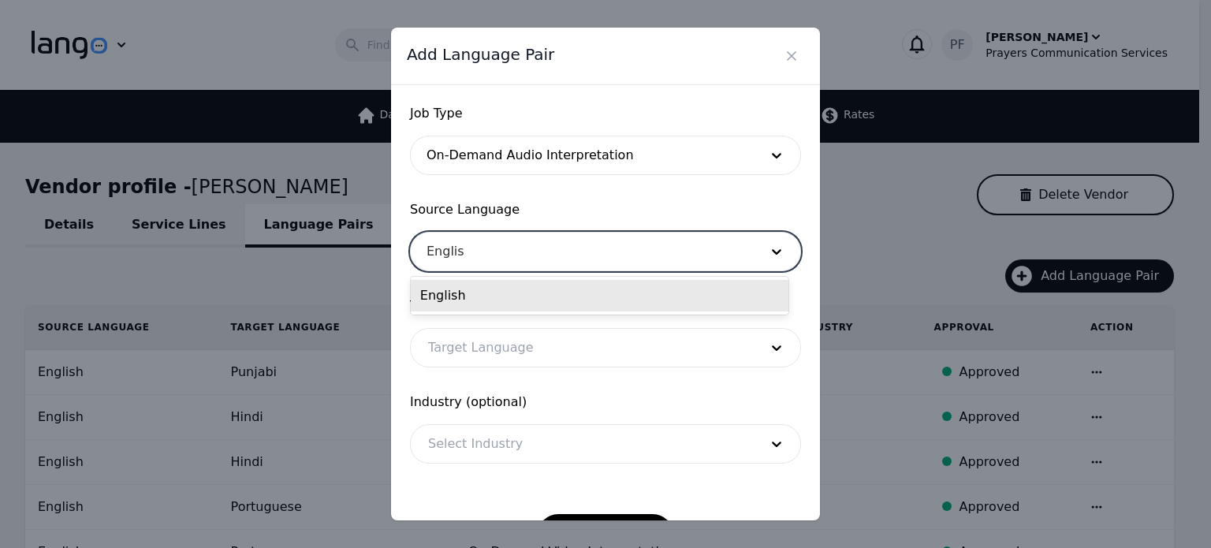
type input "English"
click at [446, 304] on div "English" at bounding box center [600, 296] width 378 height 32
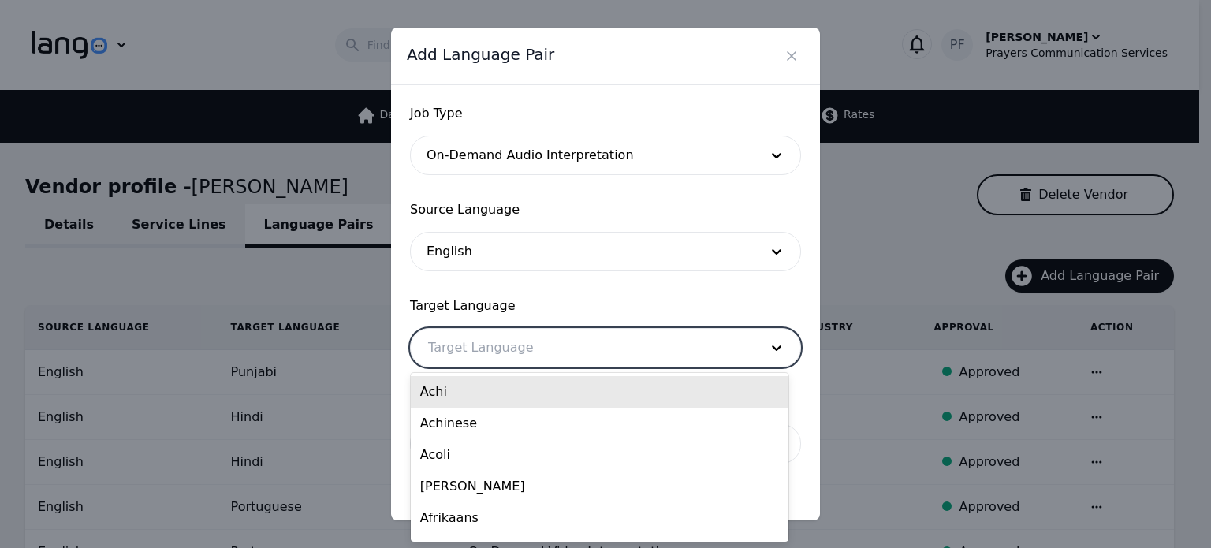
click at [476, 333] on div at bounding box center [582, 348] width 342 height 38
paste input "Punjabi"
type input "Punjabi"
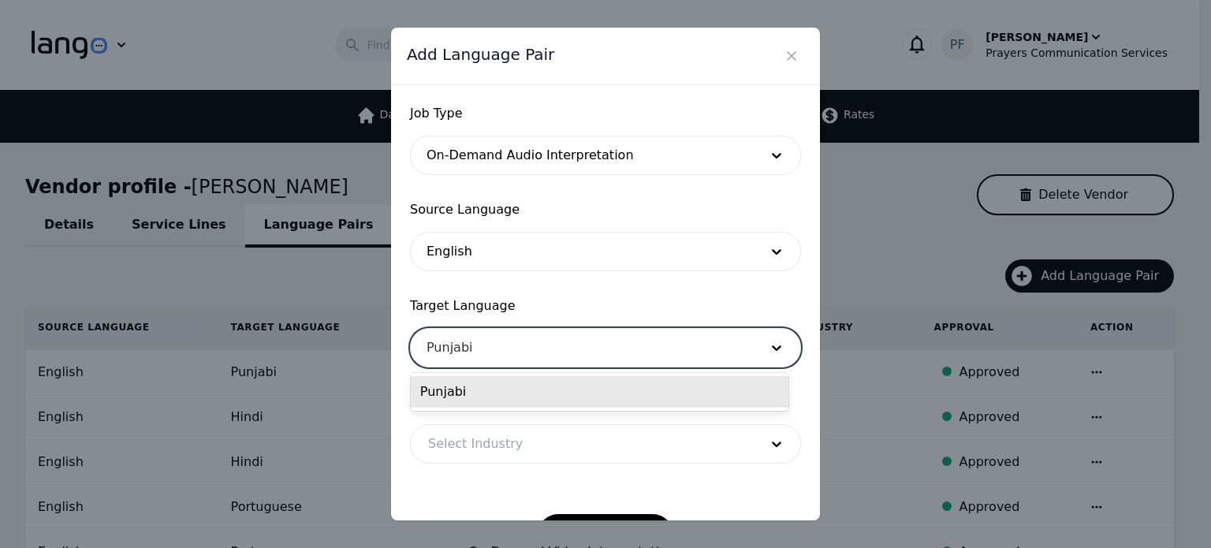
click at [521, 390] on div "Punjabi" at bounding box center [600, 392] width 378 height 32
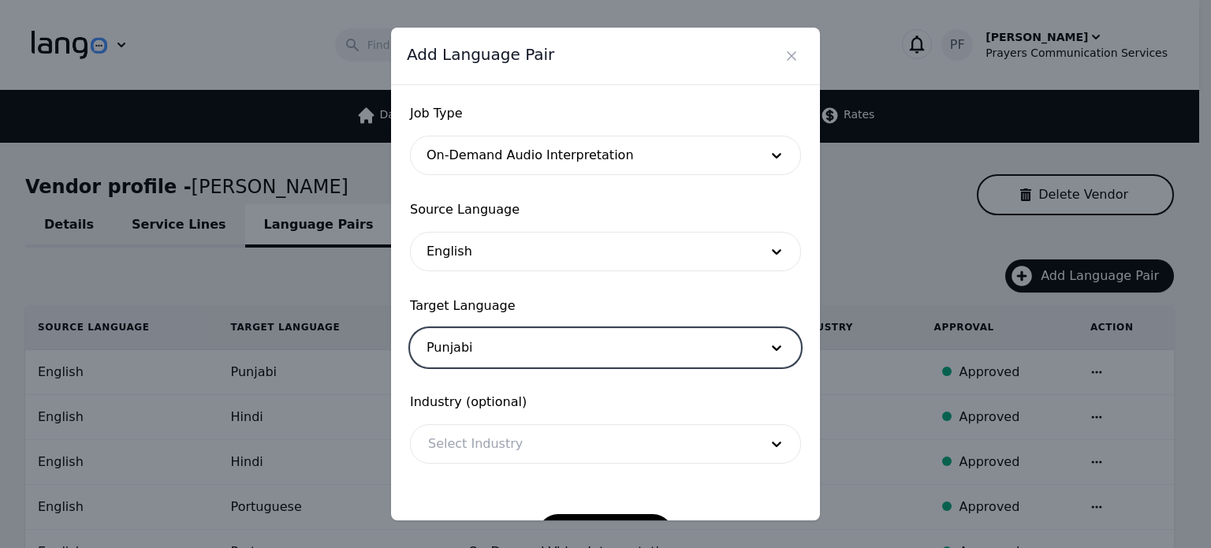
scroll to position [51, 0]
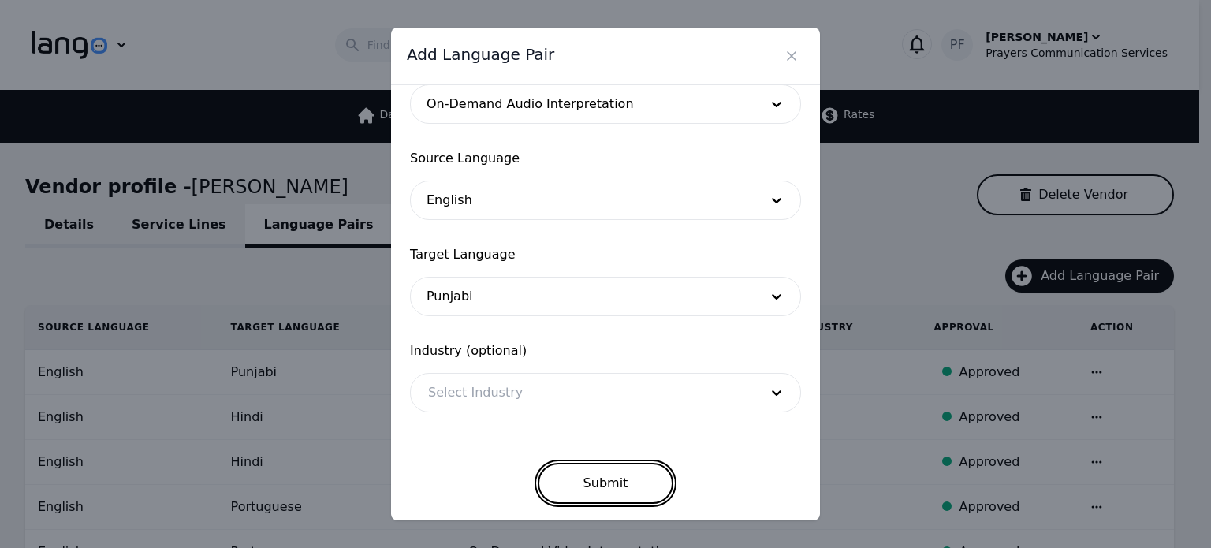
click at [587, 465] on button "Submit" at bounding box center [606, 483] width 136 height 41
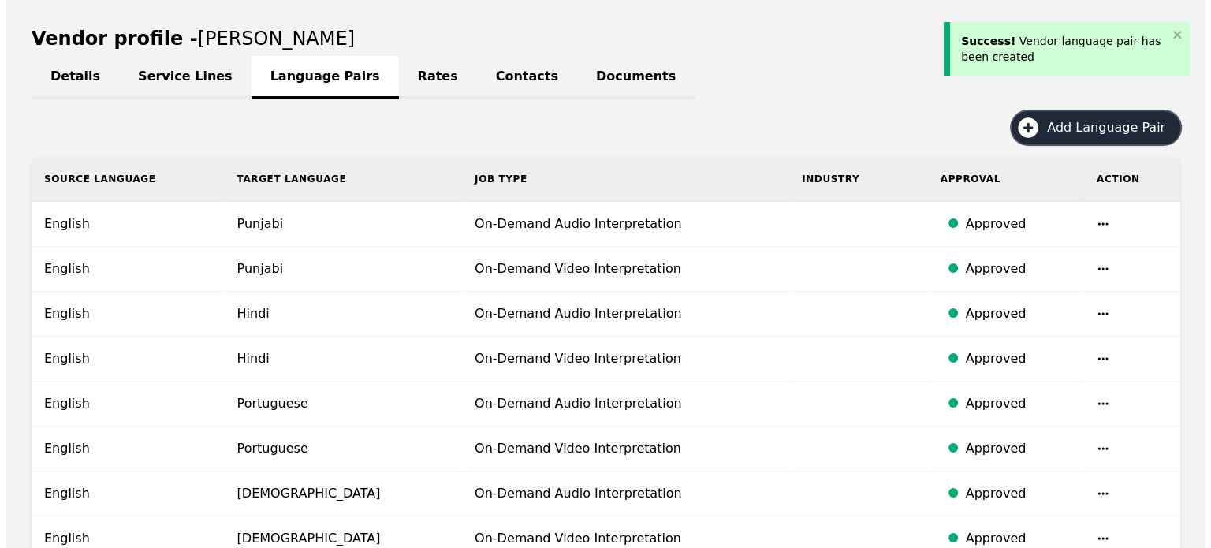
scroll to position [173, 0]
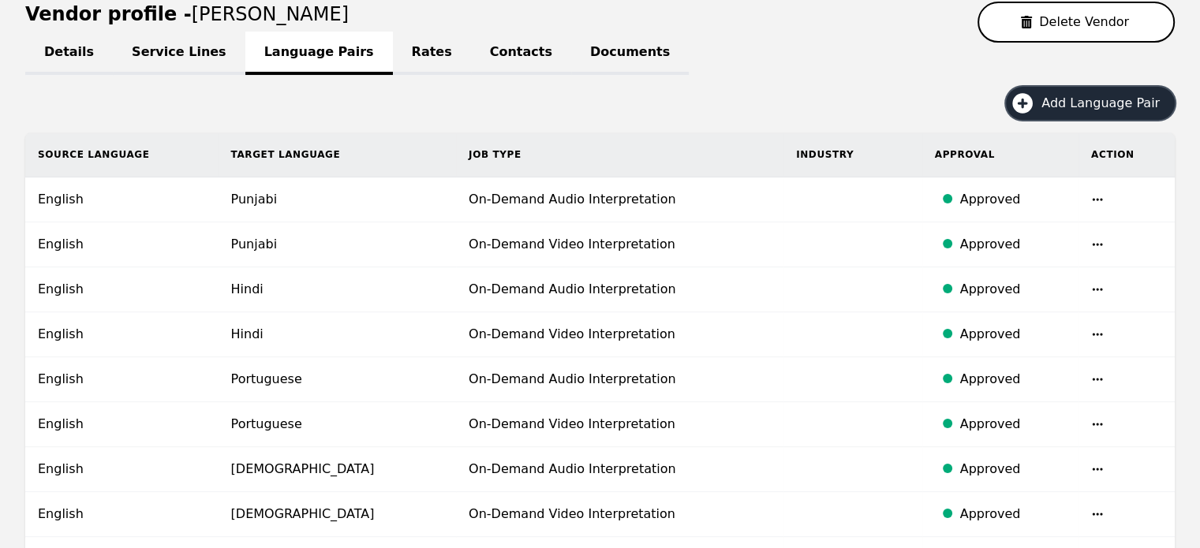
click at [1097, 108] on span "Add Language Pair" at bounding box center [1105, 103] width 129 height 19
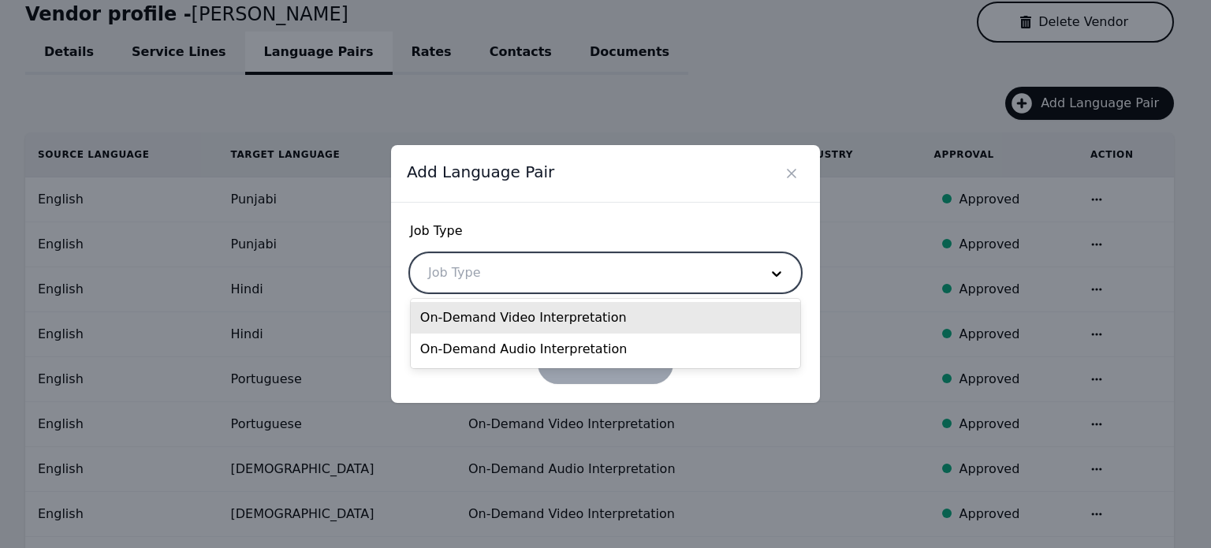
click at [658, 258] on div at bounding box center [582, 273] width 342 height 38
click at [528, 323] on div "On-Demand Video Interpretation" at bounding box center [606, 318] width 390 height 32
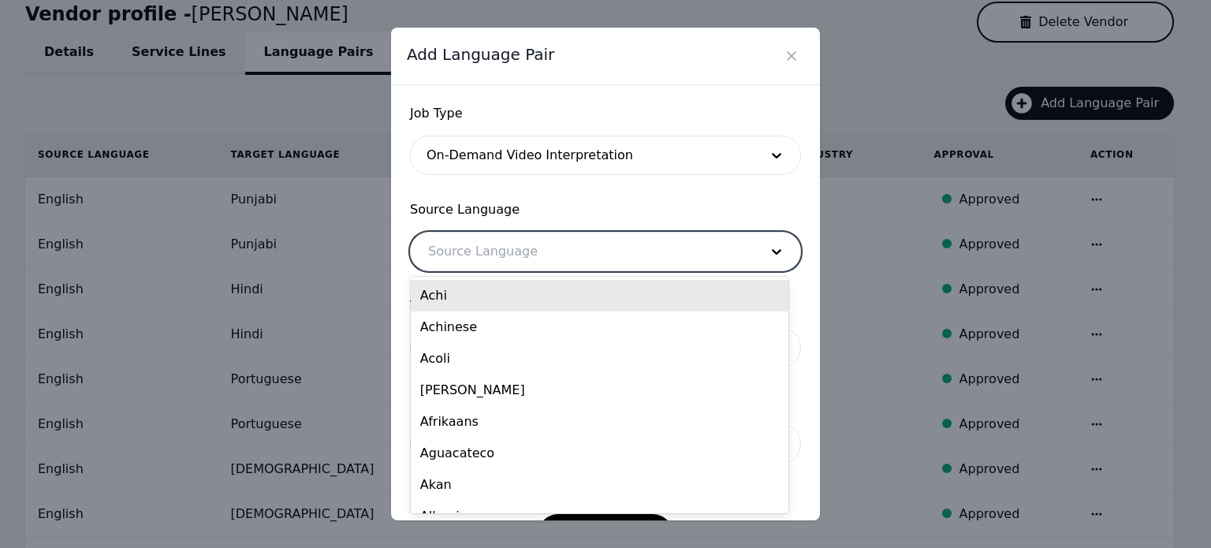
click at [515, 252] on div at bounding box center [582, 252] width 342 height 38
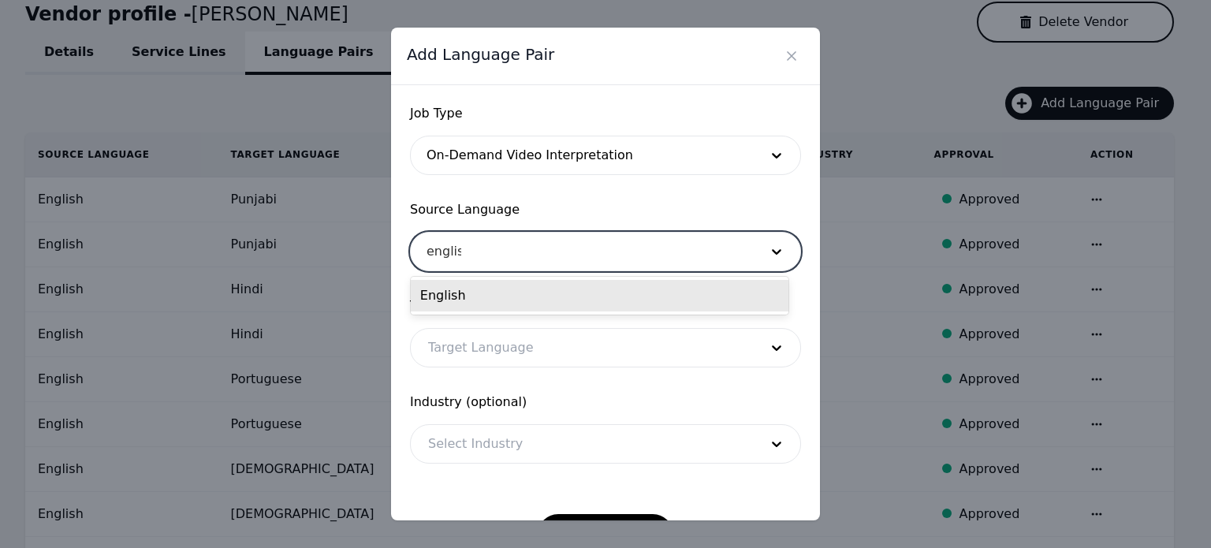
type input "english"
click at [454, 293] on div "English" at bounding box center [600, 296] width 378 height 32
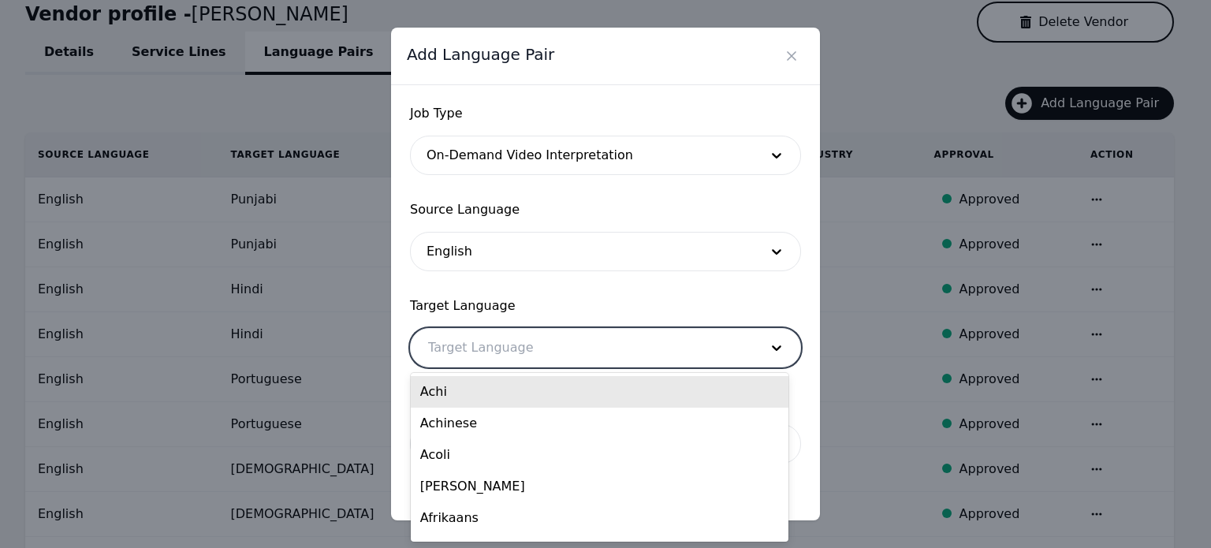
click at [445, 338] on div at bounding box center [582, 348] width 342 height 38
paste input "Chinese"
type input "Chinese"
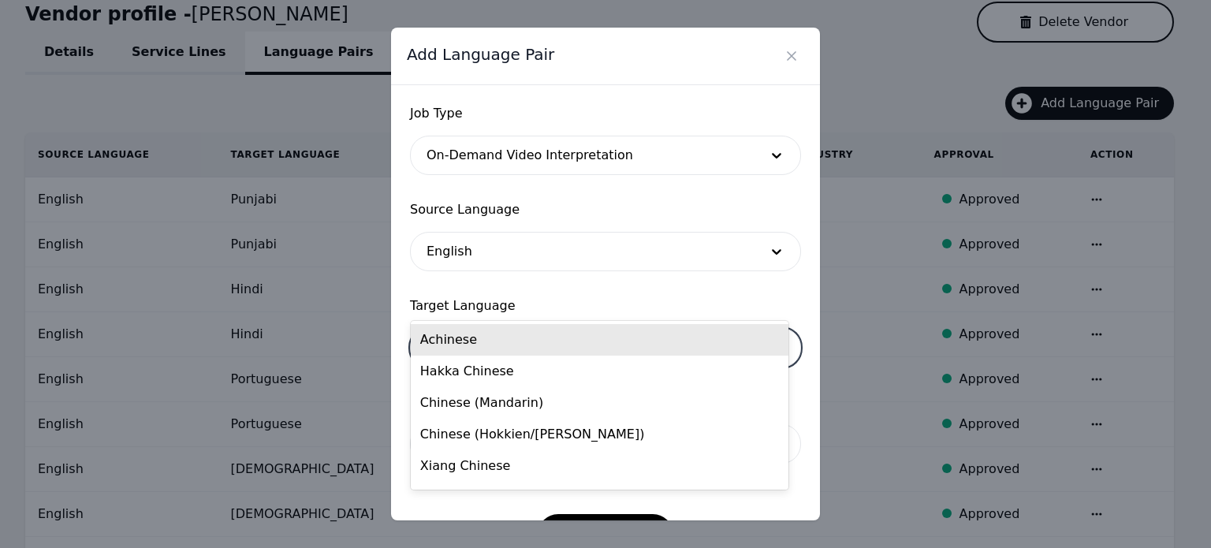
scroll to position [51, 0]
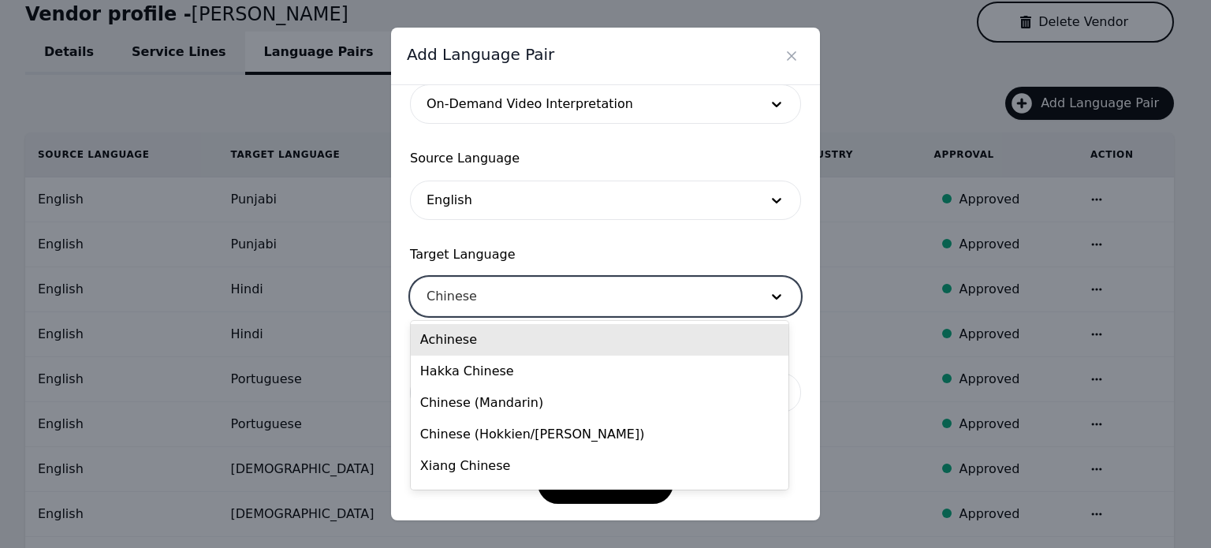
click at [445, 338] on div "Achinese" at bounding box center [600, 340] width 378 height 32
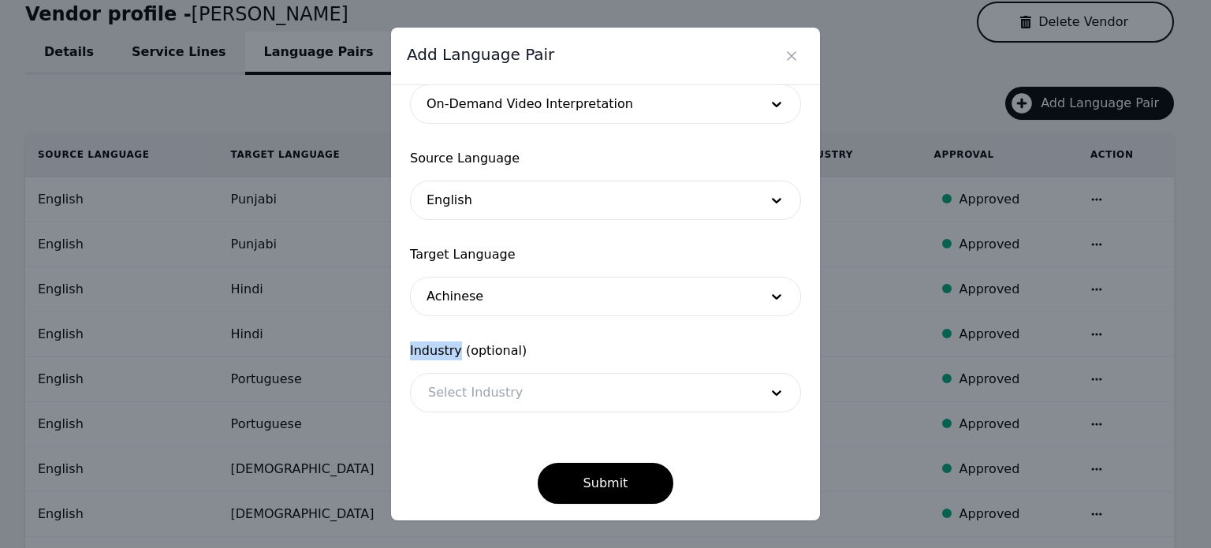
click at [445, 338] on form "Job Type On-Demand Video Interpretation Source Language English Target Language…" at bounding box center [605, 278] width 391 height 451
click at [613, 485] on button "Submit" at bounding box center [606, 483] width 136 height 41
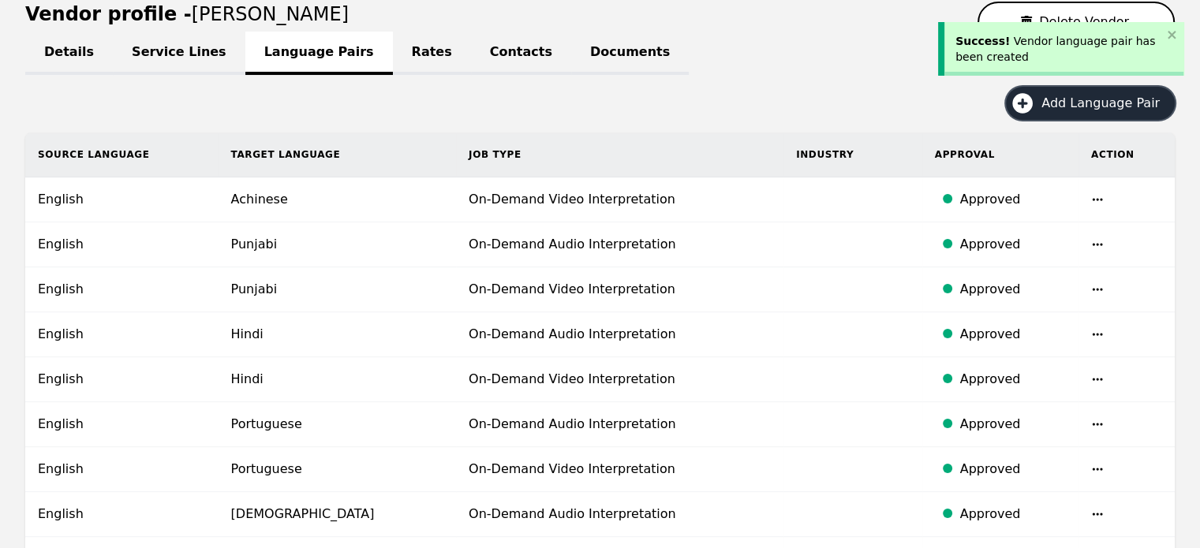
click at [1104, 112] on button "Add Language Pair" at bounding box center [1090, 103] width 169 height 33
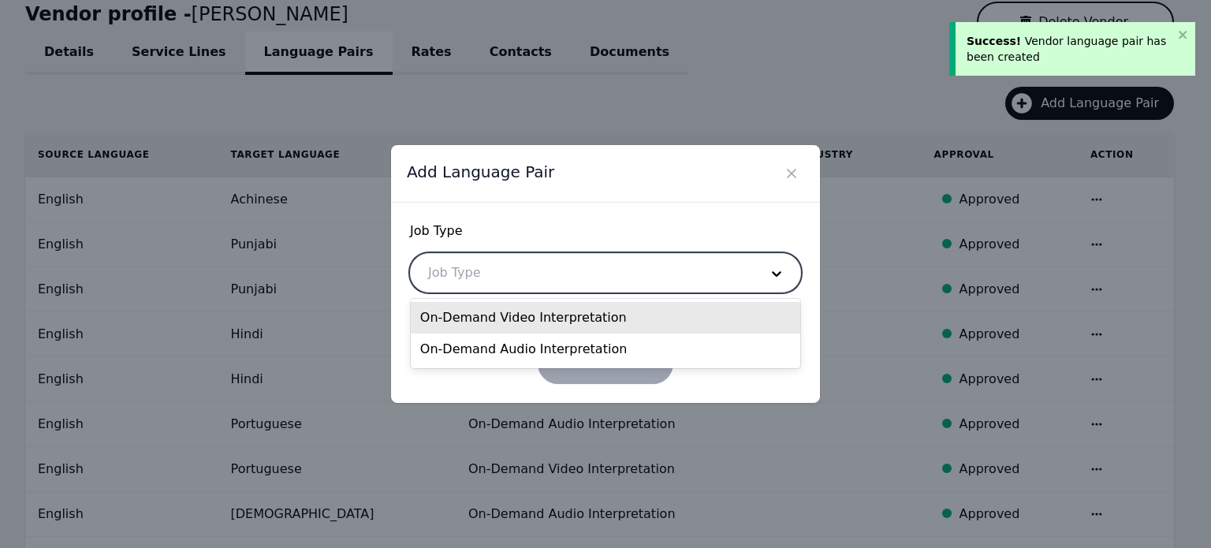
click at [579, 271] on div at bounding box center [582, 273] width 342 height 38
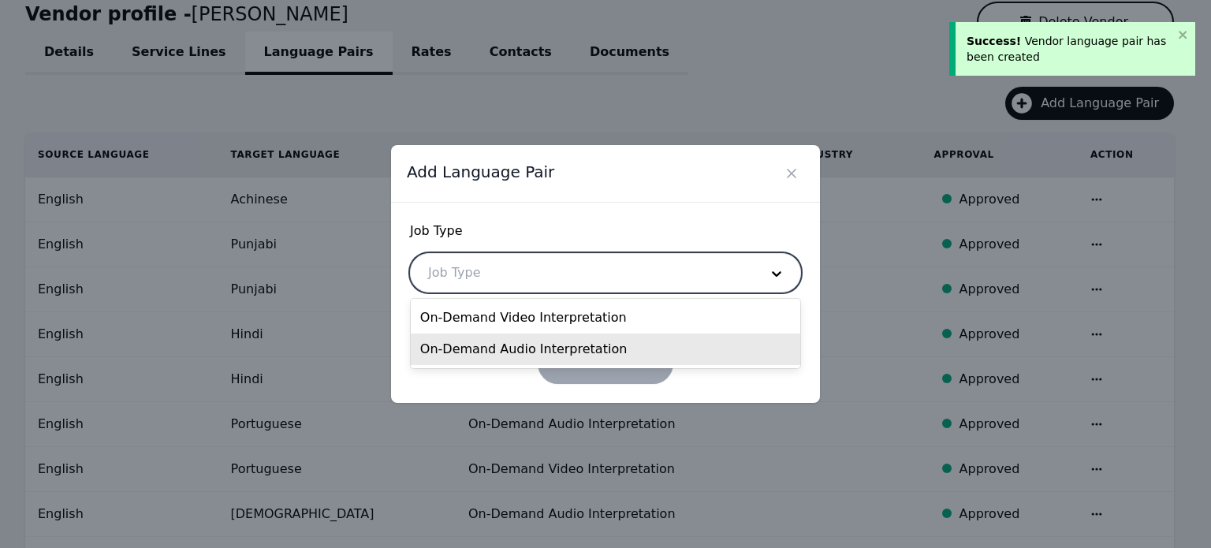
click at [547, 347] on div "On-Demand Audio Interpretation" at bounding box center [606, 350] width 390 height 32
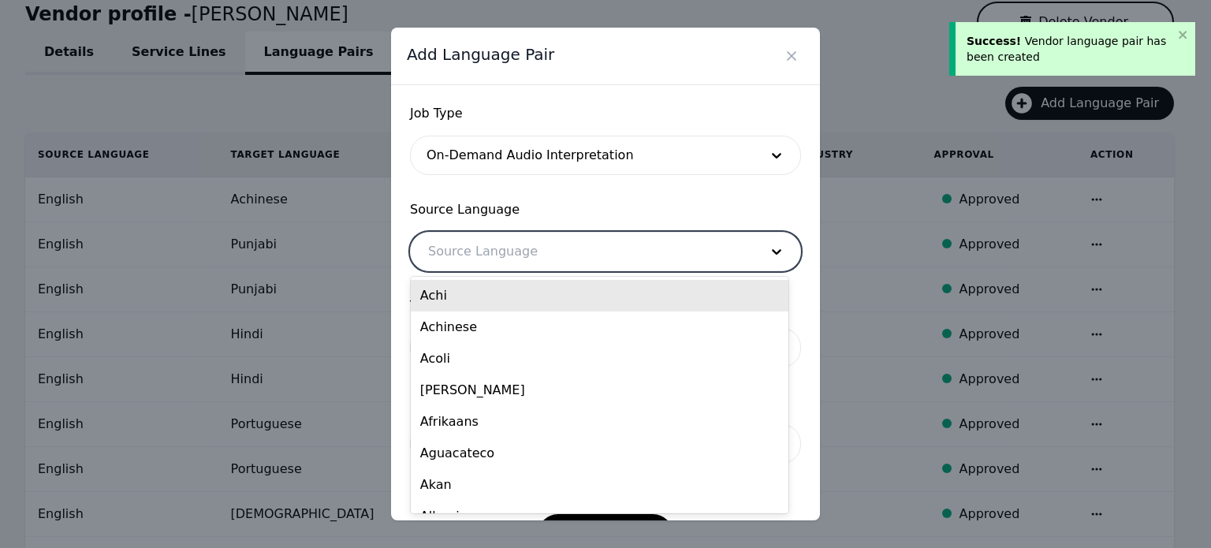
click at [494, 236] on div at bounding box center [582, 252] width 342 height 38
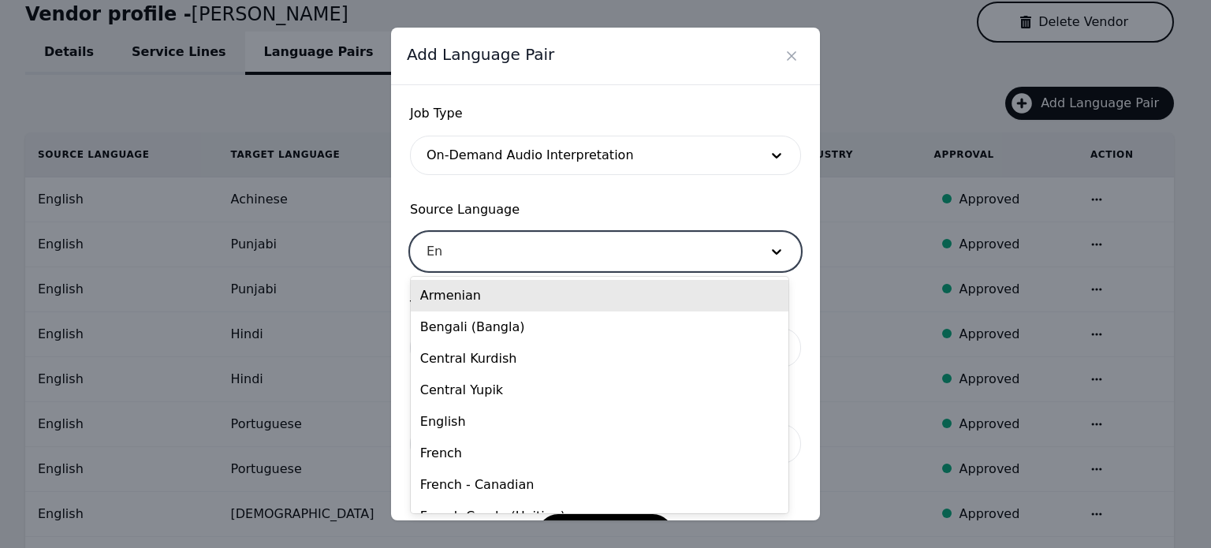
type input "Eng"
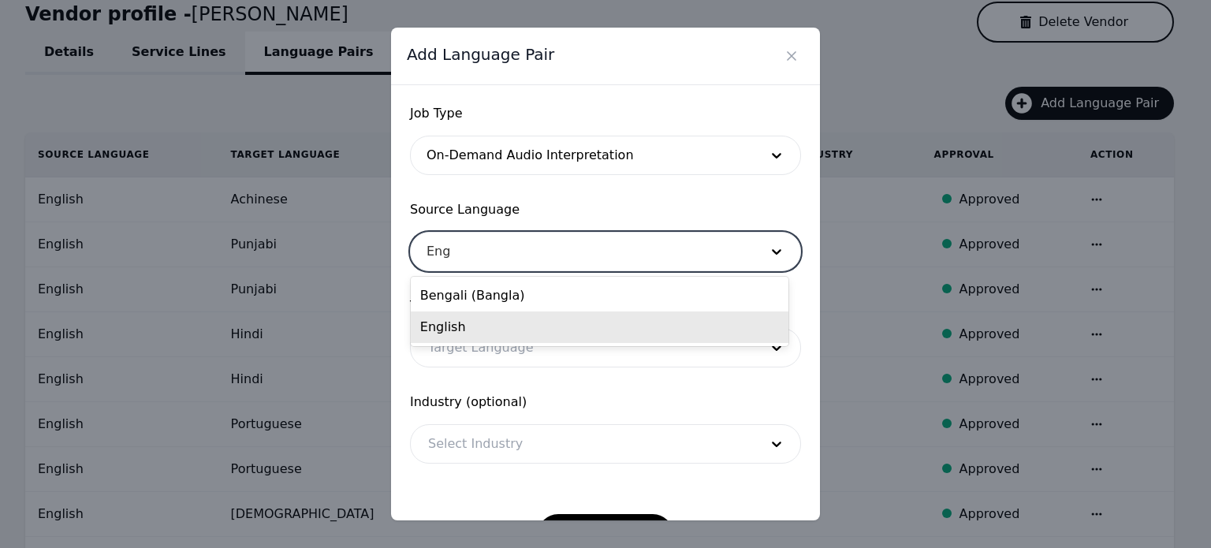
click at [476, 334] on div "English" at bounding box center [600, 328] width 378 height 32
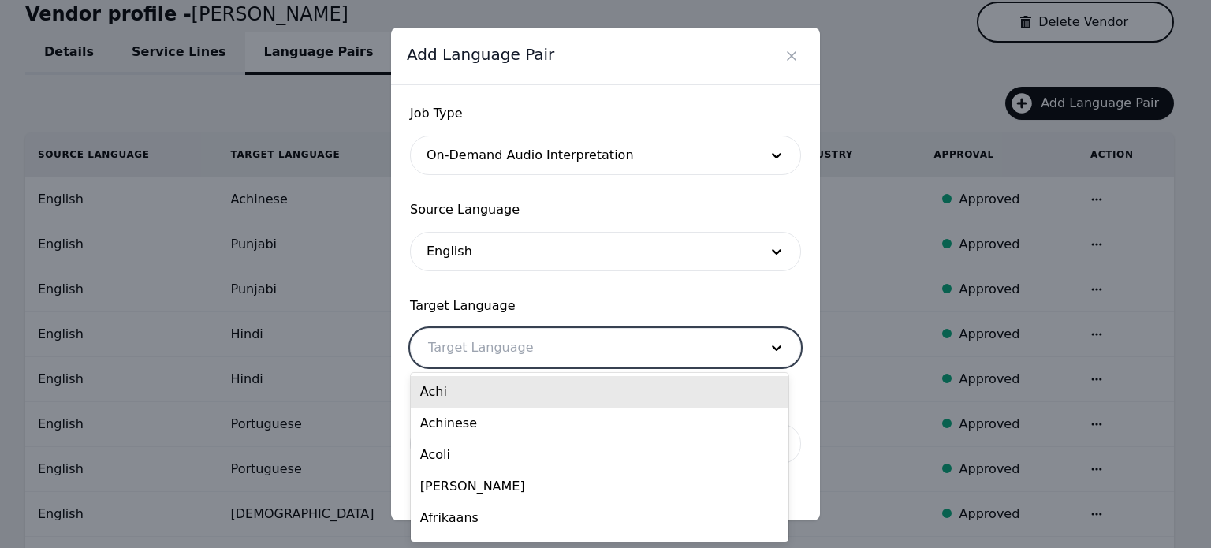
click at [476, 337] on div at bounding box center [582, 348] width 342 height 38
paste input "Chinese"
type input "Chinese"
click at [454, 392] on div "Achinese" at bounding box center [600, 392] width 378 height 32
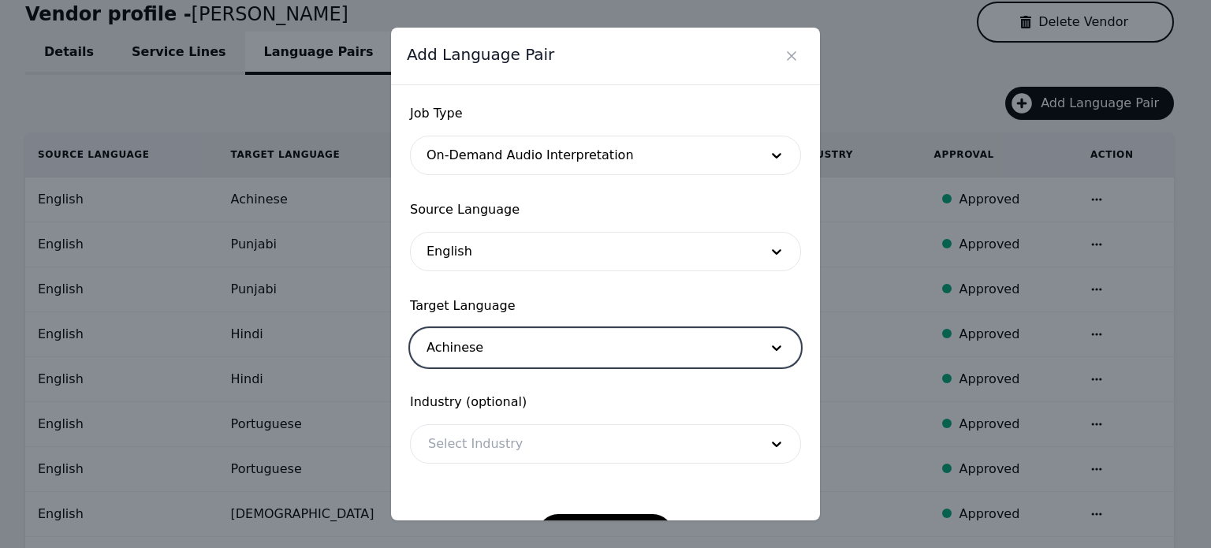
scroll to position [51, 0]
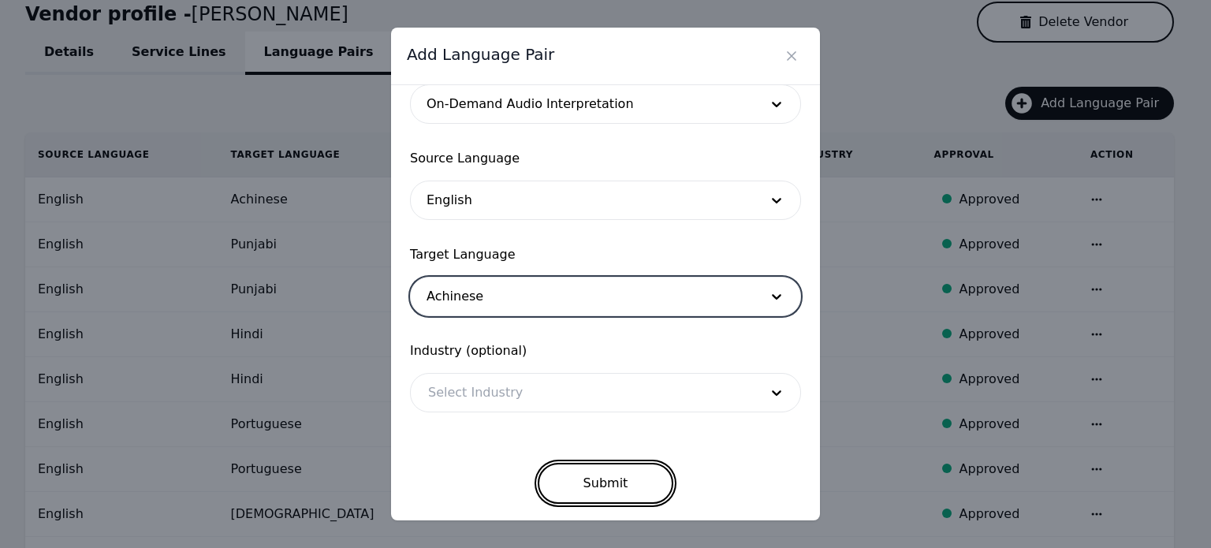
click at [570, 469] on button "Submit" at bounding box center [606, 483] width 136 height 41
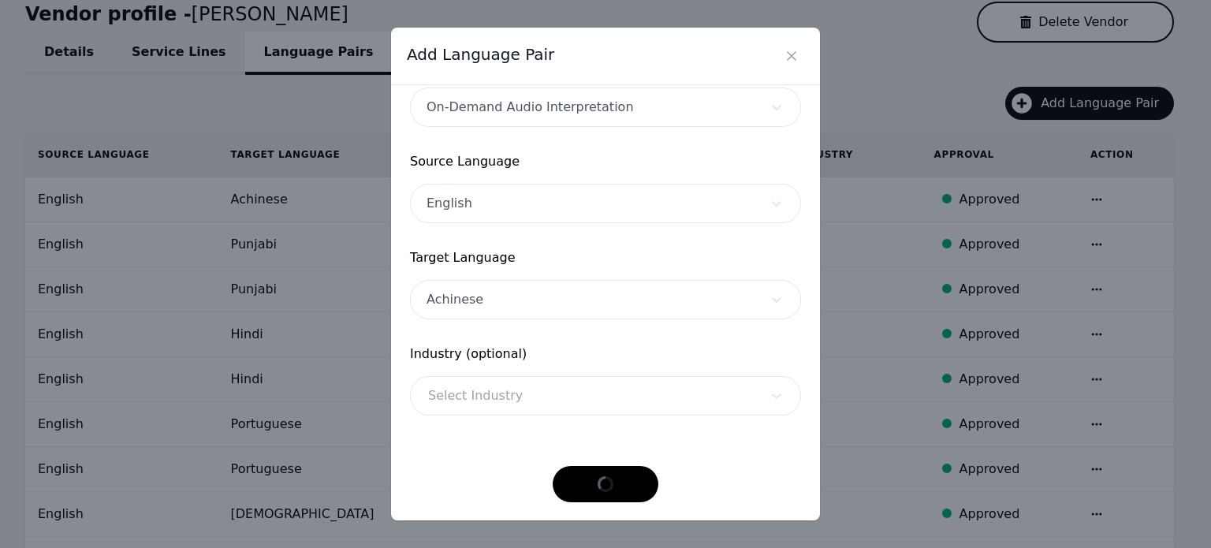
scroll to position [47, 0]
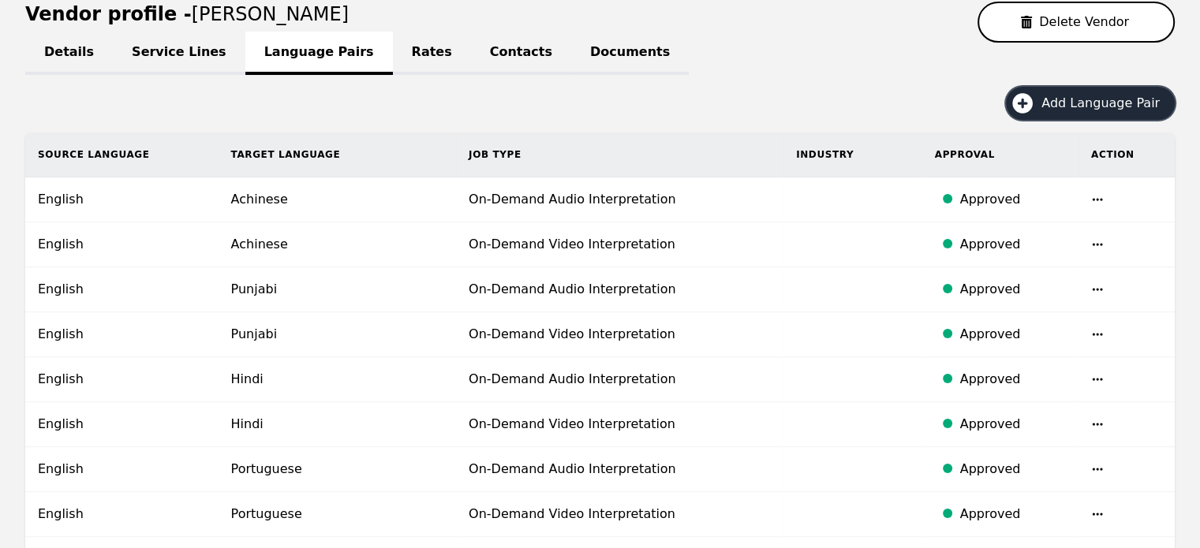
click at [1059, 105] on span "Add Language Pair" at bounding box center [1105, 103] width 129 height 19
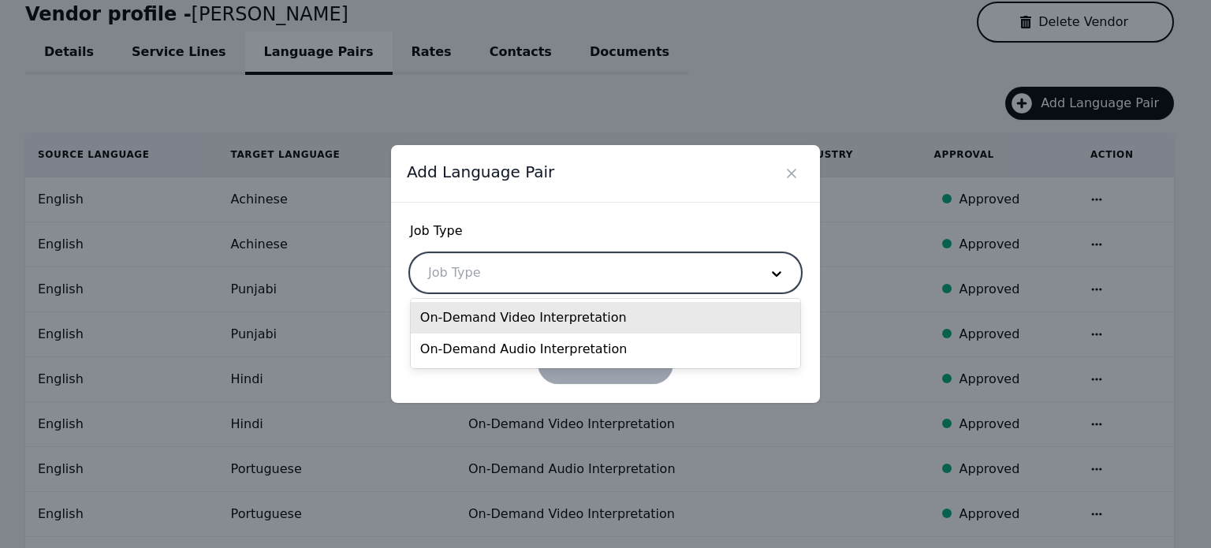
click at [637, 254] on div at bounding box center [582, 273] width 342 height 38
click at [524, 321] on div "On-Demand Video Interpretation" at bounding box center [606, 318] width 390 height 32
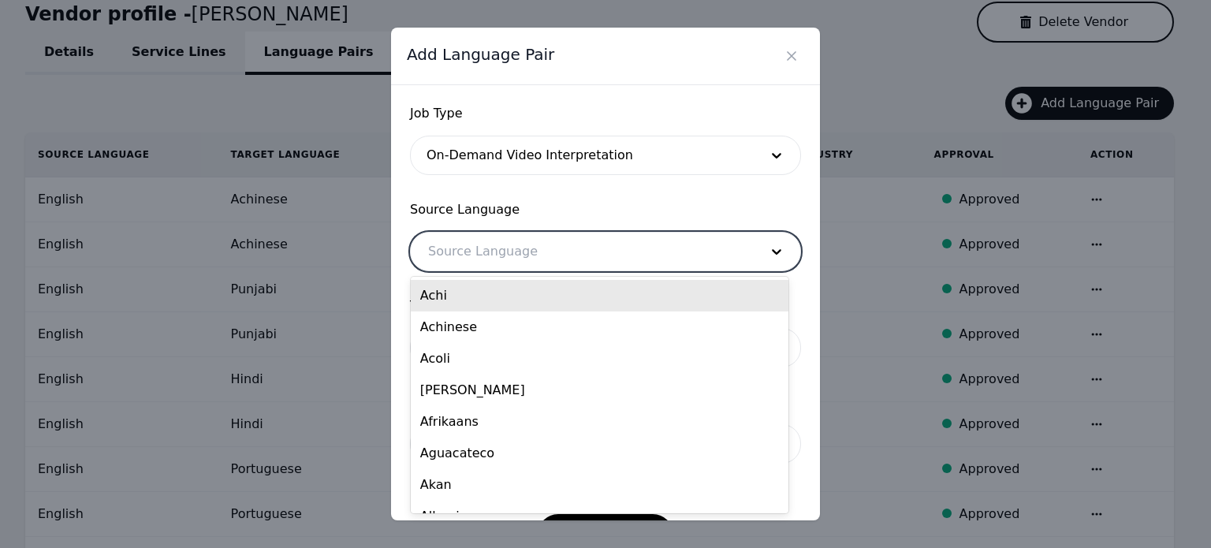
click at [476, 240] on div at bounding box center [582, 252] width 342 height 38
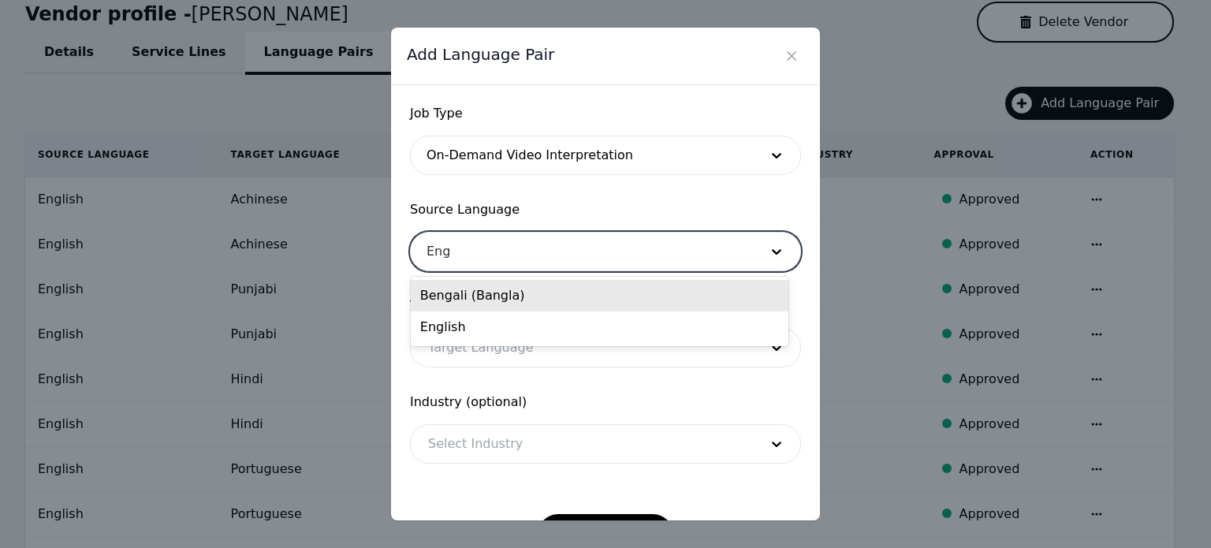
type input "Engl"
click at [445, 289] on div "English" at bounding box center [600, 296] width 378 height 32
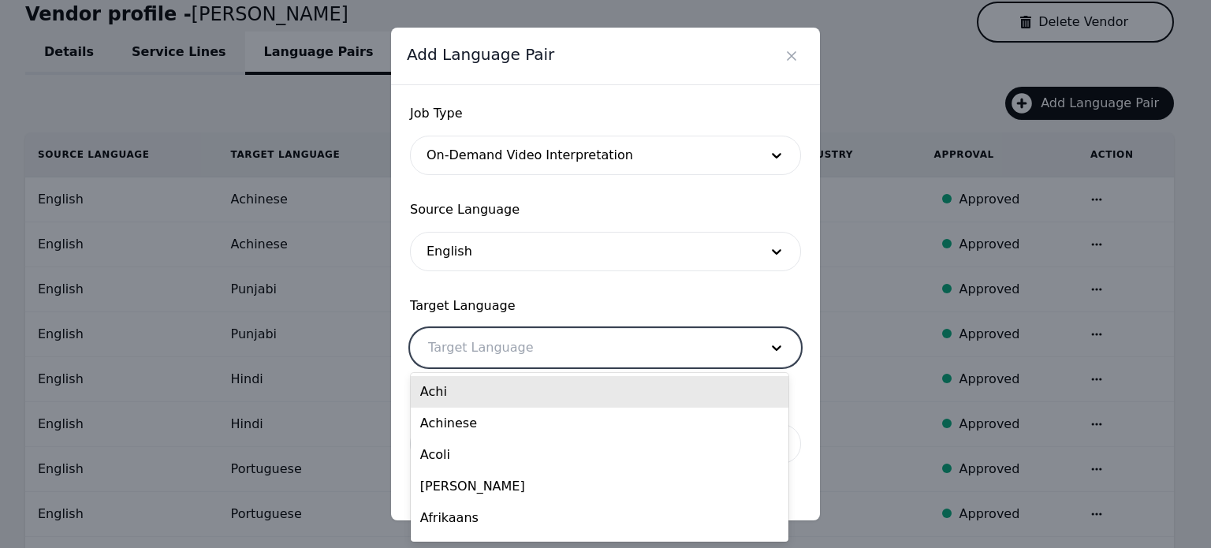
click at [446, 357] on div at bounding box center [582, 348] width 342 height 38
paste input "Tigrinya"
type input "Tigrinya"
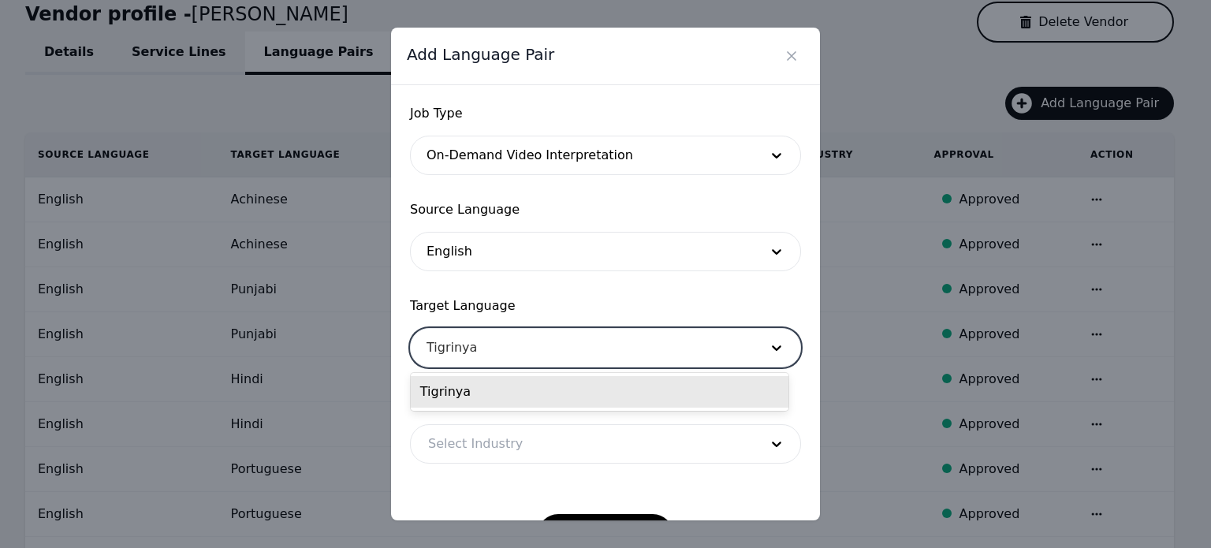
click at [475, 384] on div "Tigrinya" at bounding box center [600, 392] width 378 height 32
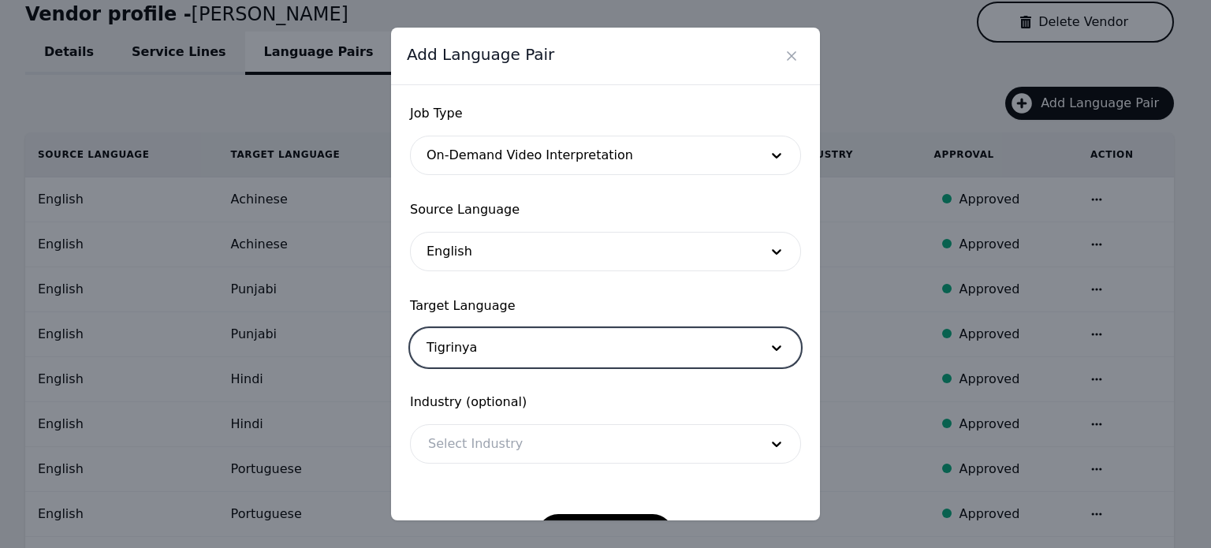
scroll to position [51, 0]
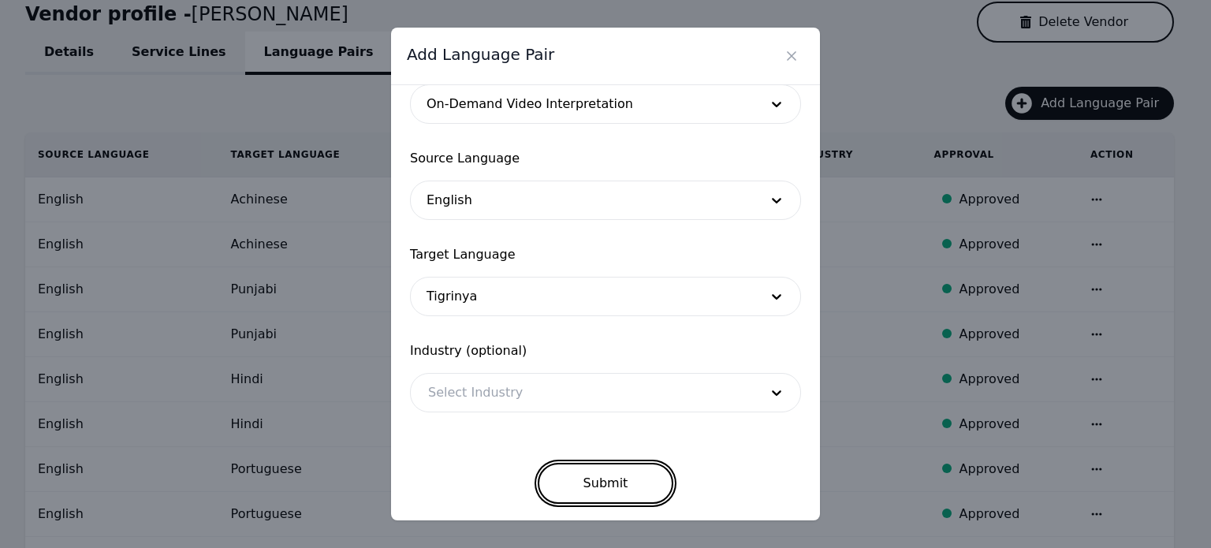
click at [597, 488] on button "Submit" at bounding box center [606, 483] width 136 height 41
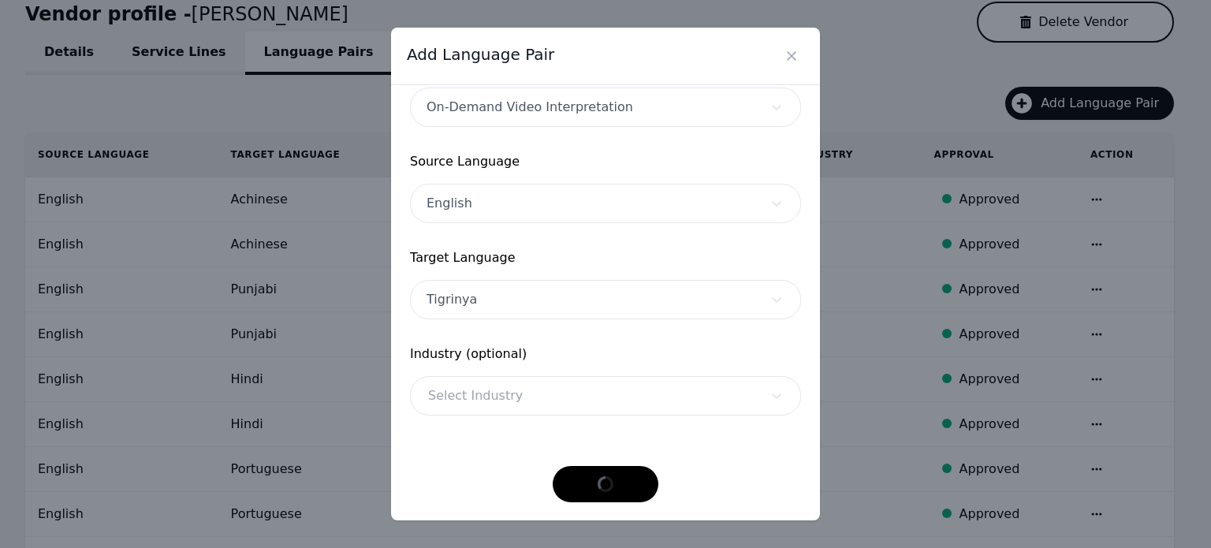
scroll to position [47, 0]
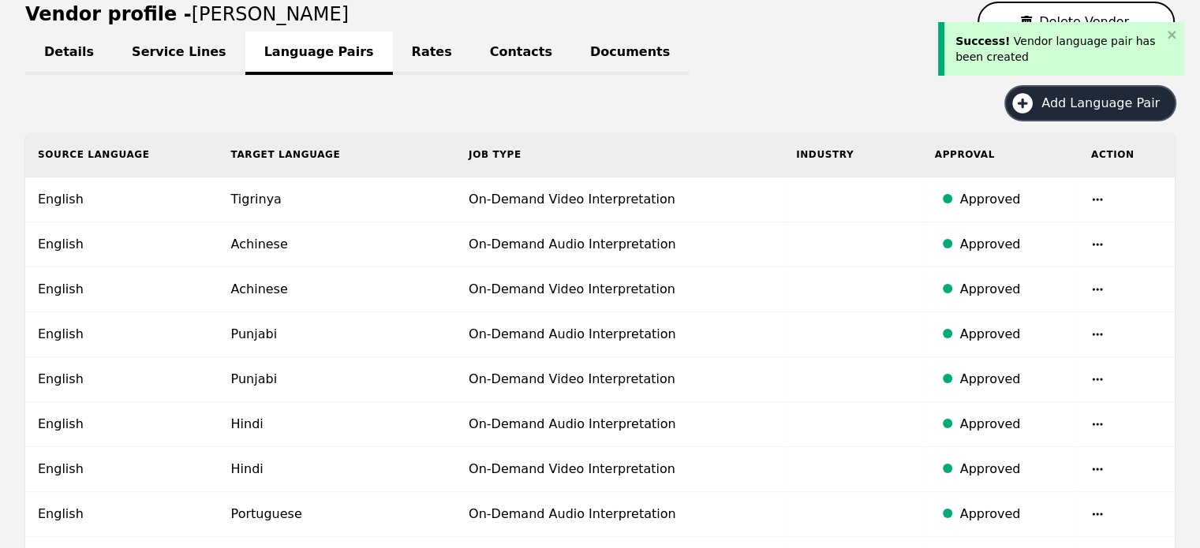
click at [1054, 95] on span "Add Language Pair" at bounding box center [1105, 103] width 129 height 19
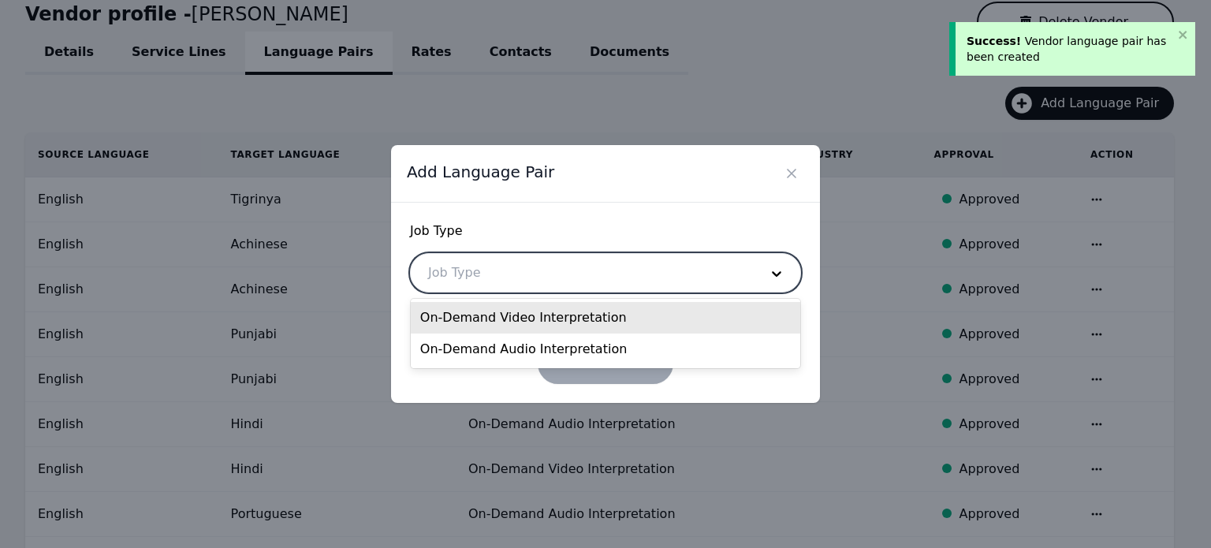
click at [611, 264] on div at bounding box center [582, 273] width 342 height 38
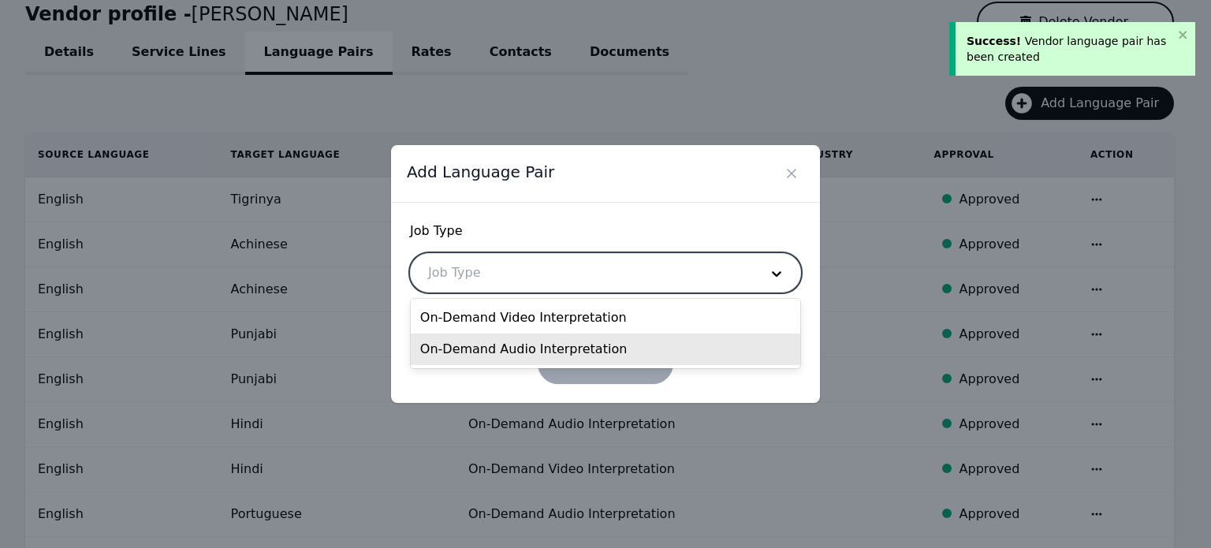
click at [536, 346] on div "On-Demand Audio Interpretation" at bounding box center [606, 350] width 390 height 32
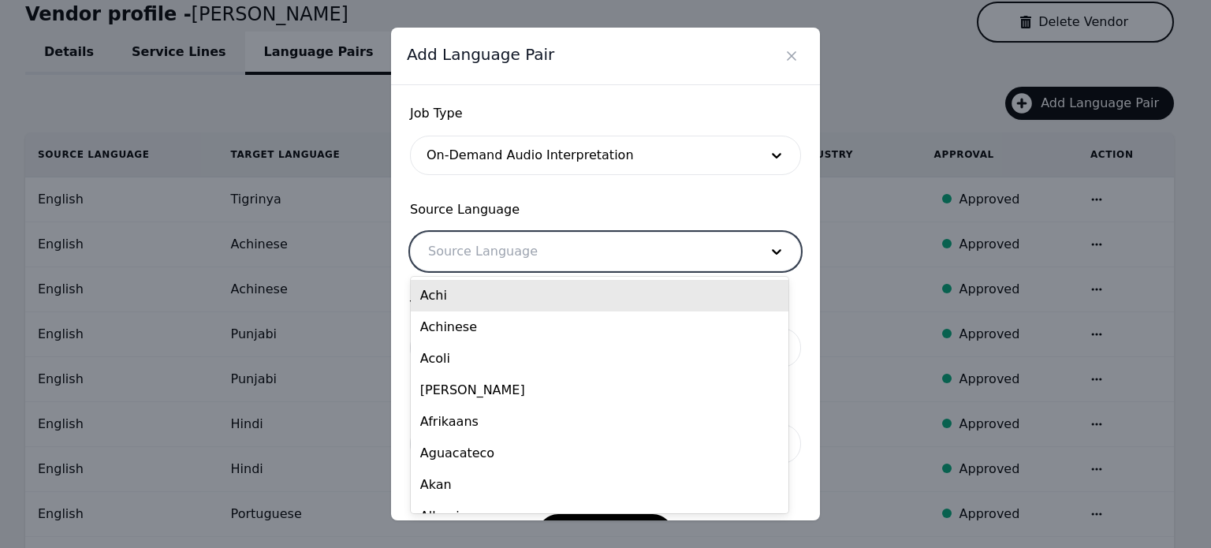
click at [479, 245] on div at bounding box center [582, 252] width 342 height 38
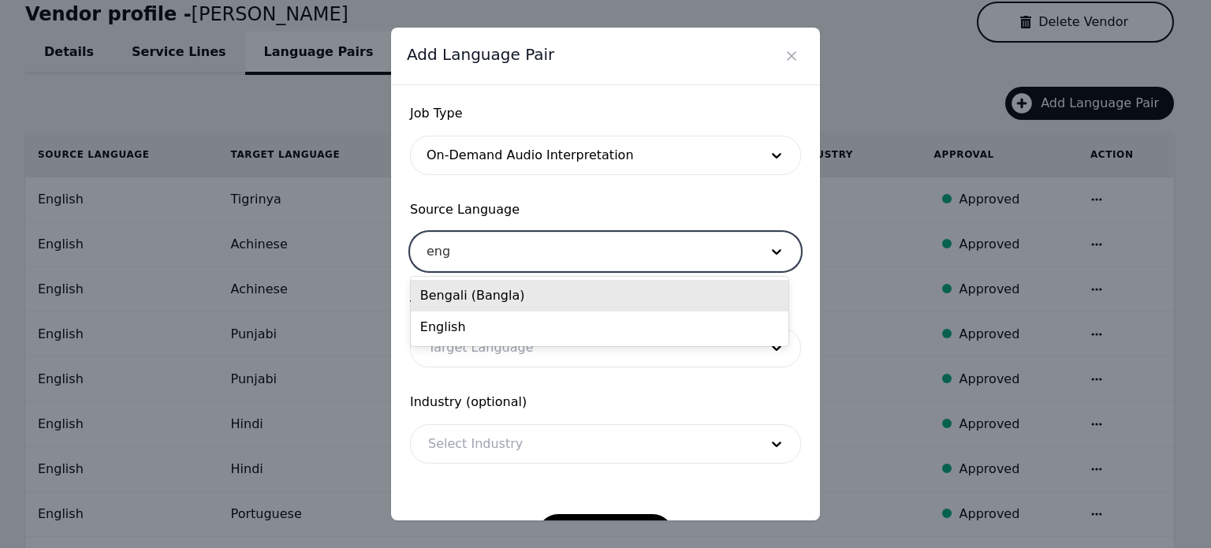
type input "engl"
click at [454, 297] on div "English" at bounding box center [600, 296] width 378 height 32
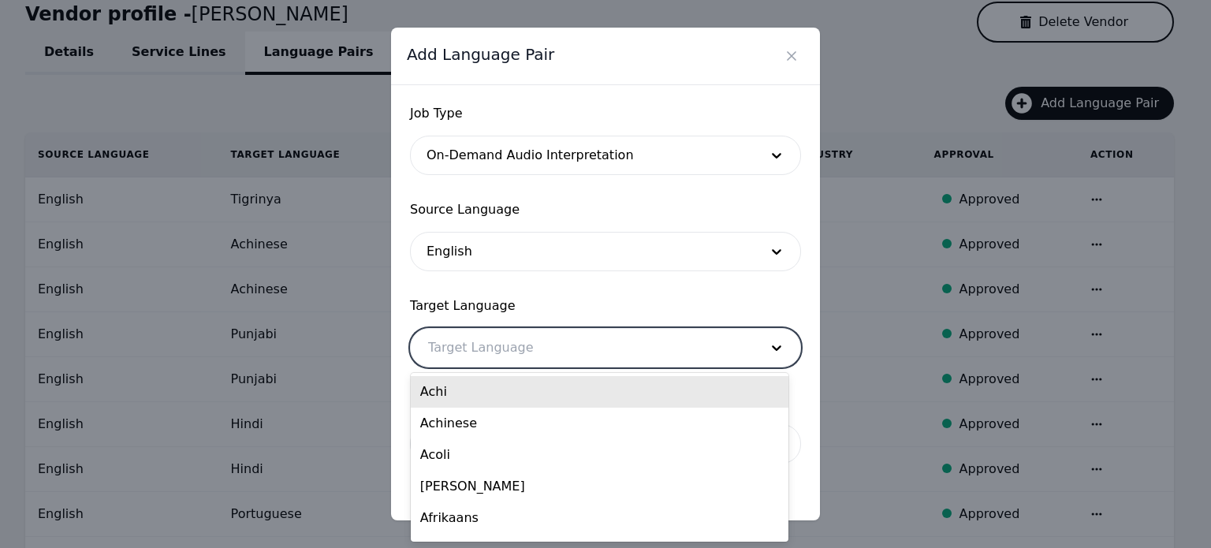
click at [462, 343] on div at bounding box center [582, 348] width 342 height 38
paste input "Tigrinya"
type input "Tigrinya"
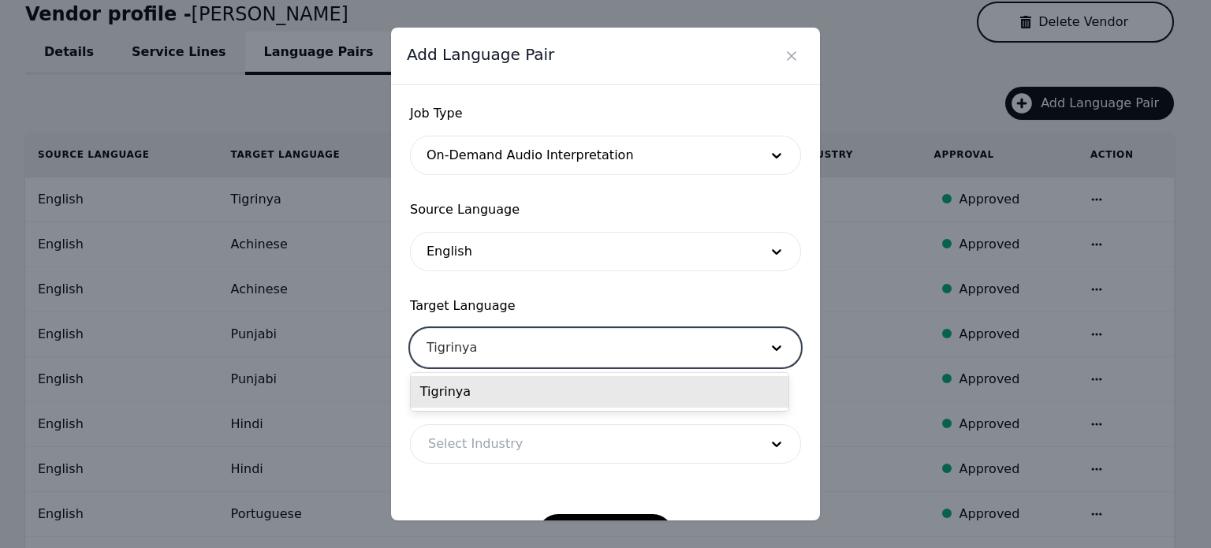
click at [489, 397] on div "Tigrinya" at bounding box center [600, 392] width 378 height 32
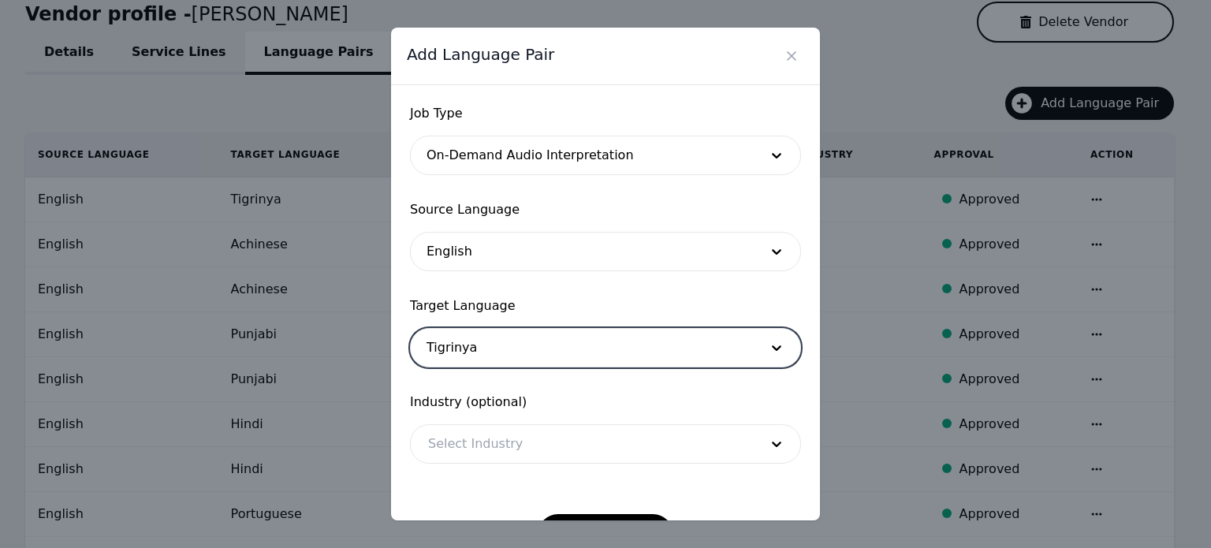
scroll to position [51, 0]
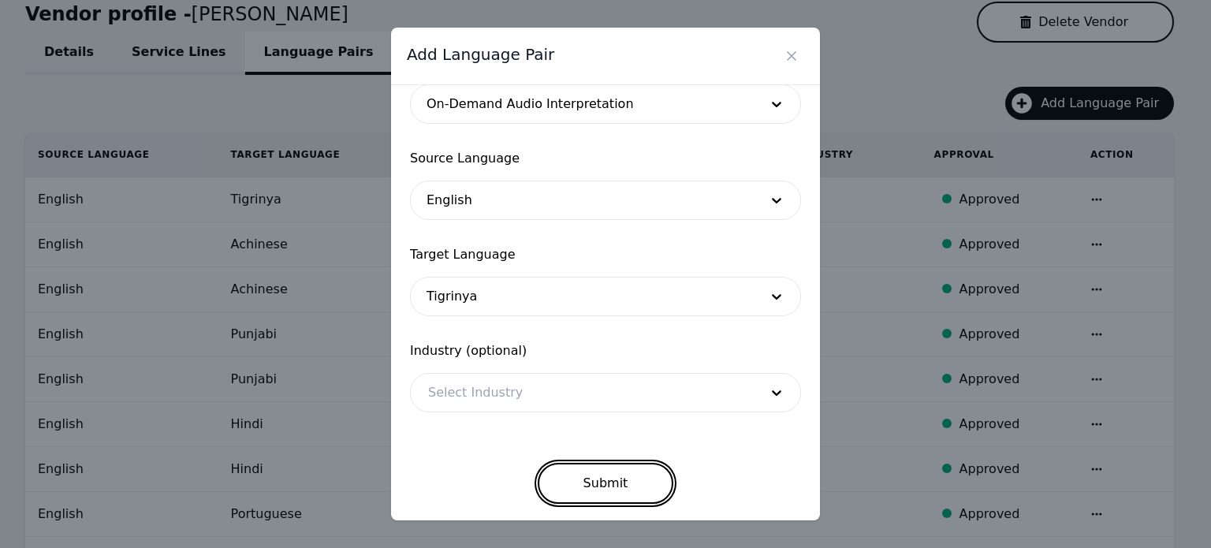
click at [578, 483] on button "Submit" at bounding box center [606, 483] width 136 height 41
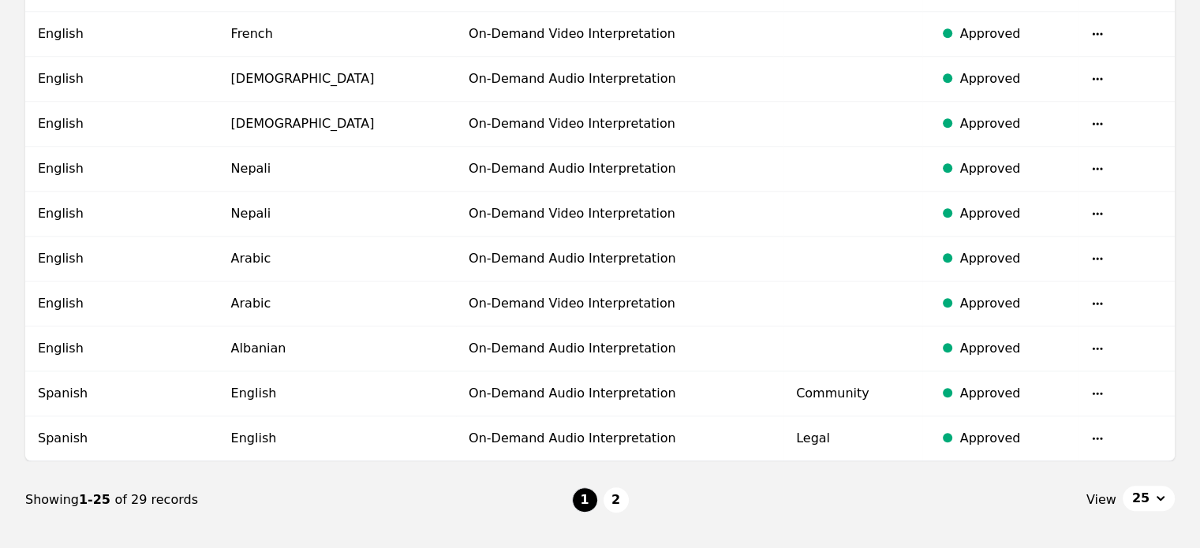
scroll to position [1012, 0]
click at [612, 492] on button "2" at bounding box center [615, 500] width 25 height 25
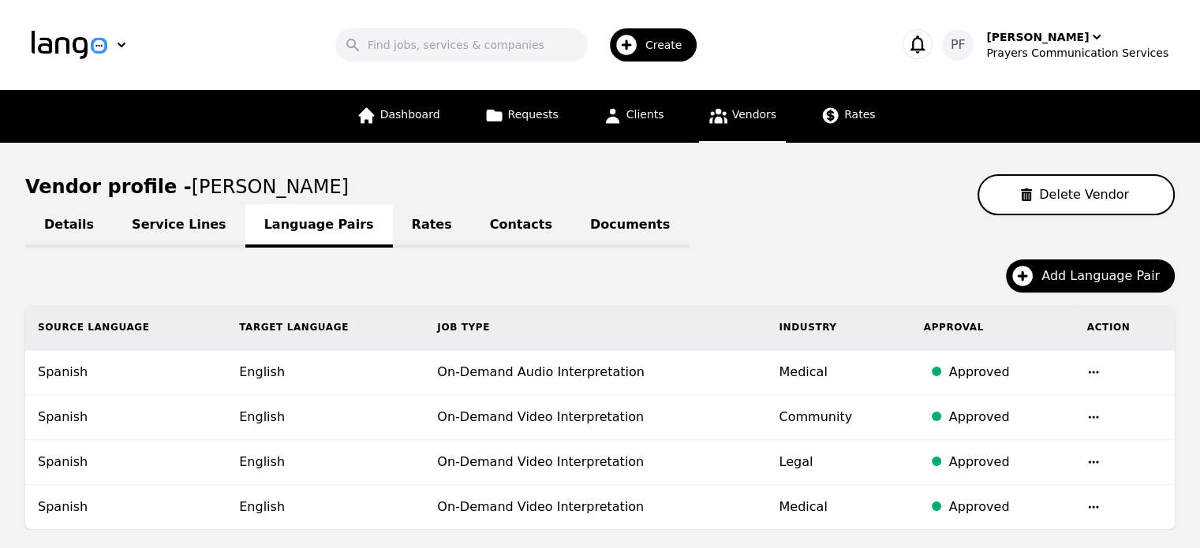
scroll to position [159, 0]
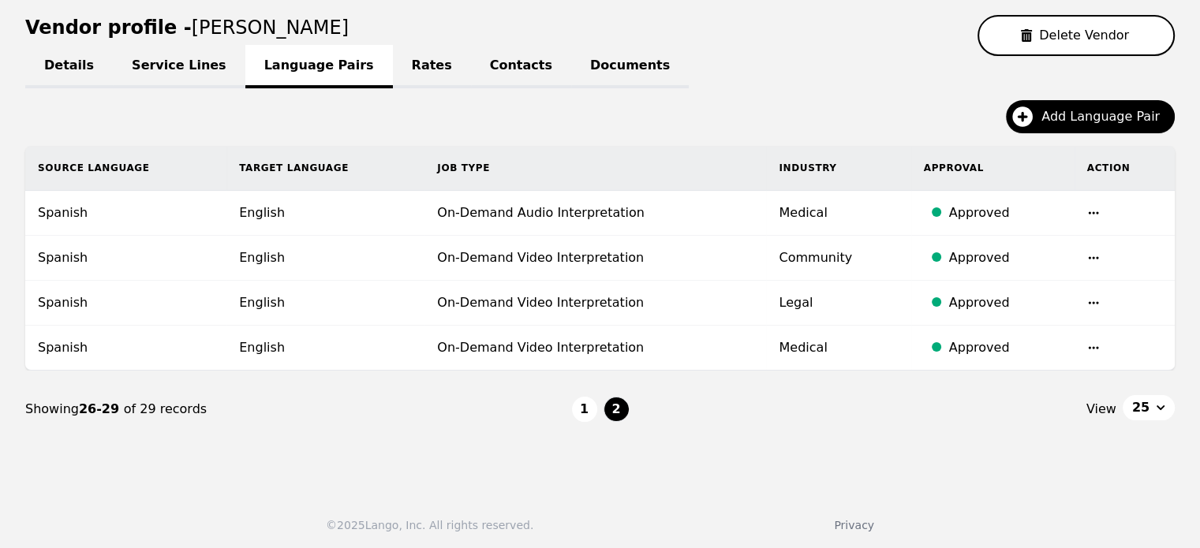
click at [1088, 343] on icon "button" at bounding box center [1093, 347] width 13 height 13
click at [1043, 383] on button "Delete" at bounding box center [1049, 387] width 65 height 28
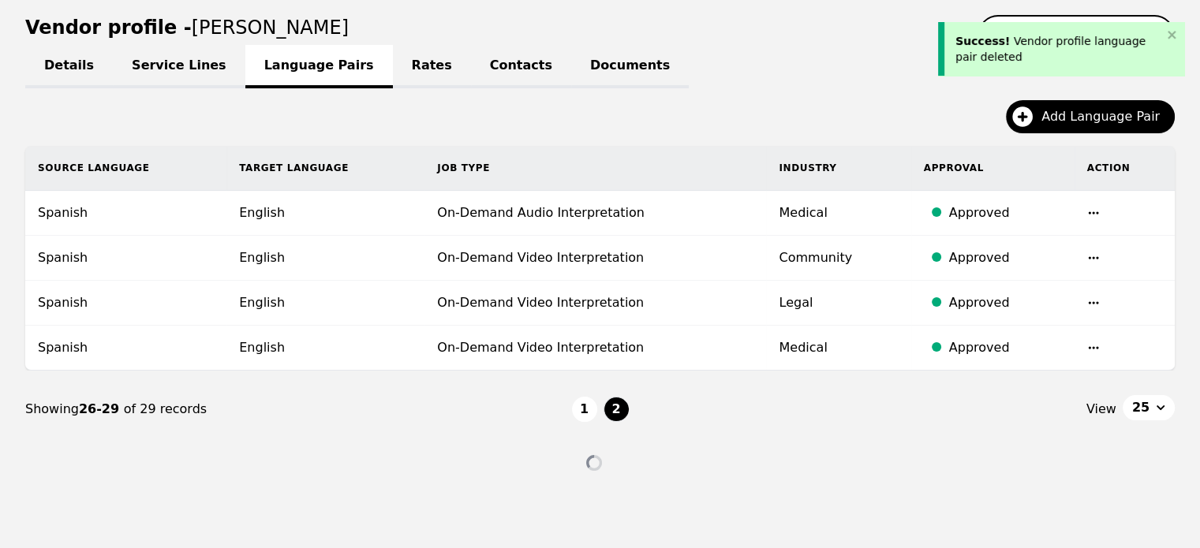
scroll to position [114, 0]
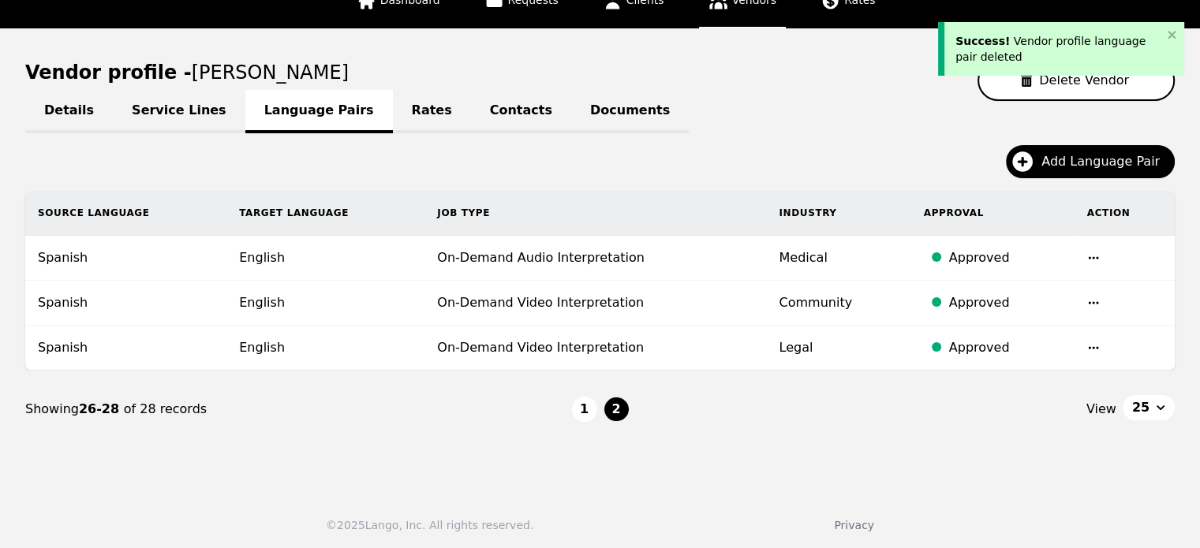
click at [1088, 301] on icon "button" at bounding box center [1093, 302] width 10 height 2
click at [1058, 343] on button "Delete" at bounding box center [1049, 343] width 65 height 28
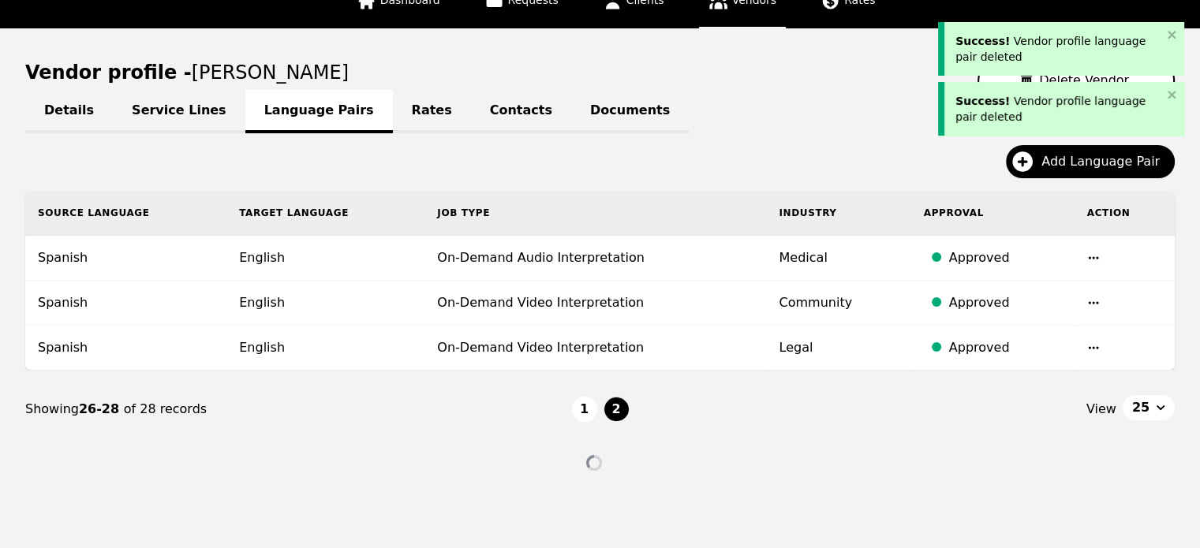
scroll to position [69, 0]
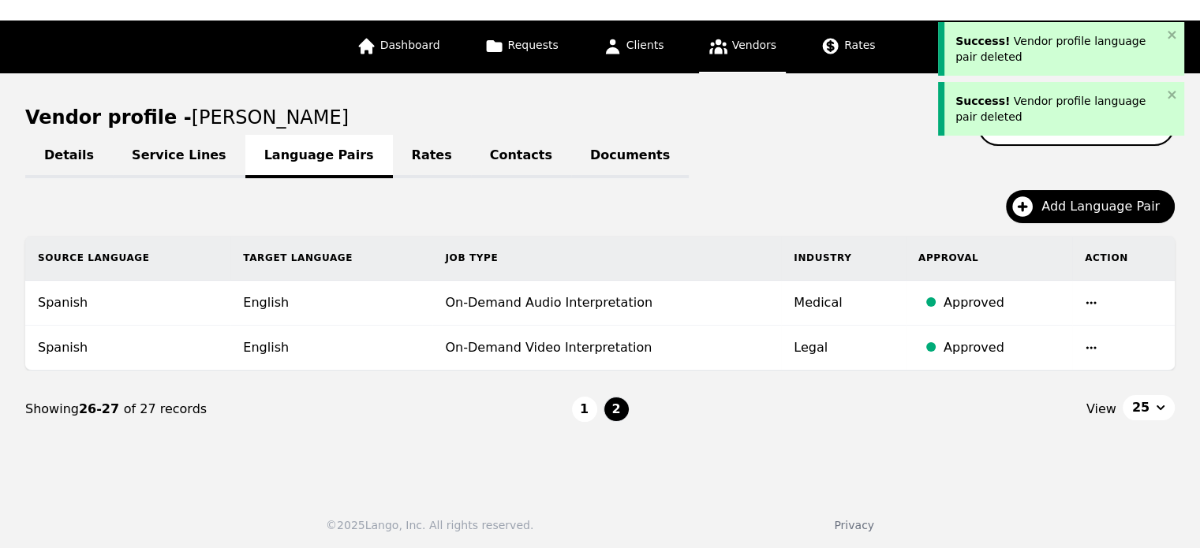
click at [1085, 301] on icon "button" at bounding box center [1090, 303] width 13 height 13
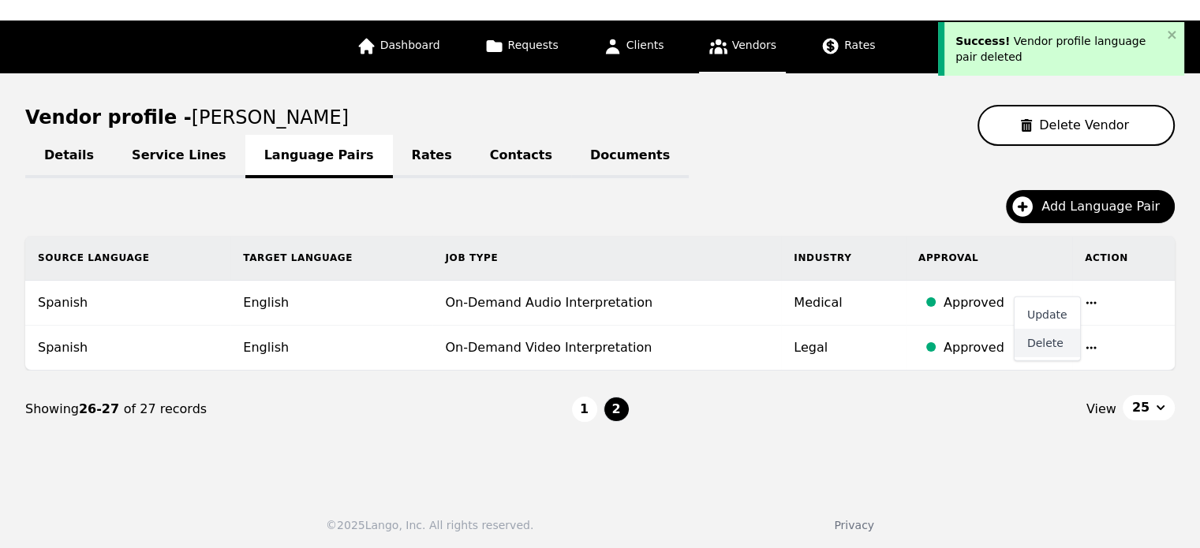
click at [1047, 339] on button "Delete" at bounding box center [1046, 343] width 65 height 28
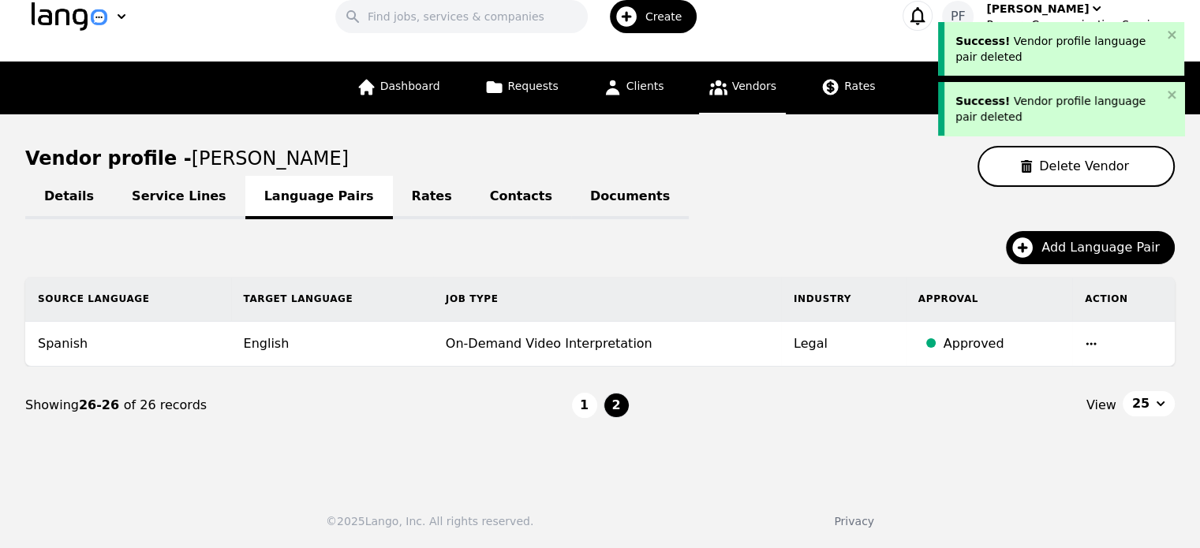
scroll to position [25, 0]
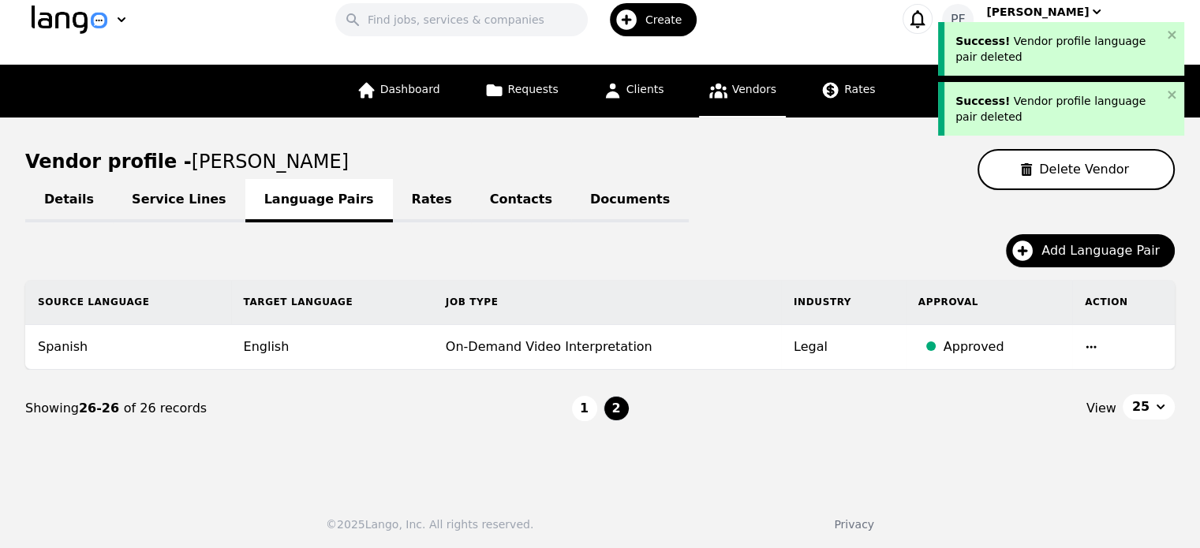
click at [1088, 345] on icon "button" at bounding box center [1091, 346] width 10 height 2
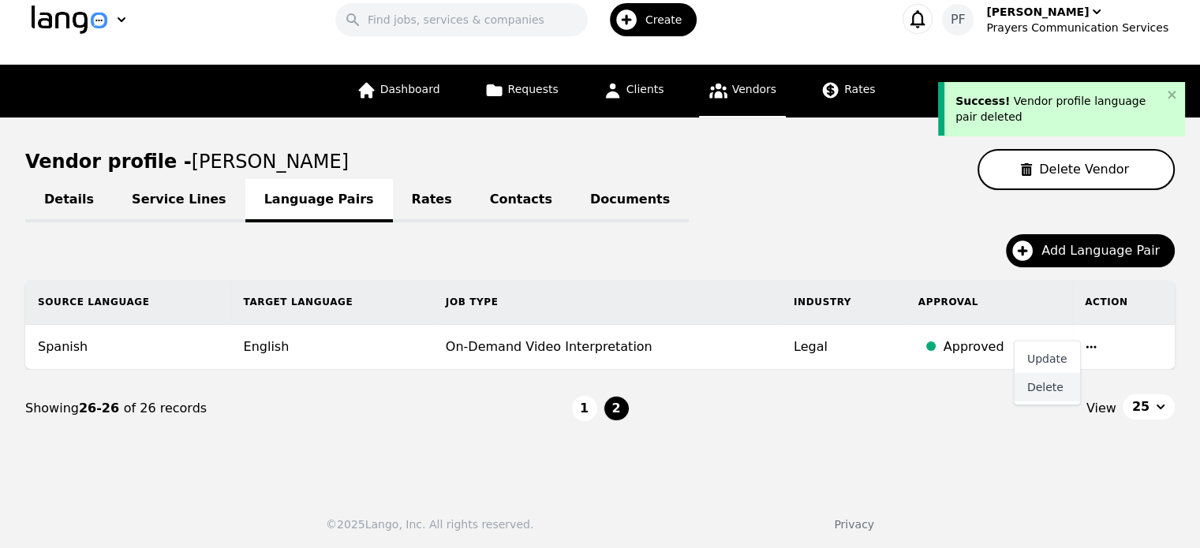
click at [1049, 386] on button "Delete" at bounding box center [1046, 387] width 65 height 28
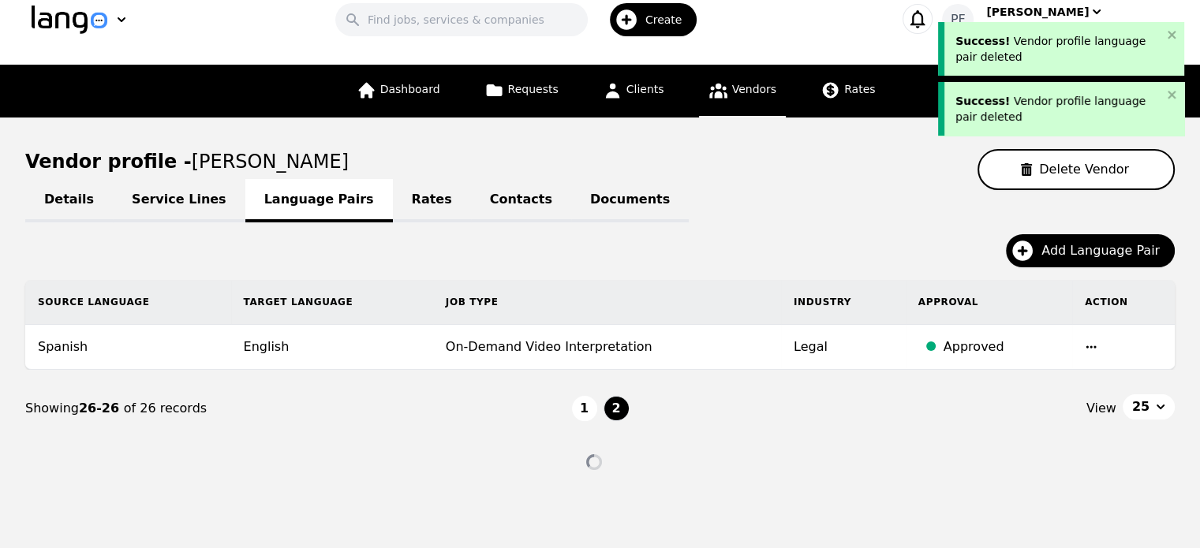
scroll to position [0, 0]
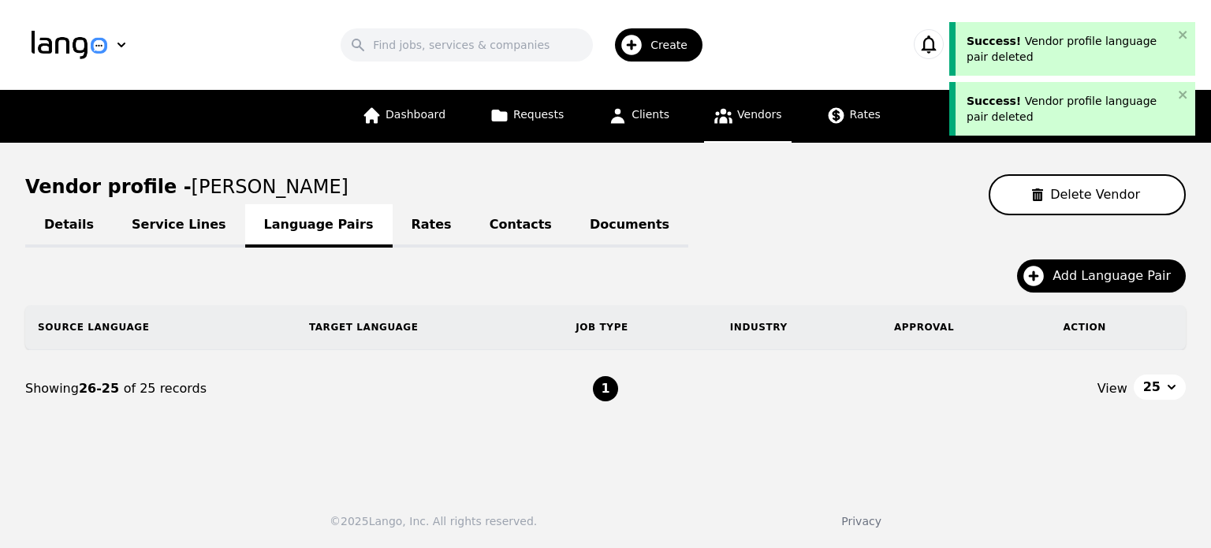
click at [604, 382] on button "1" at bounding box center [605, 388] width 25 height 25
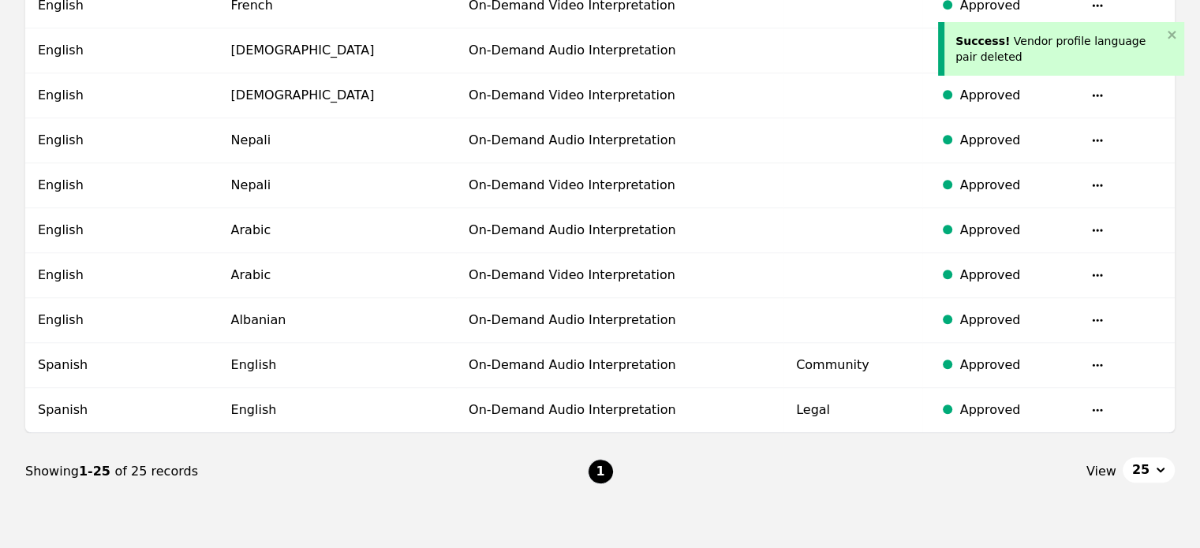
scroll to position [1100, 0]
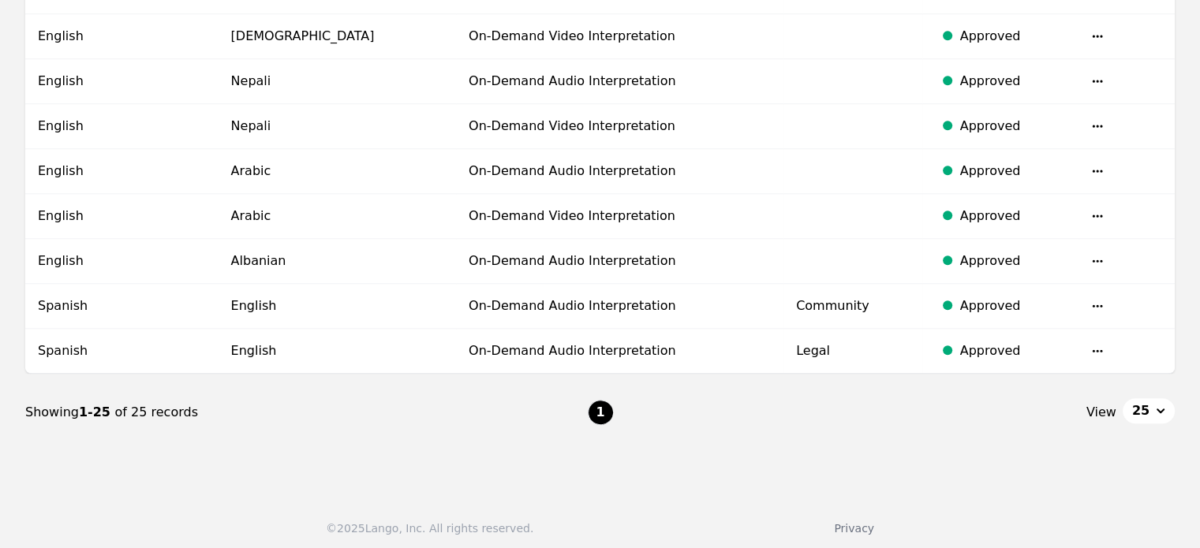
click at [1091, 300] on icon "button" at bounding box center [1097, 306] width 13 height 13
click at [1057, 334] on button "Delete" at bounding box center [1049, 342] width 65 height 28
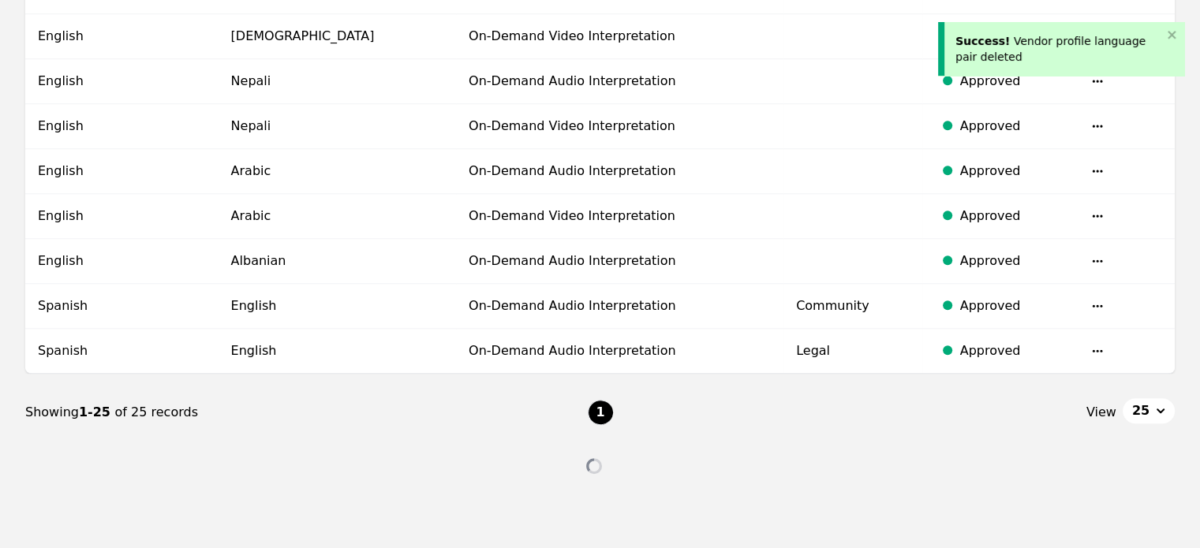
scroll to position [1055, 0]
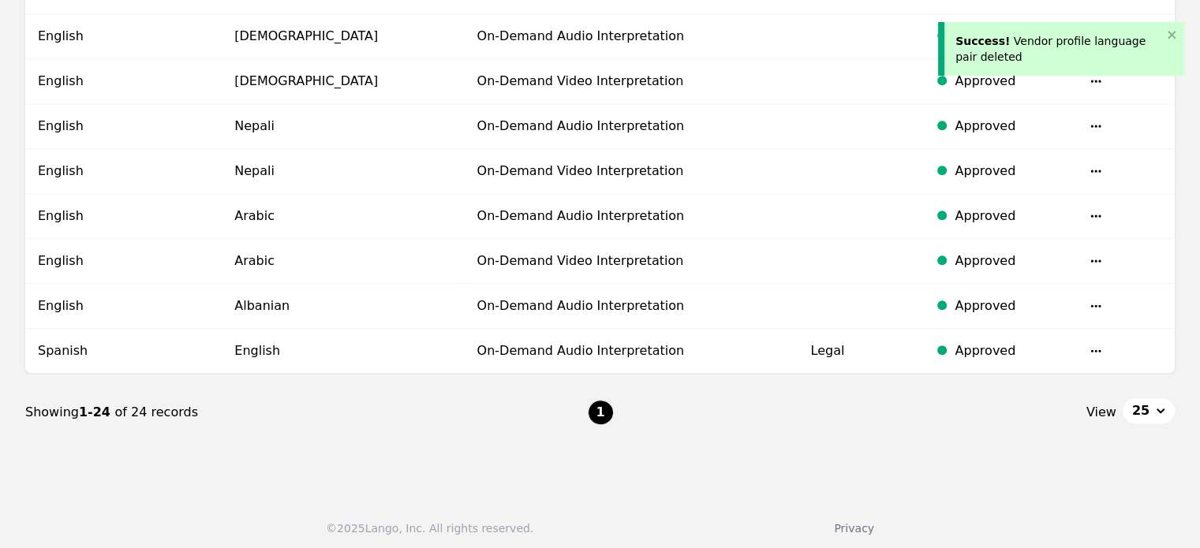
click at [1092, 345] on icon "button" at bounding box center [1095, 351] width 13 height 13
click at [1054, 386] on button "Delete" at bounding box center [1046, 387] width 65 height 28
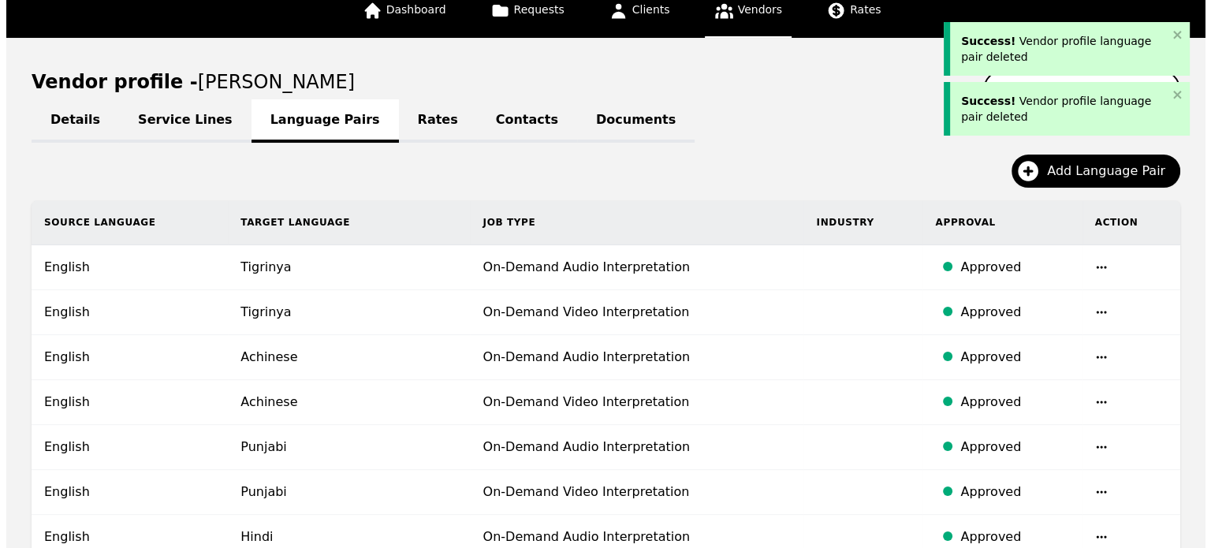
scroll to position [0, 0]
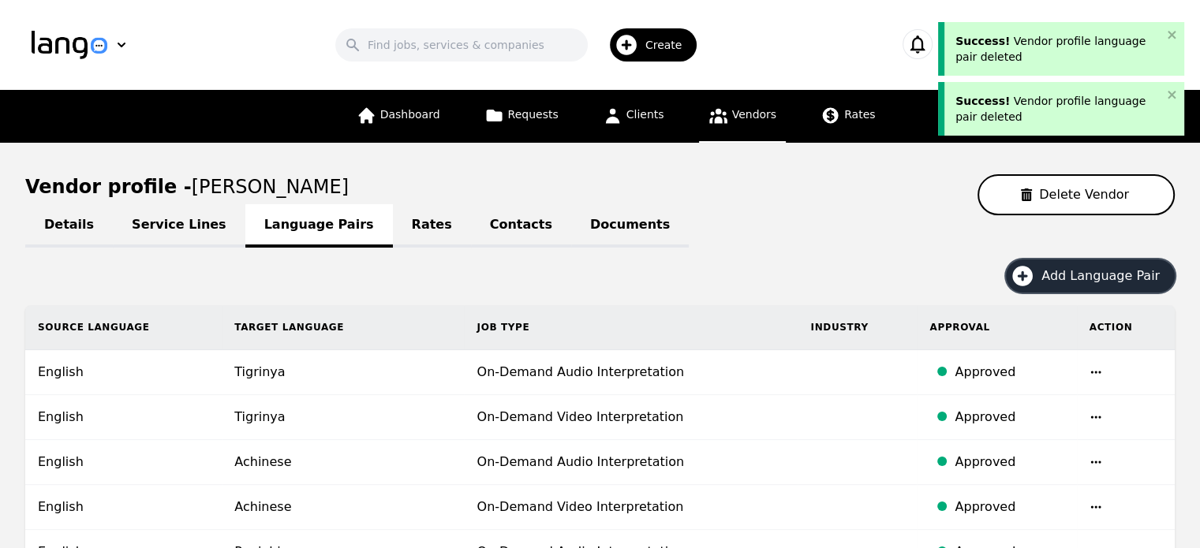
click at [1099, 278] on span "Add Language Pair" at bounding box center [1105, 276] width 129 height 19
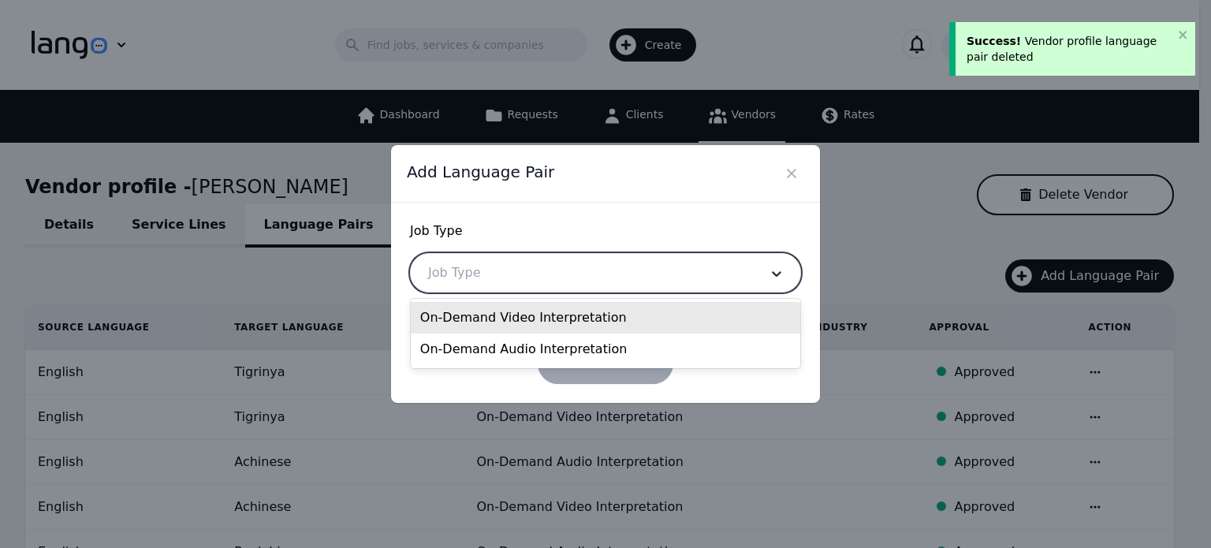
click at [755, 274] on div at bounding box center [776, 273] width 47 height 38
click at [609, 321] on div "On-Demand Video Interpretation" at bounding box center [606, 318] width 390 height 32
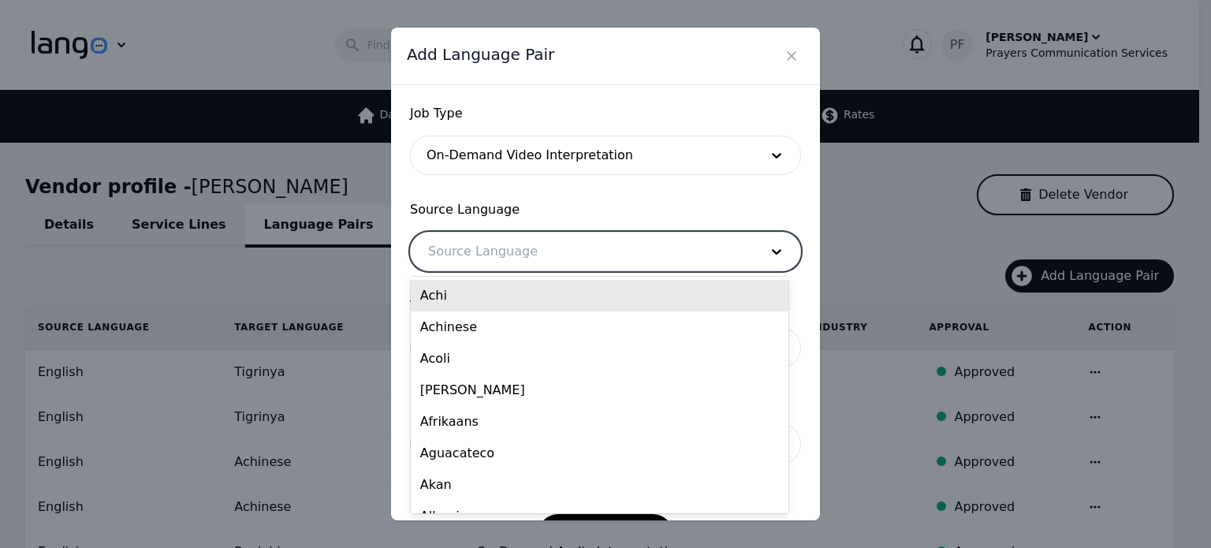
click at [561, 248] on div at bounding box center [582, 252] width 342 height 38
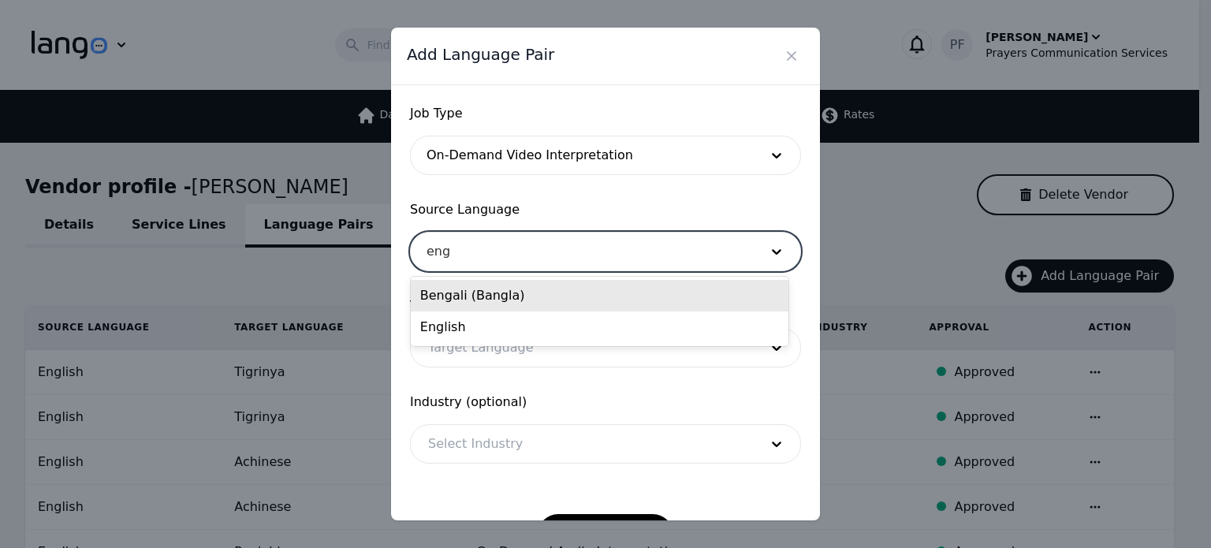
type input "engl"
click at [495, 299] on div "English" at bounding box center [600, 296] width 378 height 32
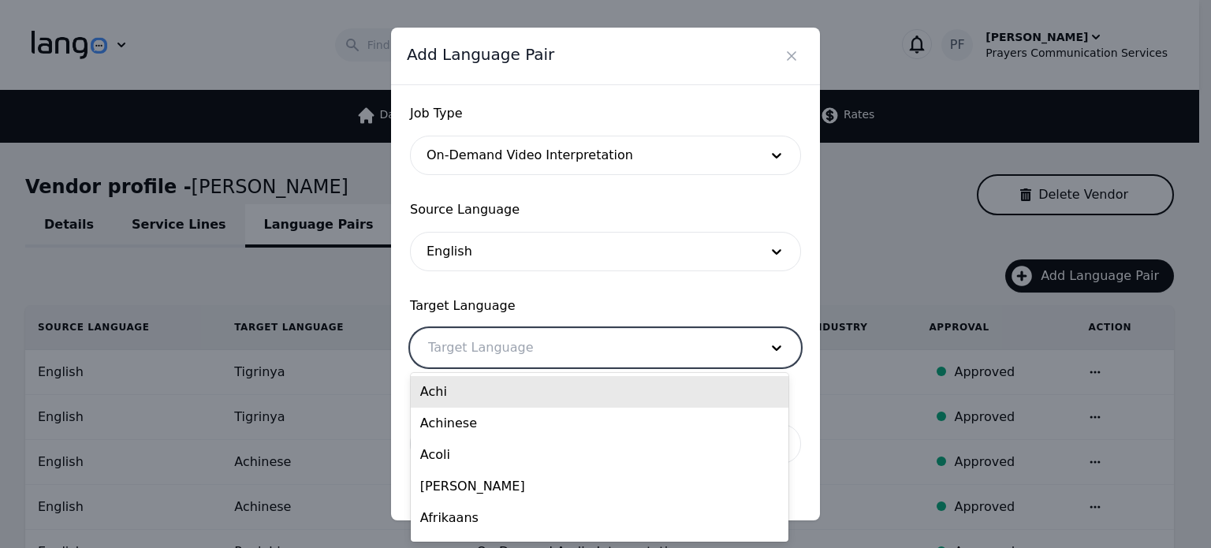
click at [492, 330] on div at bounding box center [582, 348] width 342 height 38
type input "Spa"
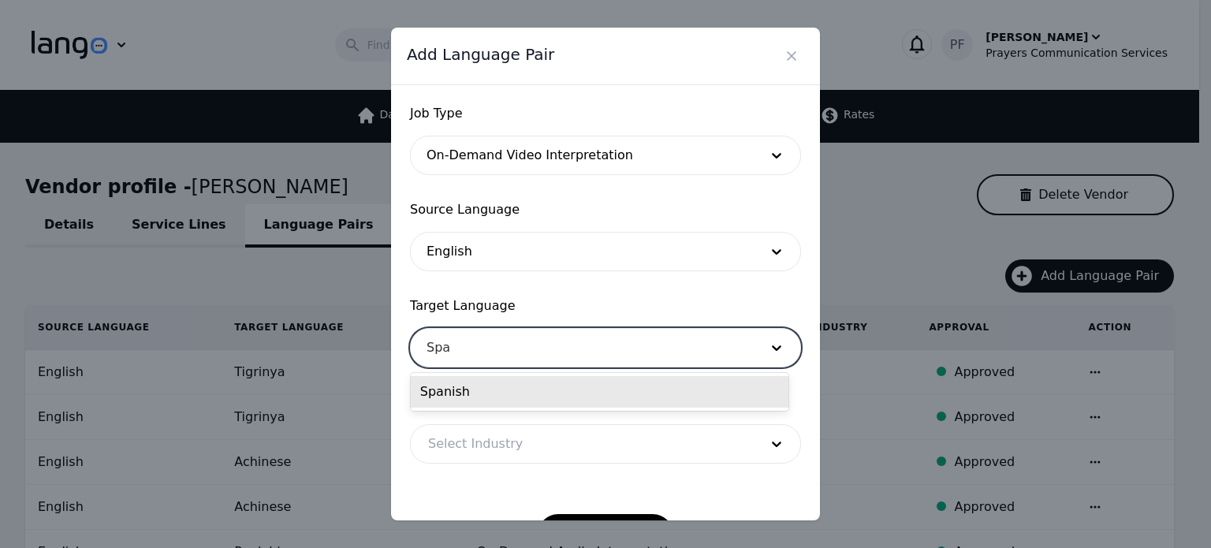
click at [443, 394] on div "Spanish" at bounding box center [600, 392] width 378 height 32
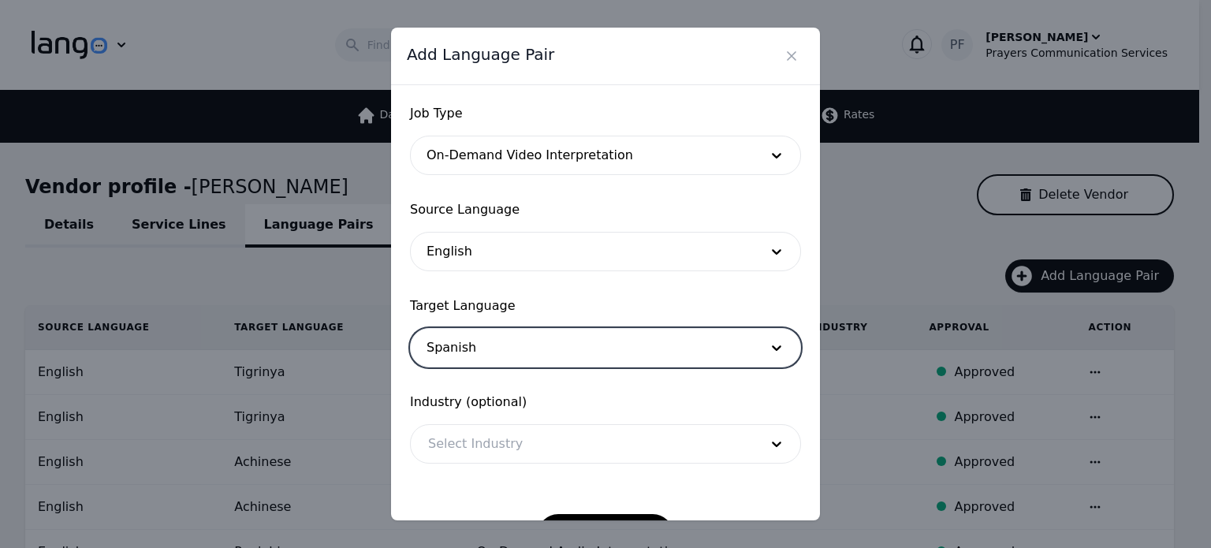
scroll to position [51, 0]
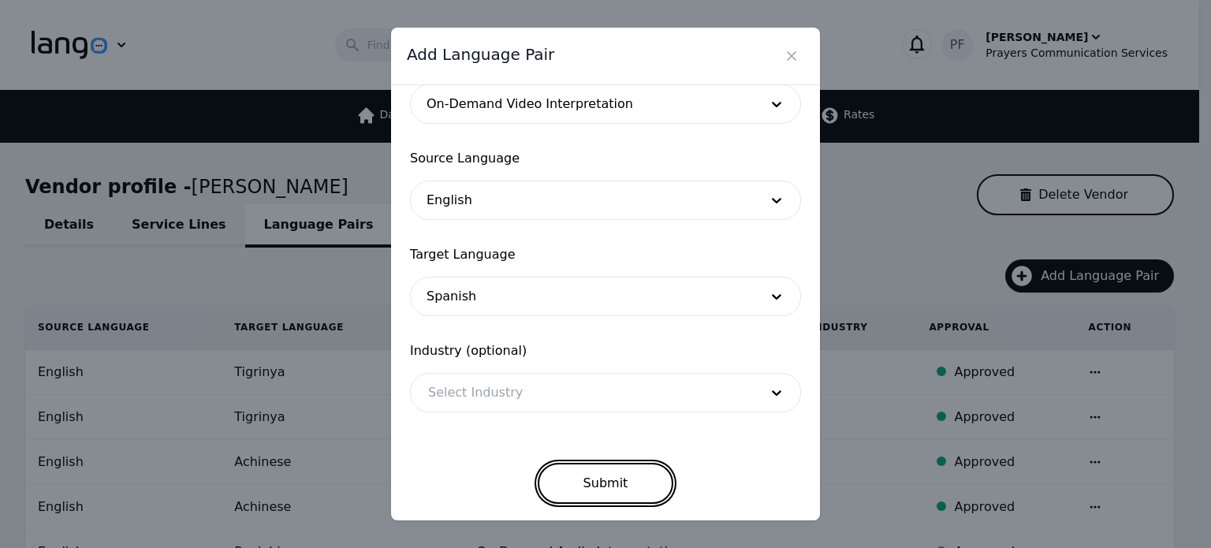
click at [590, 477] on button "Submit" at bounding box center [606, 483] width 136 height 41
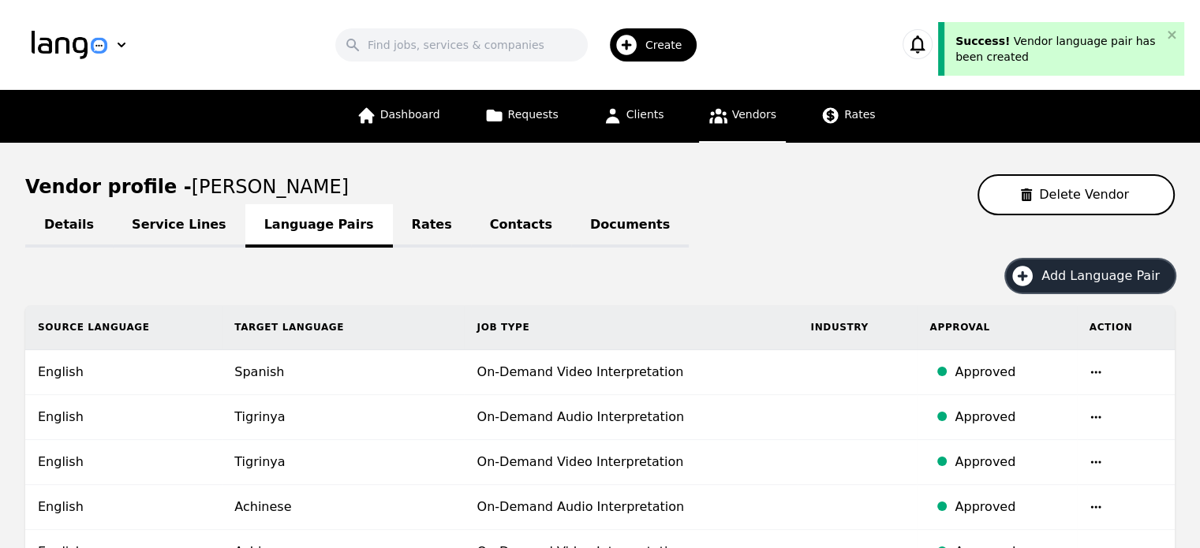
click at [1069, 283] on span "Add Language Pair" at bounding box center [1105, 276] width 129 height 19
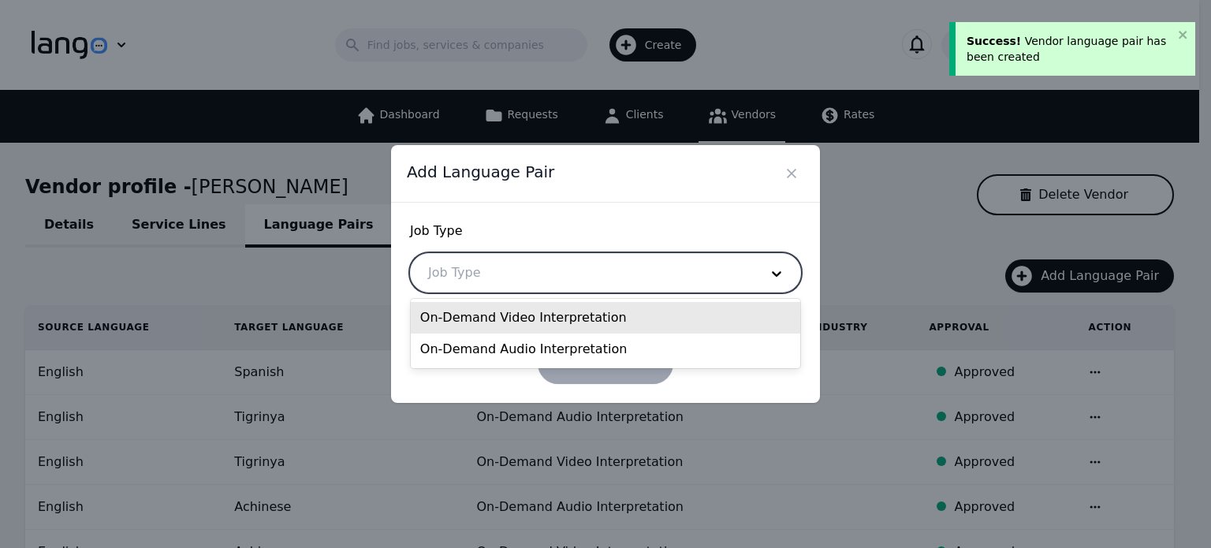
click at [599, 285] on div at bounding box center [582, 273] width 342 height 38
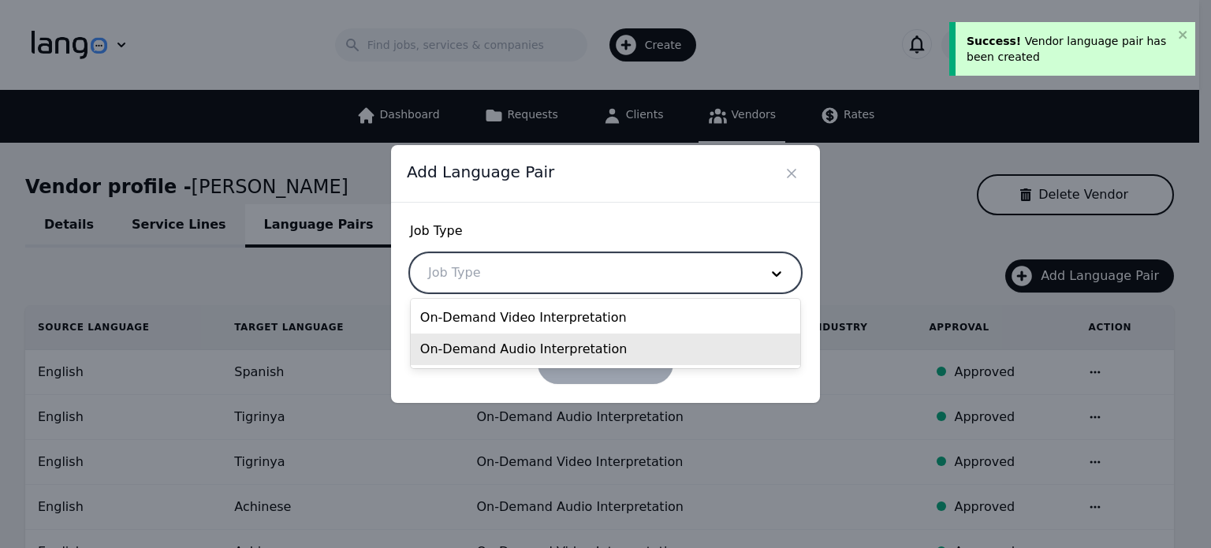
click at [562, 347] on div "On-Demand Audio Interpretation" at bounding box center [606, 350] width 390 height 32
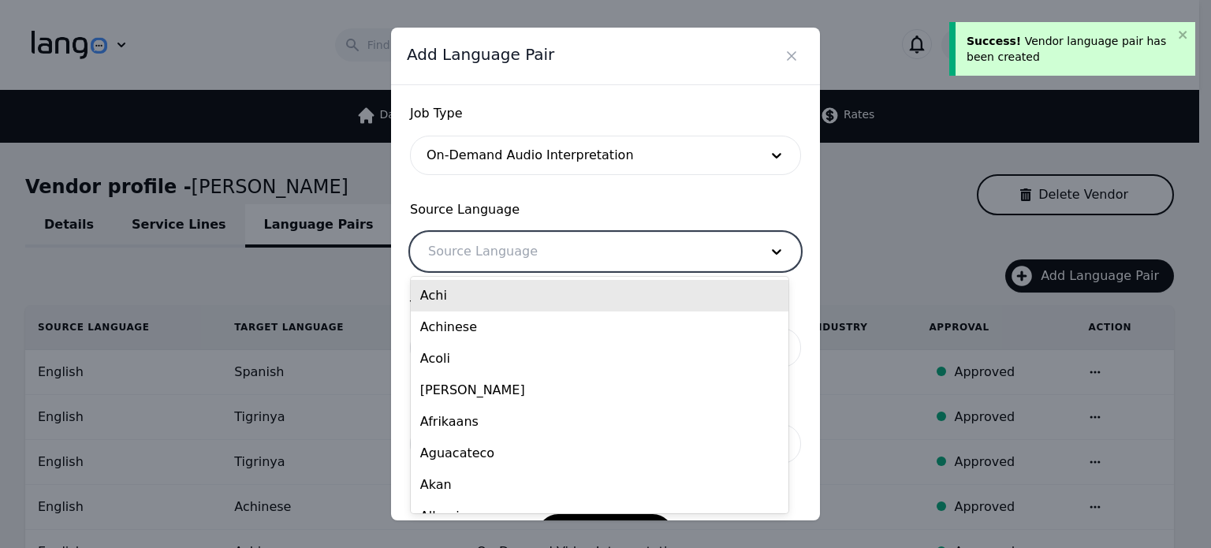
click at [521, 269] on div at bounding box center [582, 252] width 342 height 38
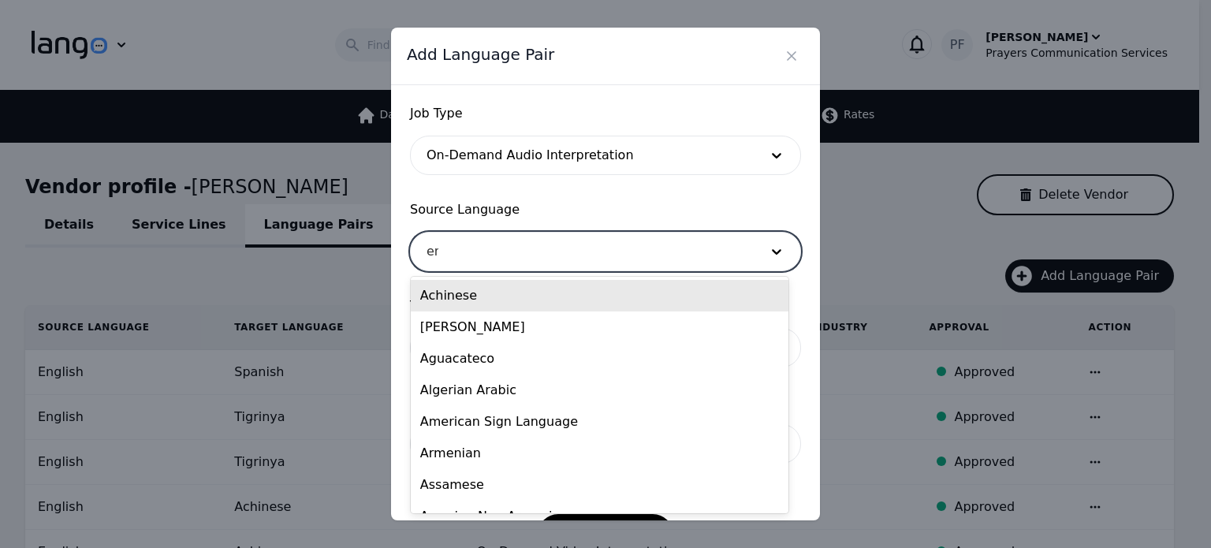
type input "eng"
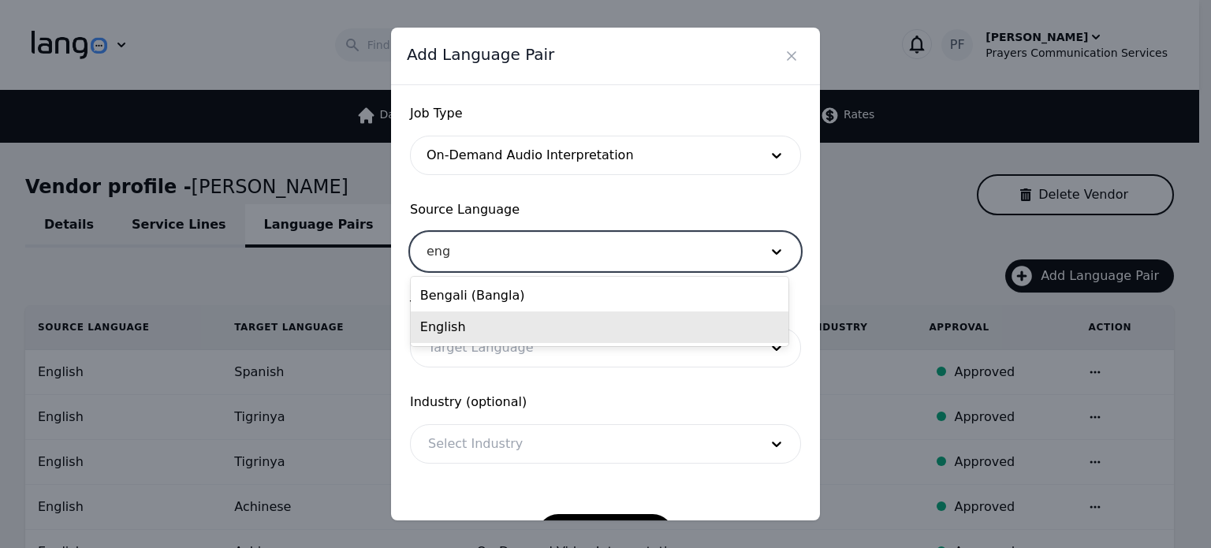
click at [511, 323] on div "English" at bounding box center [600, 328] width 378 height 32
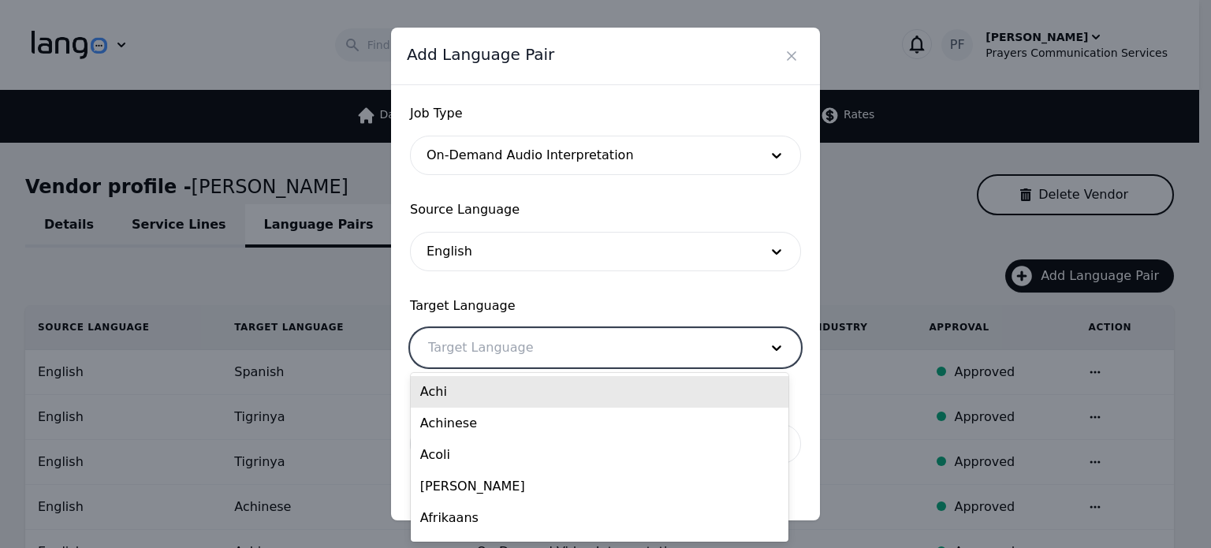
click at [506, 336] on div at bounding box center [582, 348] width 342 height 38
type input "Spa"
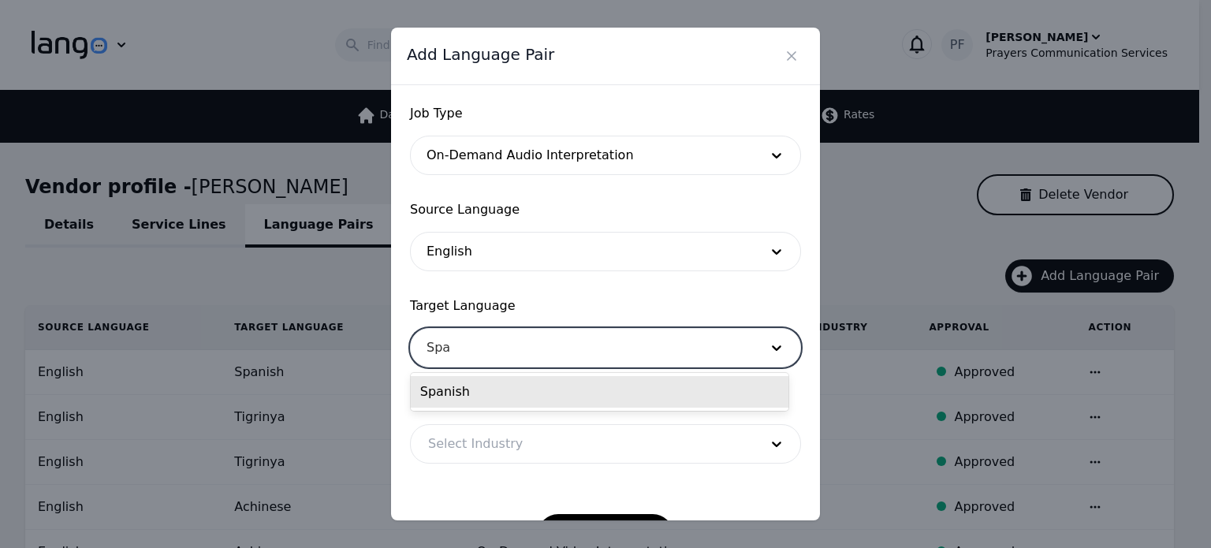
click at [467, 390] on div "Spanish" at bounding box center [600, 392] width 378 height 32
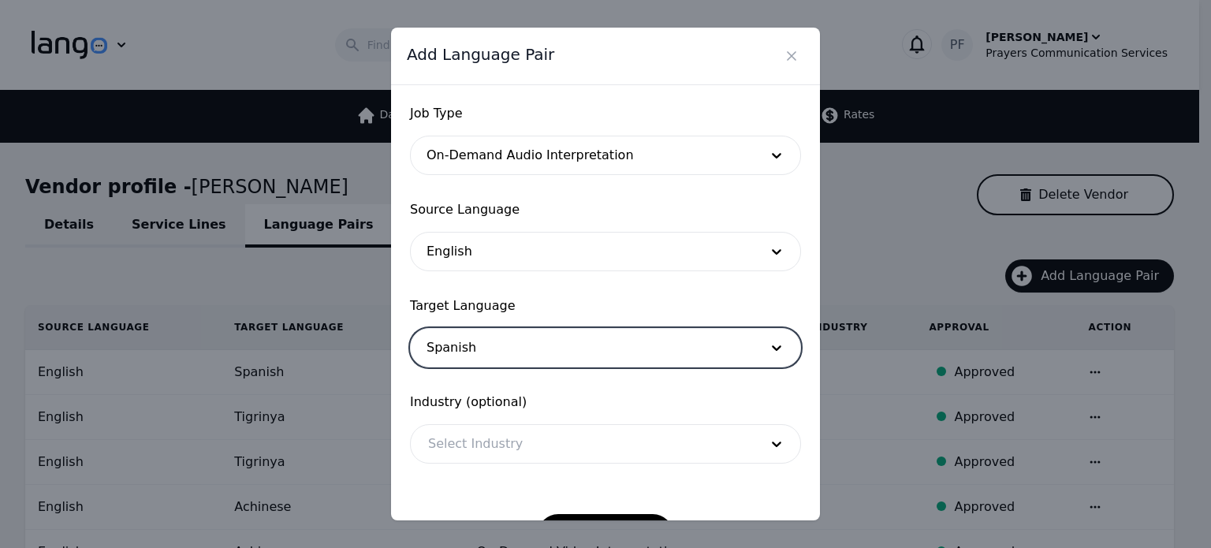
scroll to position [51, 0]
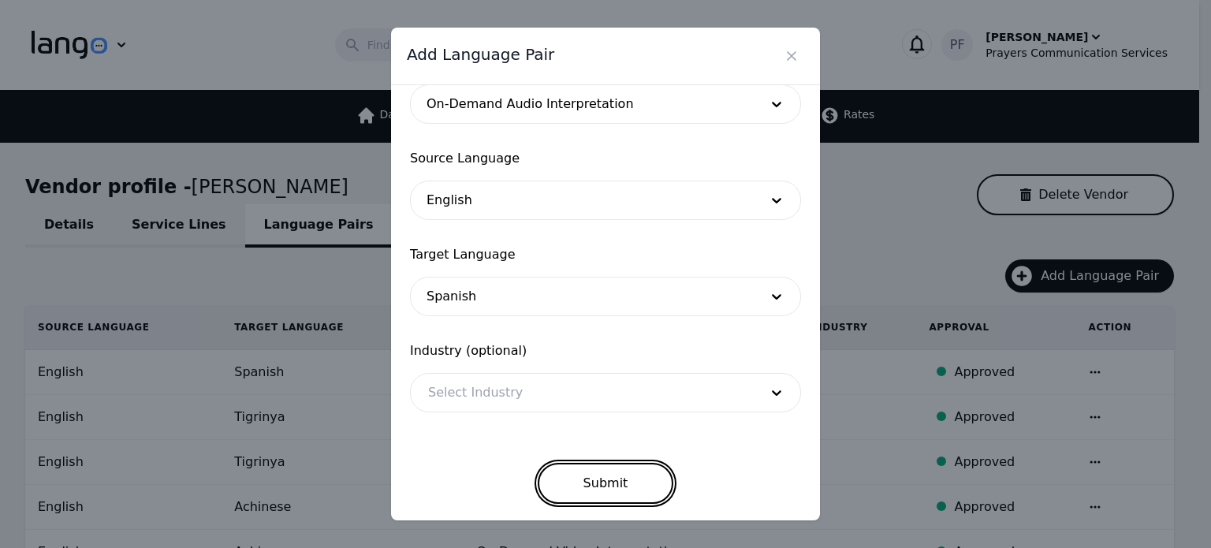
click at [593, 479] on button "Submit" at bounding box center [606, 483] width 136 height 41
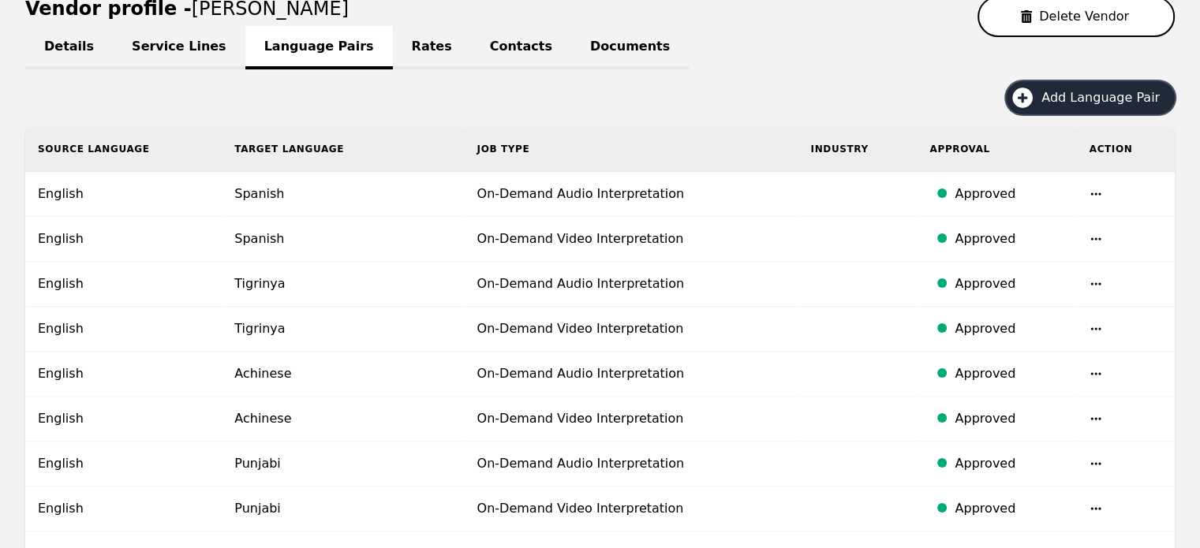
scroll to position [0, 0]
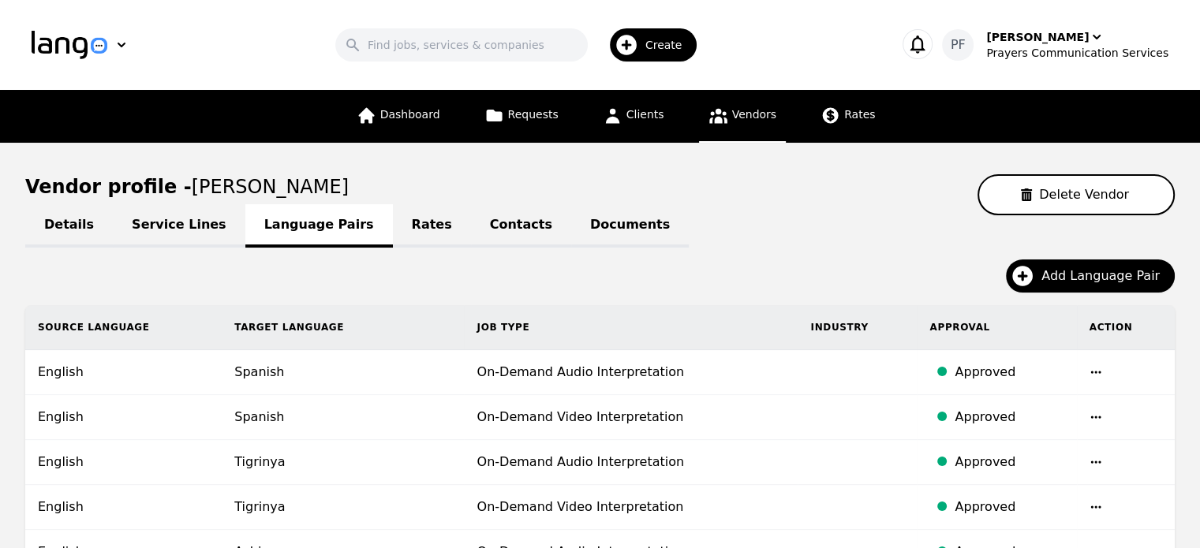
click at [726, 134] on link "Vendors" at bounding box center [742, 116] width 87 height 53
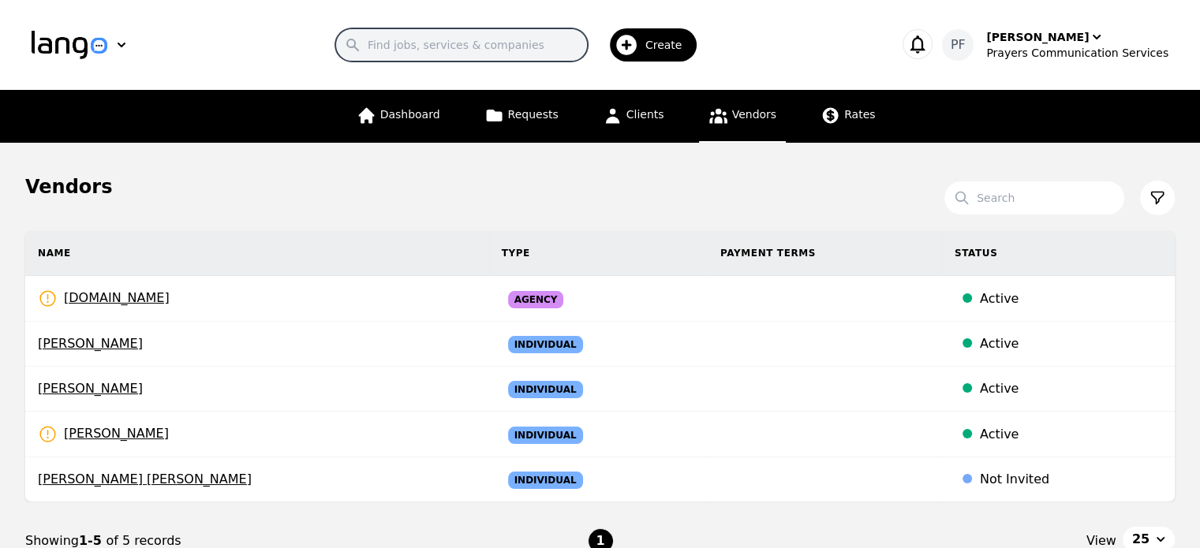
click at [511, 43] on input "Search" at bounding box center [461, 44] width 252 height 33
click at [227, 27] on div "Search Create" at bounding box center [520, 45] width 700 height 46
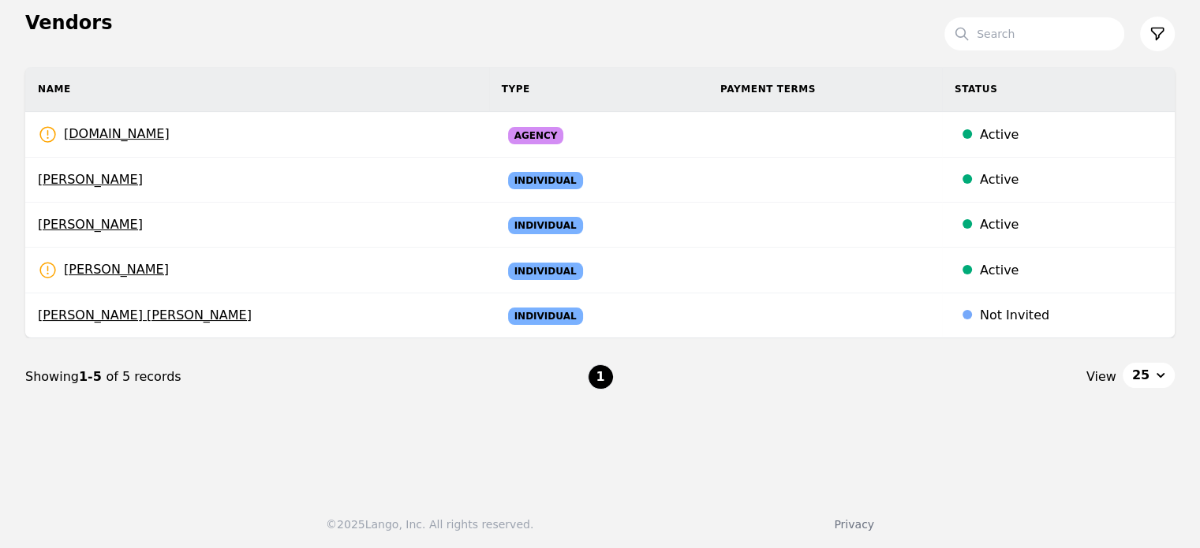
click at [404, 75] on th "Name" at bounding box center [257, 89] width 464 height 45
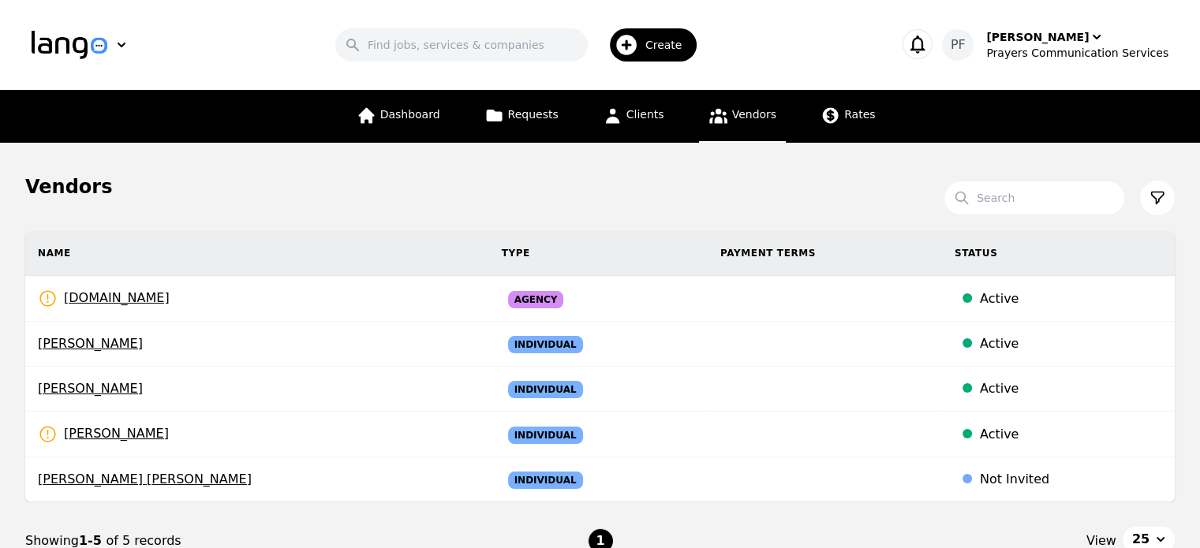
click at [373, 190] on div "Vendors" at bounding box center [599, 186] width 1149 height 25
click at [489, 193] on div "Vendors" at bounding box center [599, 186] width 1149 height 25
click at [1001, 198] on input "Search" at bounding box center [1034, 197] width 180 height 33
click at [893, 202] on section "Search Name Type Payment Terms Status [DOMAIN_NAME] Rates Need to be set Agency…" at bounding box center [599, 406] width 1149 height 412
click at [496, 121] on icon at bounding box center [494, 116] width 16 height 12
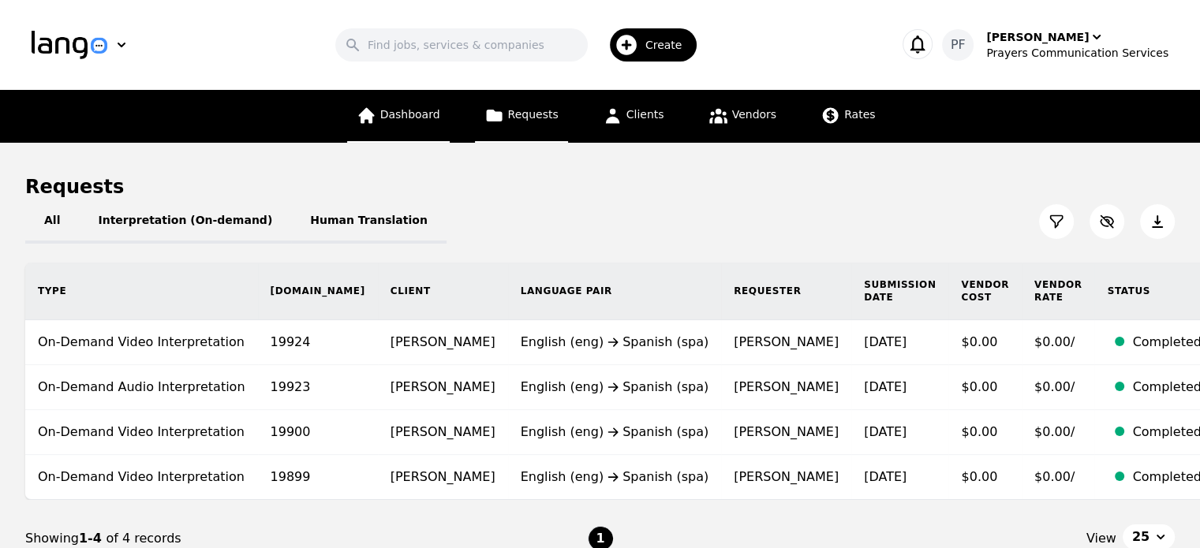
click at [438, 119] on span "Dashboard" at bounding box center [410, 114] width 60 height 13
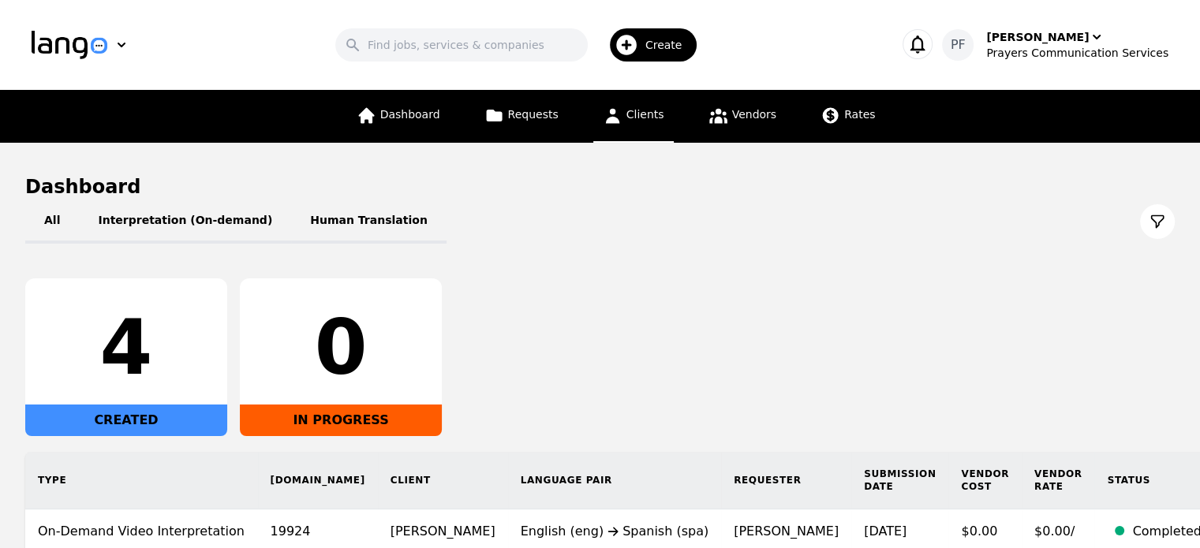
click at [637, 128] on link "Clients" at bounding box center [633, 116] width 80 height 53
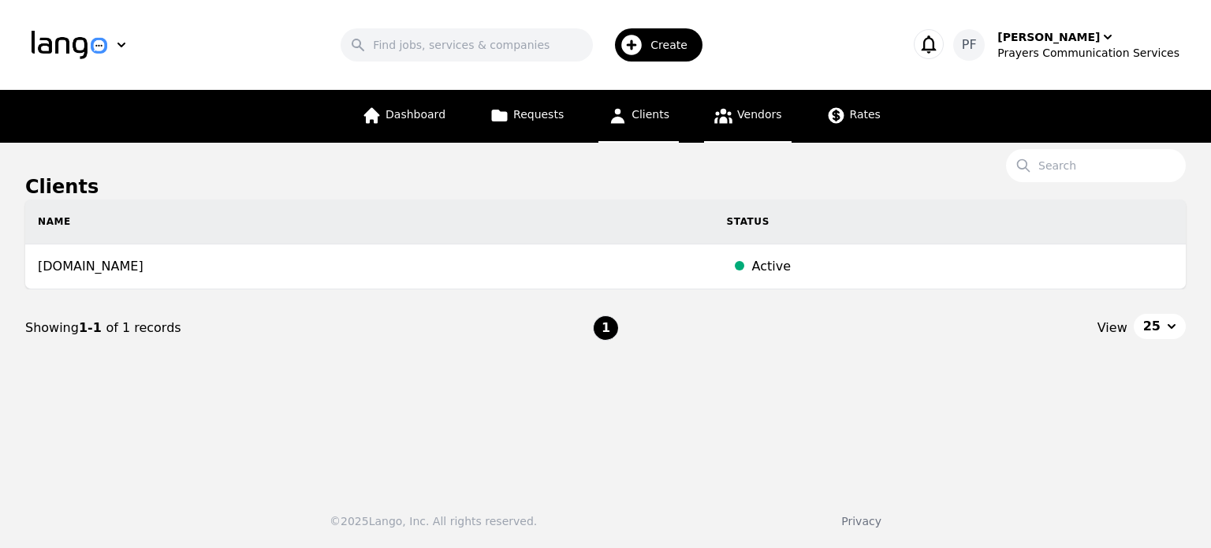
click at [745, 113] on span "Vendors" at bounding box center [759, 114] width 44 height 13
